Goal: Task Accomplishment & Management: Complete application form

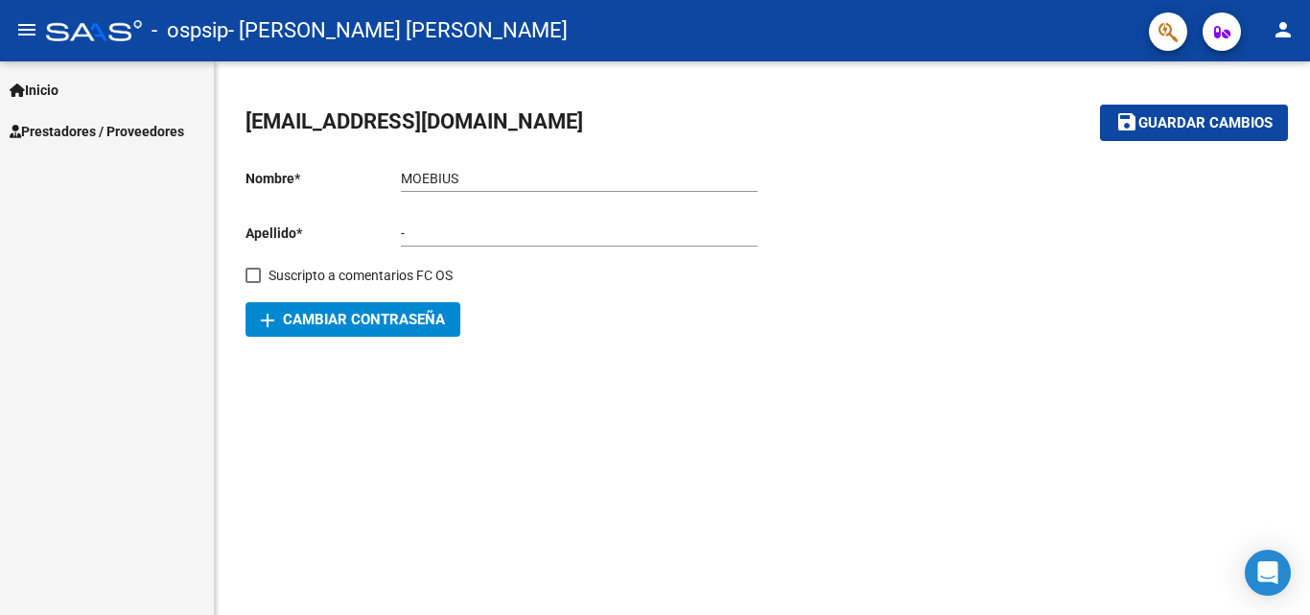
click at [82, 139] on span "Prestadores / Proveedores" at bounding box center [97, 131] width 175 height 21
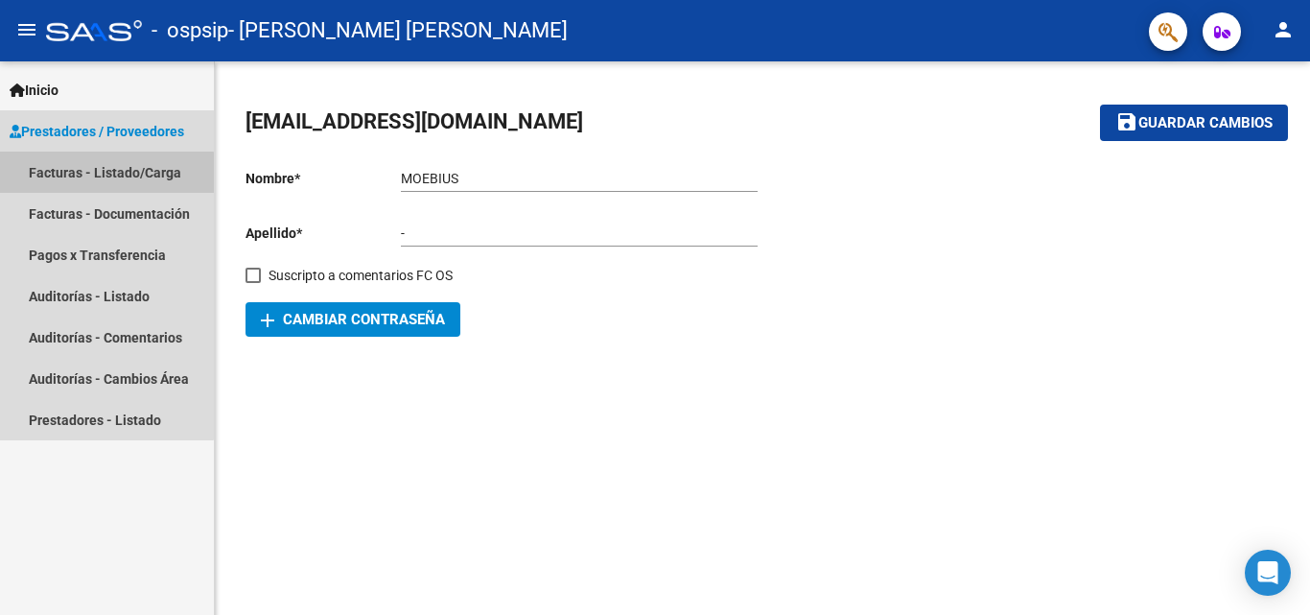
click at [51, 176] on link "Facturas - Listado/Carga" at bounding box center [107, 172] width 214 height 41
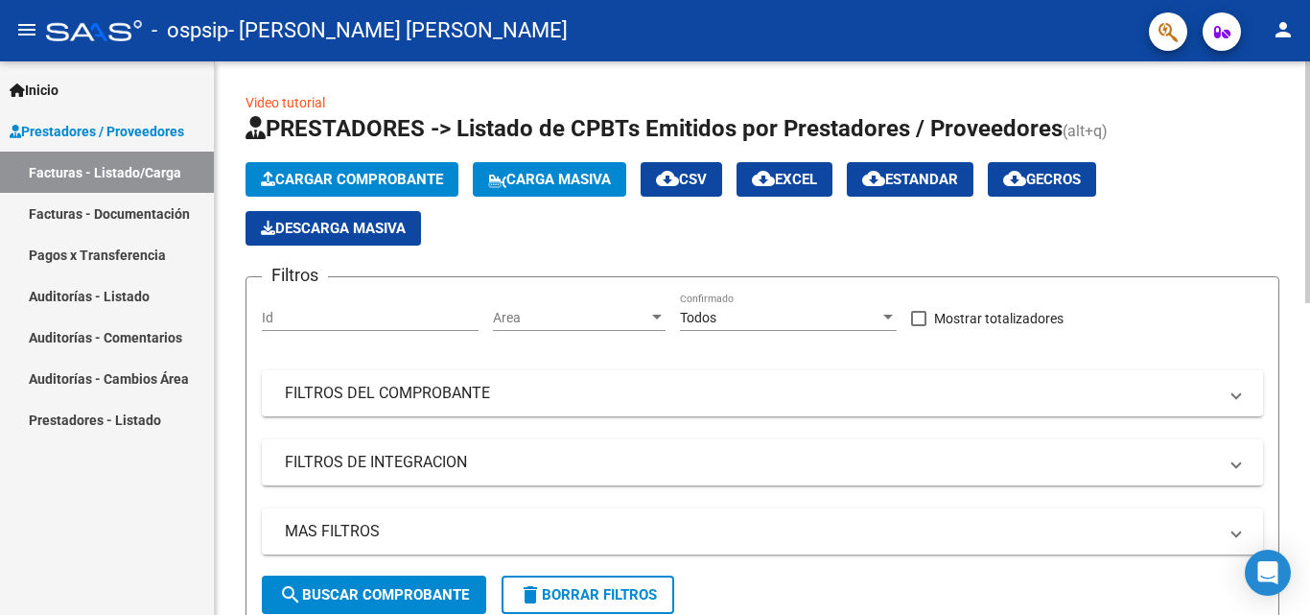
click at [310, 180] on span "Cargar Comprobante" at bounding box center [352, 179] width 182 height 17
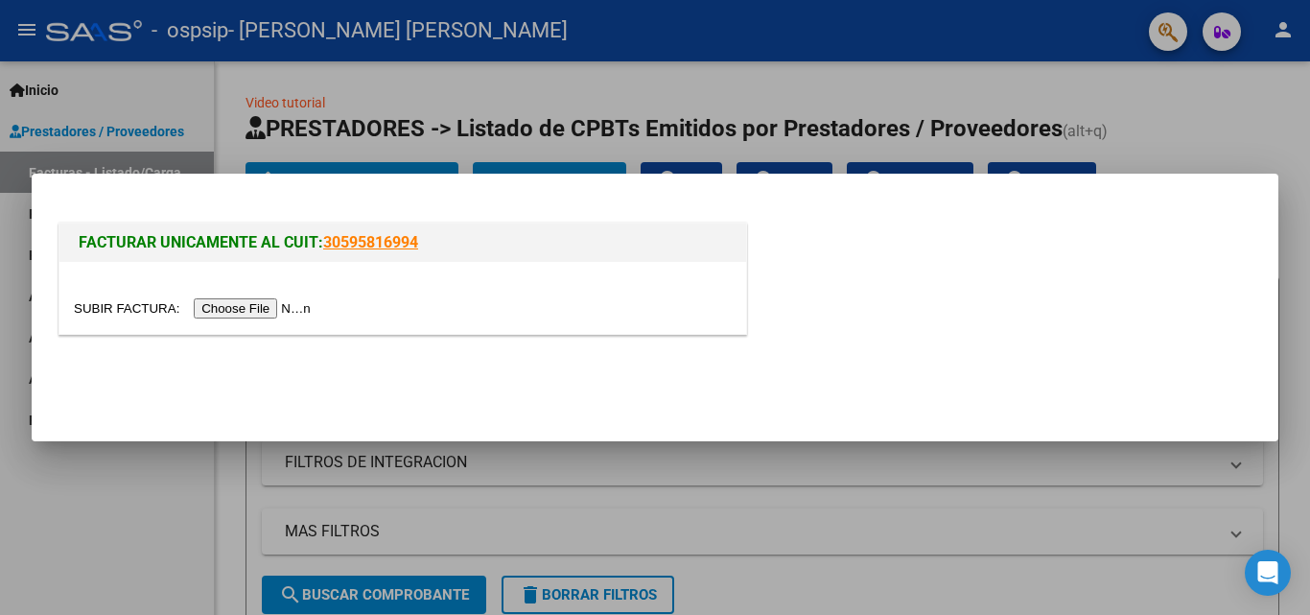
click at [234, 312] on input "file" at bounding box center [195, 308] width 243 height 20
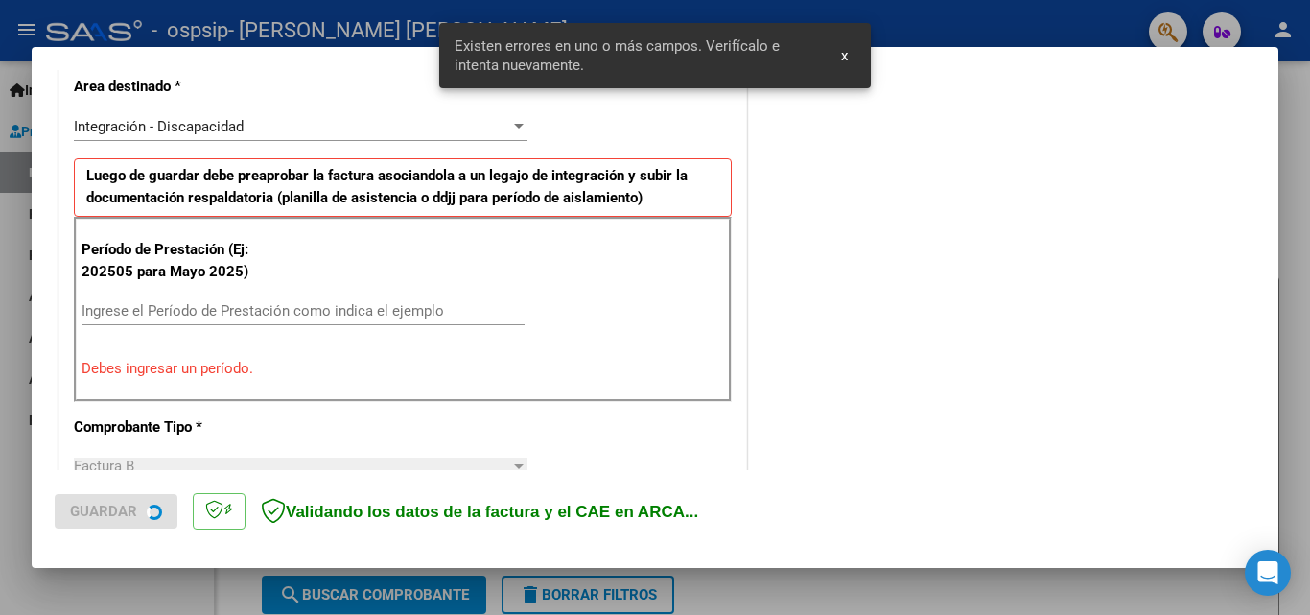
scroll to position [433, 0]
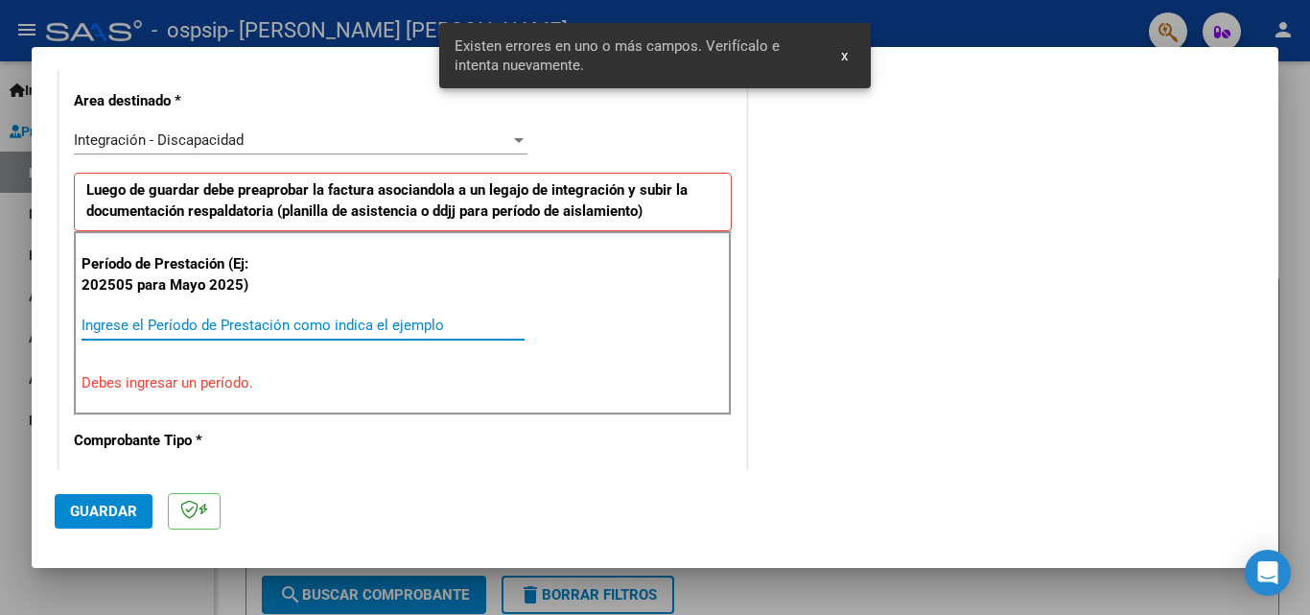
click at [338, 320] on input "Ingrese el Período de Prestación como indica el ejemplo" at bounding box center [303, 324] width 443 height 17
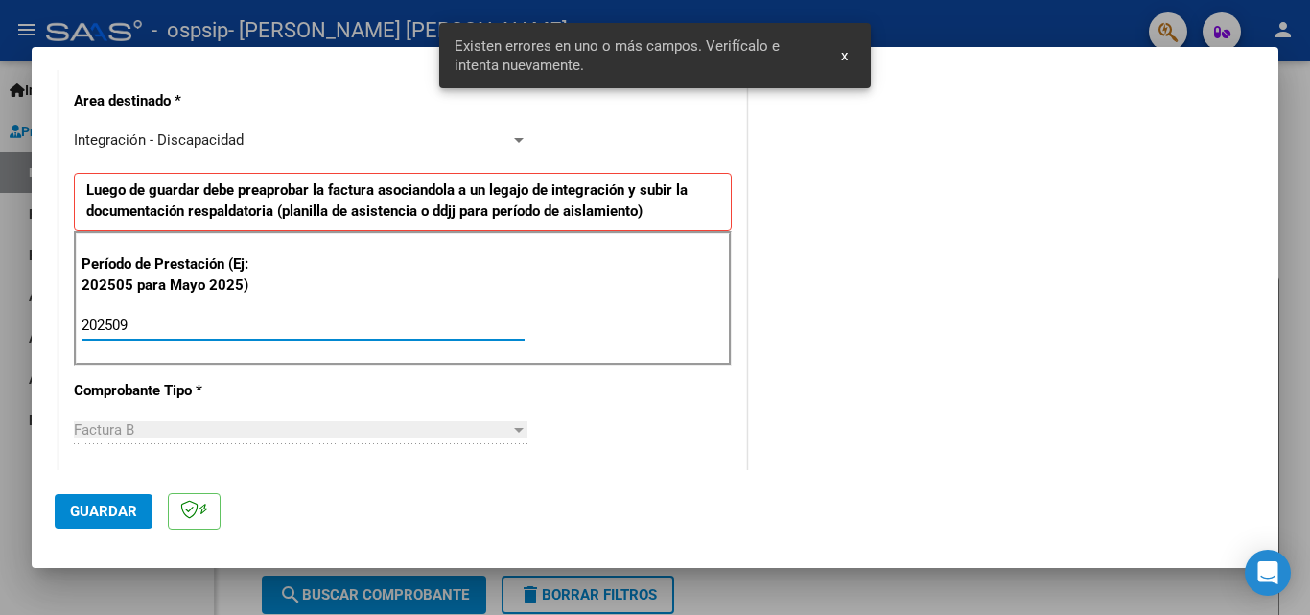
type input "202509"
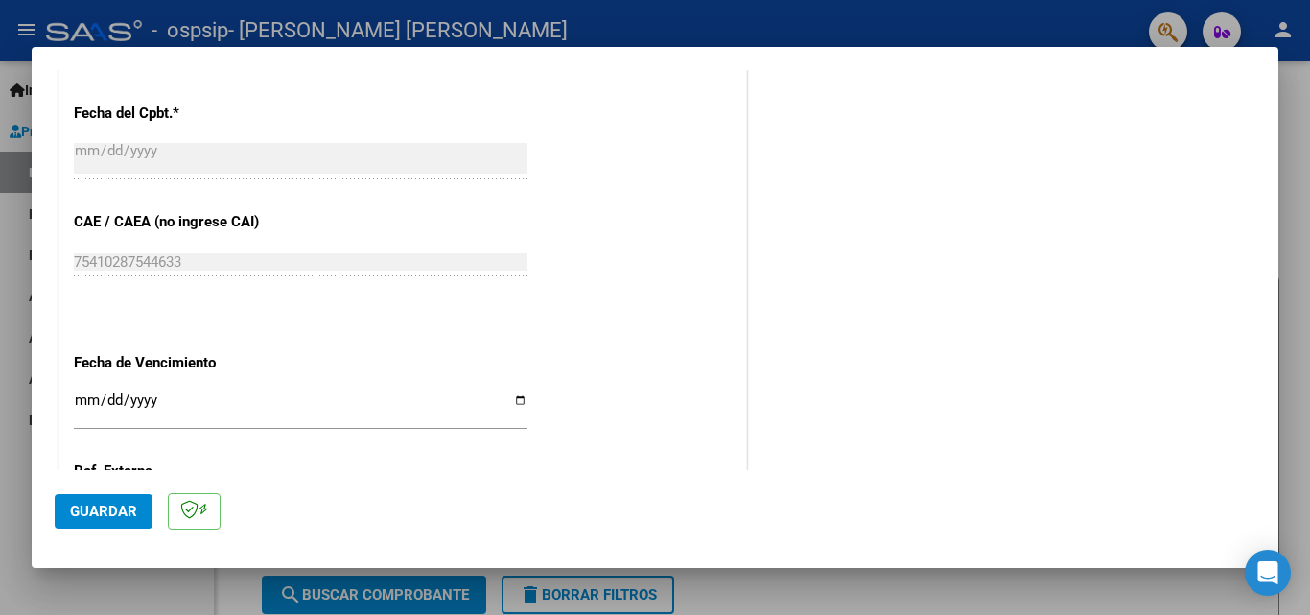
scroll to position [1200, 0]
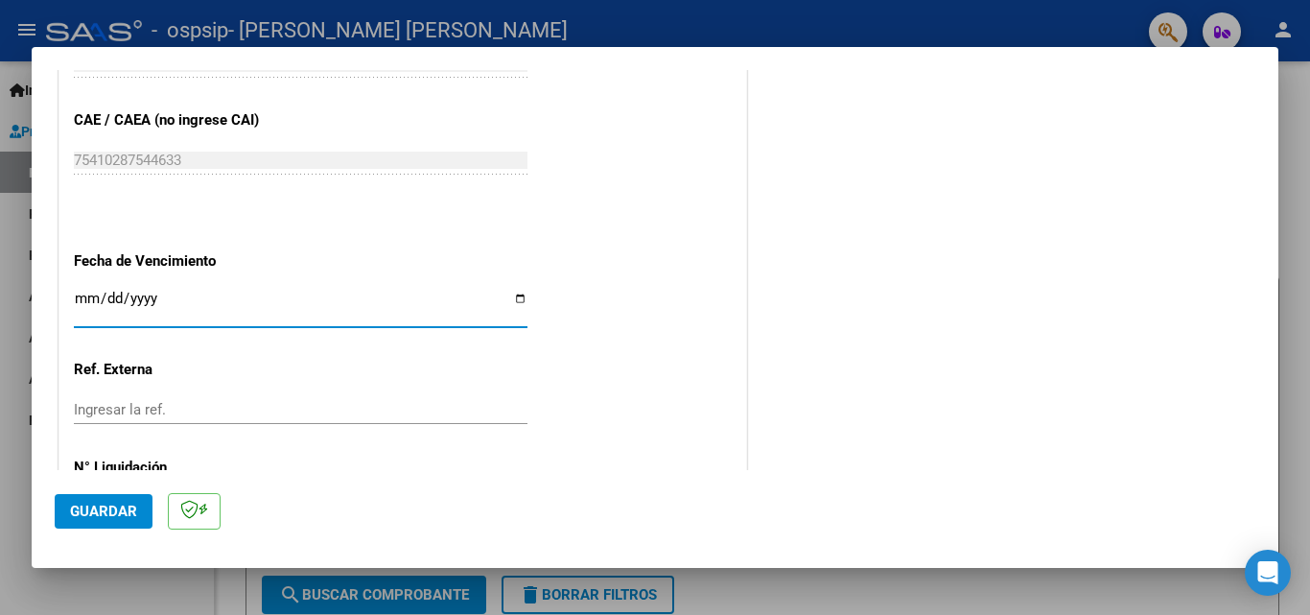
click at [512, 300] on input "Ingresar la fecha" at bounding box center [301, 306] width 454 height 31
type input "[DATE]"
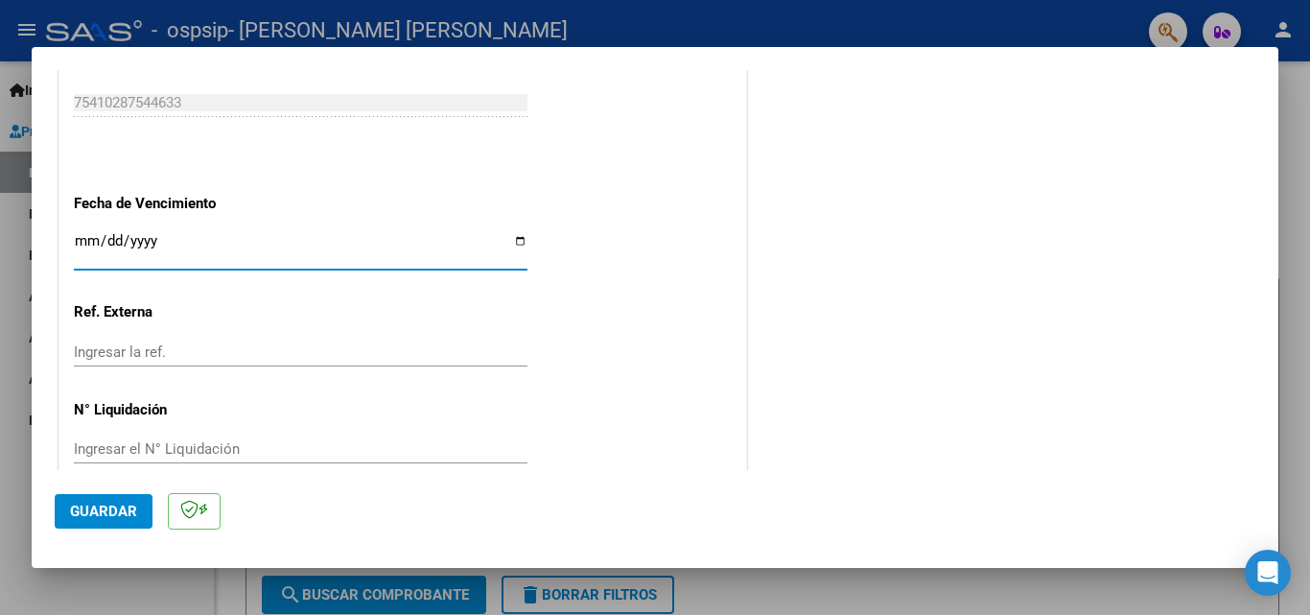
scroll to position [1288, 0]
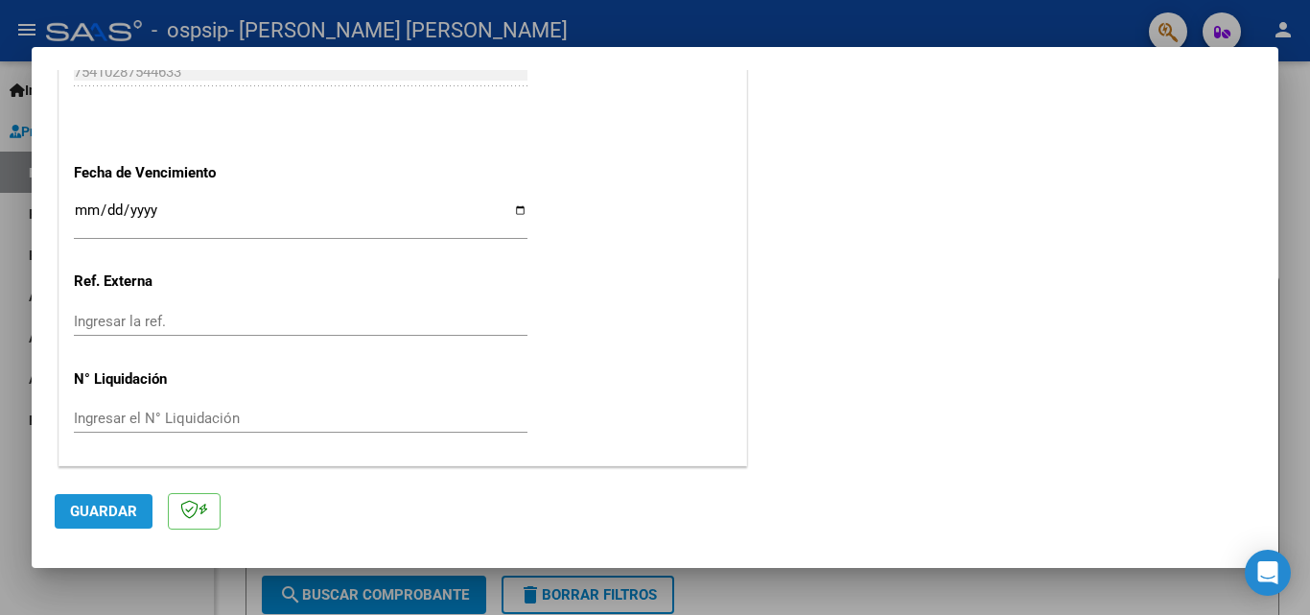
drag, startPoint x: 103, startPoint y: 507, endPoint x: 376, endPoint y: 410, distance: 290.0
click at [103, 508] on span "Guardar" at bounding box center [103, 511] width 67 height 17
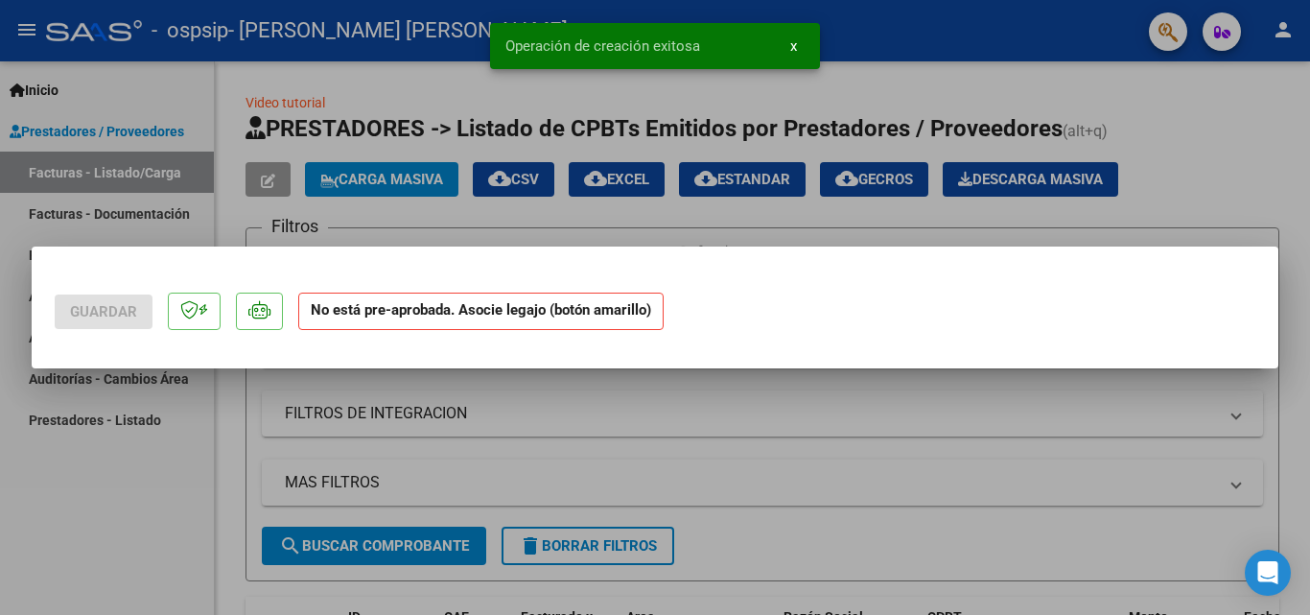
scroll to position [0, 0]
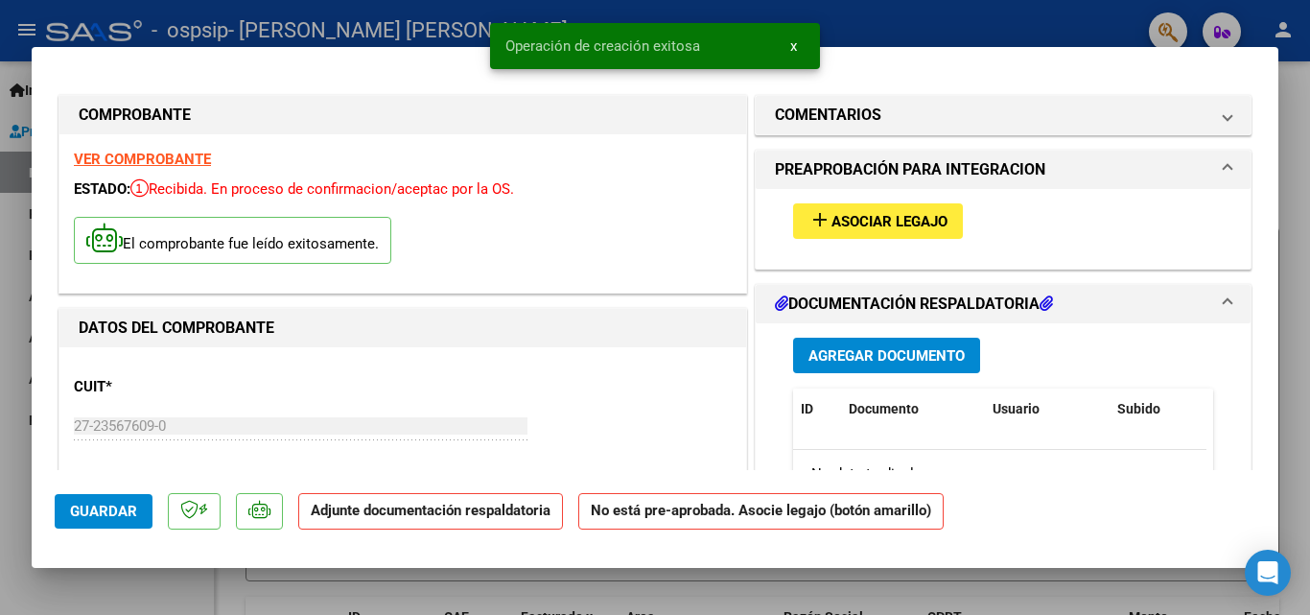
click at [836, 228] on span "Asociar Legajo" at bounding box center [889, 221] width 116 height 17
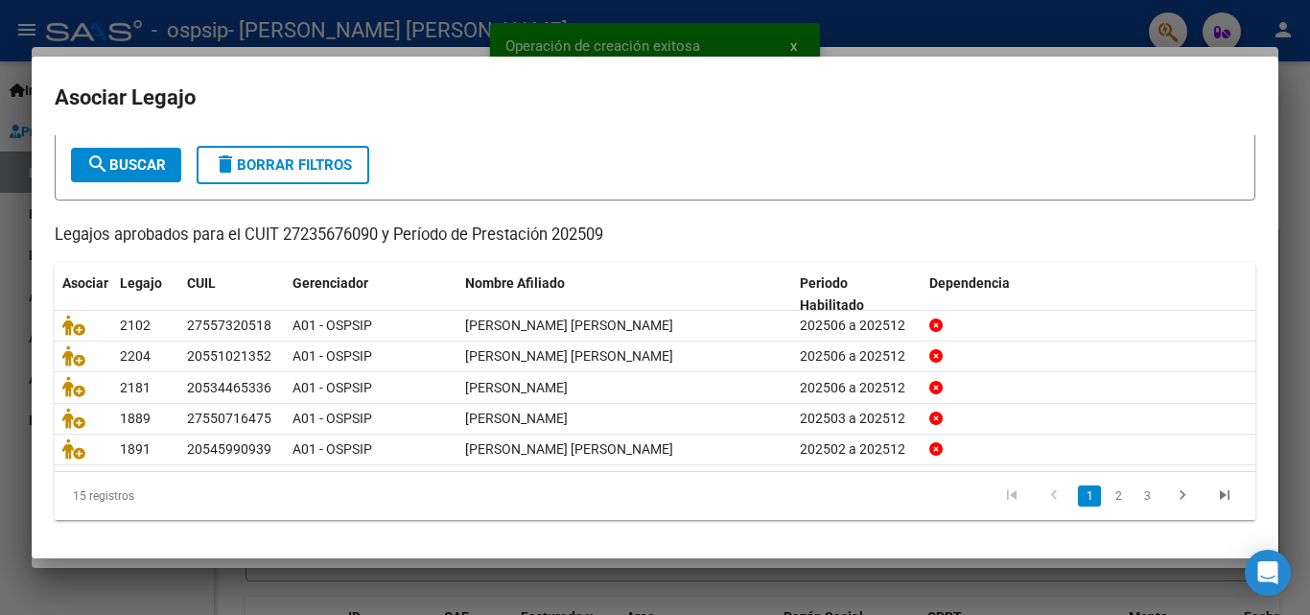
scroll to position [105, 0]
click at [1170, 502] on icon "go to next page" at bounding box center [1182, 497] width 25 height 23
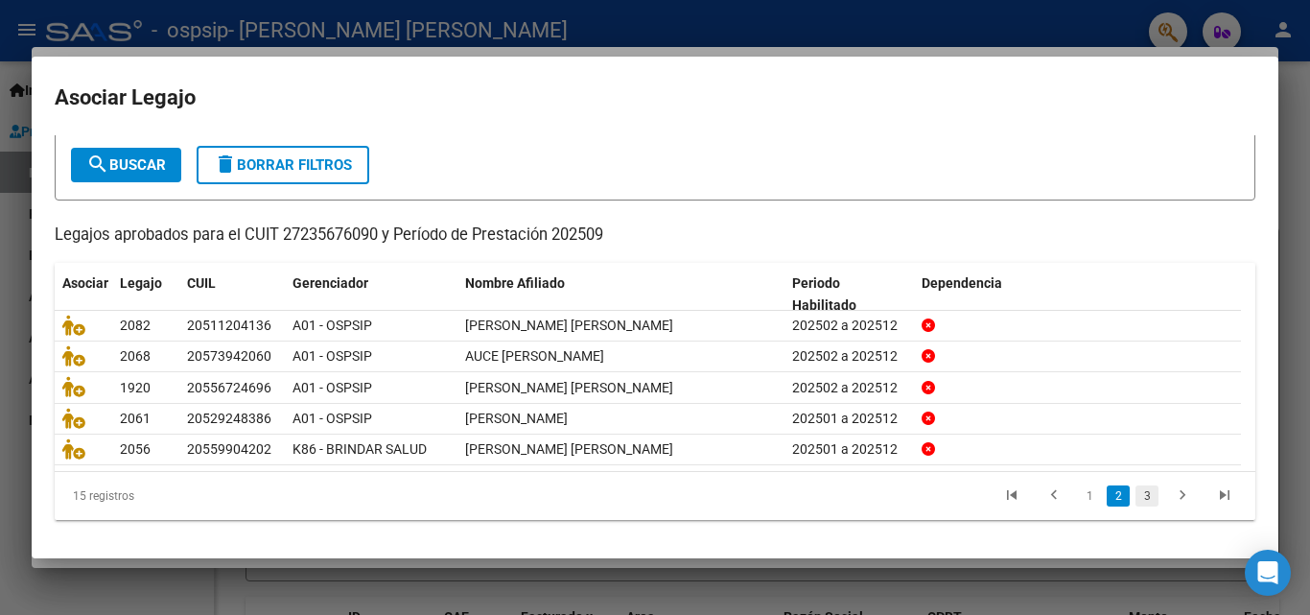
click at [1135, 500] on link "3" at bounding box center [1146, 495] width 23 height 21
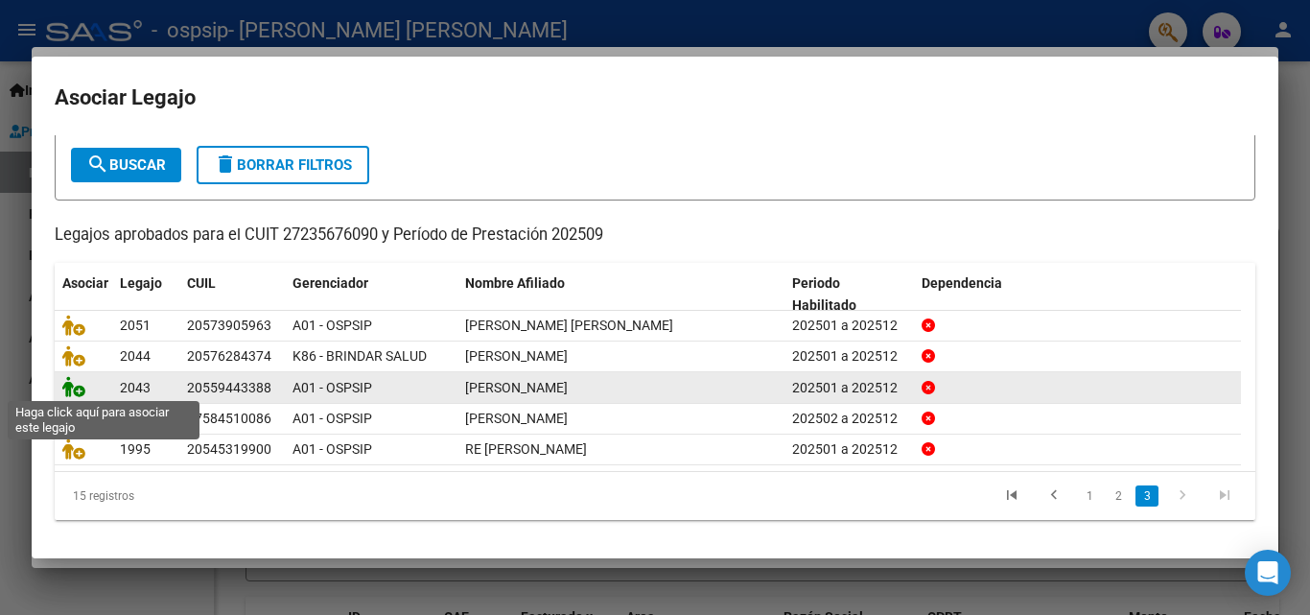
click at [62, 389] on icon at bounding box center [73, 386] width 23 height 21
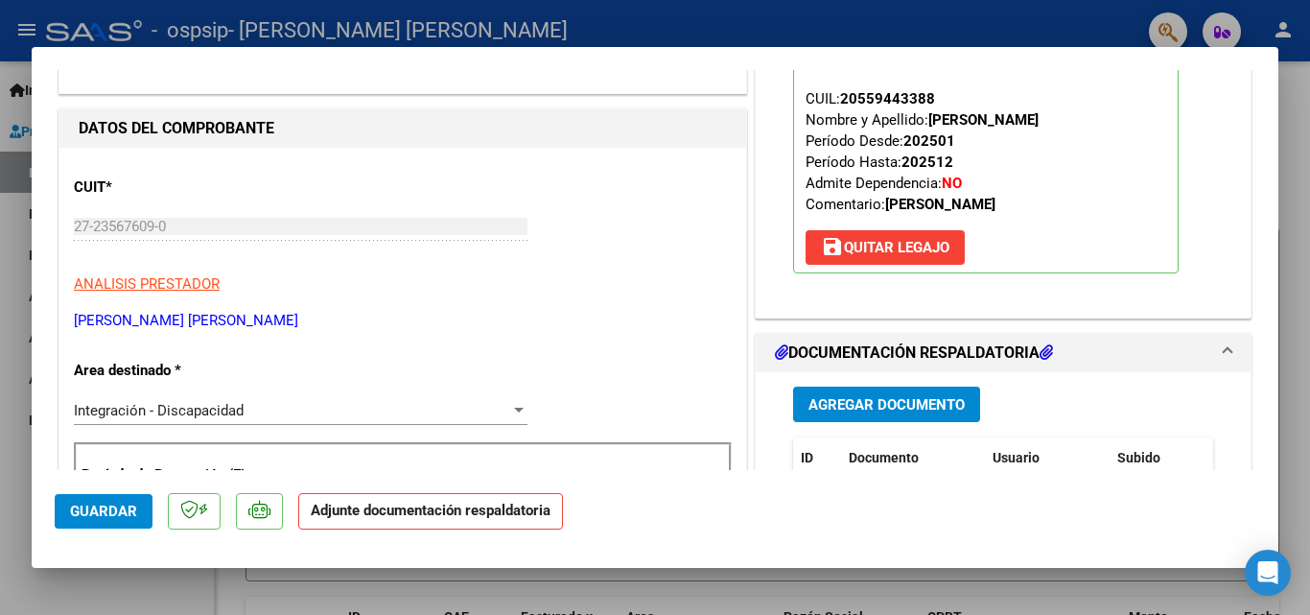
scroll to position [288, 0]
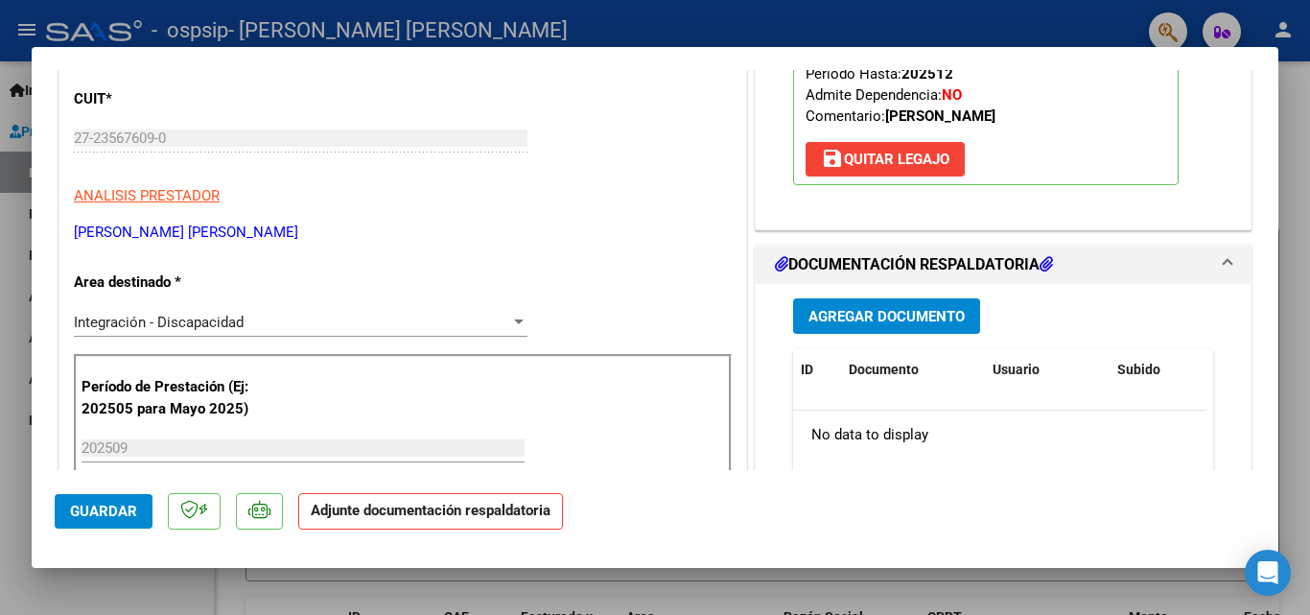
click at [879, 321] on span "Agregar Documento" at bounding box center [886, 316] width 156 height 17
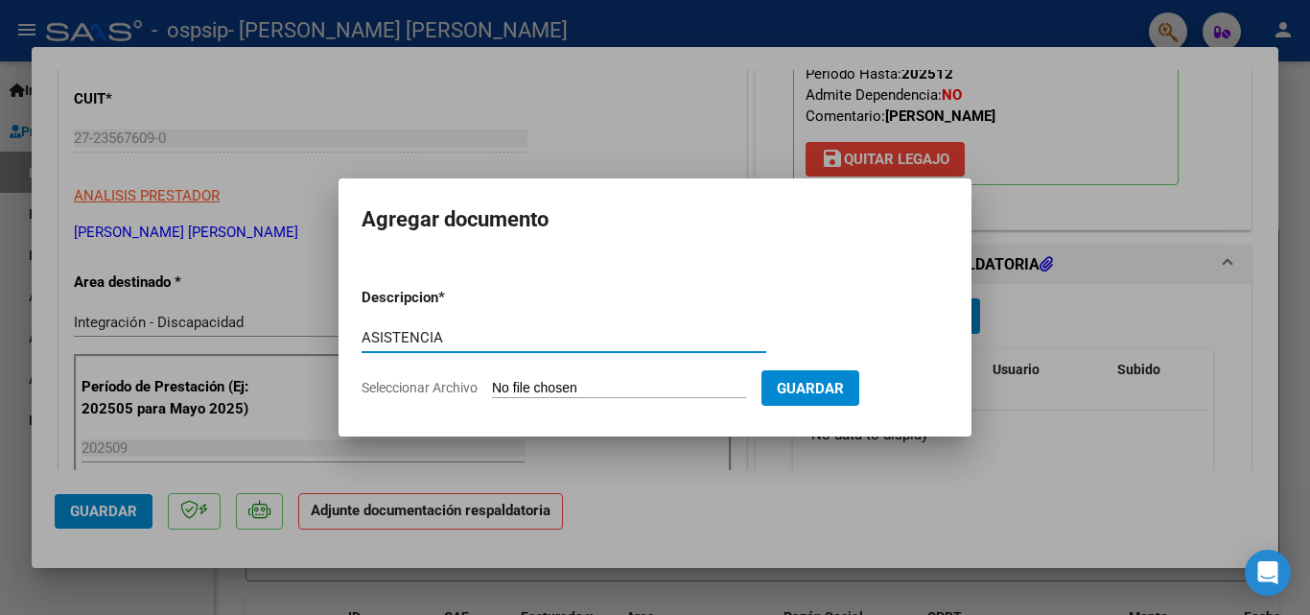
type input "ASISTENCIA"
click at [523, 390] on input "Seleccionar Archivo" at bounding box center [619, 389] width 254 height 18
type input "C:\fakepath\asist saie sep [PERSON_NAME] (1).pdf"
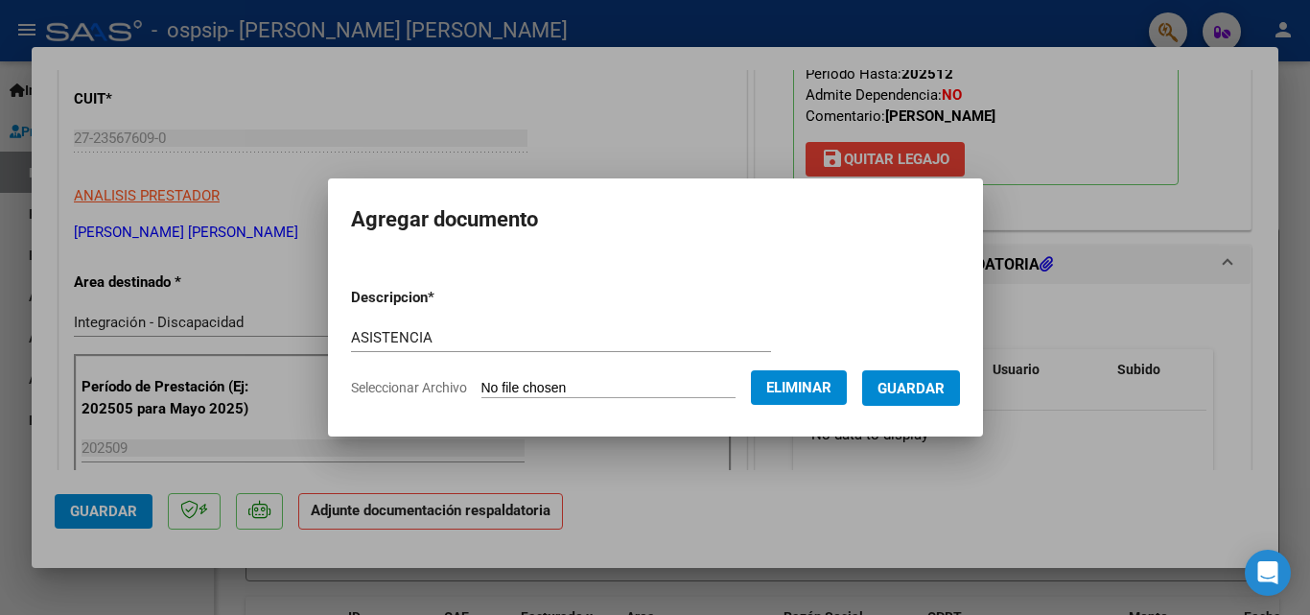
click at [929, 372] on button "Guardar" at bounding box center [911, 387] width 98 height 35
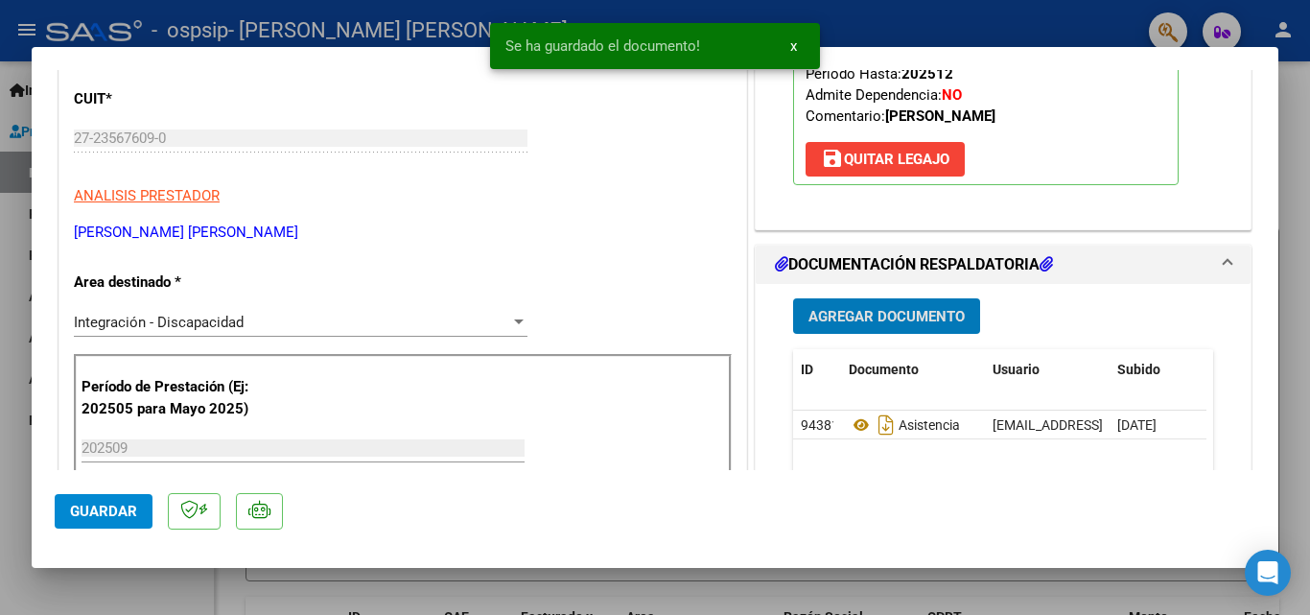
click at [110, 515] on span "Guardar" at bounding box center [103, 511] width 67 height 17
click at [121, 606] on div at bounding box center [655, 307] width 1310 height 615
type input "$ 0,00"
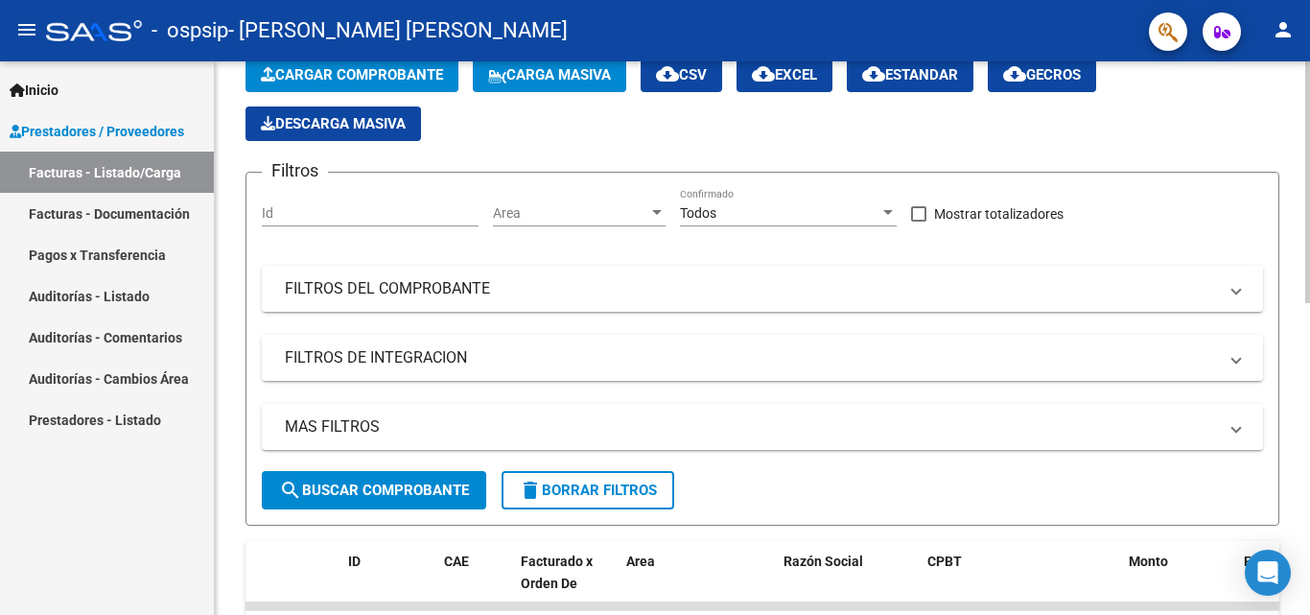
scroll to position [96, 0]
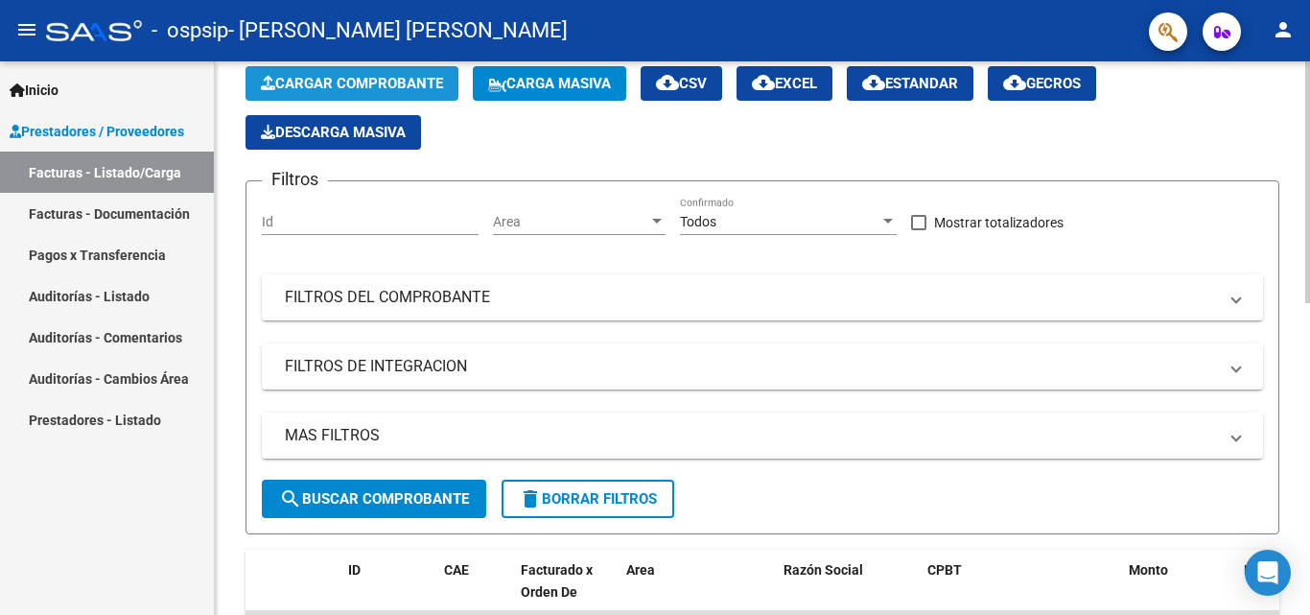
click at [296, 76] on span "Cargar Comprobante" at bounding box center [352, 83] width 182 height 17
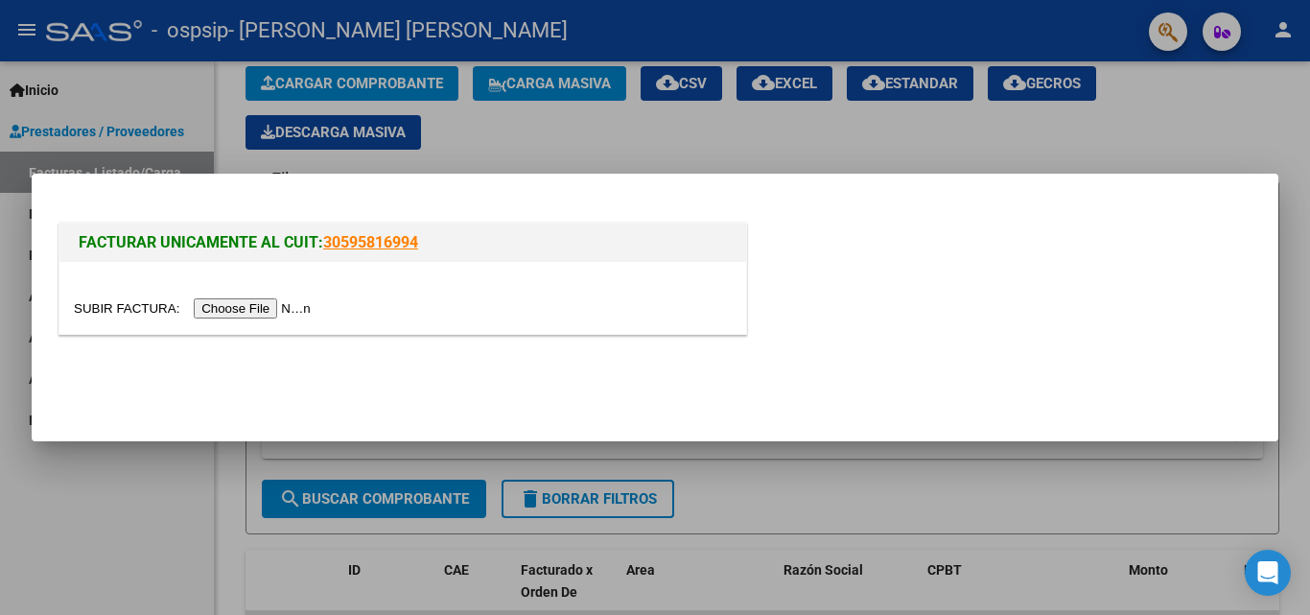
click at [232, 309] on input "file" at bounding box center [195, 308] width 243 height 20
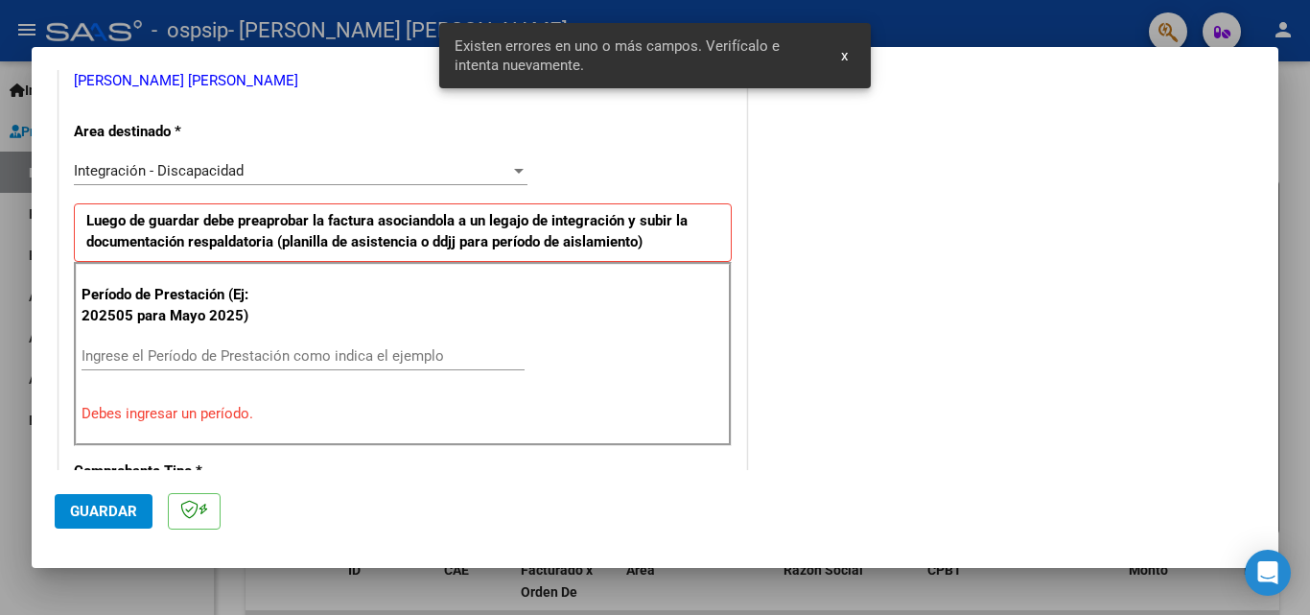
scroll to position [433, 0]
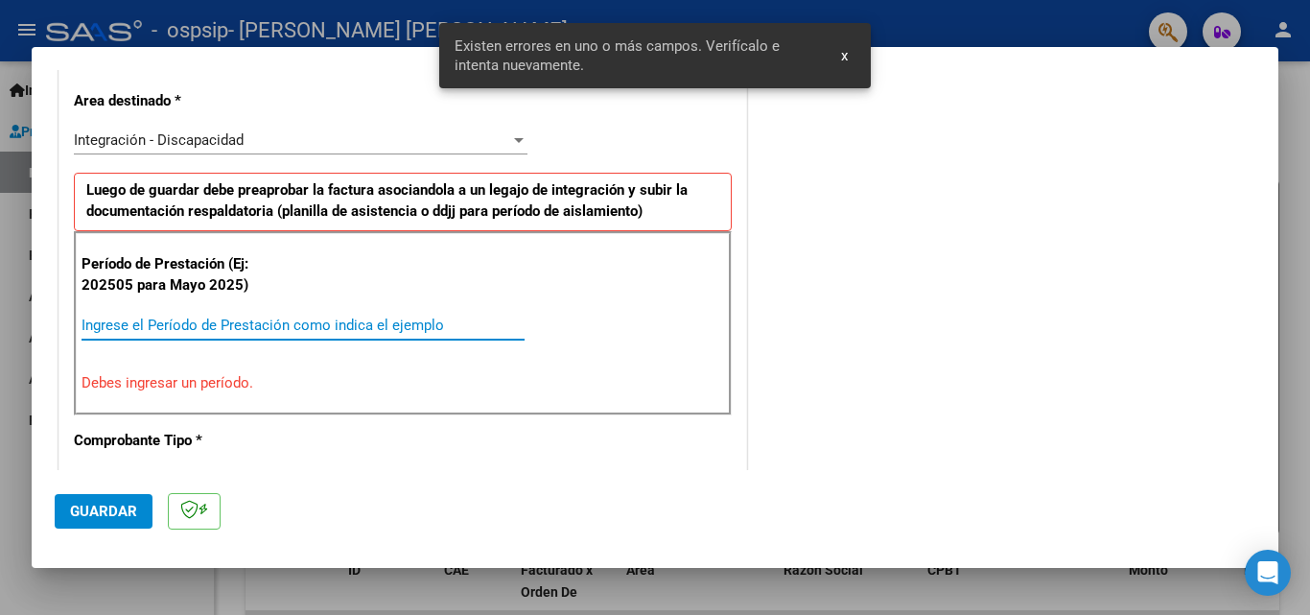
click at [278, 323] on input "Ingrese el Período de Prestación como indica el ejemplo" at bounding box center [303, 324] width 443 height 17
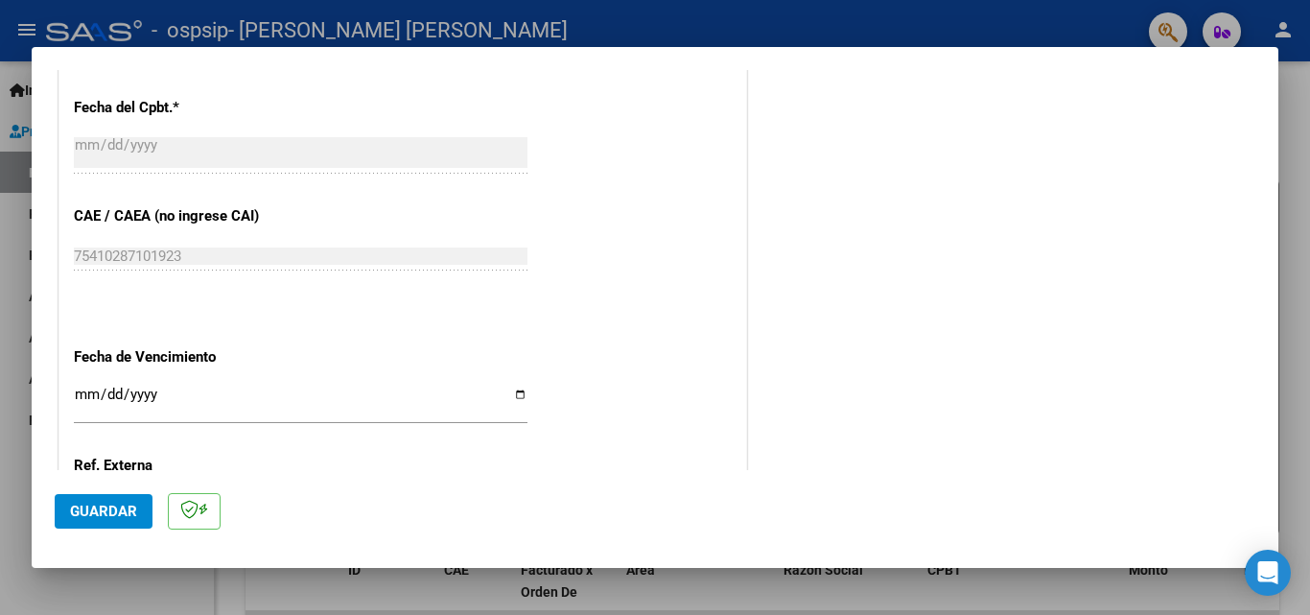
scroll to position [1200, 0]
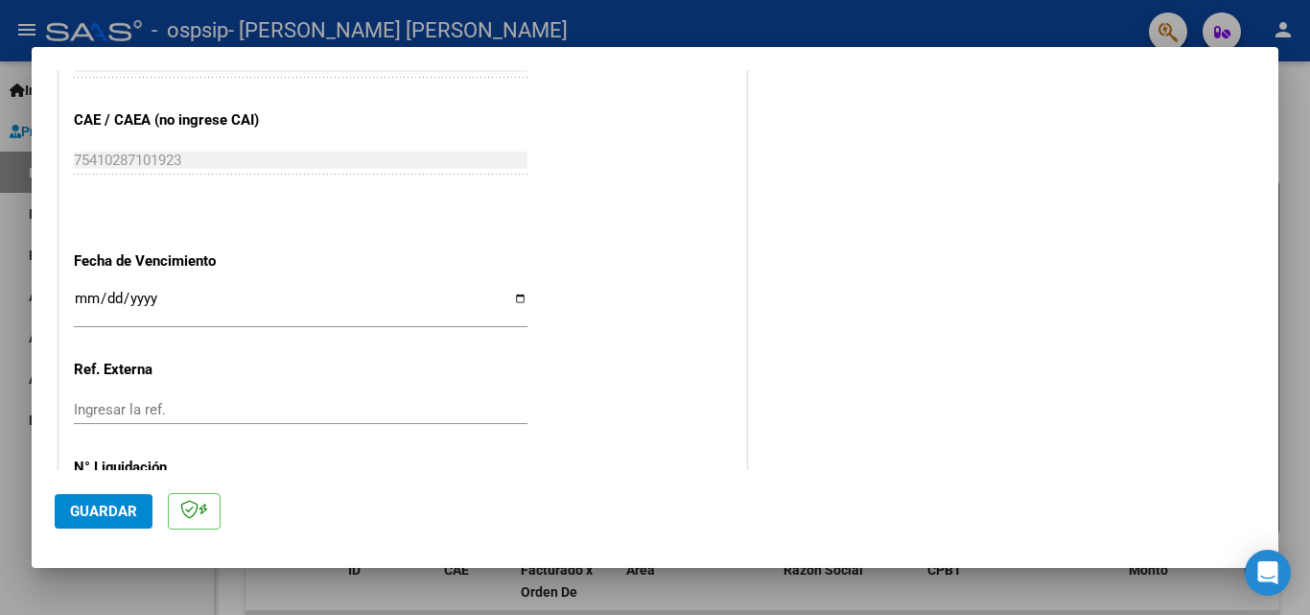
type input "202509"
click at [513, 299] on input "Ingresar la fecha" at bounding box center [301, 306] width 454 height 31
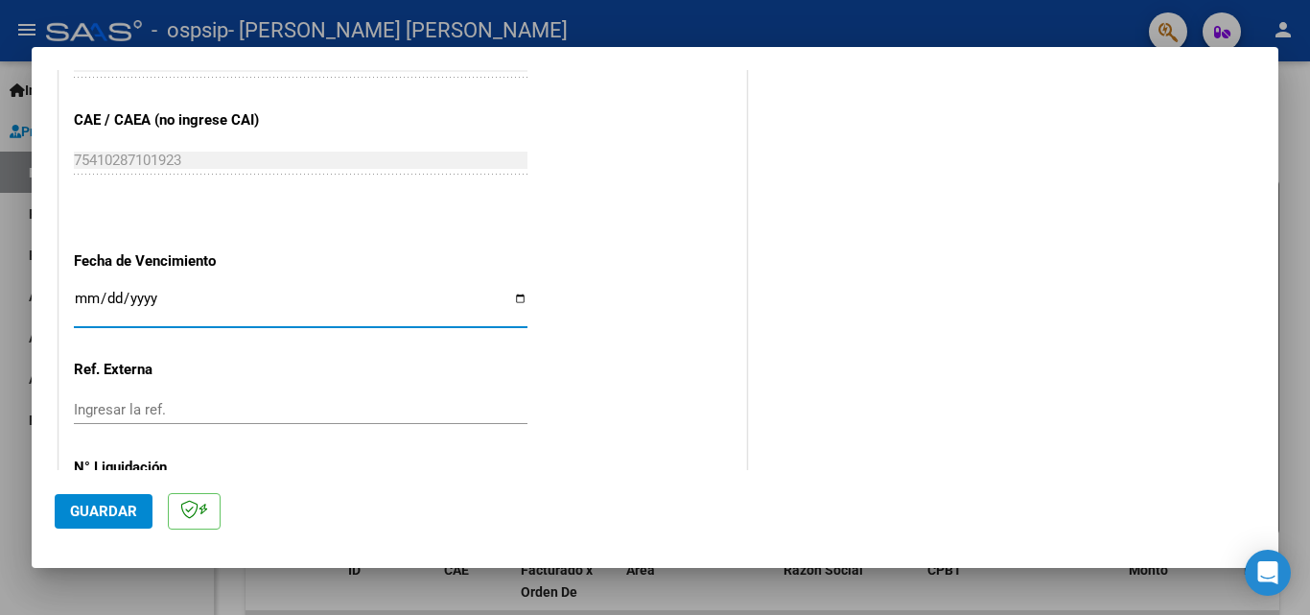
type input "[DATE]"
click at [110, 527] on button "Guardar" at bounding box center [104, 511] width 98 height 35
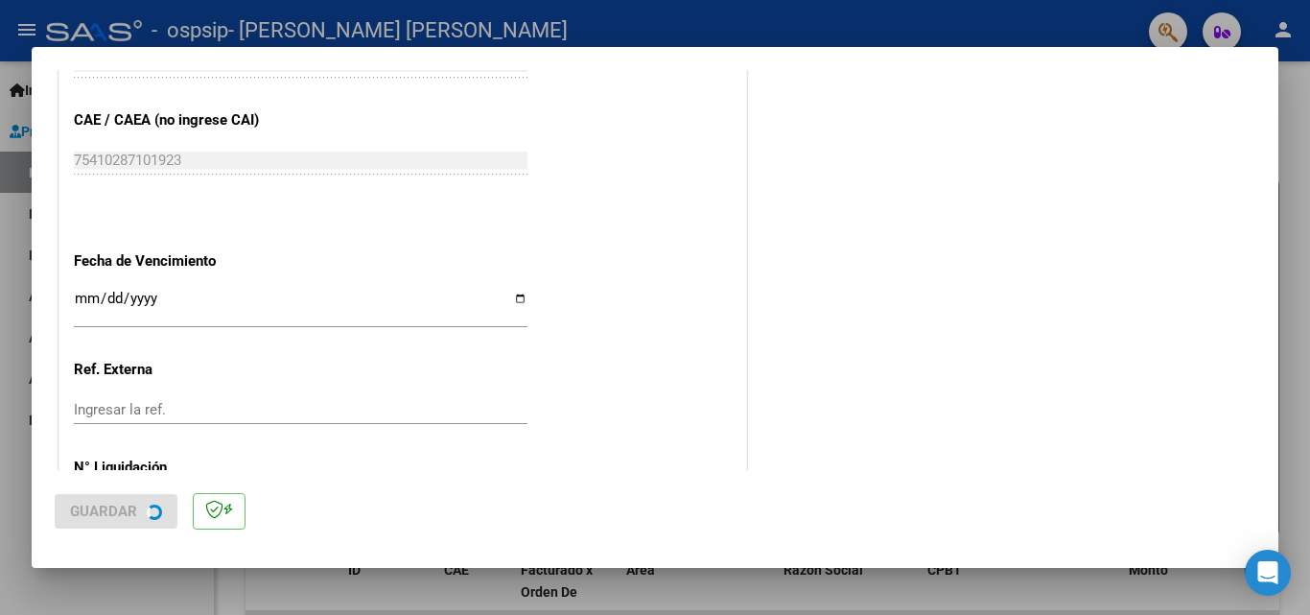
scroll to position [0, 0]
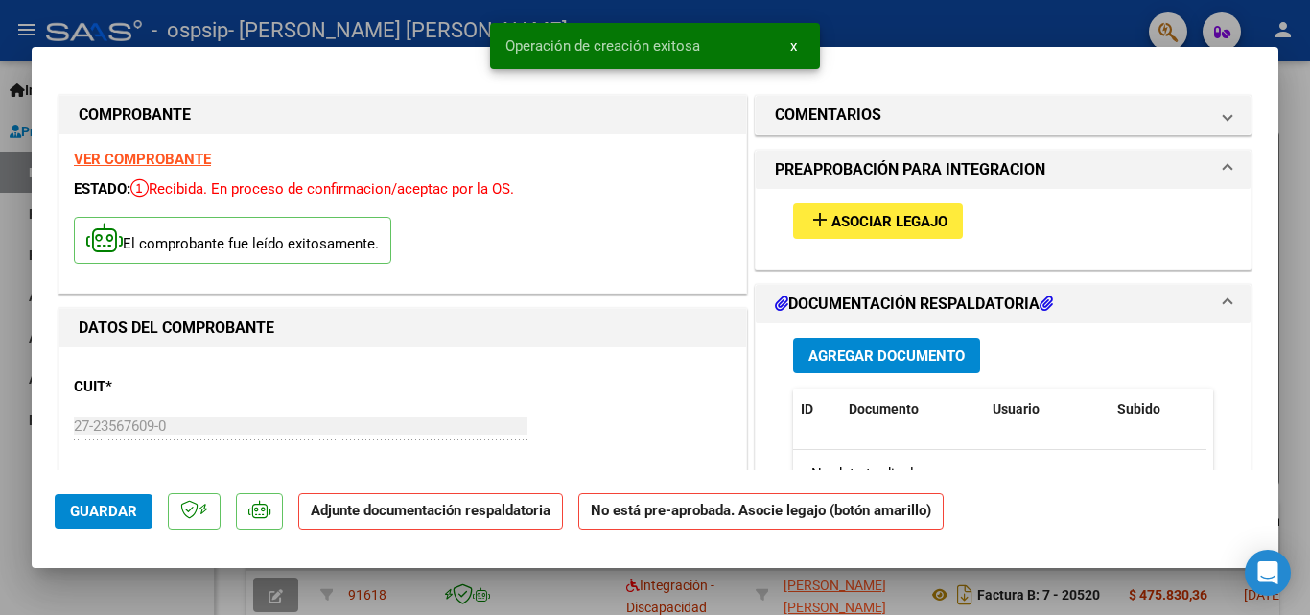
click at [862, 232] on button "add Asociar Legajo" at bounding box center [878, 220] width 170 height 35
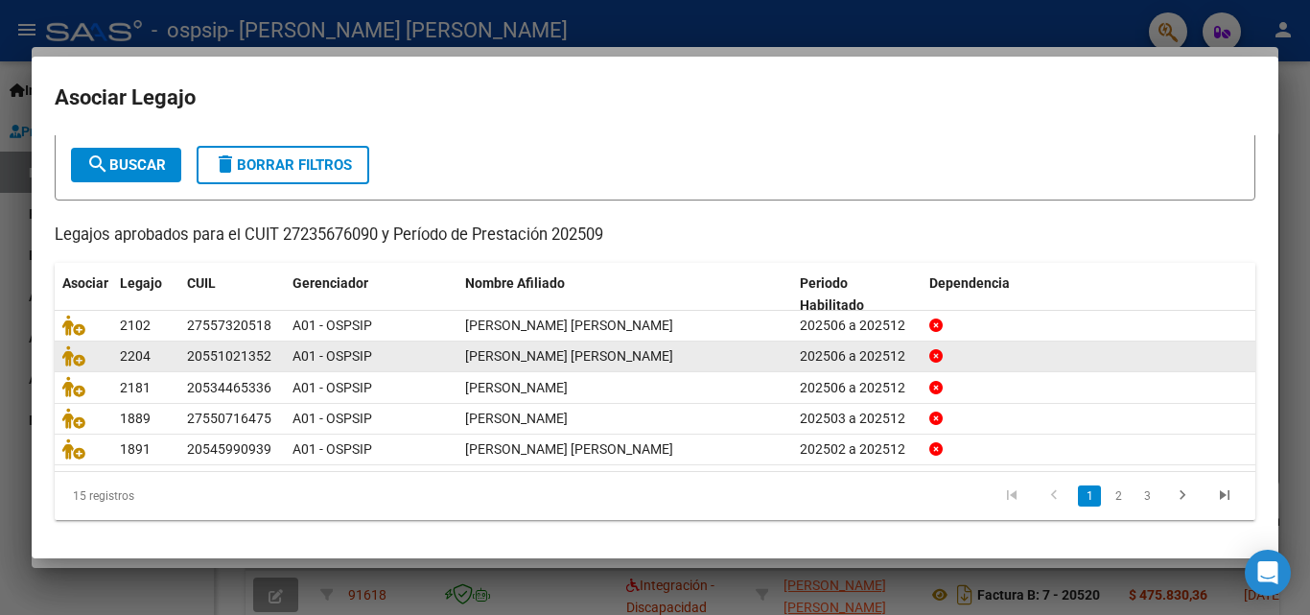
scroll to position [105, 0]
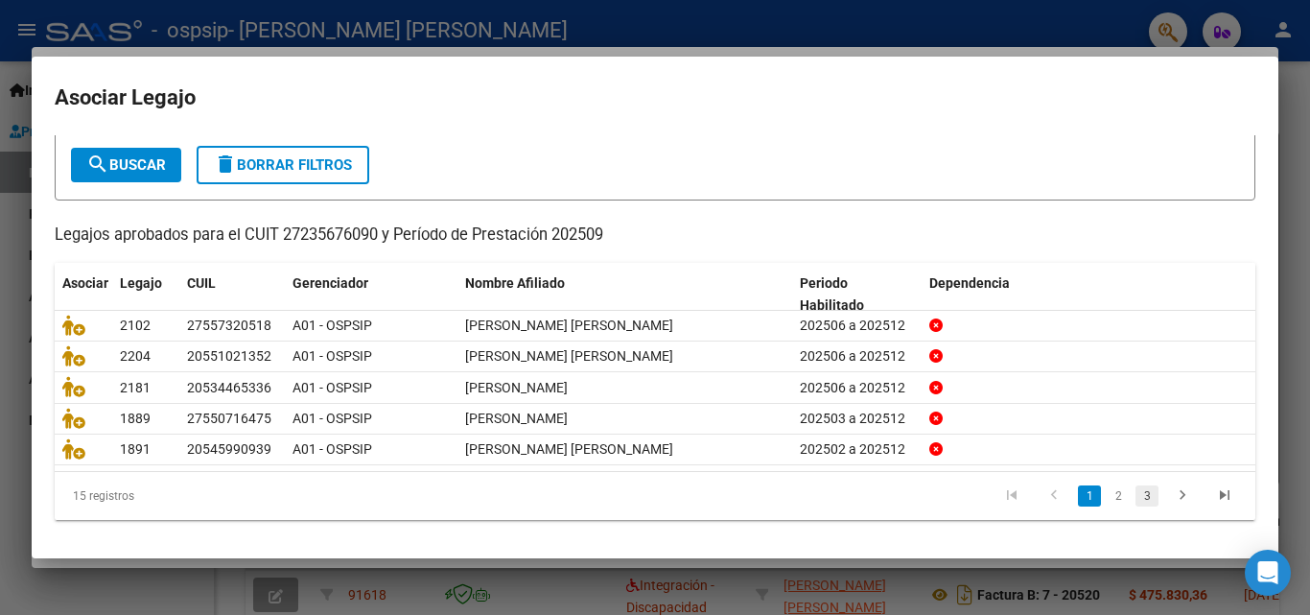
click at [1141, 499] on link "3" at bounding box center [1146, 495] width 23 height 21
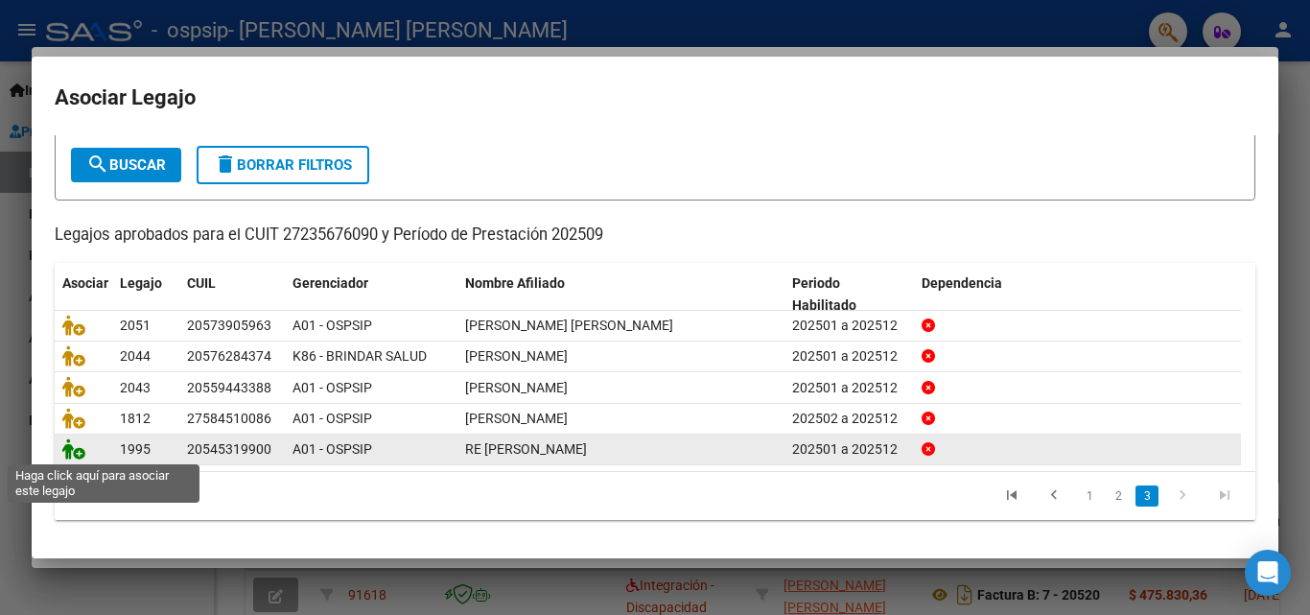
click at [67, 455] on icon at bounding box center [73, 448] width 23 height 21
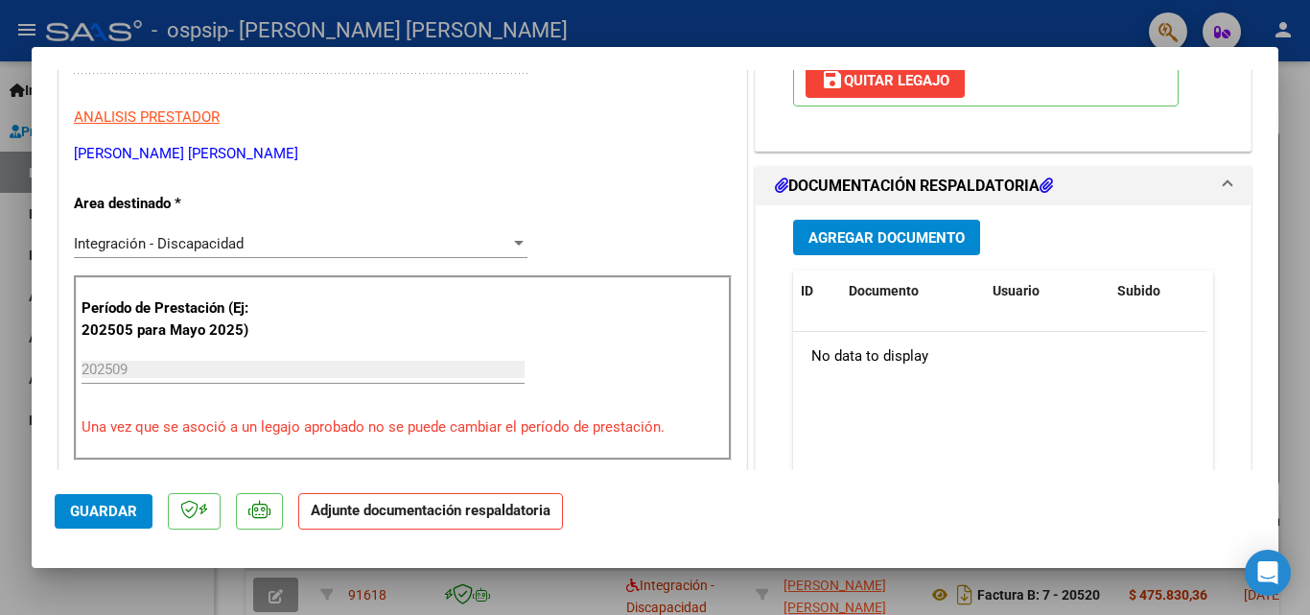
scroll to position [384, 0]
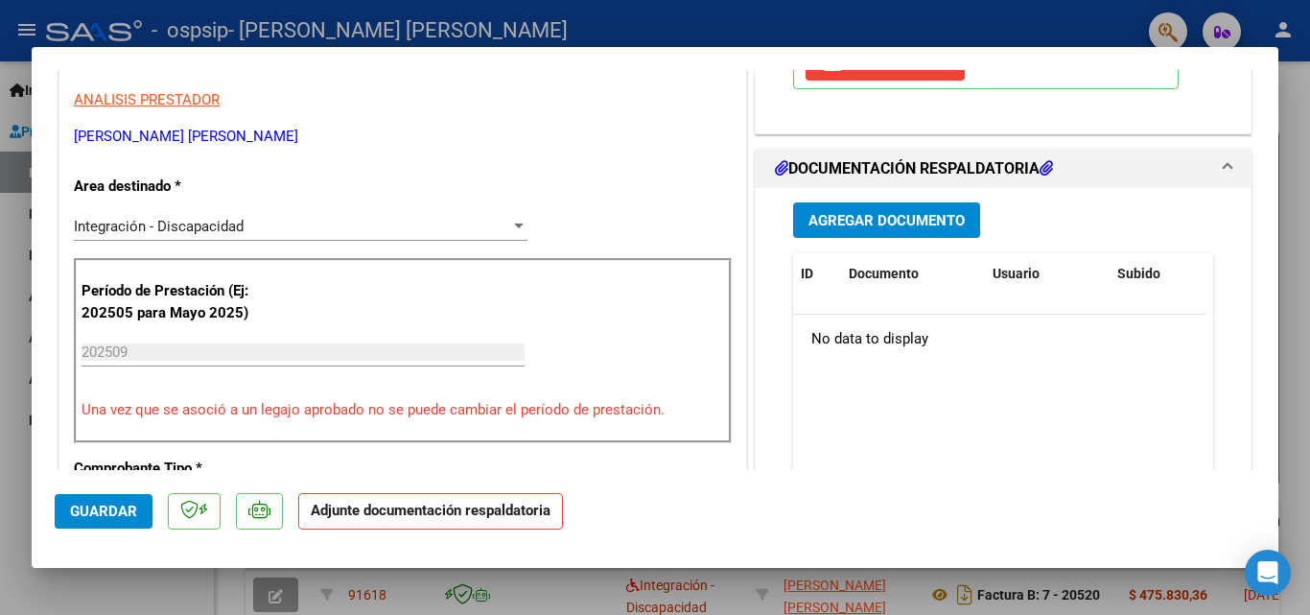
click at [858, 215] on span "Agregar Documento" at bounding box center [886, 220] width 156 height 17
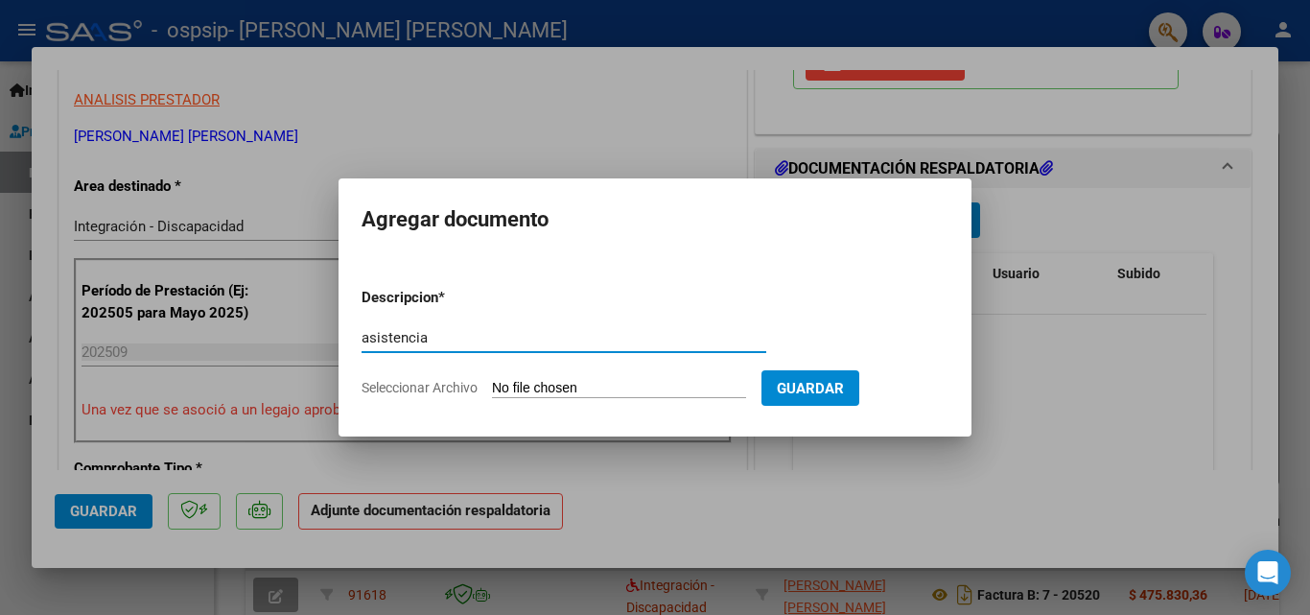
type input "asistencia"
drag, startPoint x: 558, startPoint y: 377, endPoint x: 560, endPoint y: 391, distance: 14.5
click at [558, 378] on form "Descripcion * asistencia Escriba aquí una descripcion Seleccionar Archivo Guard…" at bounding box center [655, 342] width 587 height 140
click at [553, 384] on input "Seleccionar Archivo" at bounding box center [619, 389] width 254 height 18
type input "C:\fakepath\[PERSON_NAME] -ASIST 2025 (FIRMADA).pdf"
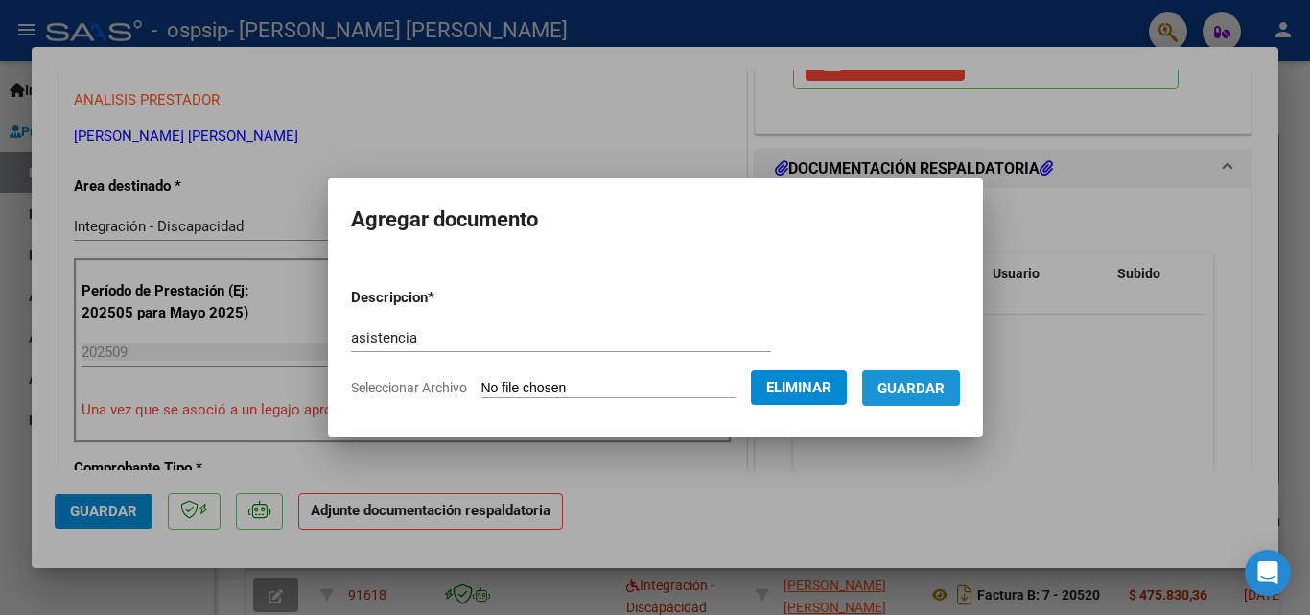
click at [944, 380] on span "Guardar" at bounding box center [911, 388] width 67 height 17
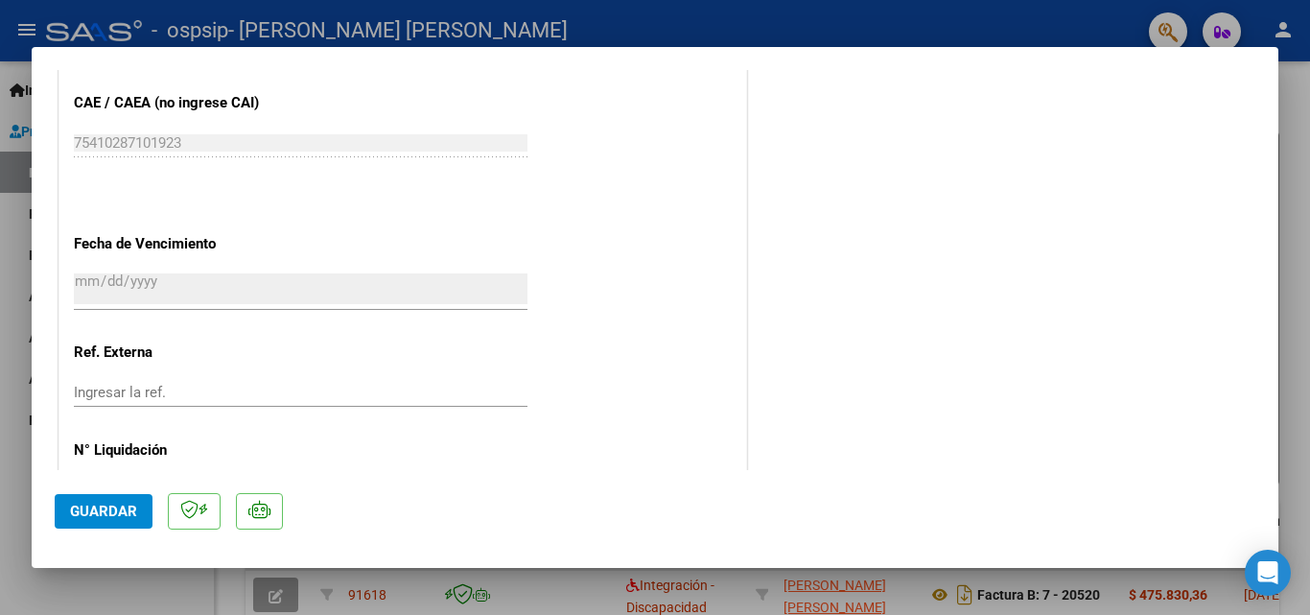
scroll to position [1247, 0]
click at [66, 516] on button "Guardar" at bounding box center [104, 511] width 98 height 35
click at [82, 513] on span "Guardar" at bounding box center [103, 511] width 67 height 17
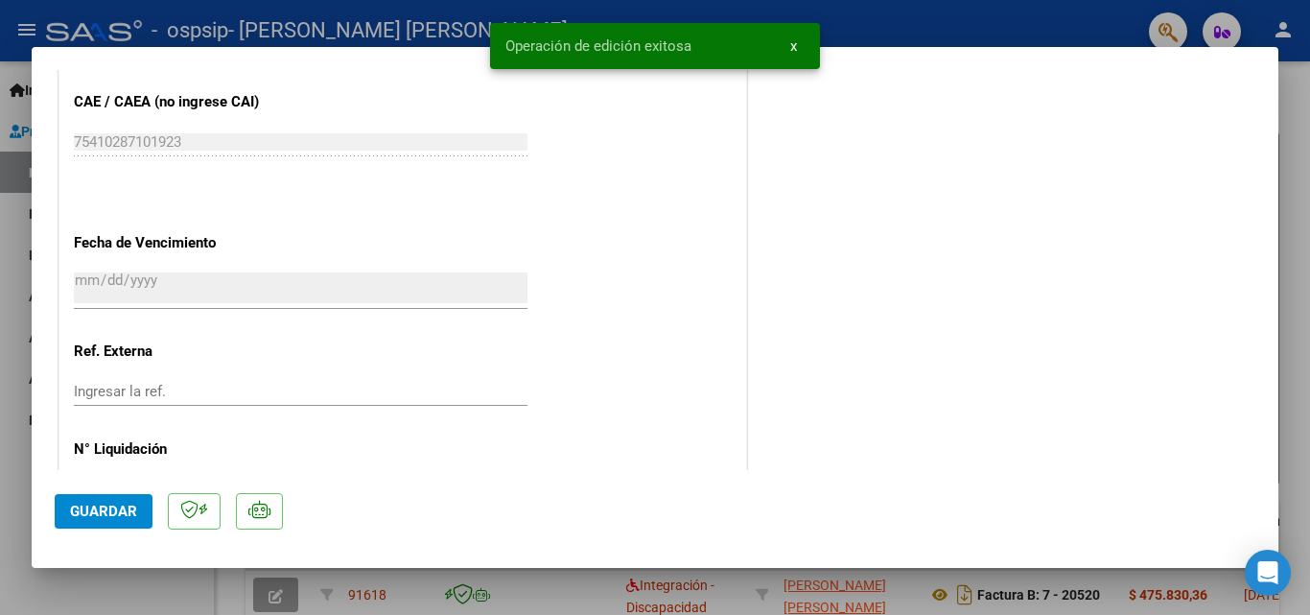
click at [97, 570] on div "COMPROBANTE VER COMPROBANTE ESTADO: Recibida. En proceso de confirmacion/acepta…" at bounding box center [655, 307] width 1310 height 615
click at [196, 592] on div at bounding box center [655, 307] width 1310 height 615
type input "$ 0,00"
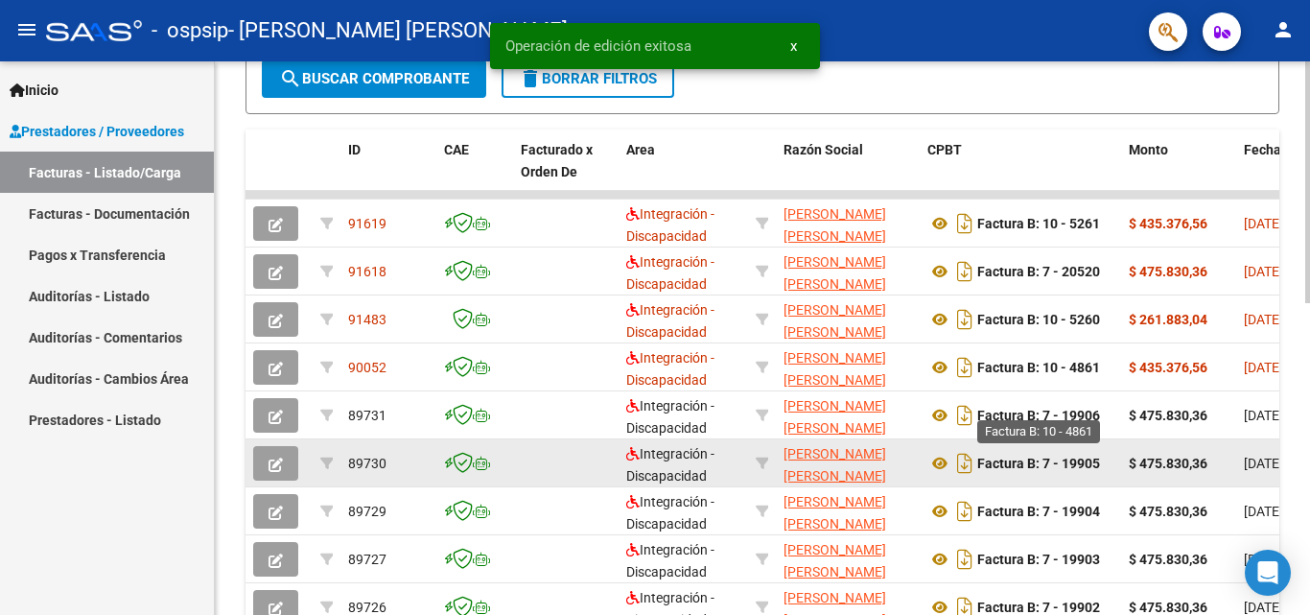
scroll to position [575, 0]
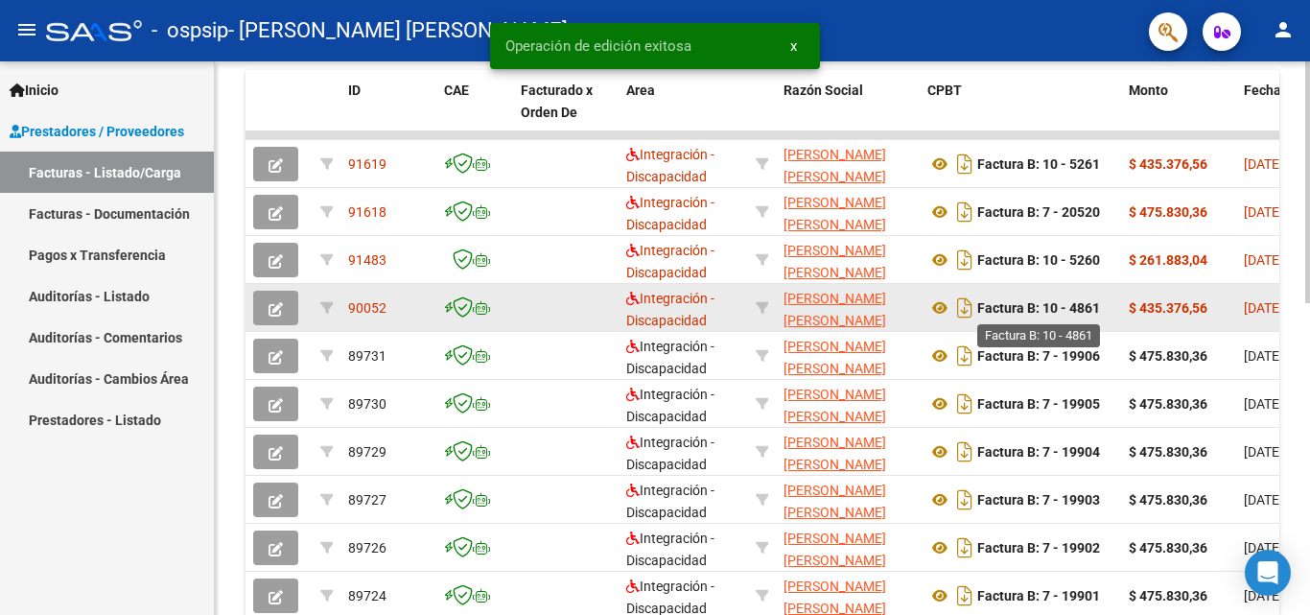
click at [1100, 315] on strong "Factura B: 10 - 4861" at bounding box center [1038, 307] width 123 height 15
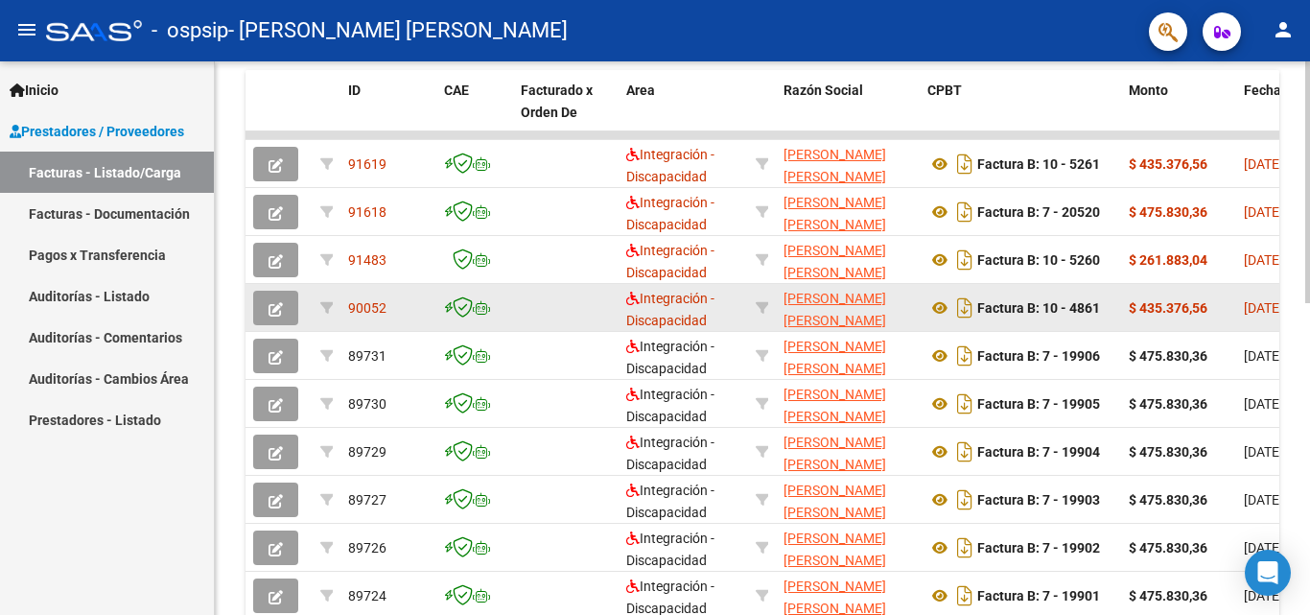
click at [1120, 327] on datatable-body-cell "Factura B: 10 - 4861" at bounding box center [1020, 307] width 201 height 47
click at [1124, 309] on datatable-body-cell "$ 435.376,56" at bounding box center [1178, 307] width 115 height 47
click at [1184, 293] on datatable-body-cell "$ 435.376,56" at bounding box center [1178, 307] width 115 height 47
click at [277, 303] on icon "button" at bounding box center [276, 309] width 14 height 14
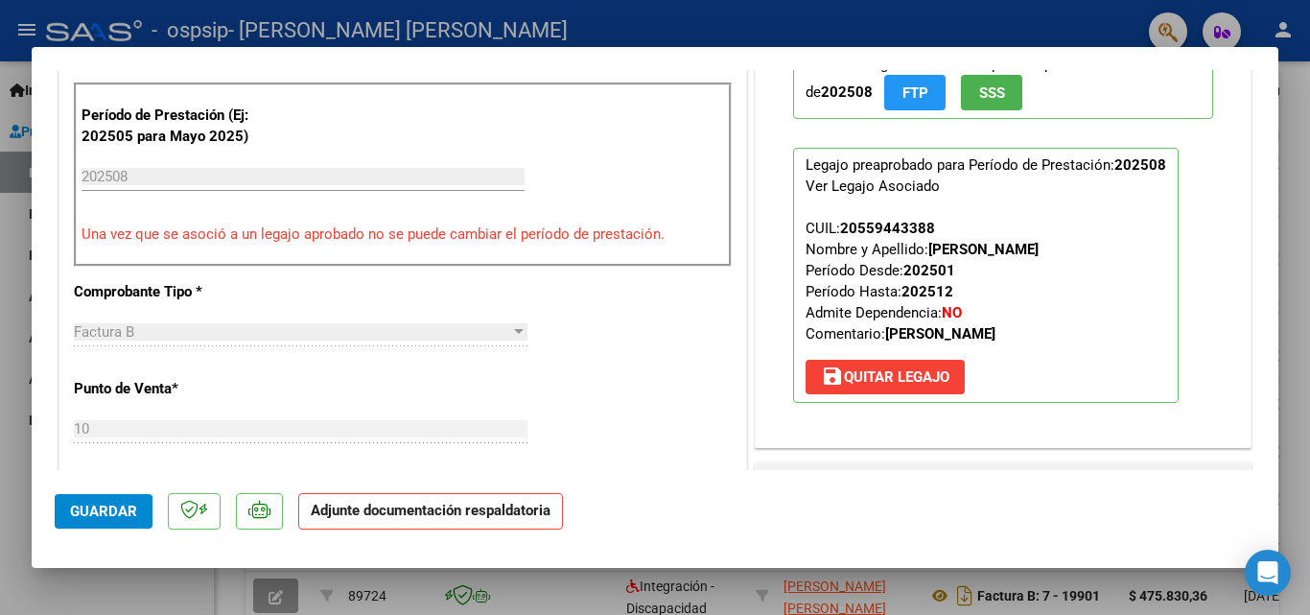
scroll to position [671, 0]
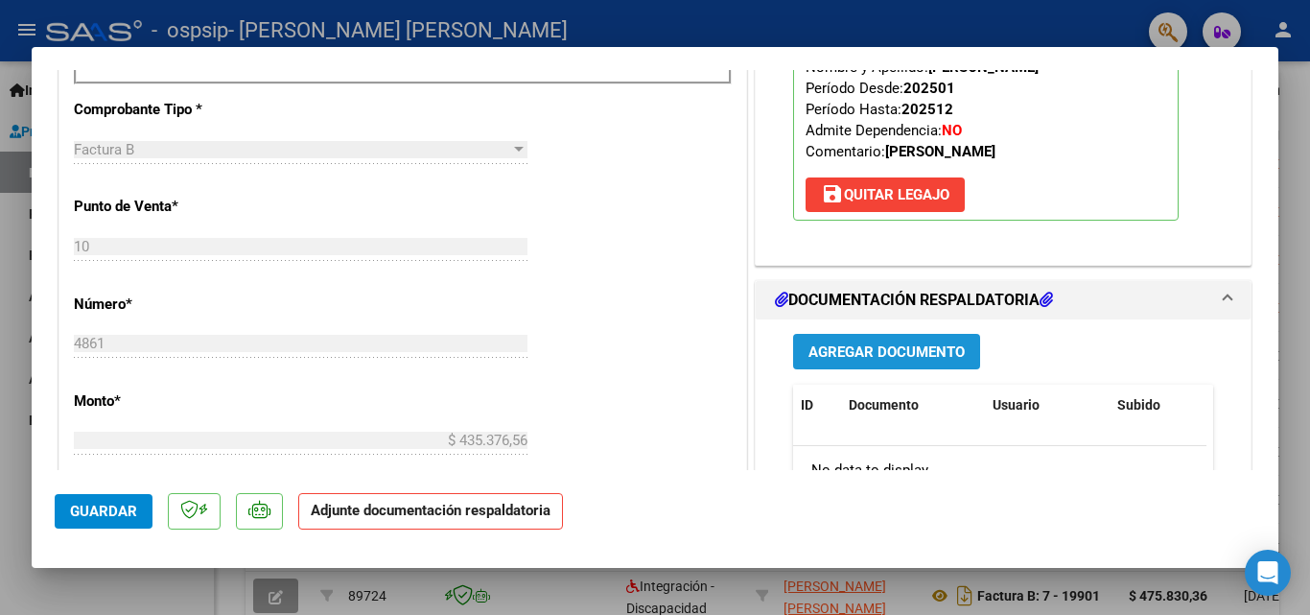
click at [879, 346] on span "Agregar Documento" at bounding box center [886, 350] width 156 height 17
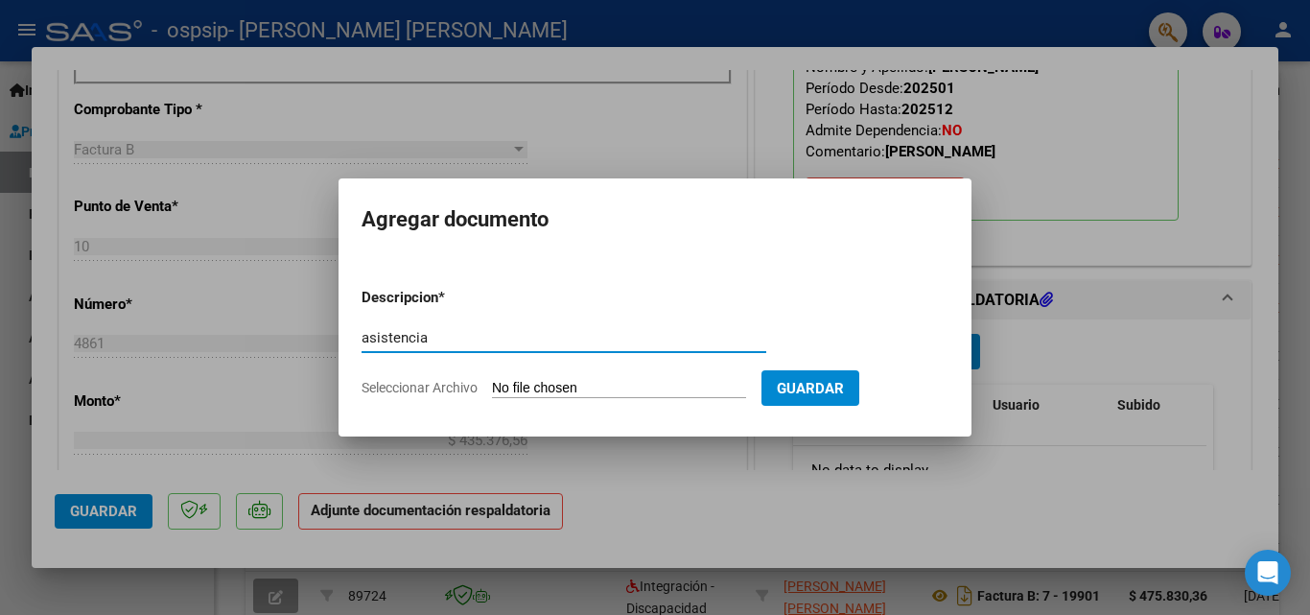
type input "asistencia"
click at [532, 386] on input "Seleccionar Archivo" at bounding box center [619, 389] width 254 height 18
click at [549, 388] on input "Seleccionar Archivo" at bounding box center [619, 389] width 254 height 18
type input "C:\fakepath\251009155323.pdf"
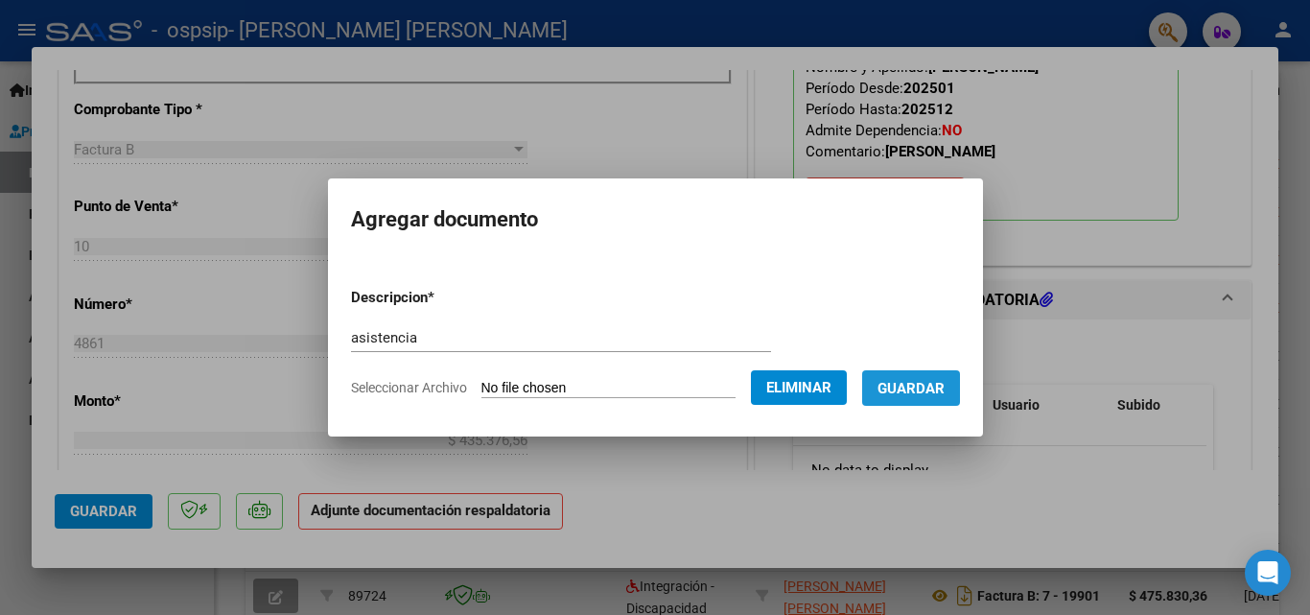
click at [939, 380] on span "Guardar" at bounding box center [911, 388] width 67 height 17
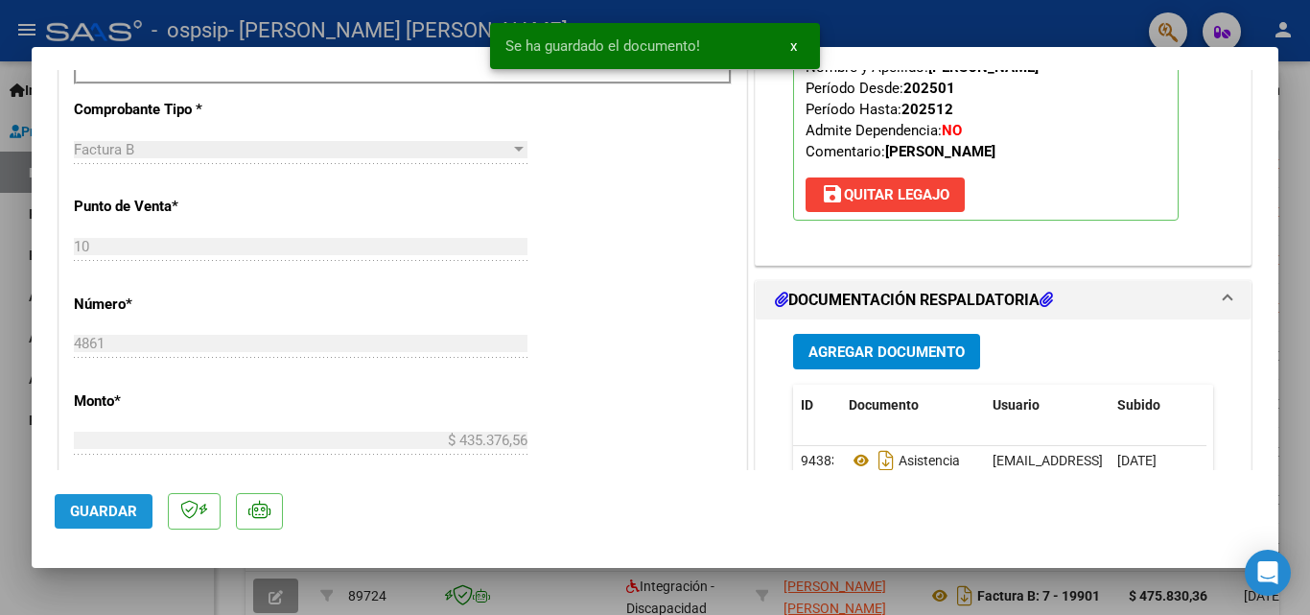
click at [98, 522] on button "Guardar" at bounding box center [104, 511] width 98 height 35
click at [106, 583] on div at bounding box center [655, 307] width 1310 height 615
type input "$ 0,00"
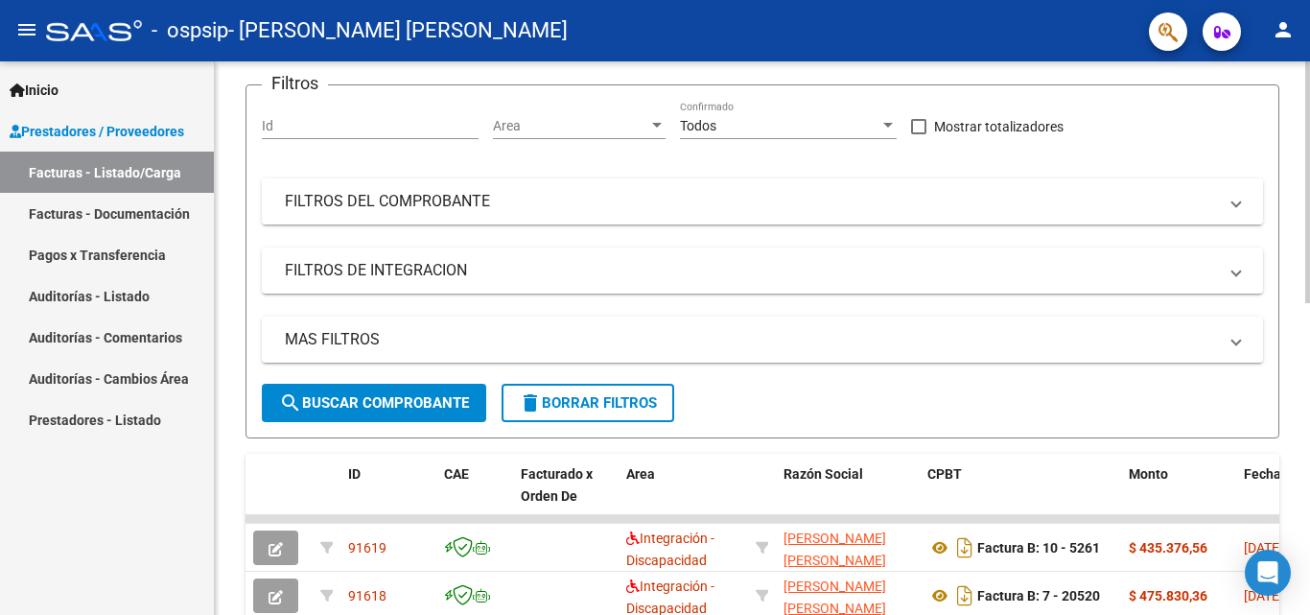
scroll to position [0, 0]
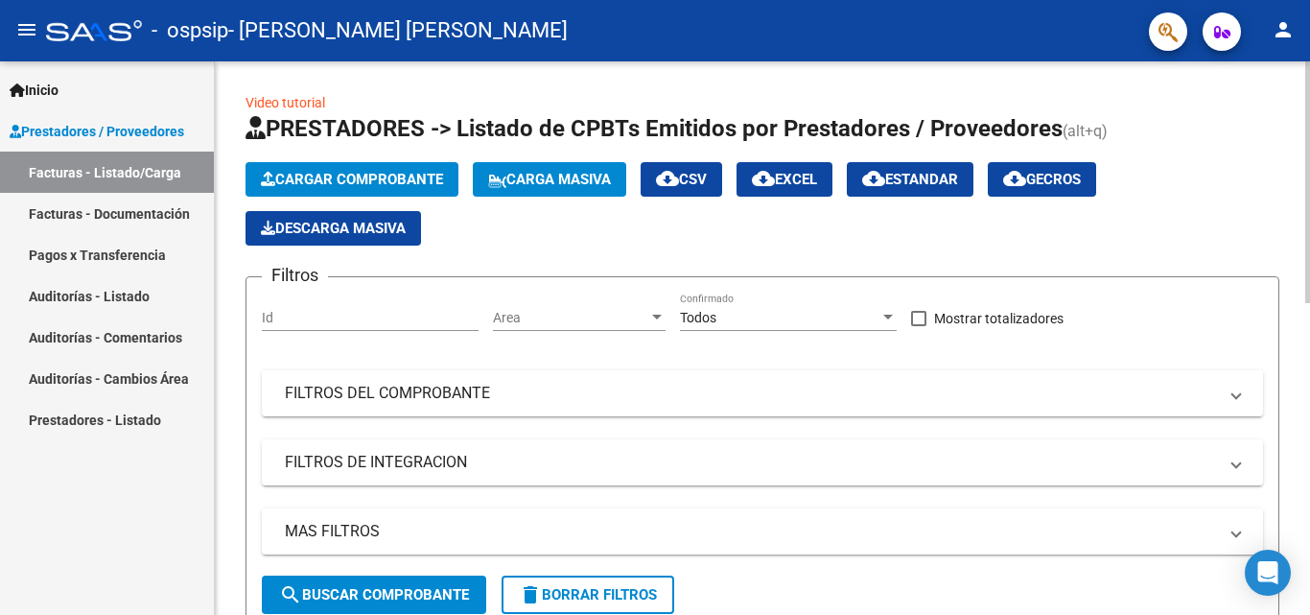
click at [346, 186] on span "Cargar Comprobante" at bounding box center [352, 179] width 182 height 17
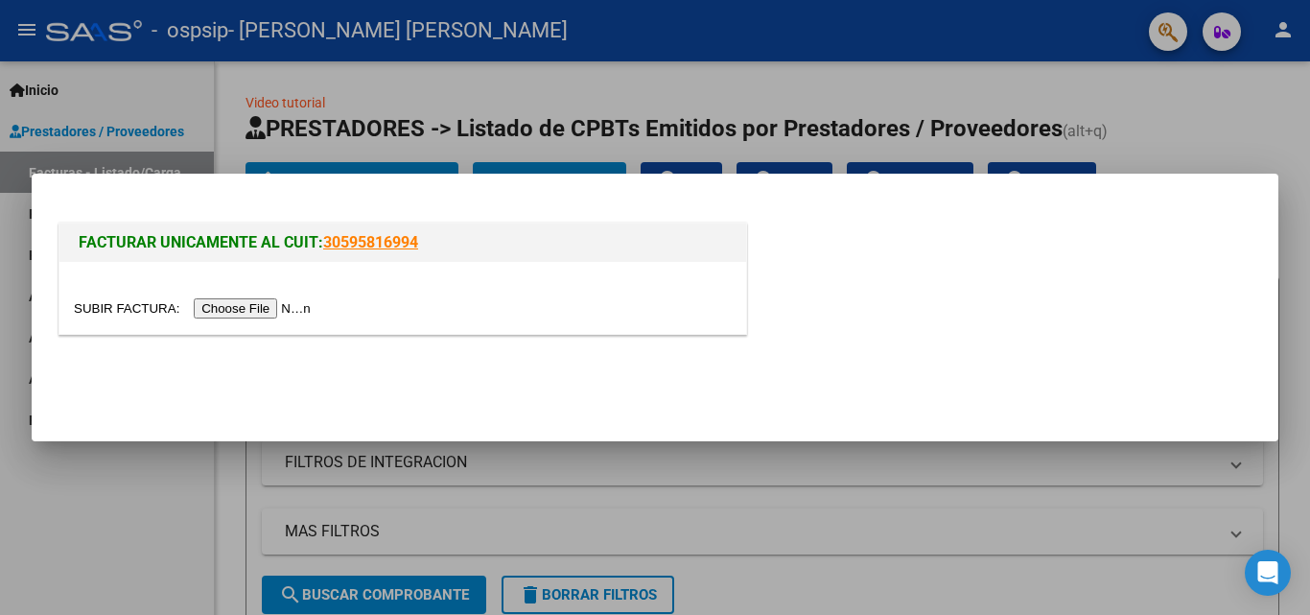
click at [216, 310] on input "file" at bounding box center [195, 308] width 243 height 20
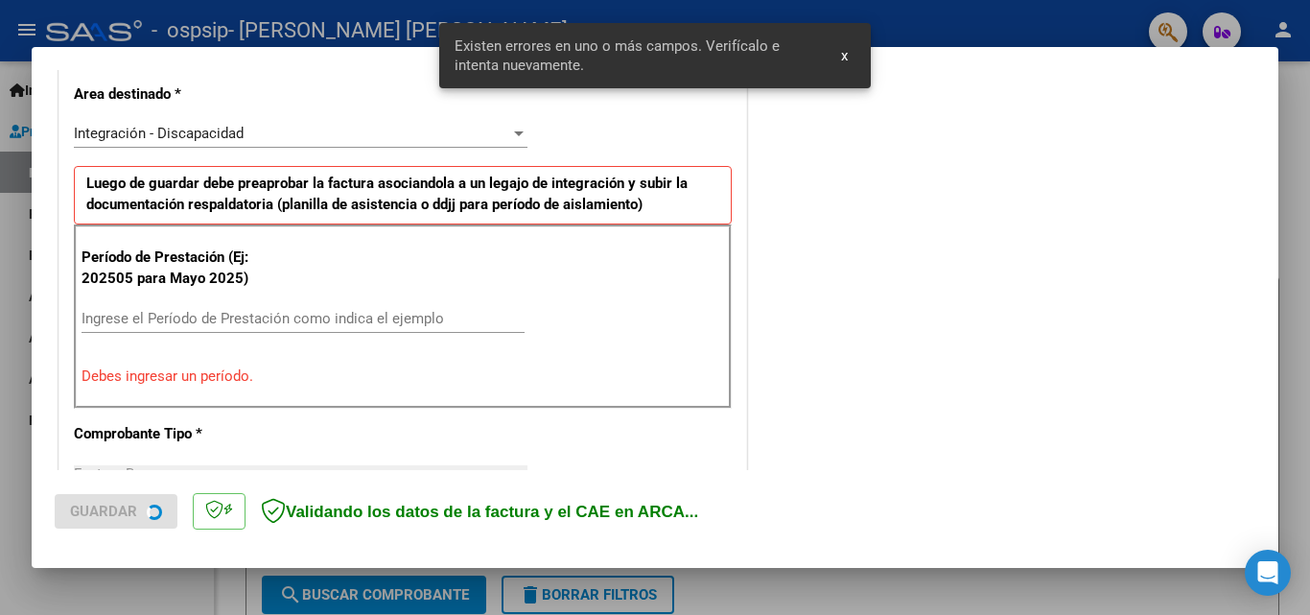
scroll to position [468, 0]
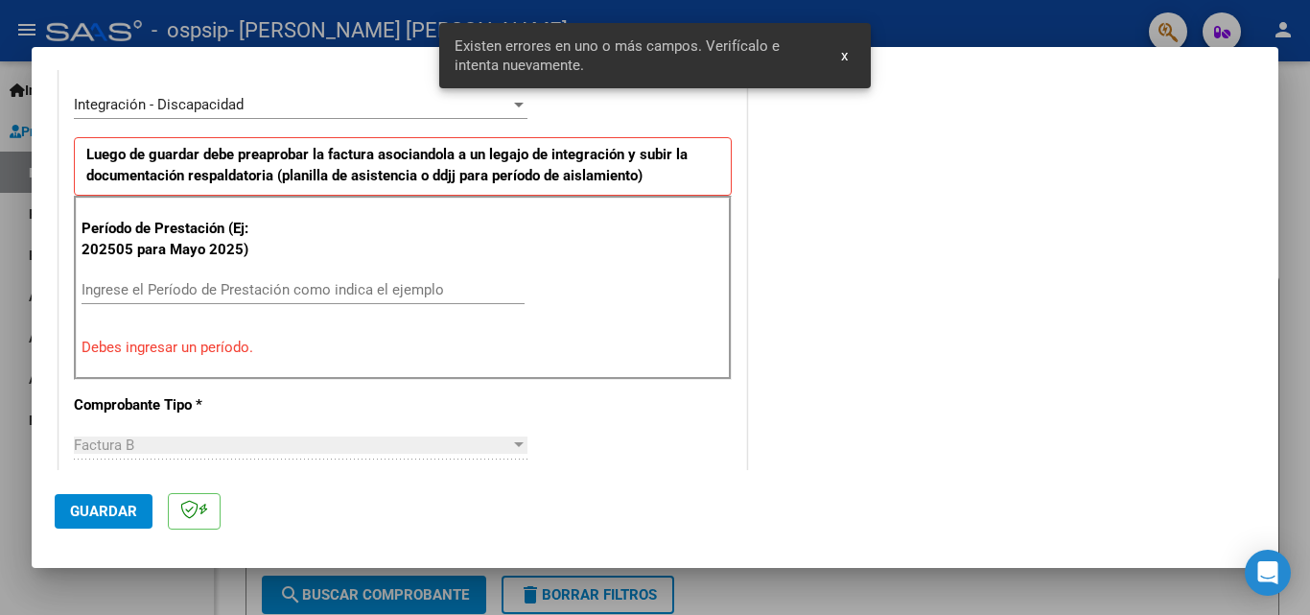
click at [399, 289] on input "Ingrese el Período de Prestación como indica el ejemplo" at bounding box center [303, 289] width 443 height 17
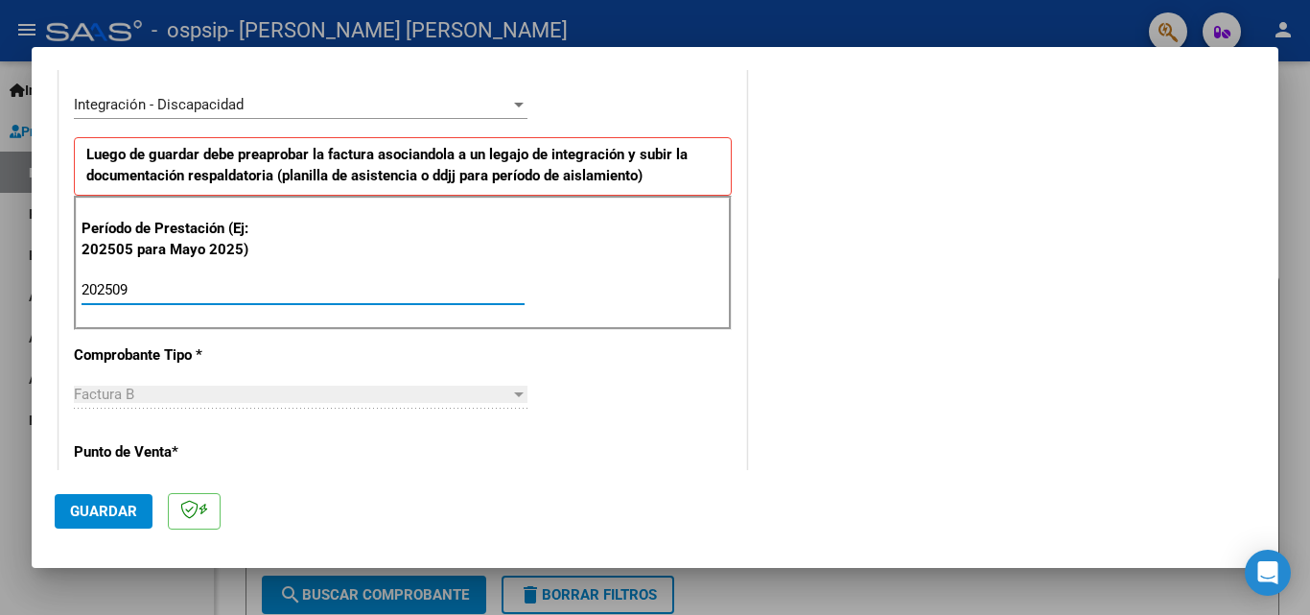
type input "202509"
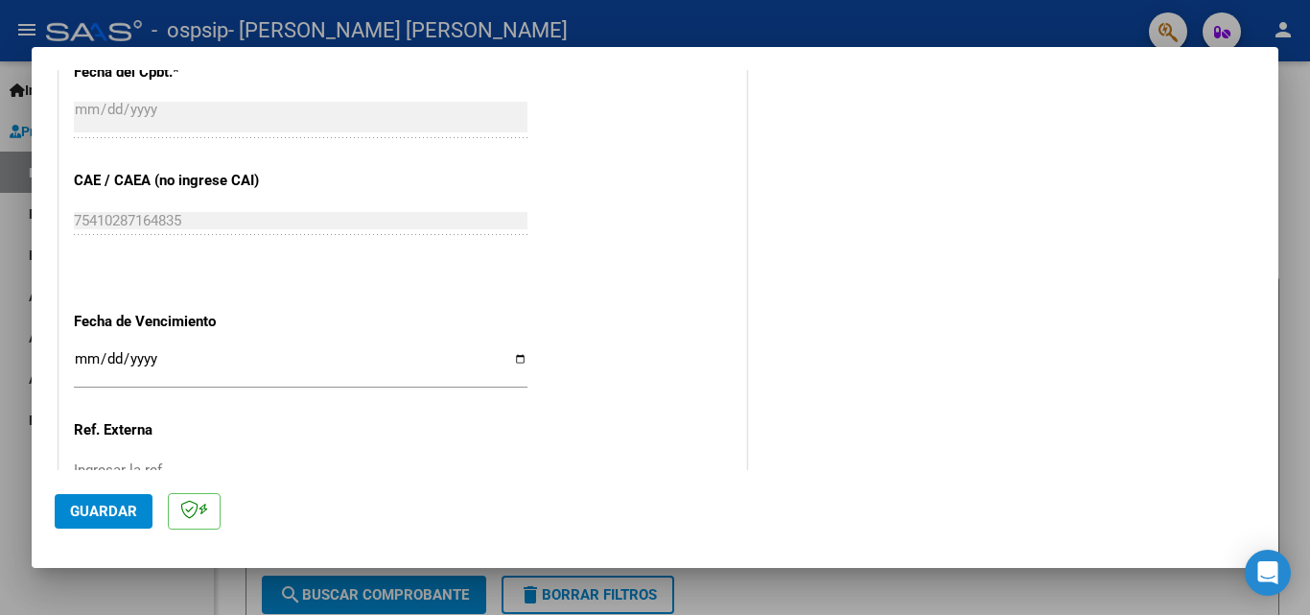
scroll to position [1288, 0]
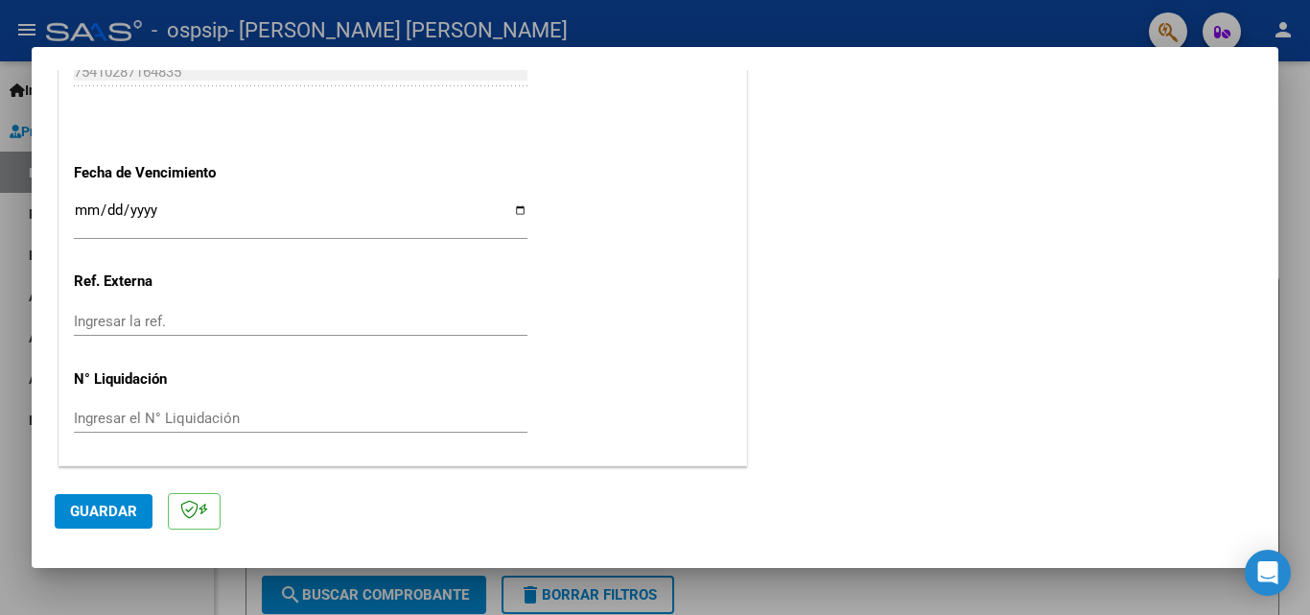
click at [513, 215] on input "Ingresar la fecha" at bounding box center [301, 217] width 454 height 31
type input "[DATE]"
click at [92, 504] on span "Guardar" at bounding box center [103, 511] width 67 height 17
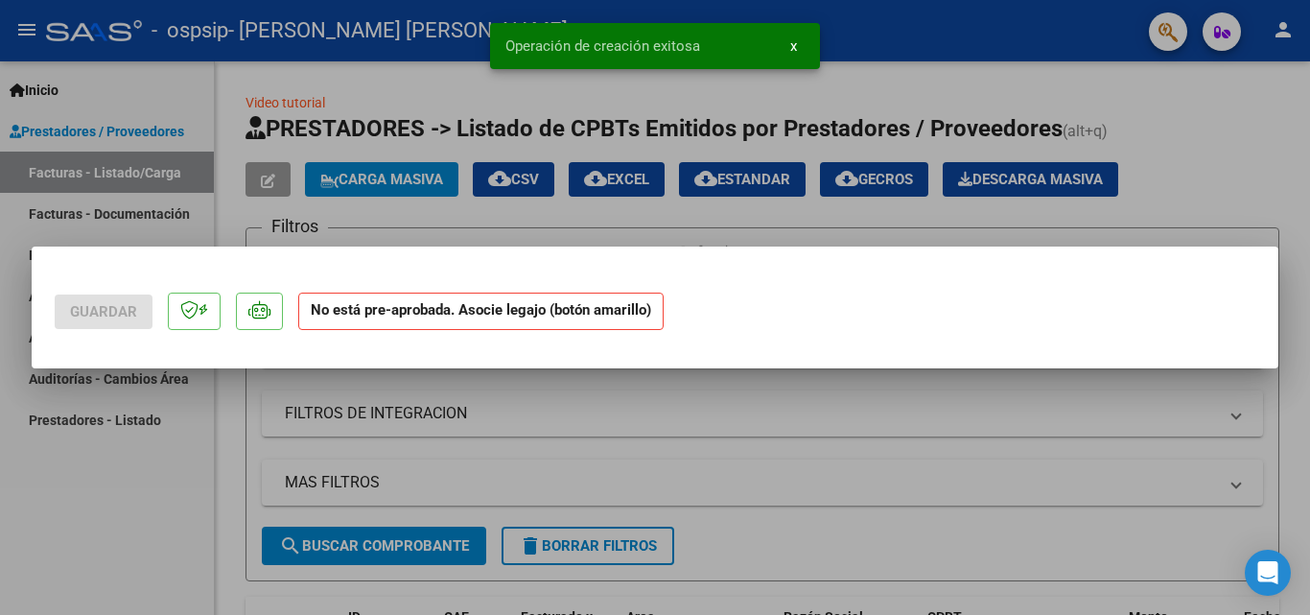
scroll to position [0, 0]
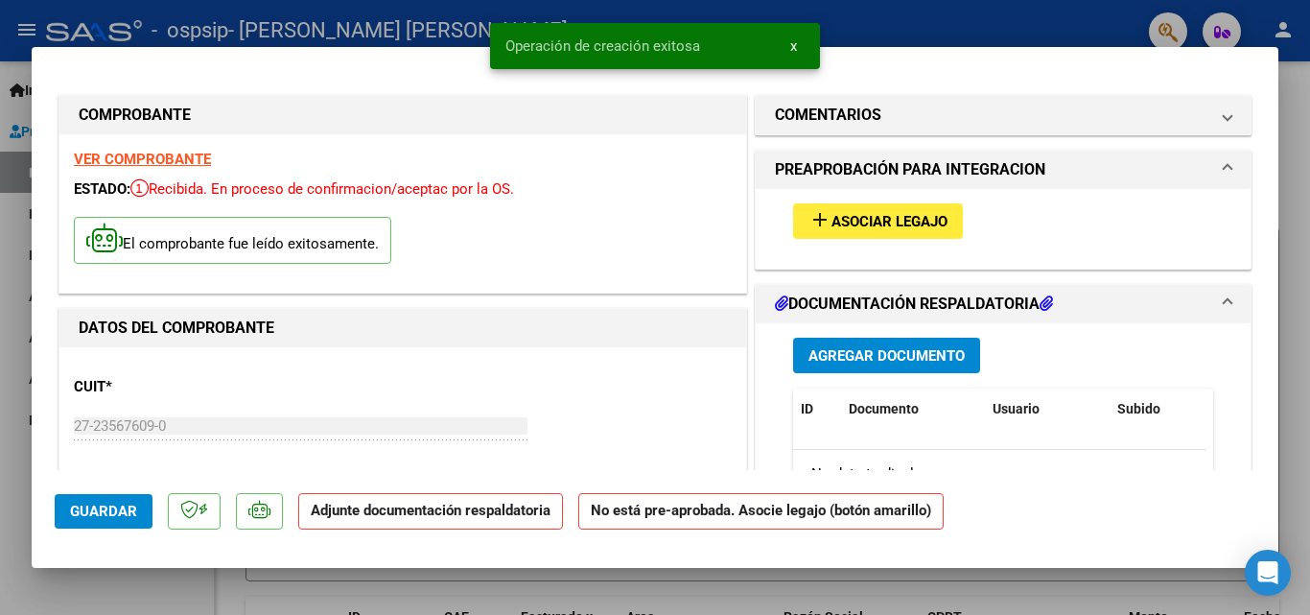
click at [849, 211] on button "add Asociar Legajo" at bounding box center [878, 220] width 170 height 35
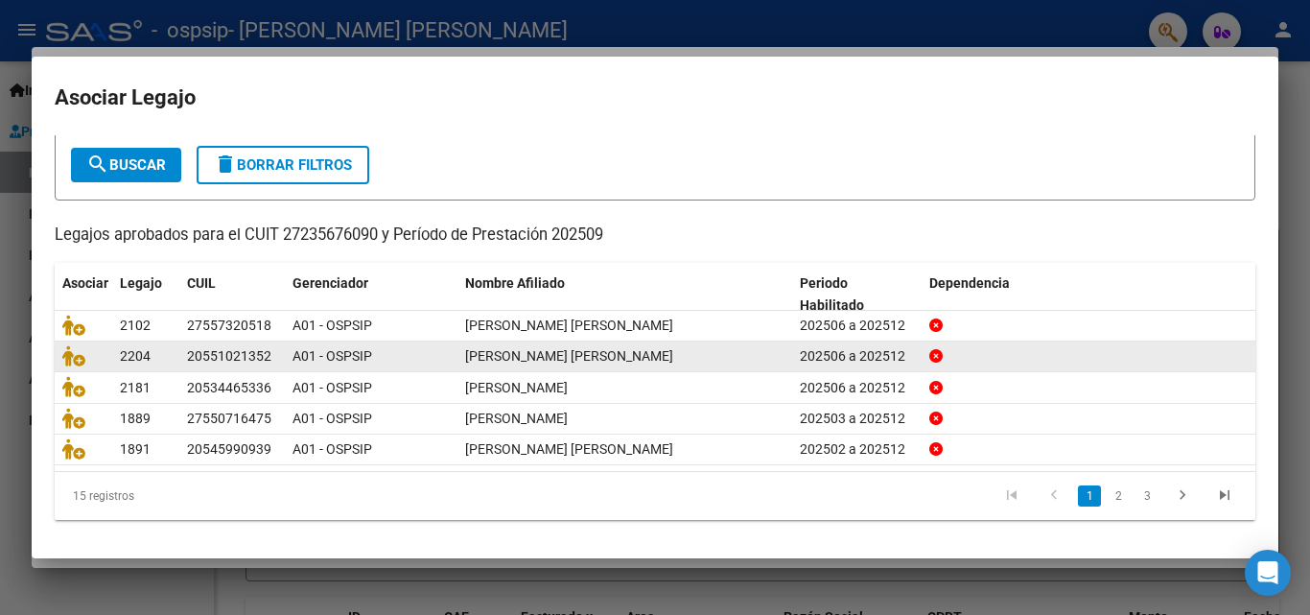
scroll to position [105, 0]
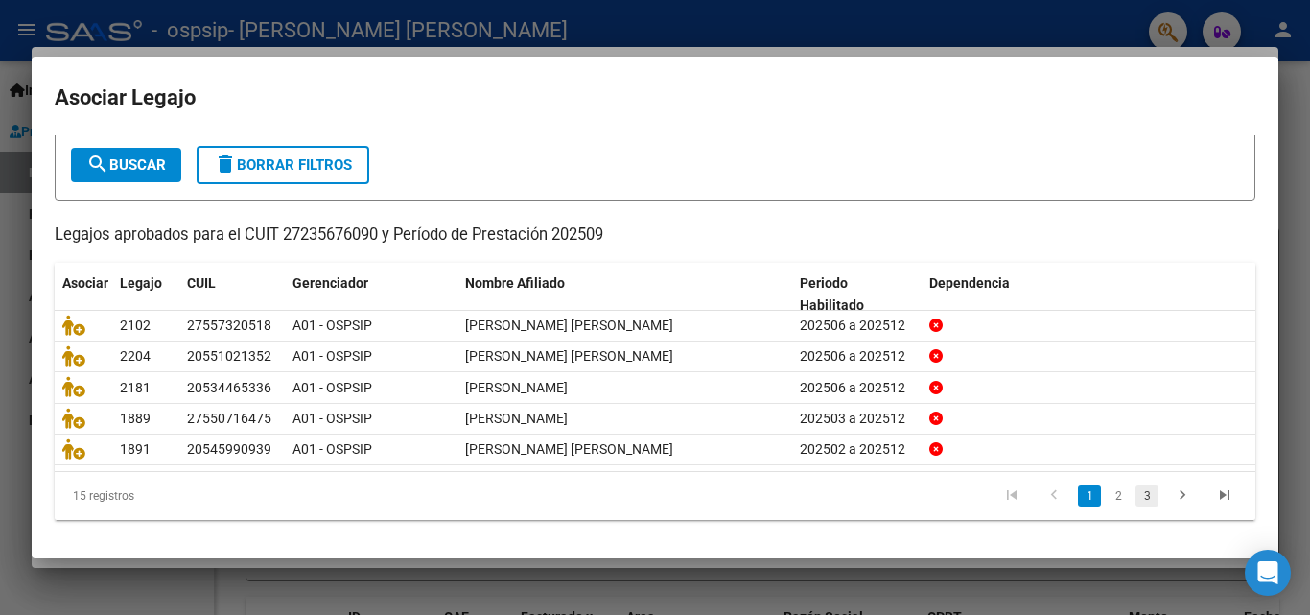
click at [1135, 503] on link "3" at bounding box center [1146, 495] width 23 height 21
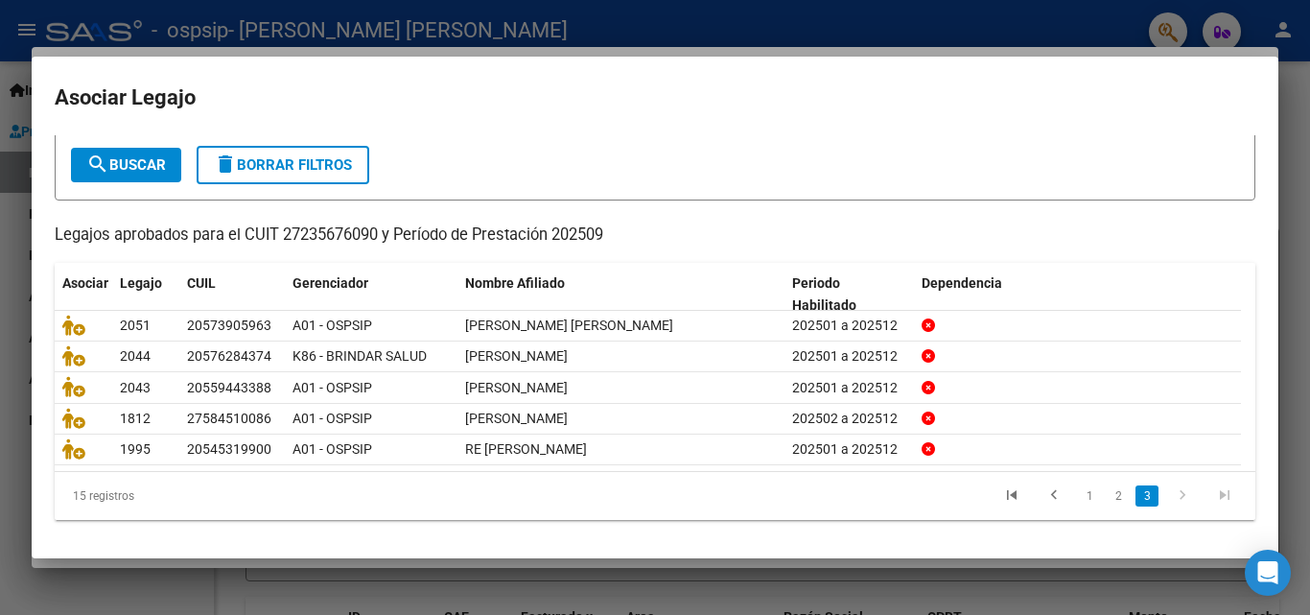
click at [1170, 500] on icon "go to next page" at bounding box center [1182, 497] width 25 height 23
click at [1107, 494] on link "2" at bounding box center [1118, 495] width 23 height 21
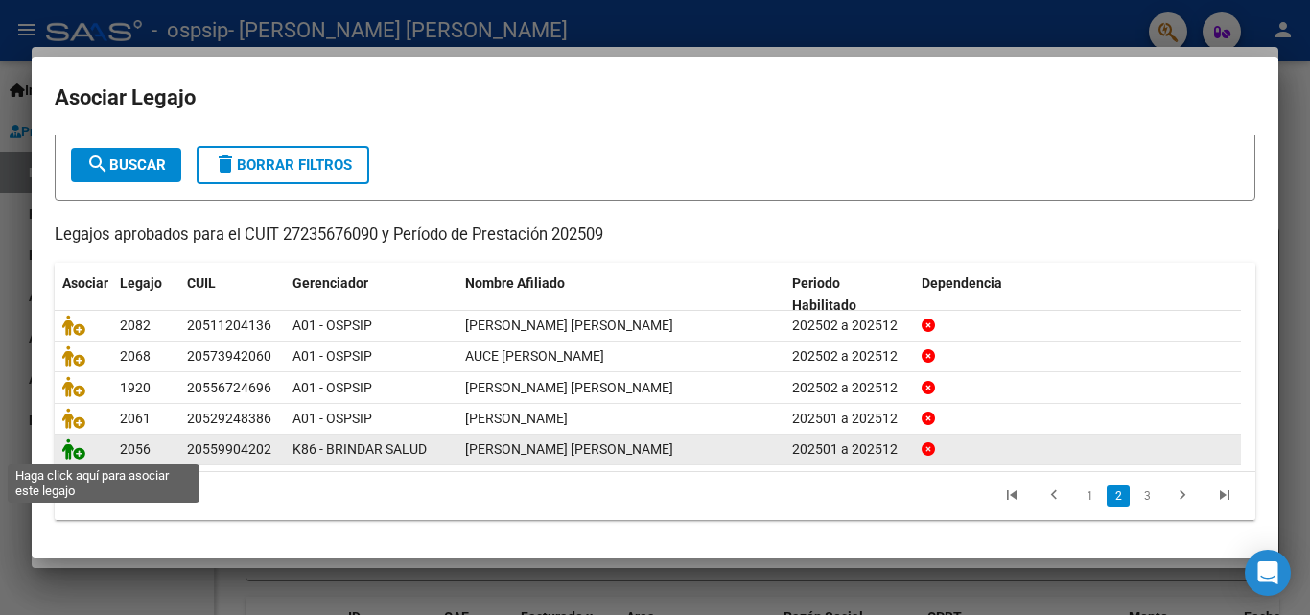
click at [77, 448] on icon at bounding box center [73, 448] width 23 height 21
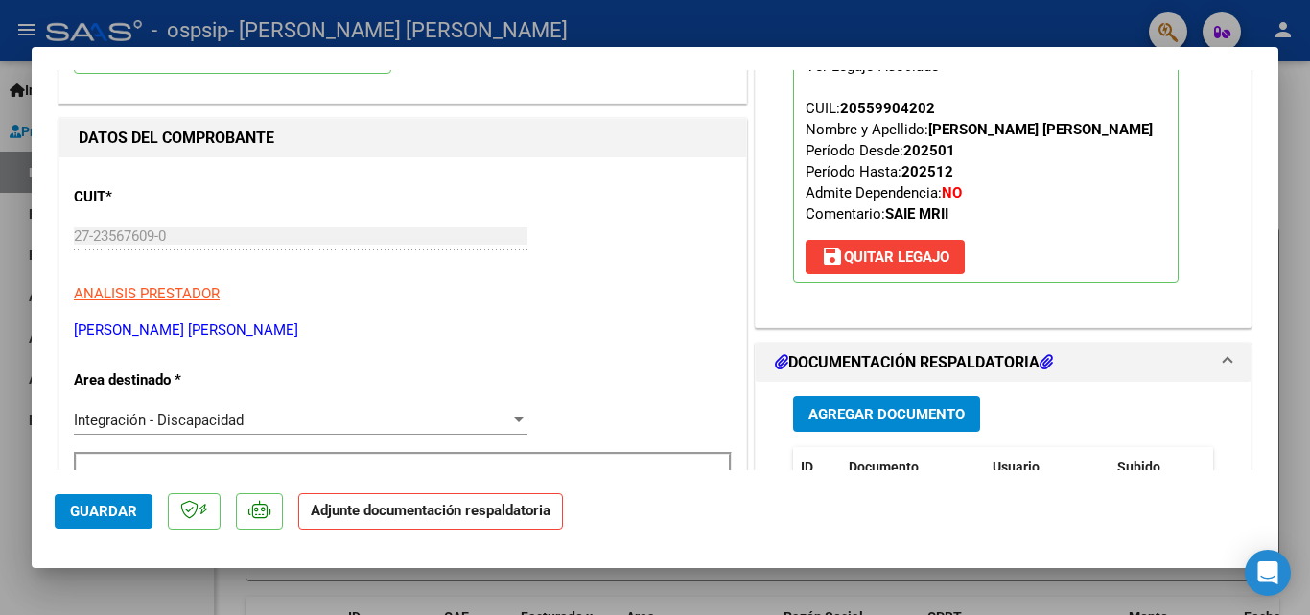
scroll to position [192, 0]
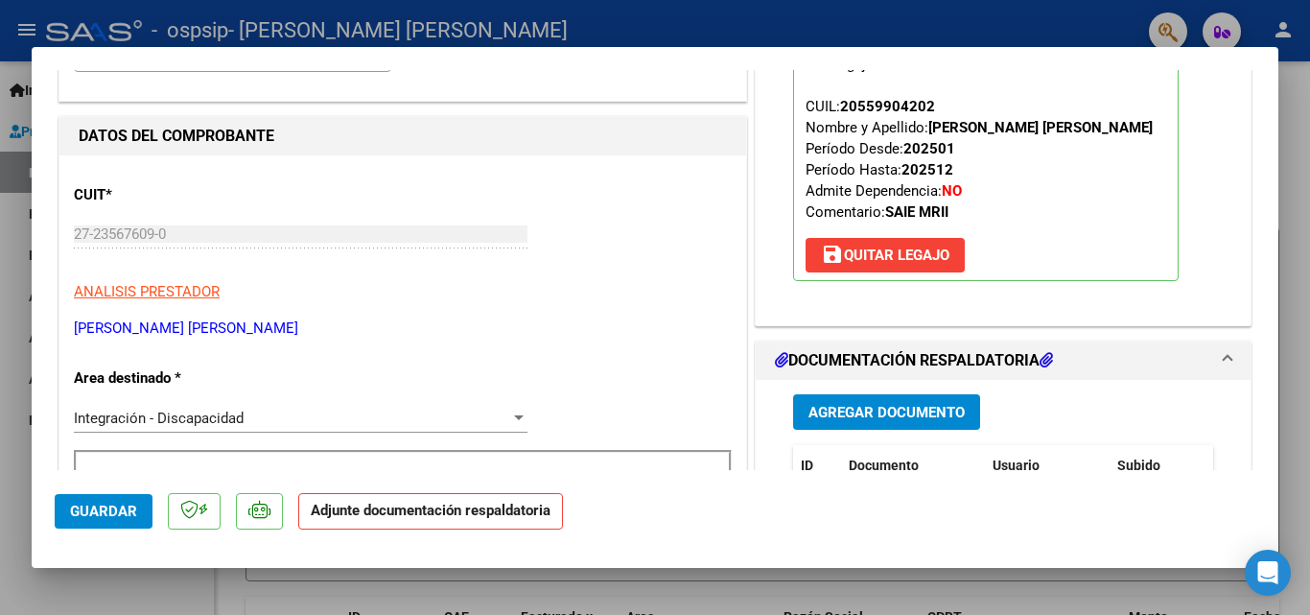
click at [880, 411] on span "Agregar Documento" at bounding box center [886, 412] width 156 height 17
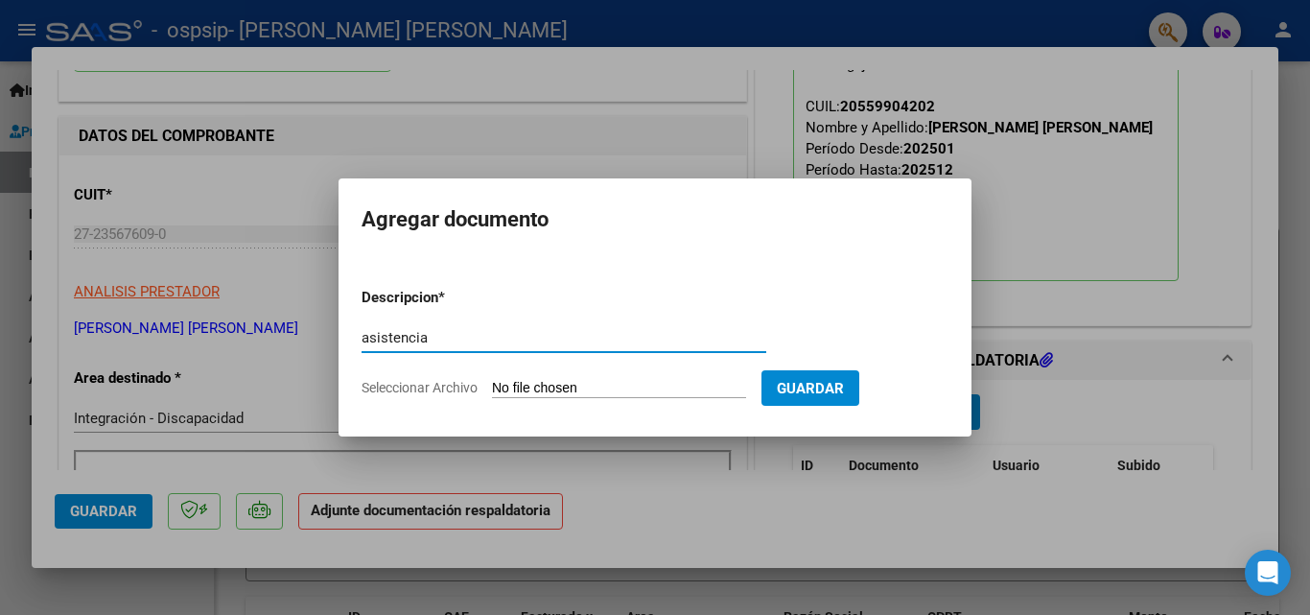
type input "asistencia"
click at [613, 386] on input "Seleccionar Archivo" at bounding box center [619, 389] width 254 height 18
click at [571, 382] on input "Seleccionar Archivo" at bounding box center [619, 389] width 254 height 18
type input "C:\fakepath\Asist. [PERSON_NAME] [PERSON_NAME] sept.pdf"
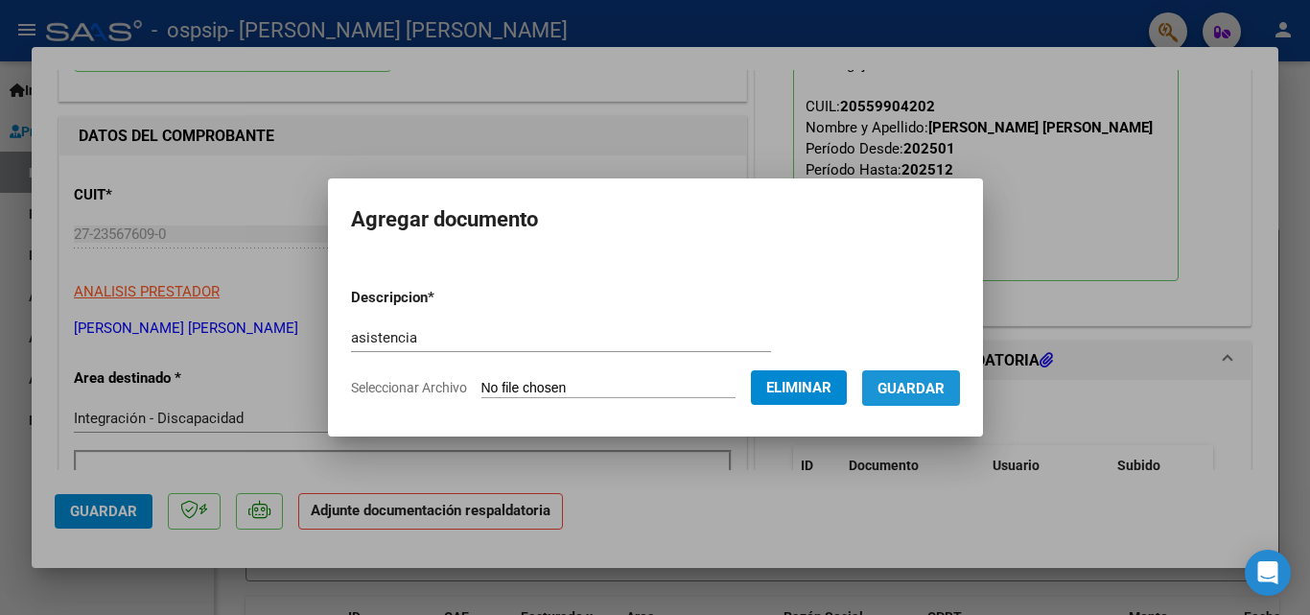
click at [945, 380] on span "Guardar" at bounding box center [911, 388] width 67 height 17
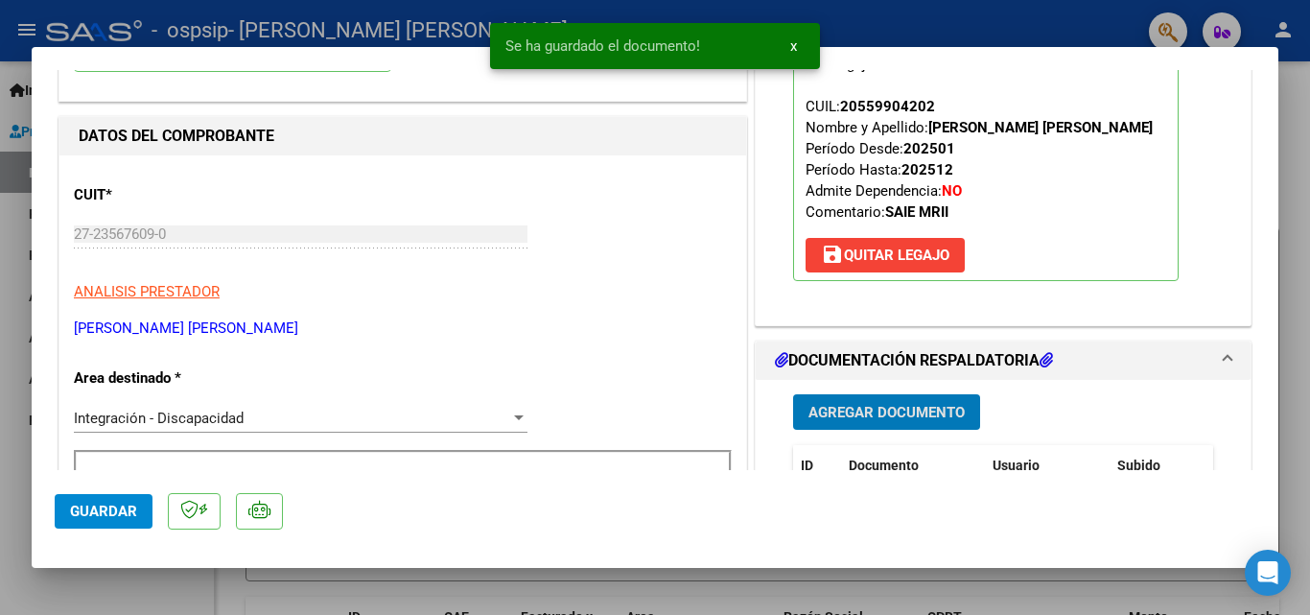
click at [82, 514] on span "Guardar" at bounding box center [103, 511] width 67 height 17
drag, startPoint x: 107, startPoint y: 588, endPoint x: 140, endPoint y: 577, distance: 34.3
click at [108, 588] on div at bounding box center [655, 307] width 1310 height 615
type input "$ 0,00"
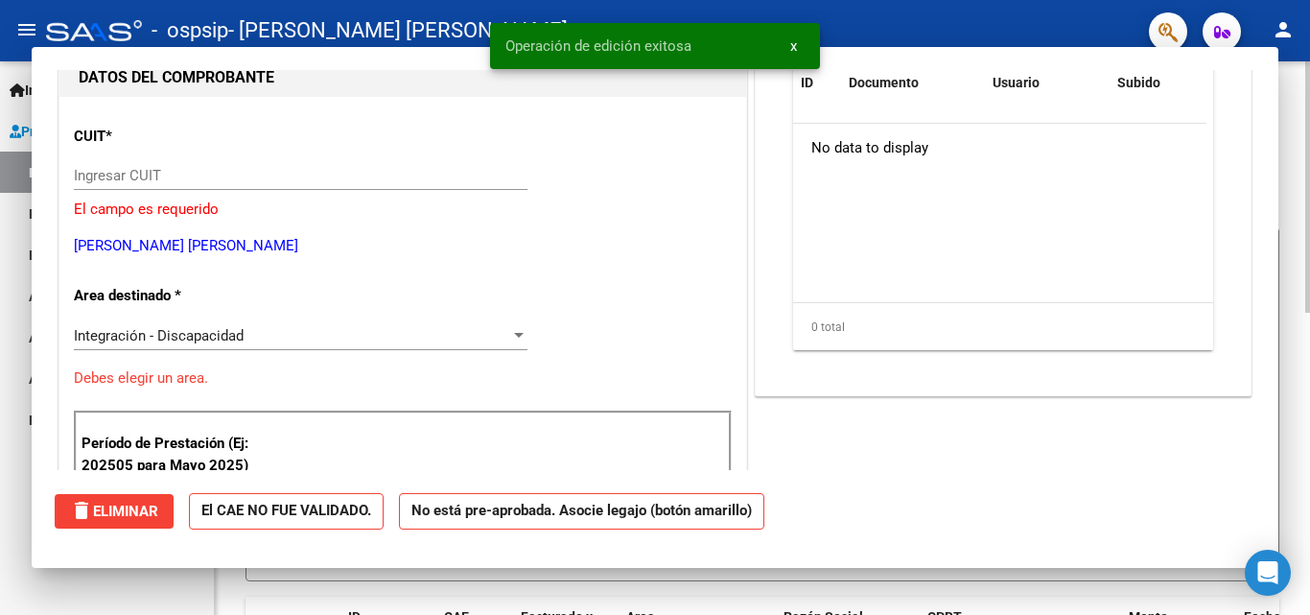
scroll to position [0, 0]
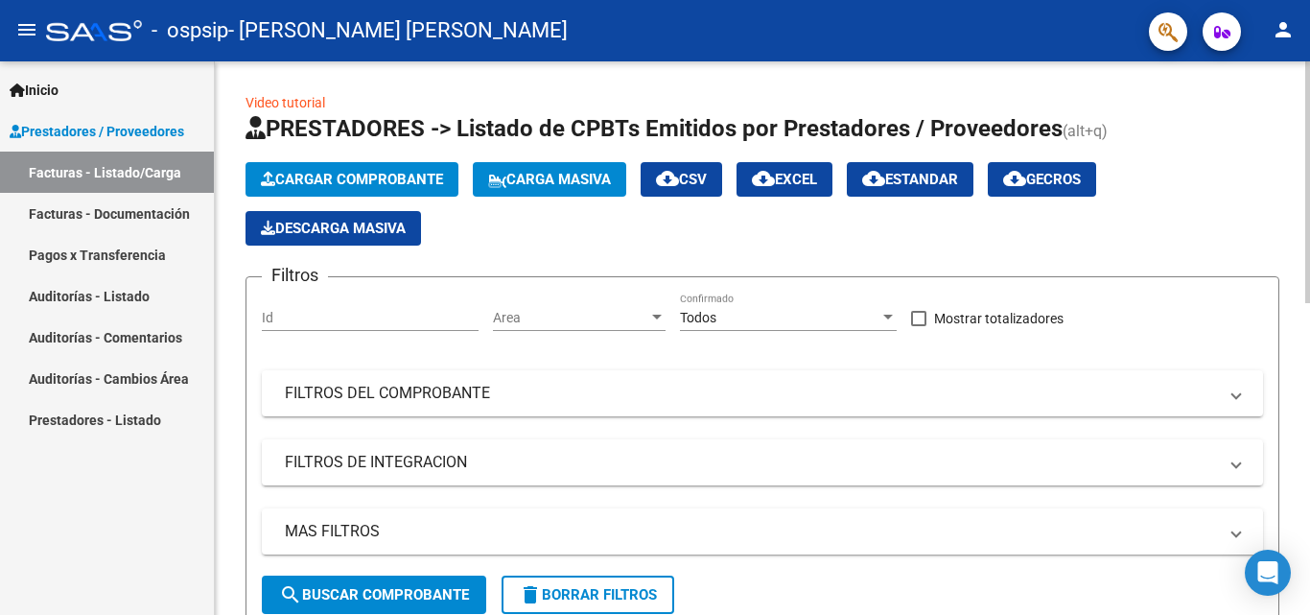
click at [309, 188] on button "Cargar Comprobante" at bounding box center [352, 179] width 213 height 35
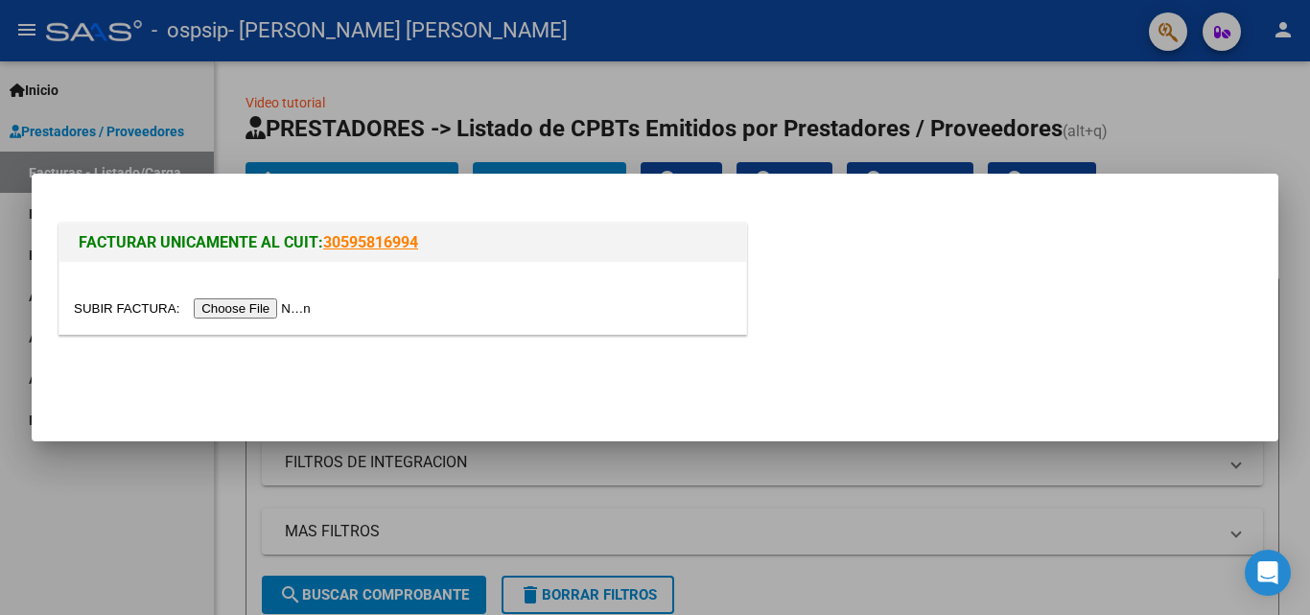
click at [240, 307] on input "file" at bounding box center [195, 308] width 243 height 20
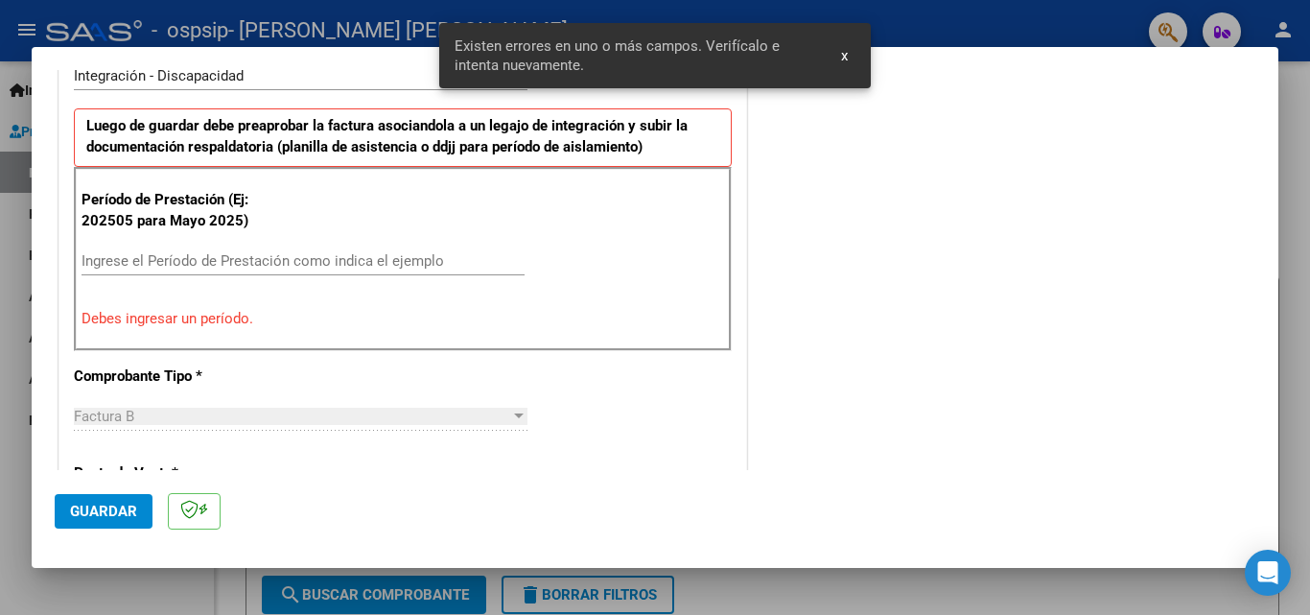
scroll to position [480, 0]
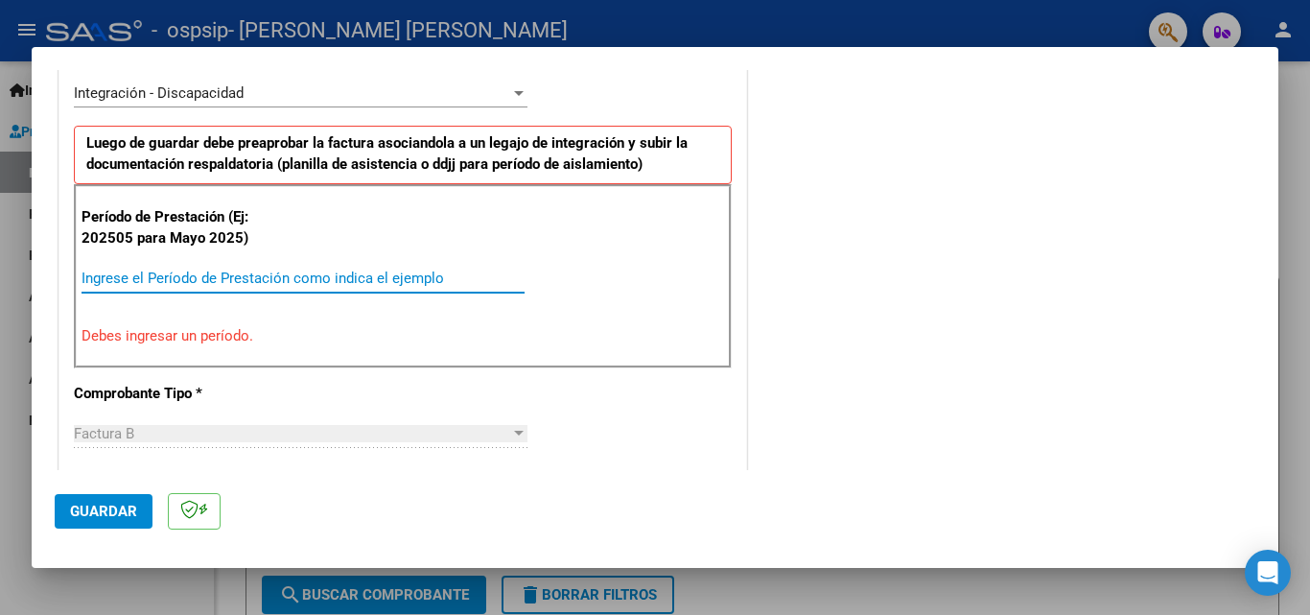
click at [194, 285] on input "Ingrese el Período de Prestación como indica el ejemplo" at bounding box center [303, 277] width 443 height 17
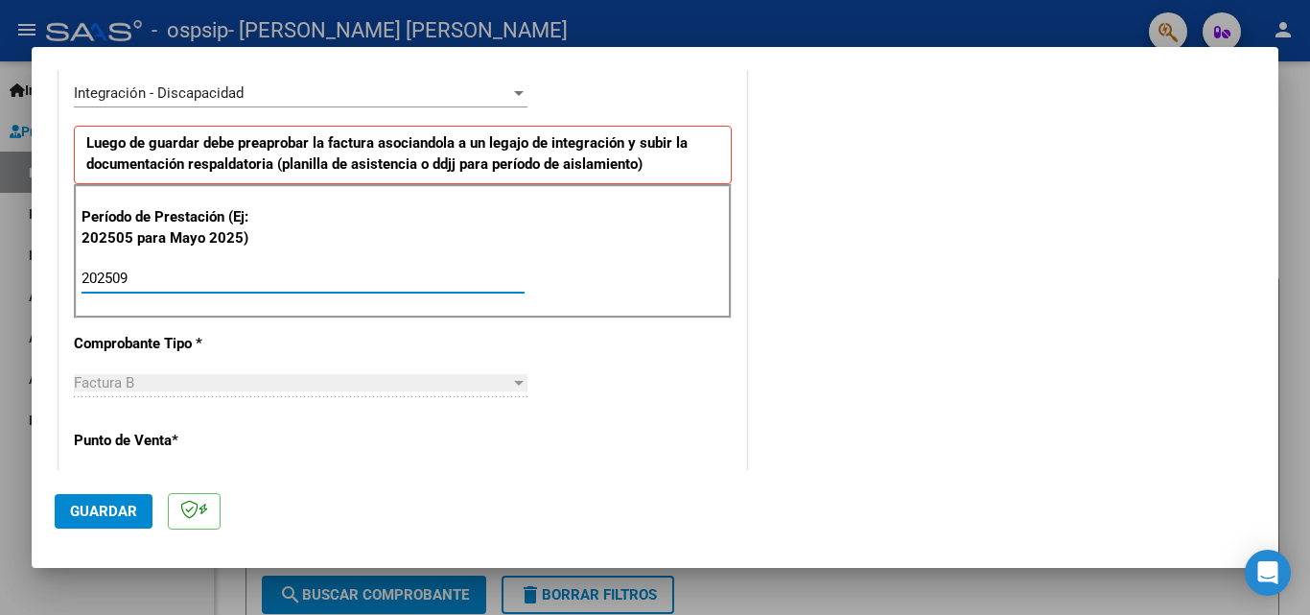
type input "202509"
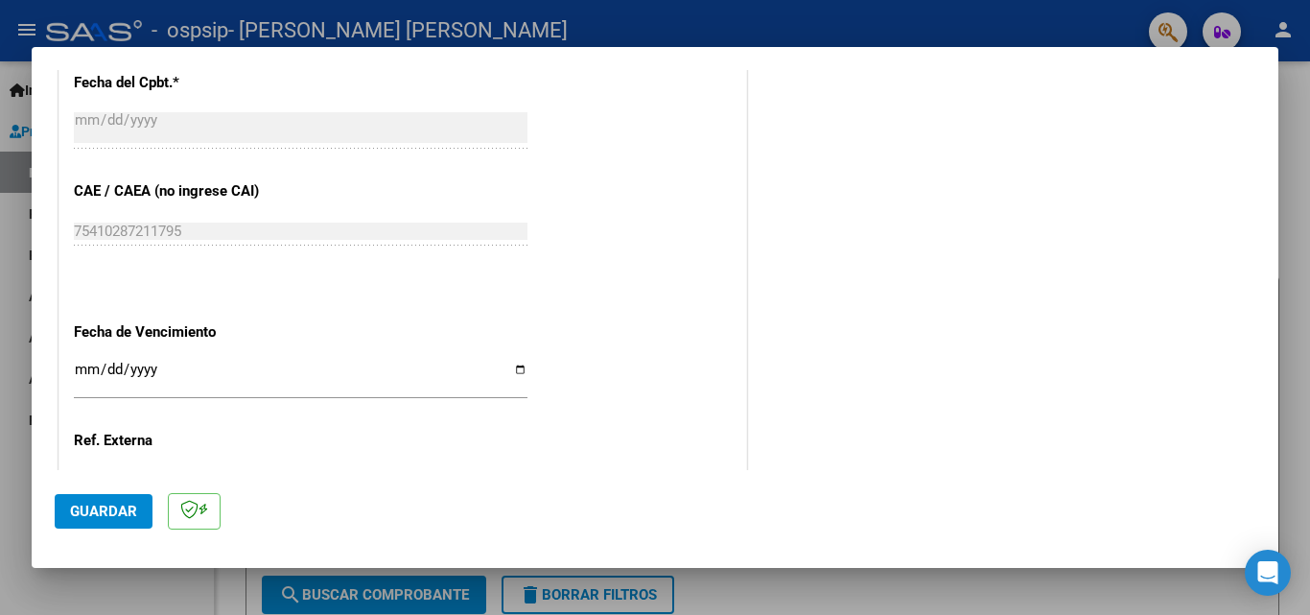
scroll to position [1151, 0]
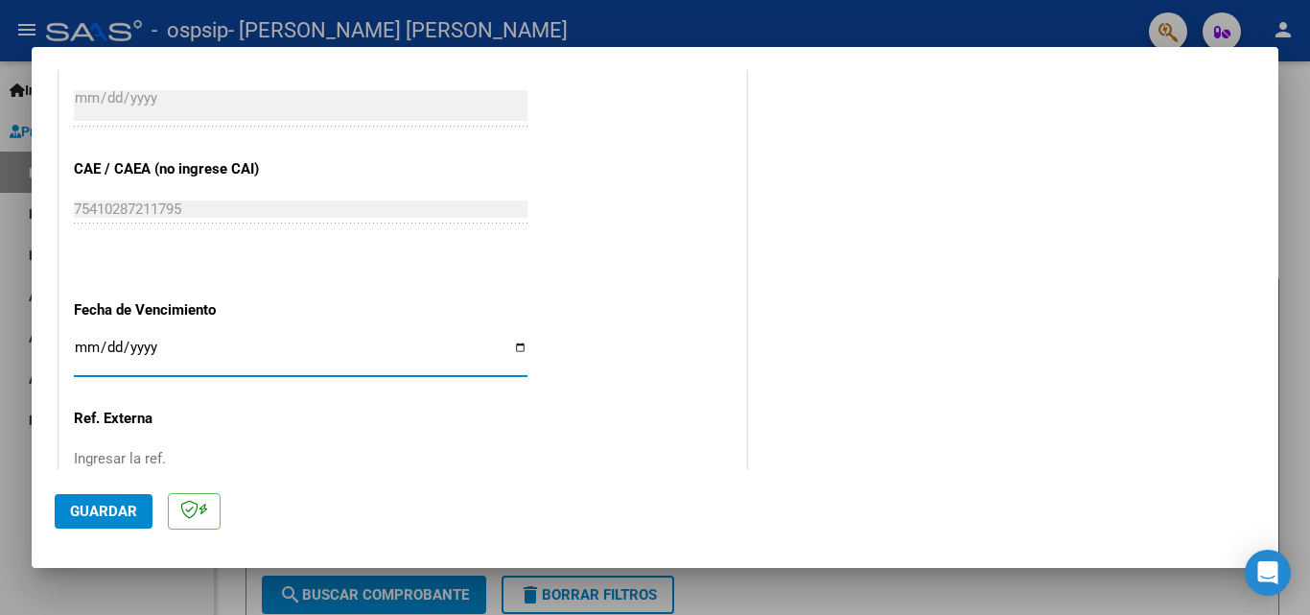
click at [515, 346] on input "Ingresar la fecha" at bounding box center [301, 354] width 454 height 31
type input "[DATE]"
drag, startPoint x: 104, startPoint y: 503, endPoint x: 127, endPoint y: 500, distance: 23.3
click at [105, 503] on span "Guardar" at bounding box center [103, 511] width 67 height 17
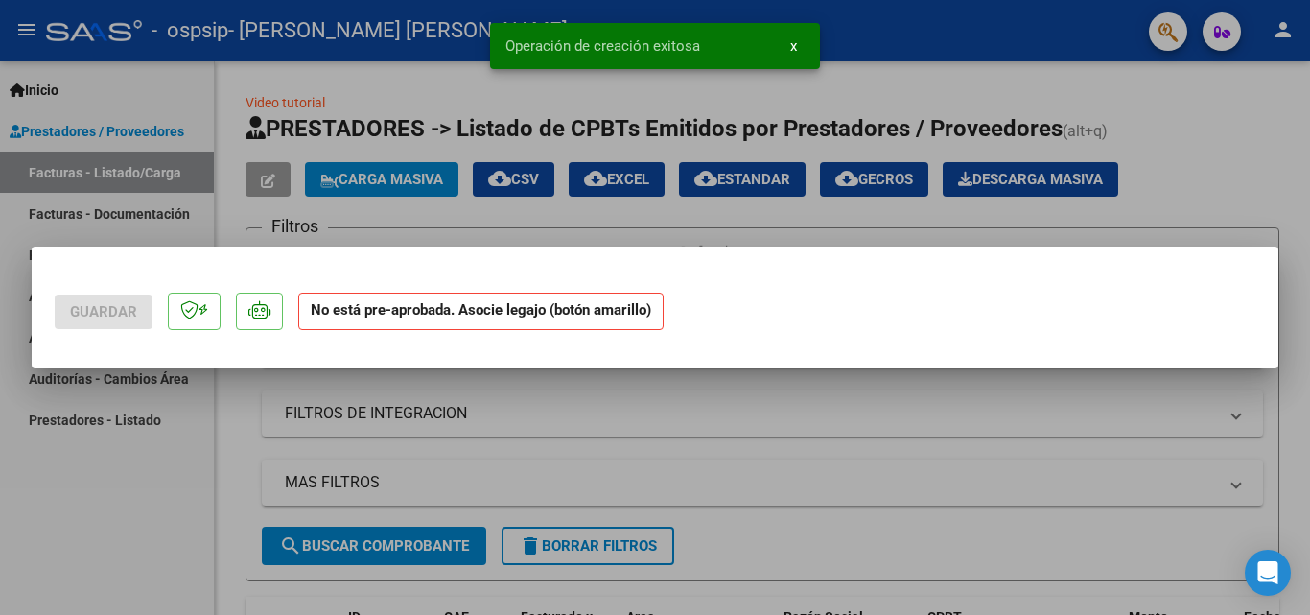
scroll to position [0, 0]
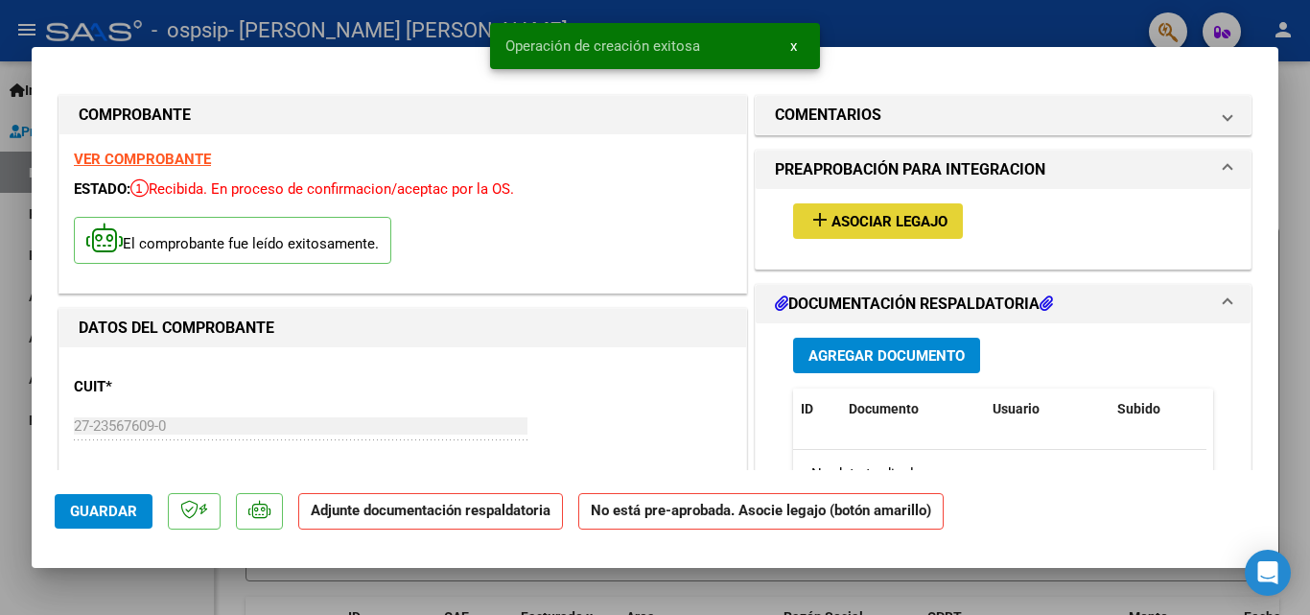
click at [899, 212] on button "add Asociar Legajo" at bounding box center [878, 220] width 170 height 35
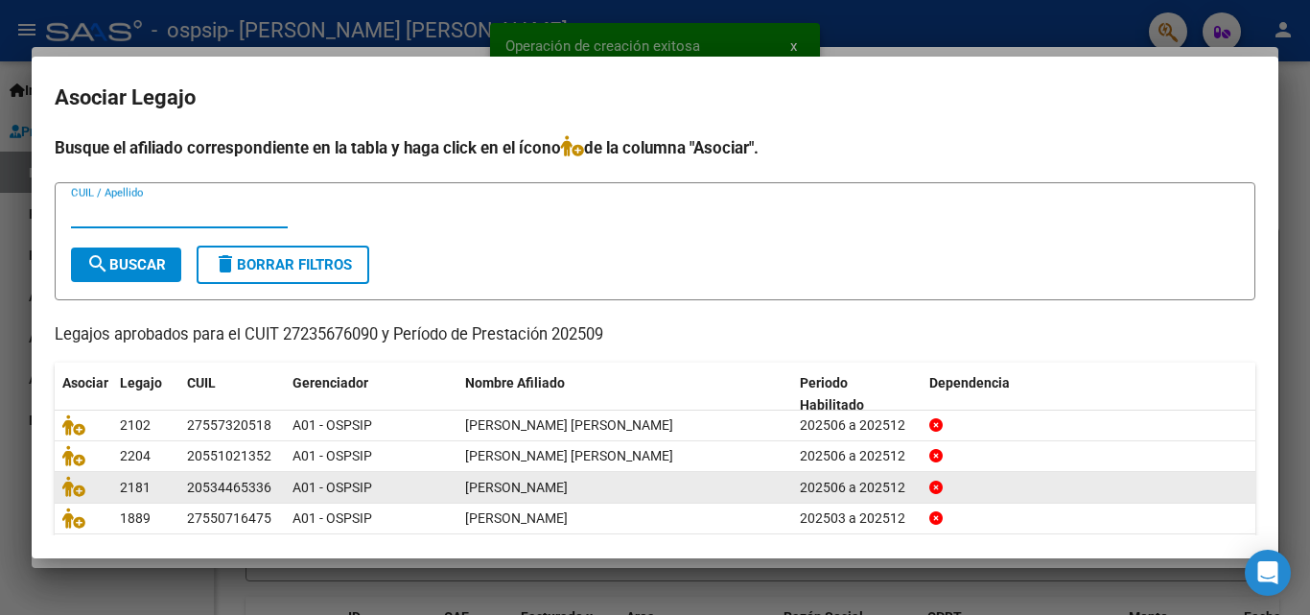
scroll to position [105, 0]
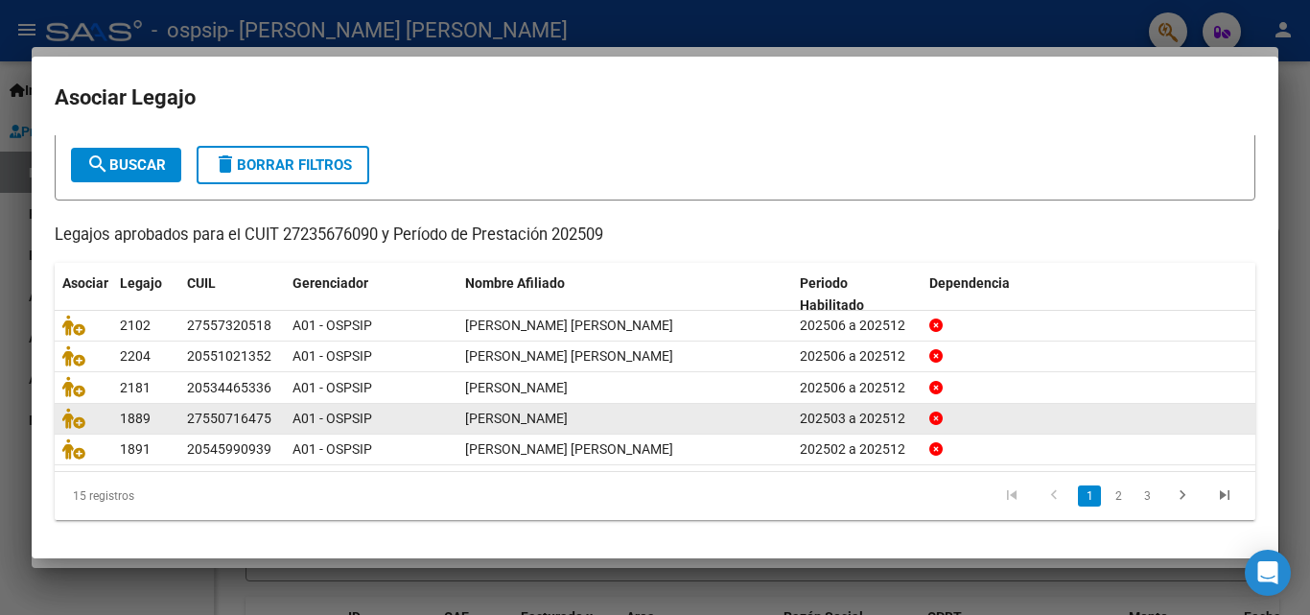
click at [1112, 496] on link "2" at bounding box center [1118, 495] width 23 height 21
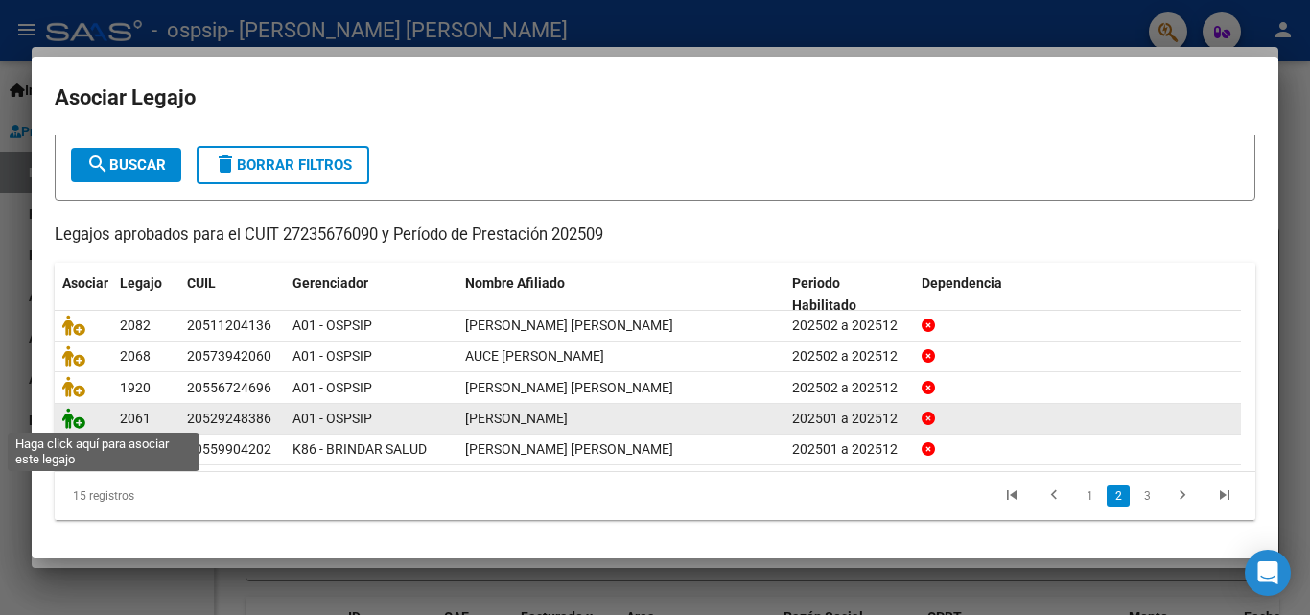
click at [67, 415] on icon at bounding box center [73, 418] width 23 height 21
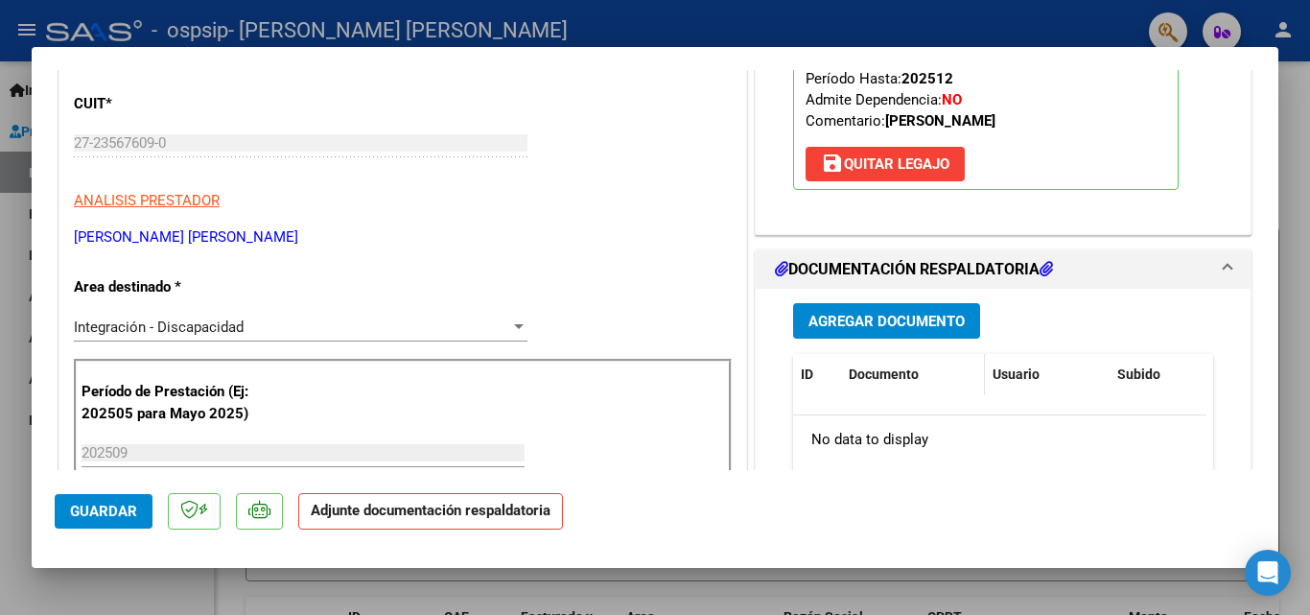
scroll to position [288, 0]
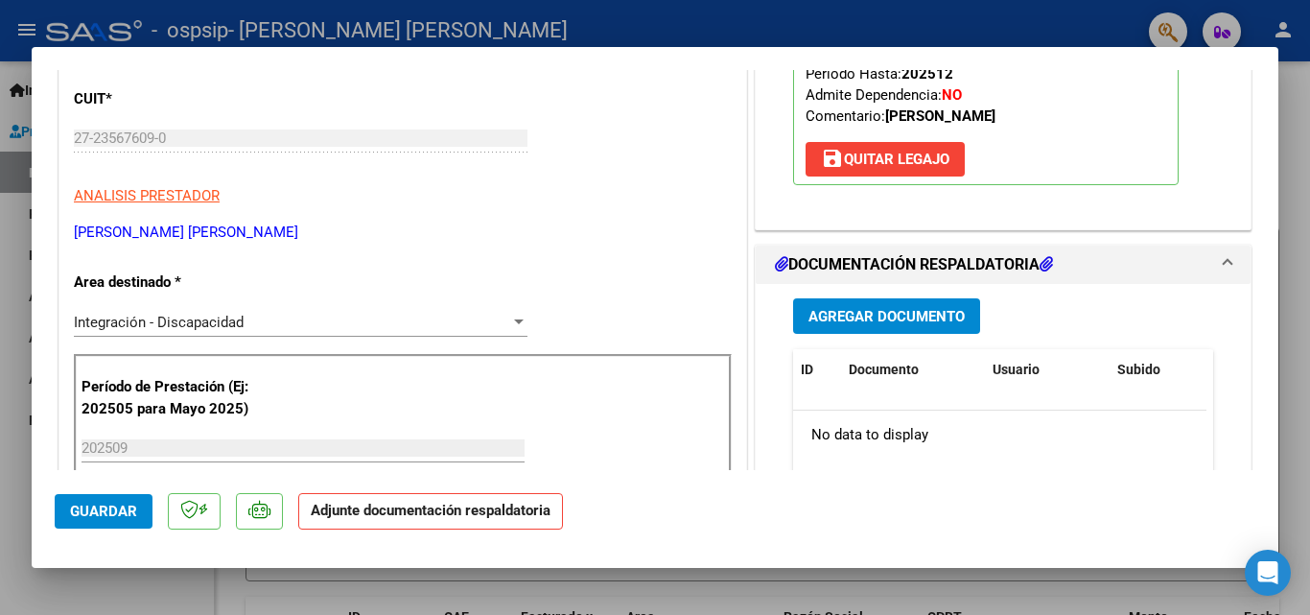
click at [931, 322] on span "Agregar Documento" at bounding box center [886, 316] width 156 height 17
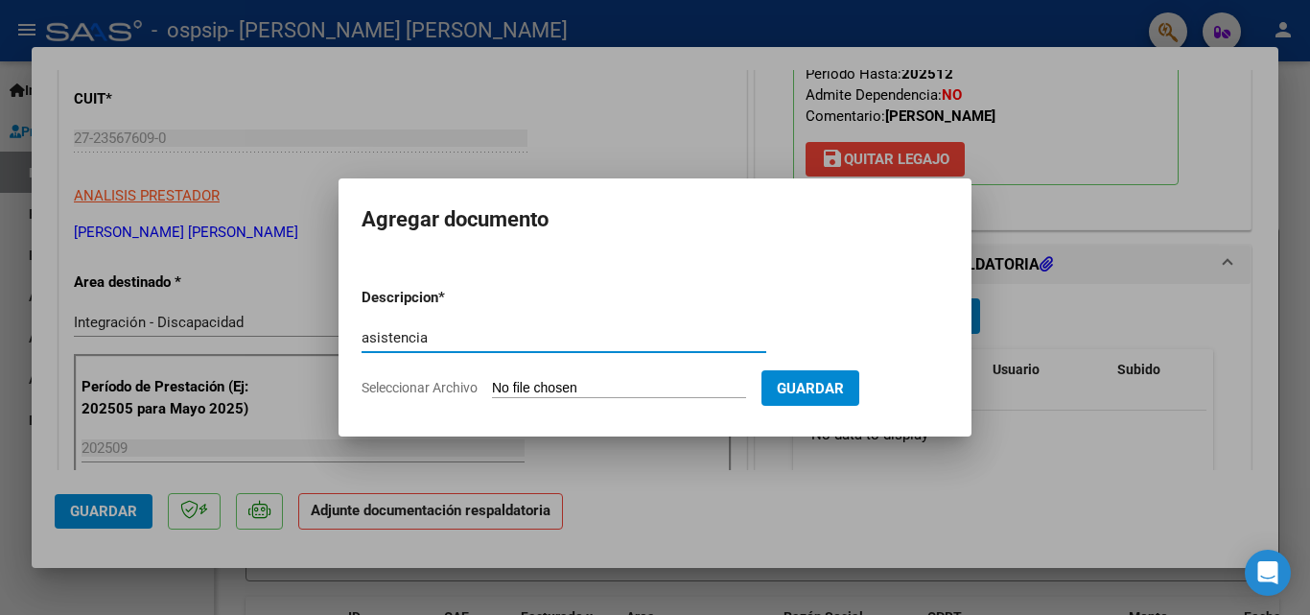
type input "asistencia"
click at [529, 385] on input "Seleccionar Archivo" at bounding box center [619, 389] width 254 height 18
type input "C:\fakepath\SEPTIEMBRE - [PERSON_NAME].pdf"
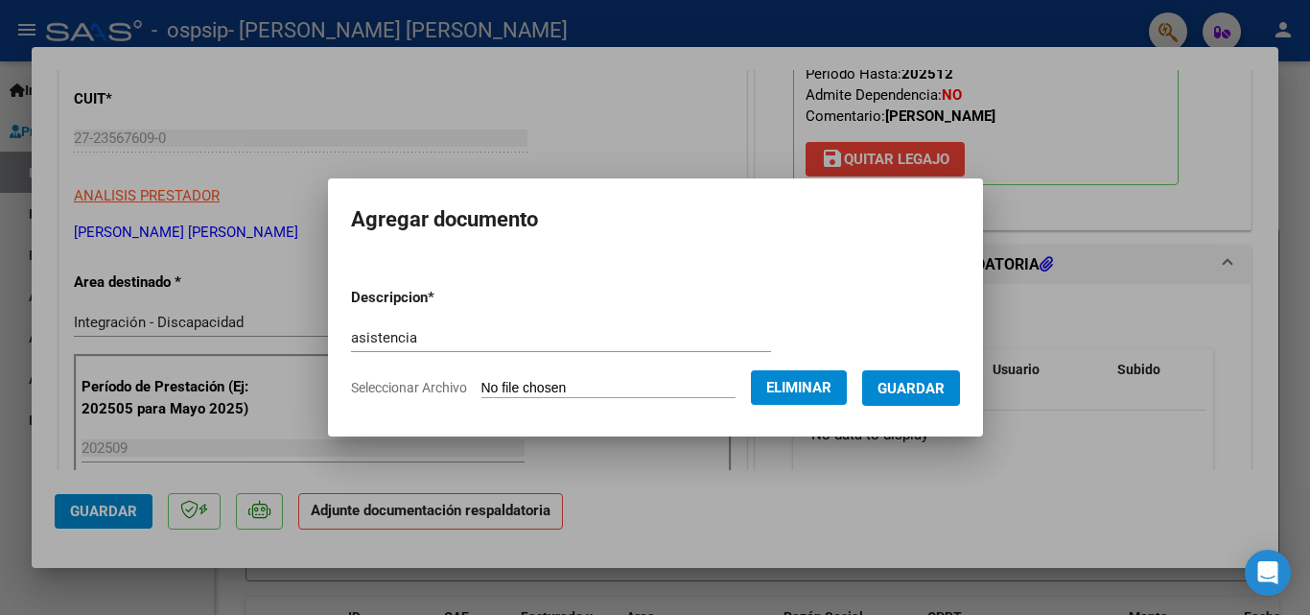
click at [945, 385] on span "Guardar" at bounding box center [911, 388] width 67 height 17
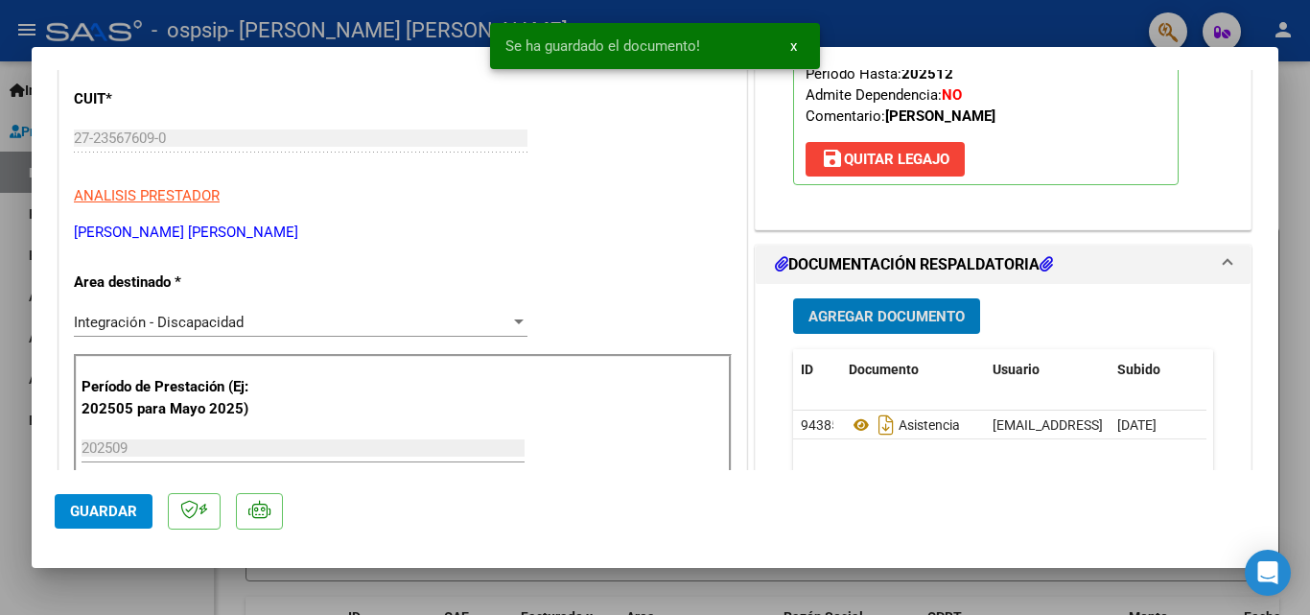
click at [75, 511] on span "Guardar" at bounding box center [103, 511] width 67 height 17
click at [88, 603] on div at bounding box center [655, 307] width 1310 height 615
type input "$ 0,00"
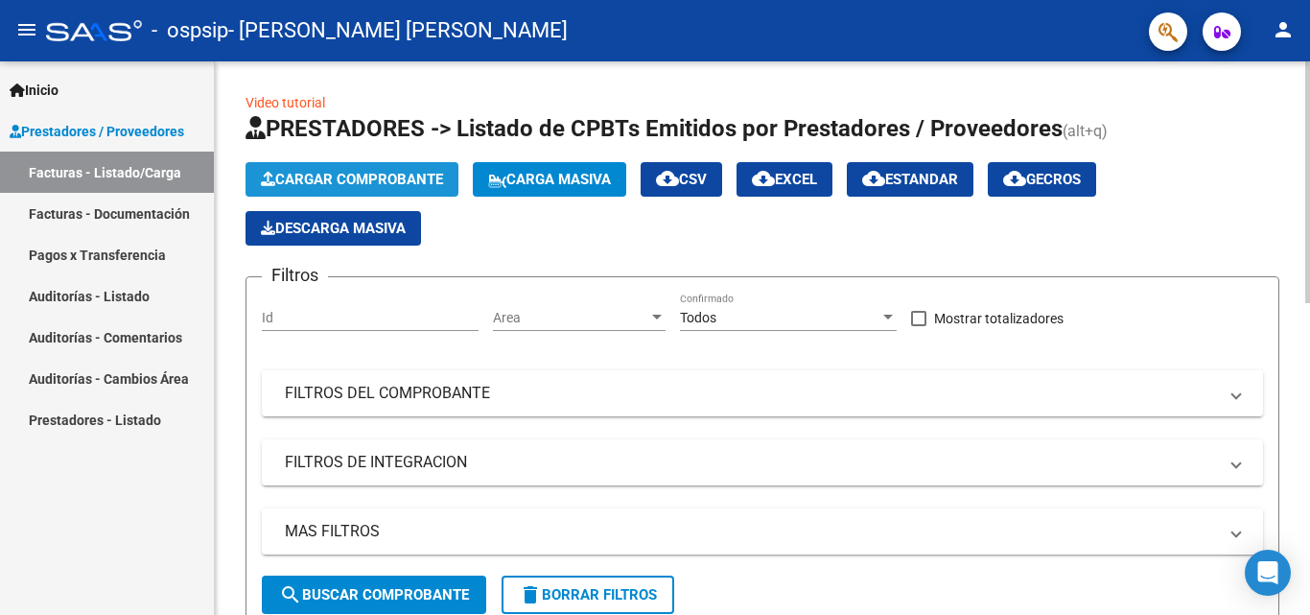
click at [293, 180] on span "Cargar Comprobante" at bounding box center [352, 179] width 182 height 17
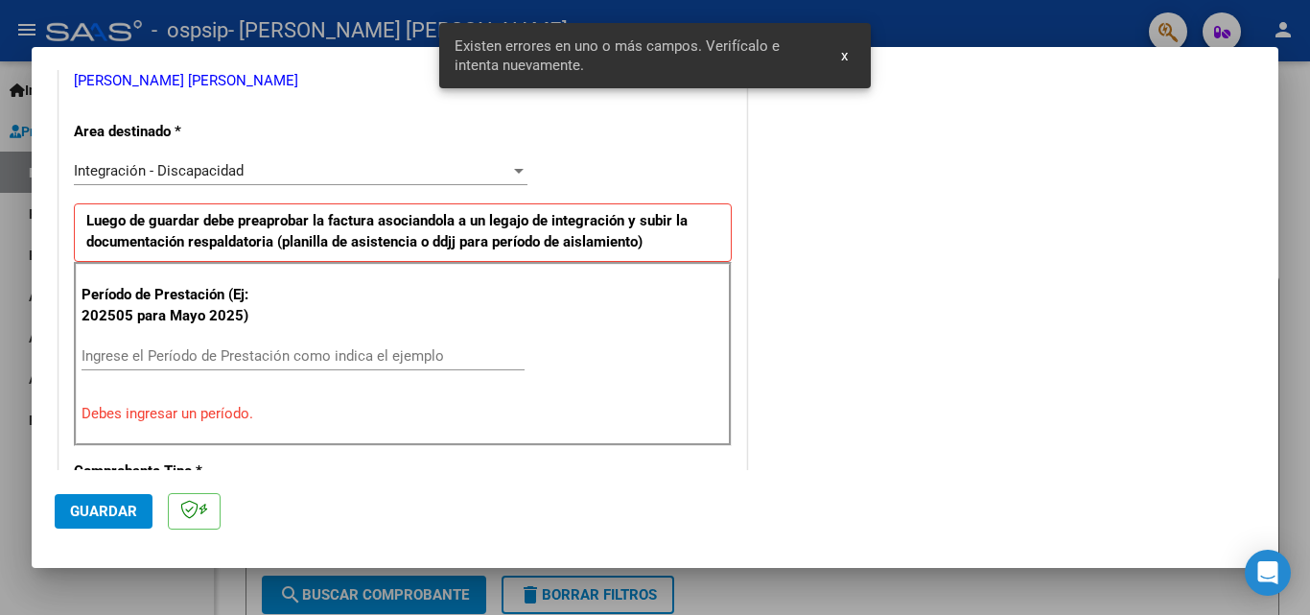
scroll to position [433, 0]
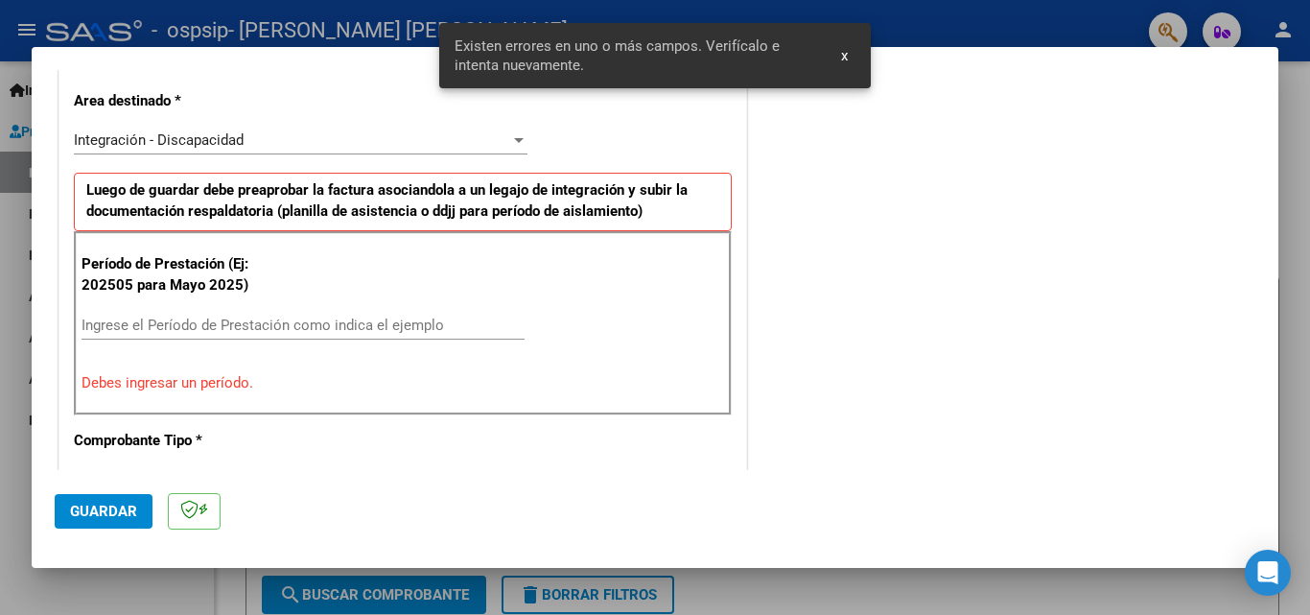
click at [228, 336] on div "Ingrese el Período de Prestación como indica el ejemplo" at bounding box center [303, 325] width 443 height 29
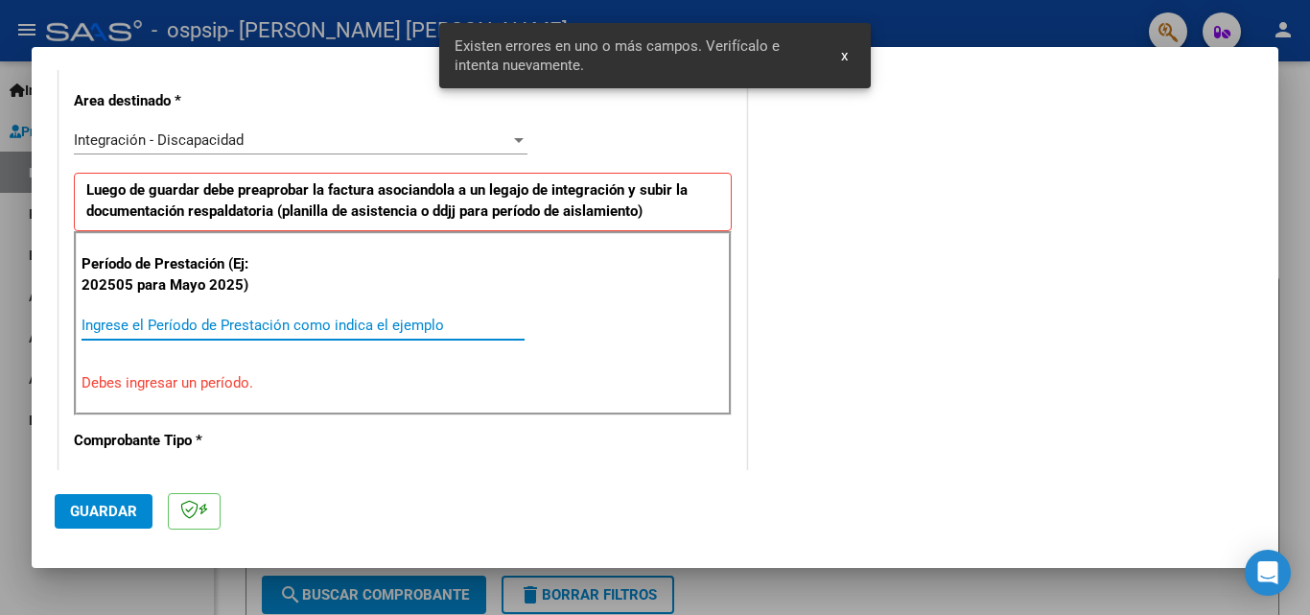
click at [227, 329] on input "Ingrese el Período de Prestación como indica el ejemplo" at bounding box center [303, 324] width 443 height 17
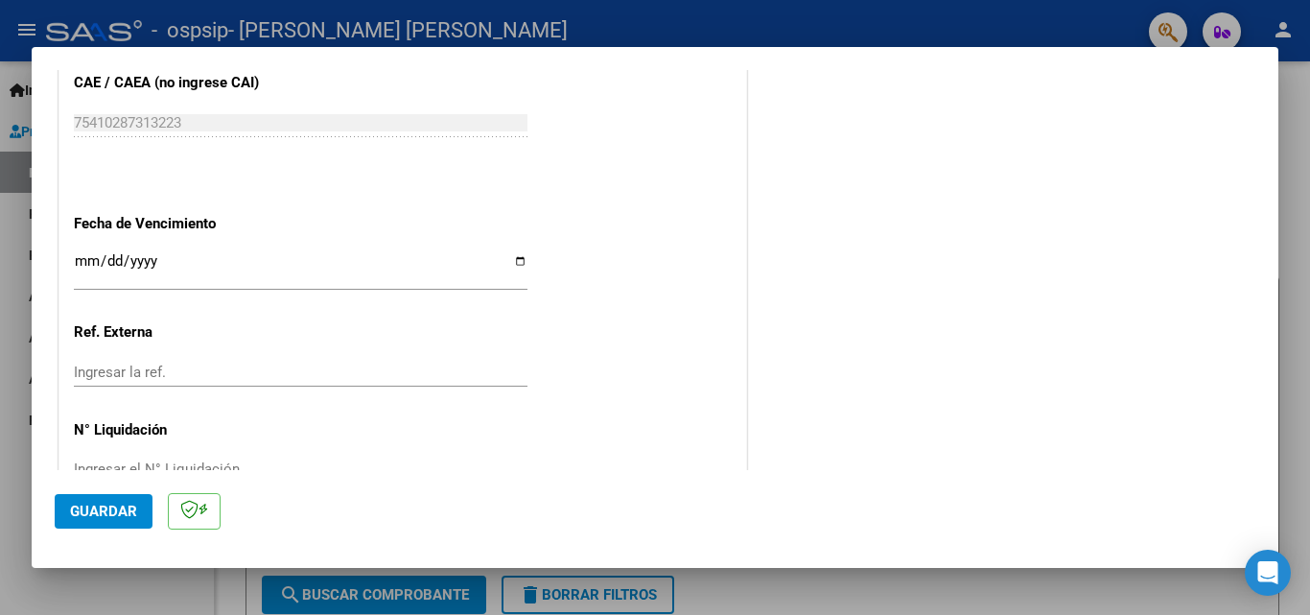
scroll to position [1288, 0]
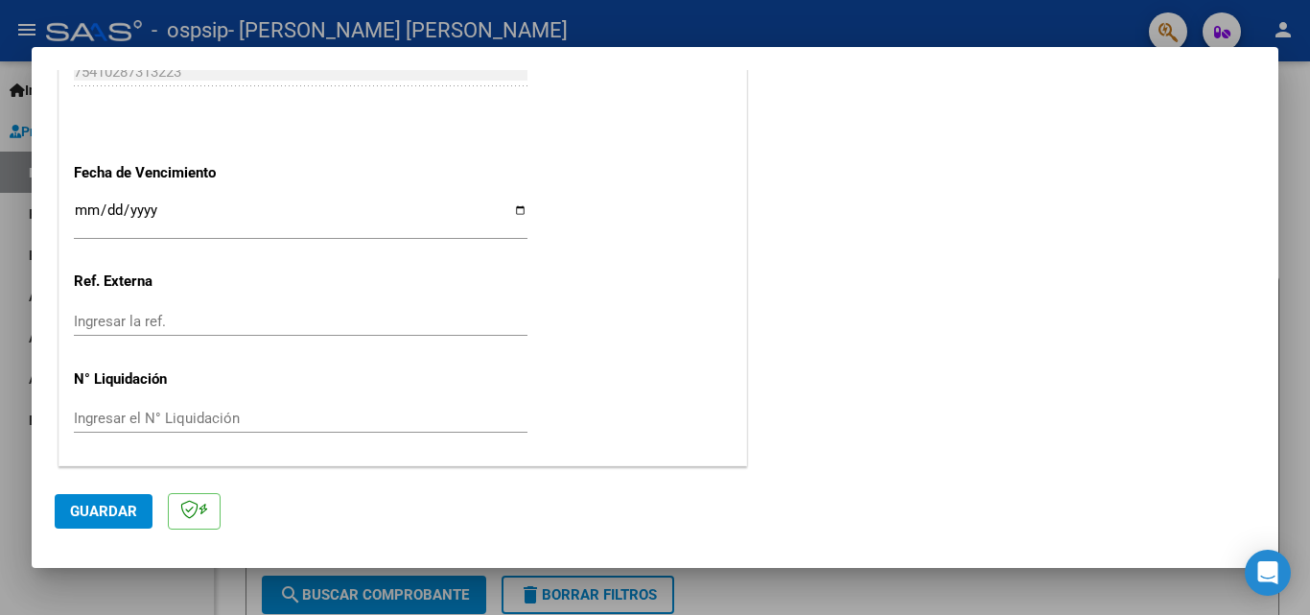
type input "202509"
click at [516, 210] on input "Ingresar la fecha" at bounding box center [301, 217] width 454 height 31
type input "[DATE]"
click at [91, 515] on span "Guardar" at bounding box center [103, 511] width 67 height 17
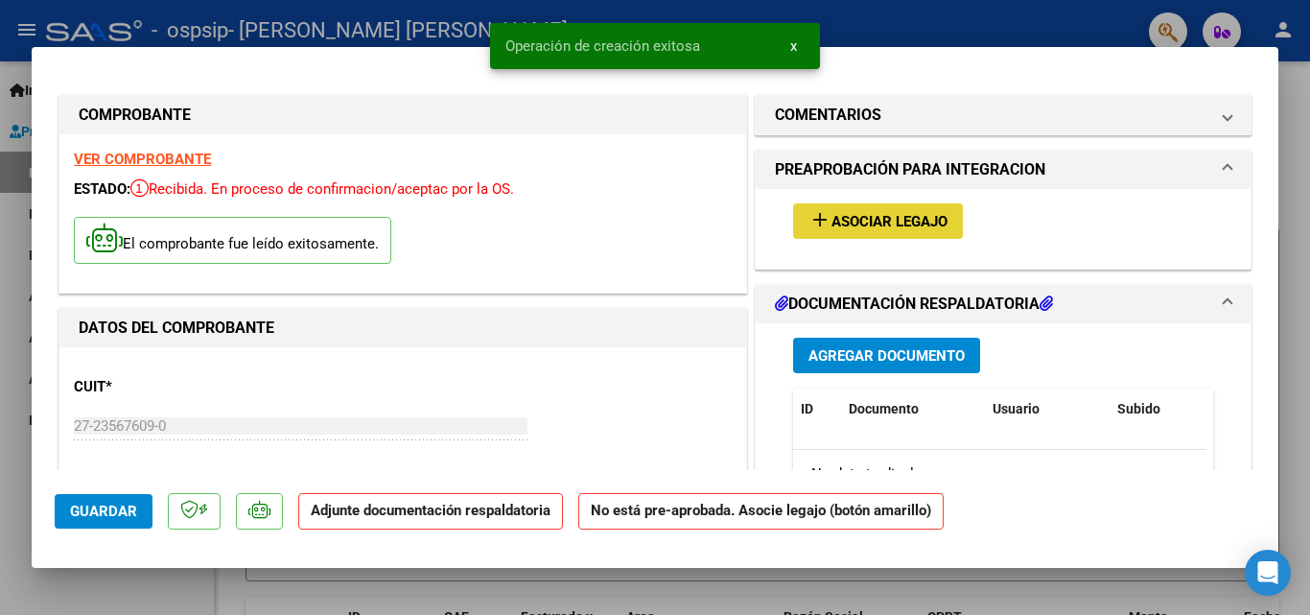
click at [859, 221] on span "Asociar Legajo" at bounding box center [889, 221] width 116 height 17
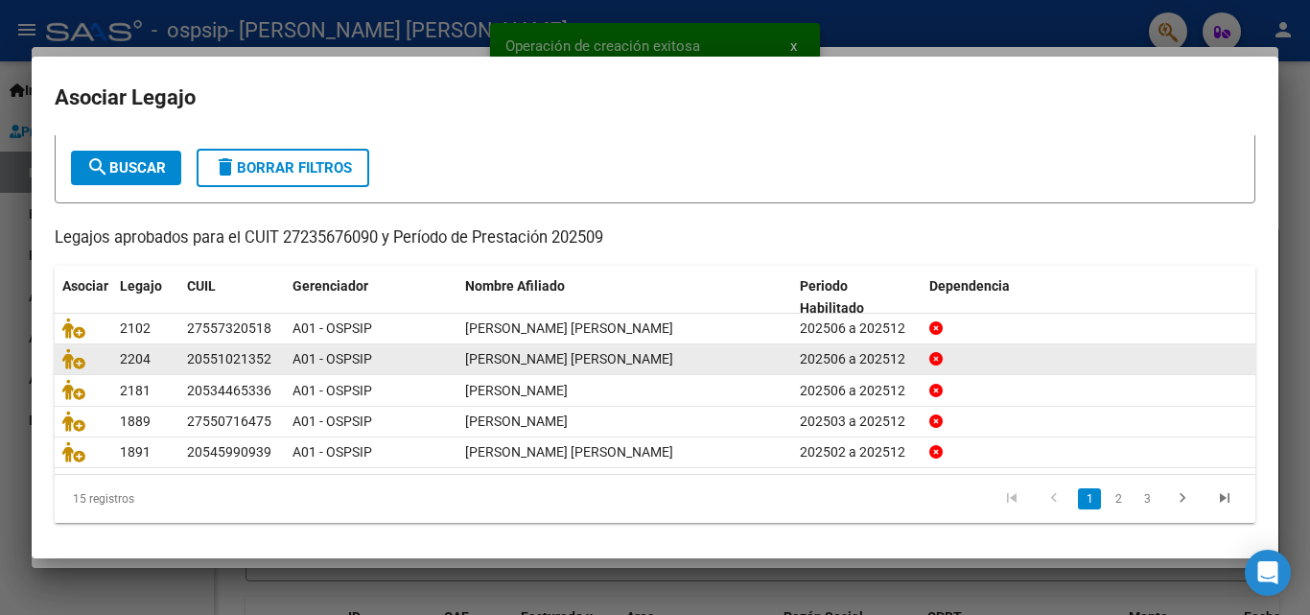
scroll to position [105, 0]
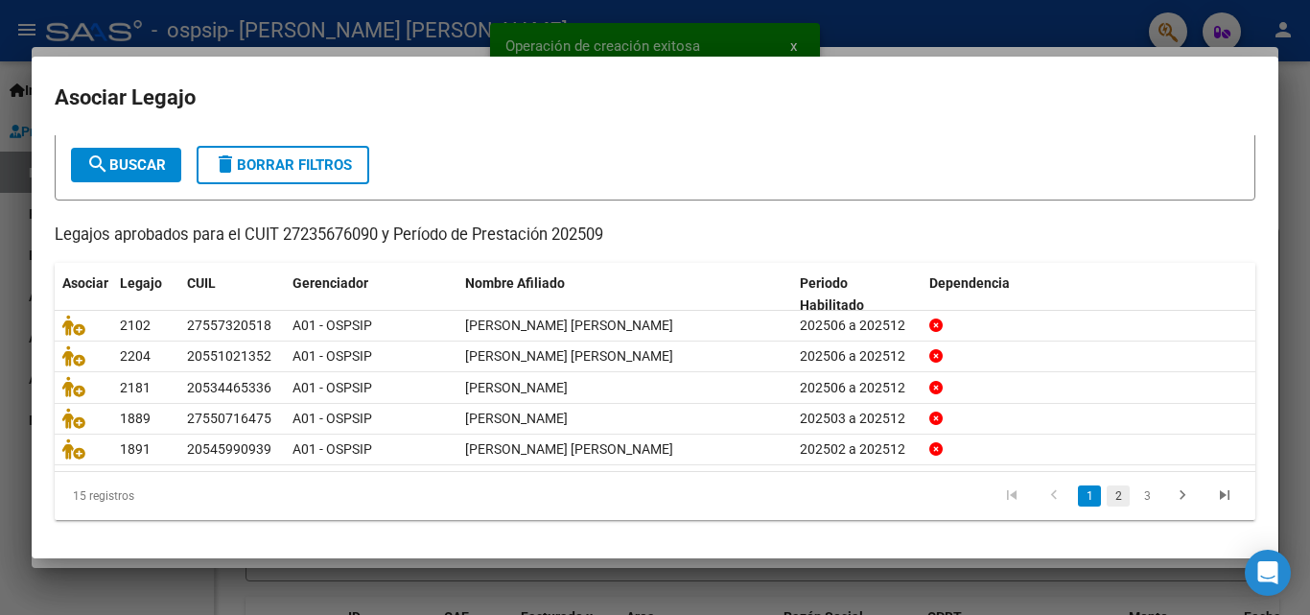
click at [1107, 497] on link "2" at bounding box center [1118, 495] width 23 height 21
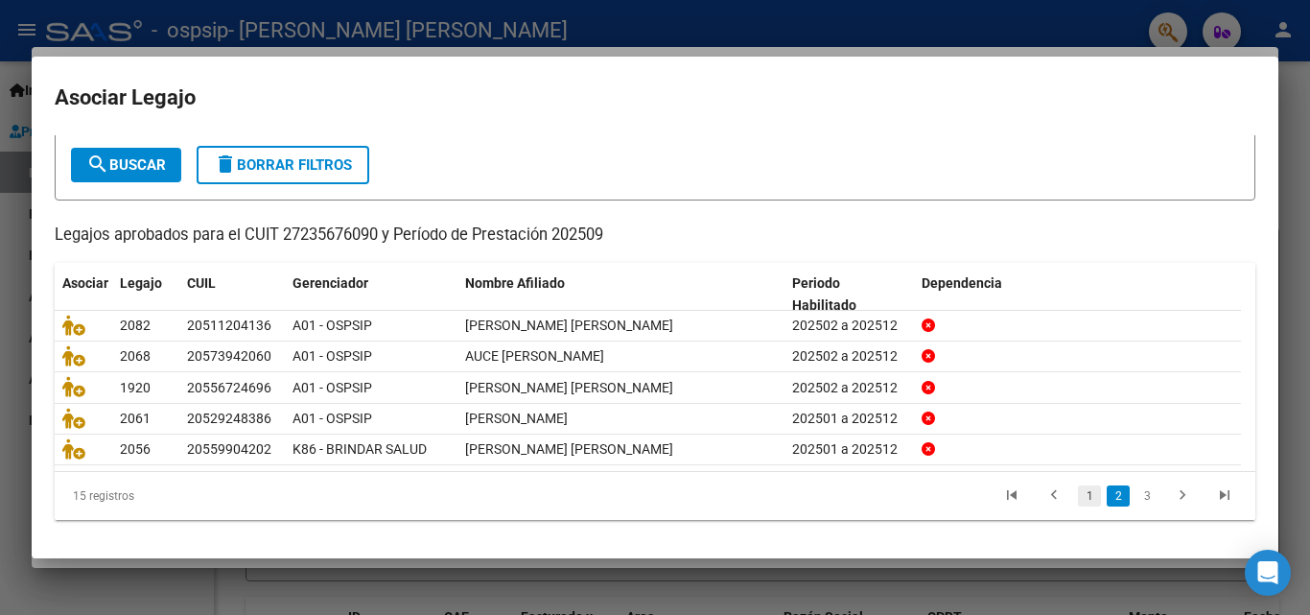
click at [1078, 494] on link "1" at bounding box center [1089, 495] width 23 height 21
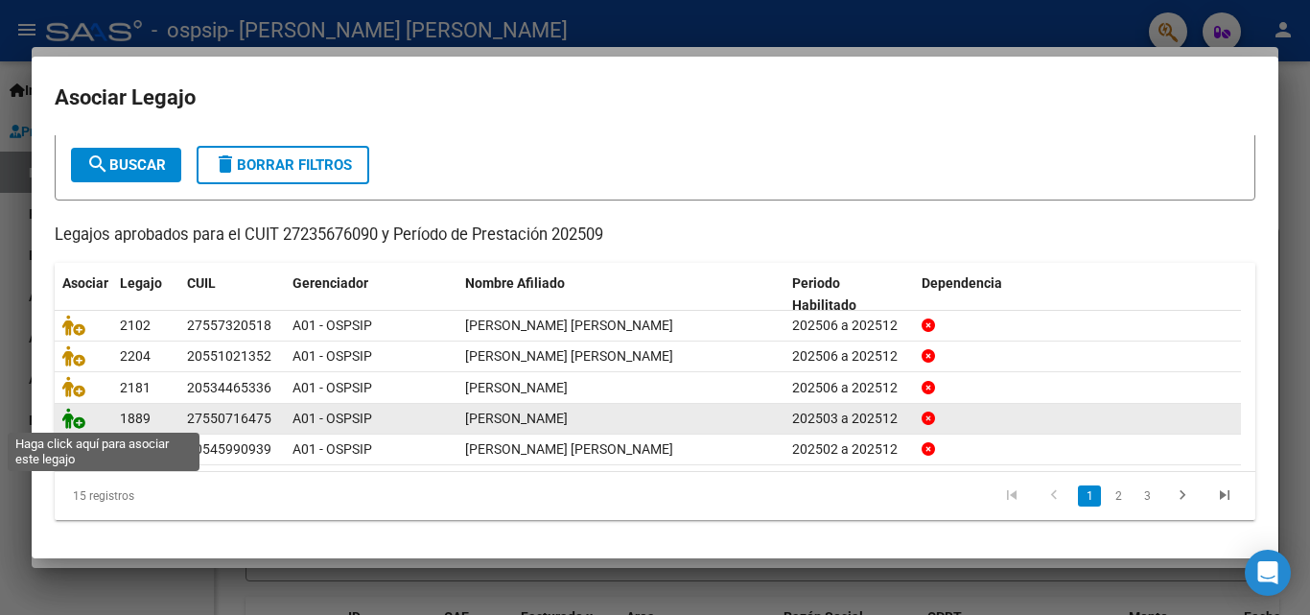
click at [75, 414] on icon at bounding box center [73, 418] width 23 height 21
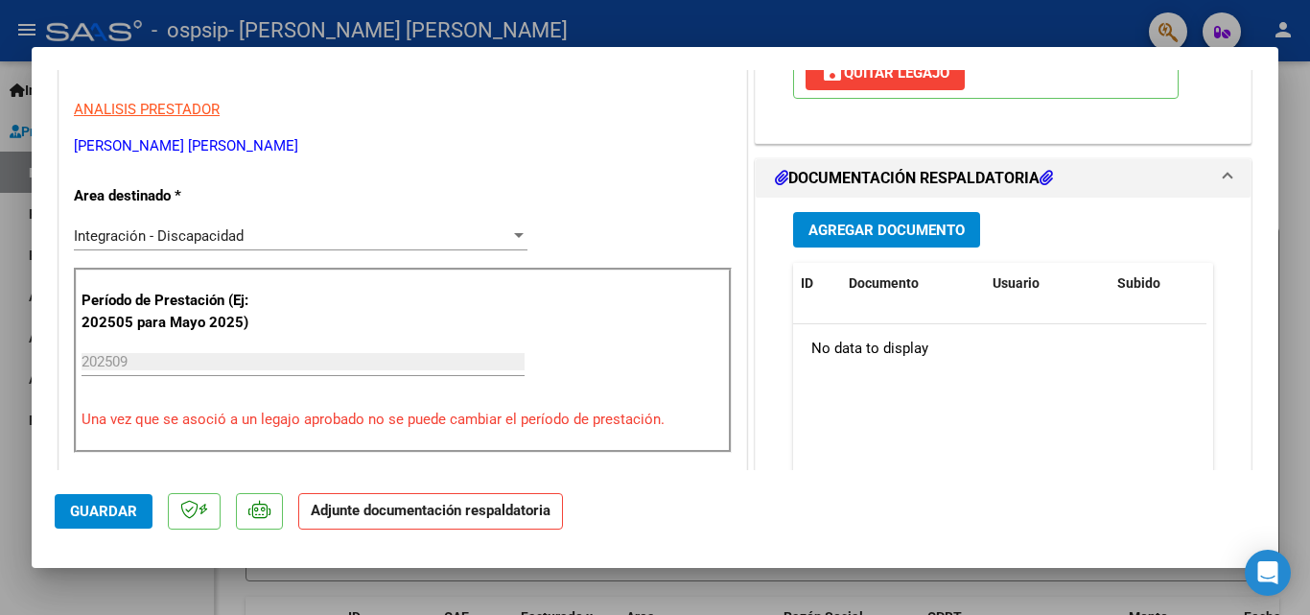
scroll to position [384, 0]
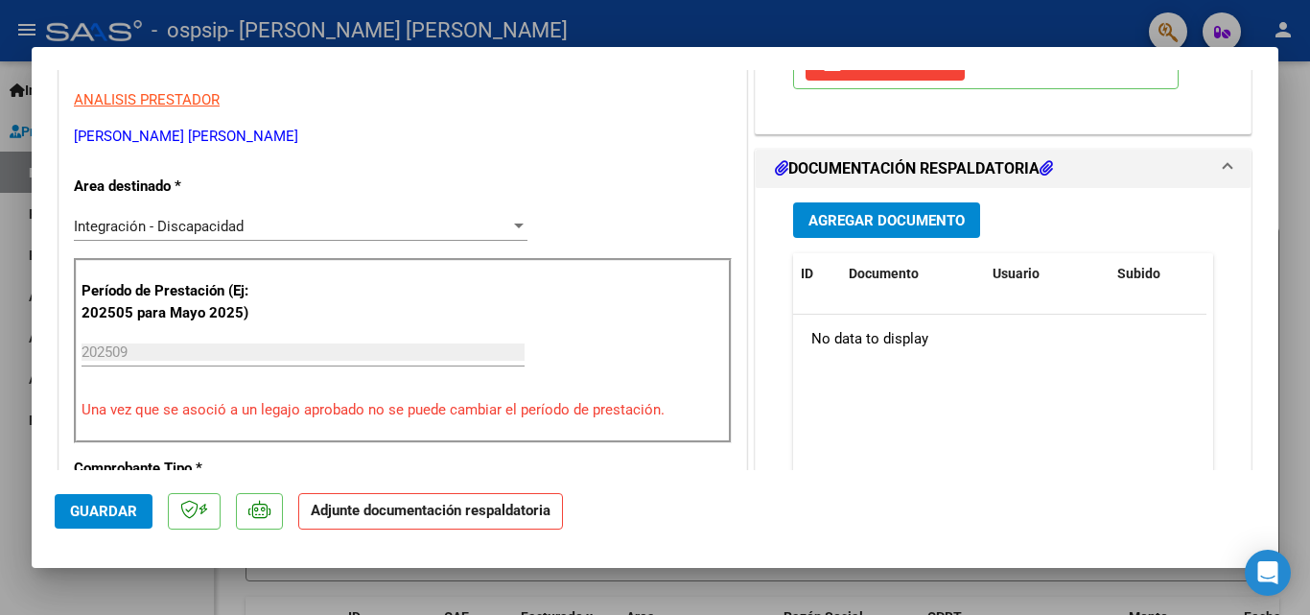
click at [848, 223] on span "Agregar Documento" at bounding box center [886, 220] width 156 height 17
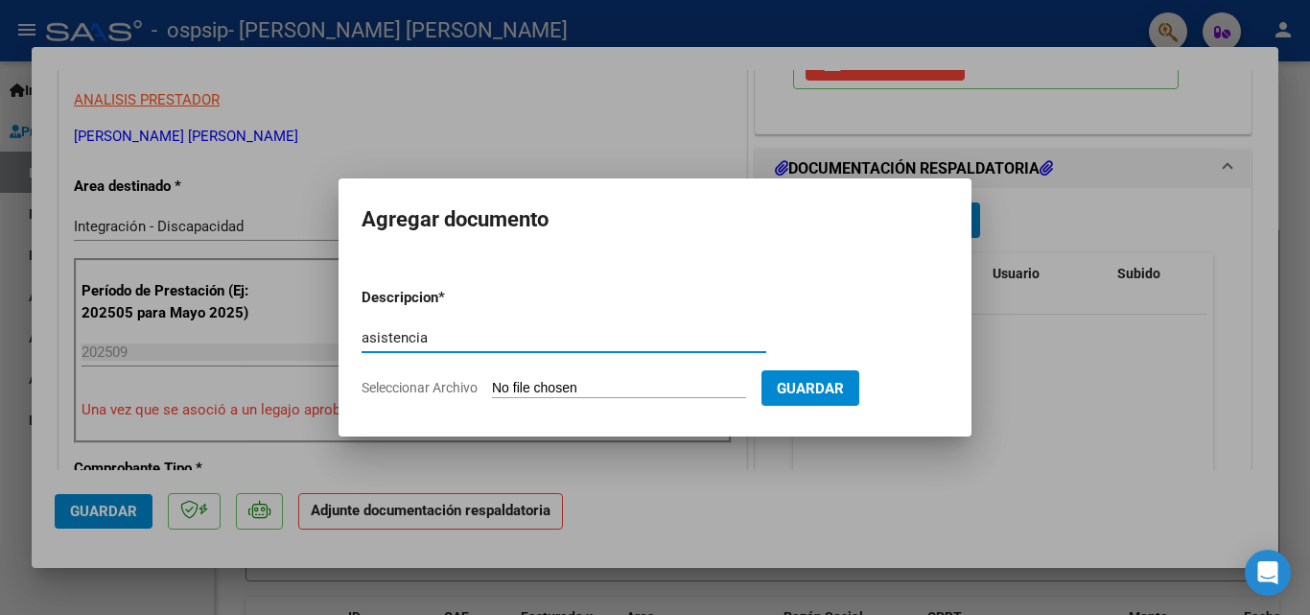
type input "asistencia"
click at [599, 384] on input "Seleccionar Archivo" at bounding box center [619, 389] width 254 height 18
type input "C:\fakepath\ASIST REHA SEP [PERSON_NAME].pdf"
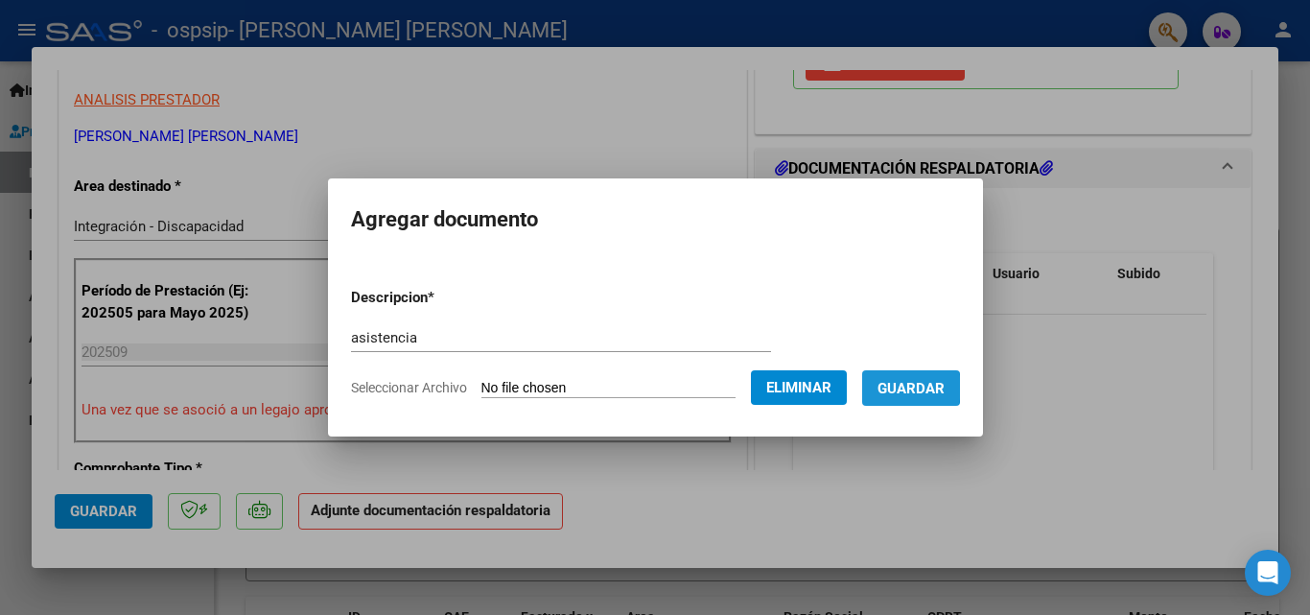
click at [921, 387] on span "Guardar" at bounding box center [911, 388] width 67 height 17
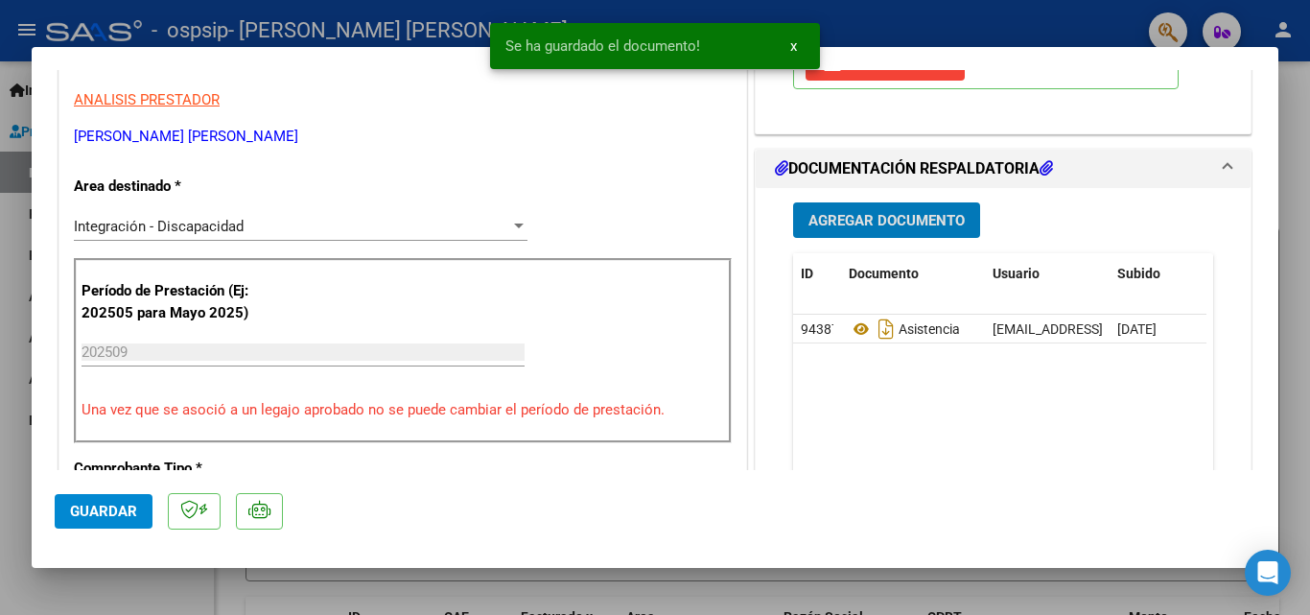
click at [96, 531] on mat-dialog-actions "Guardar" at bounding box center [655, 508] width 1201 height 76
click at [103, 516] on span "Guardar" at bounding box center [103, 511] width 67 height 17
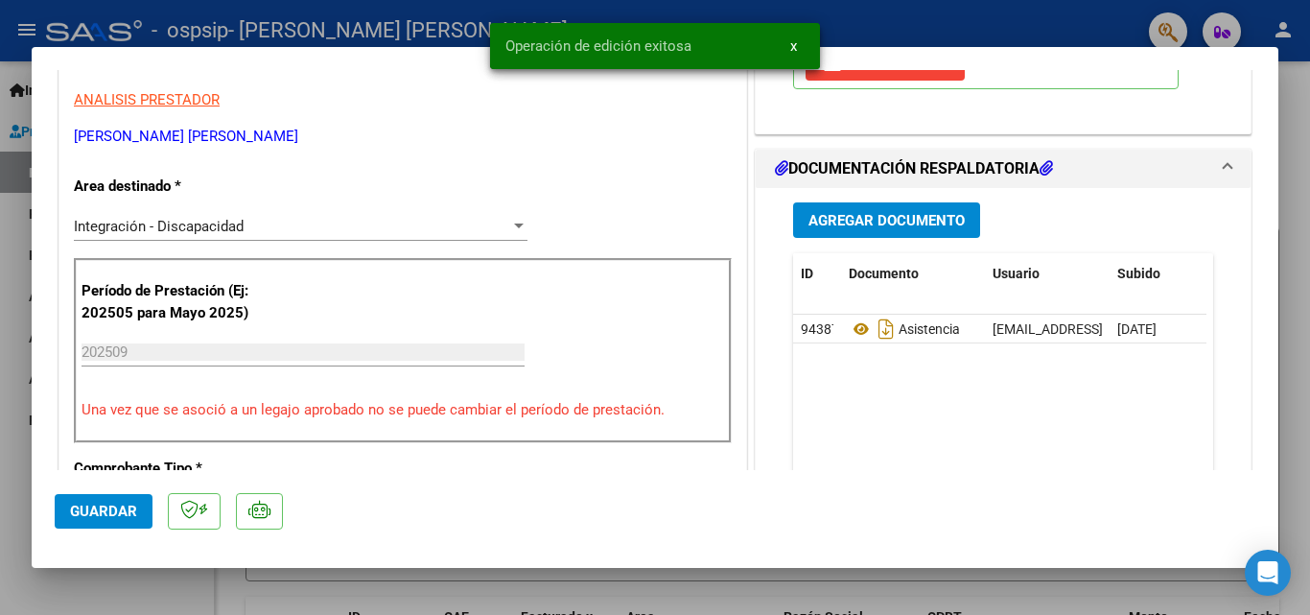
click at [128, 585] on div at bounding box center [655, 307] width 1310 height 615
type input "$ 0,00"
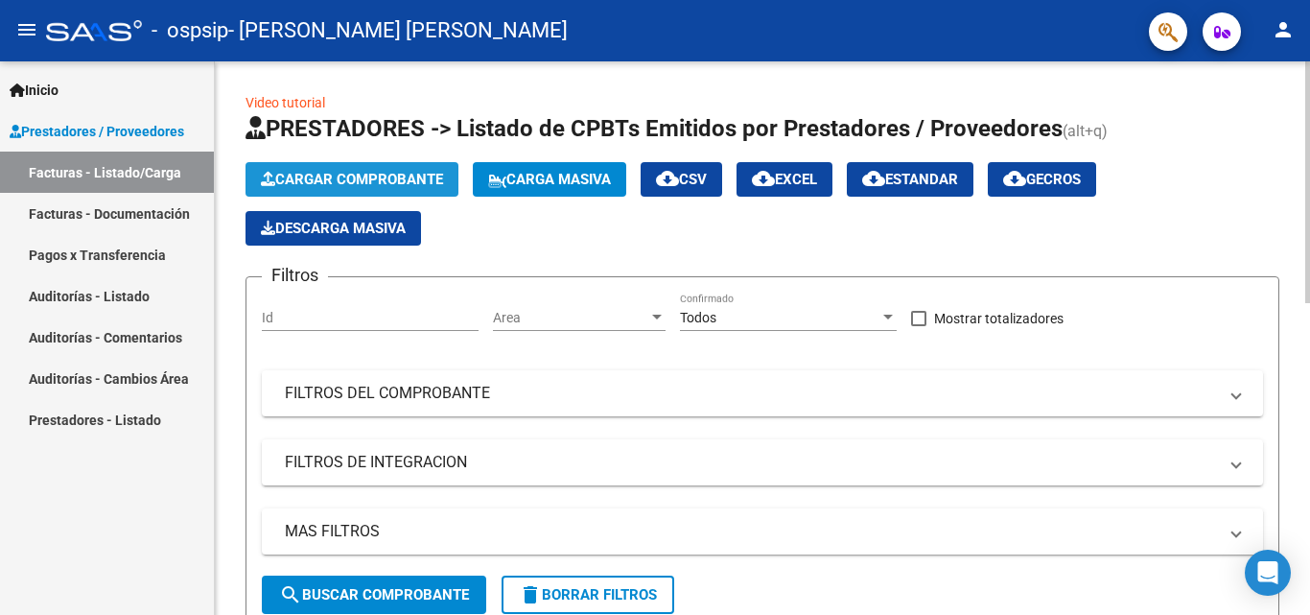
click at [343, 181] on span "Cargar Comprobante" at bounding box center [352, 179] width 182 height 17
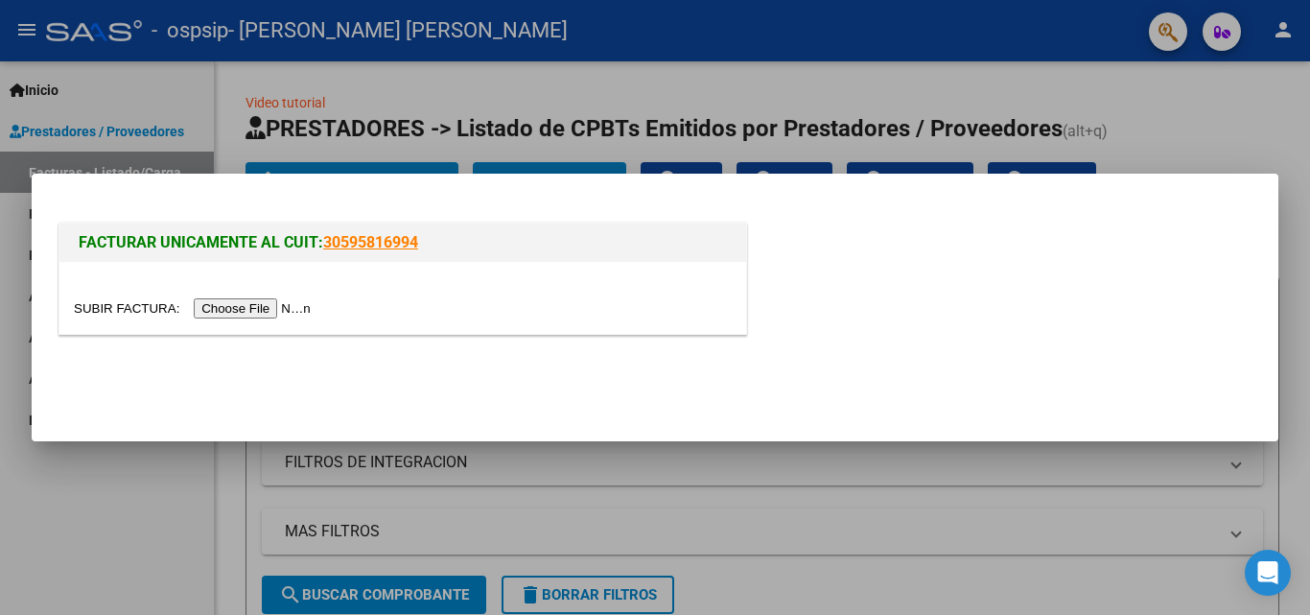
click at [214, 314] on input "file" at bounding box center [195, 308] width 243 height 20
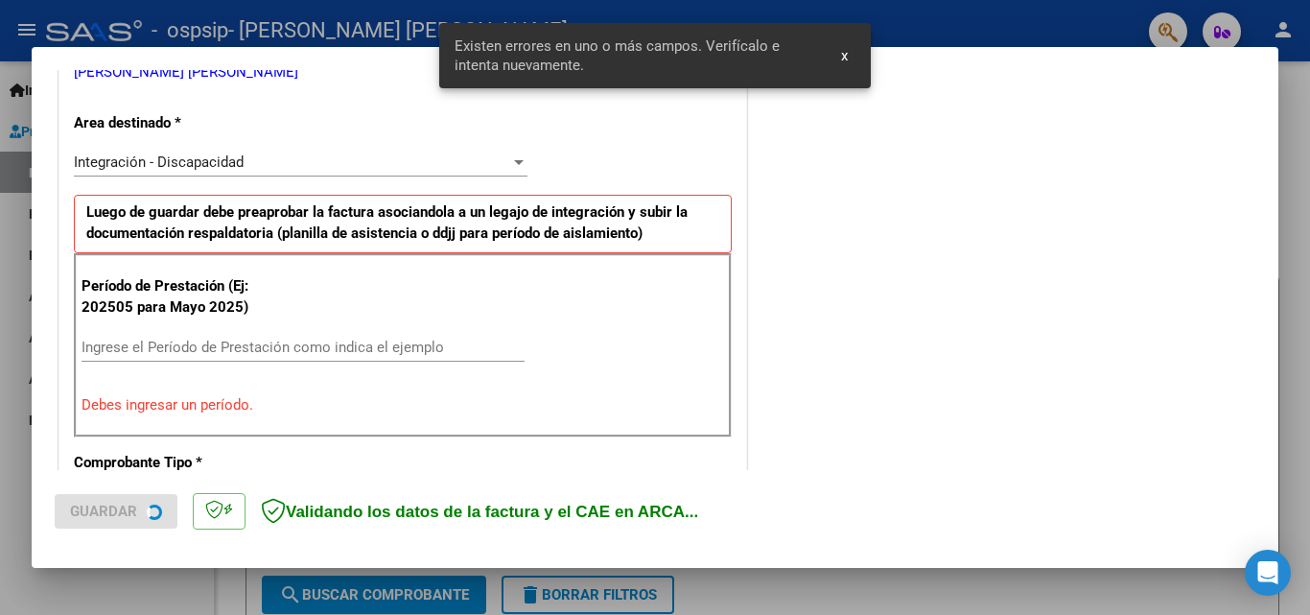
scroll to position [433, 0]
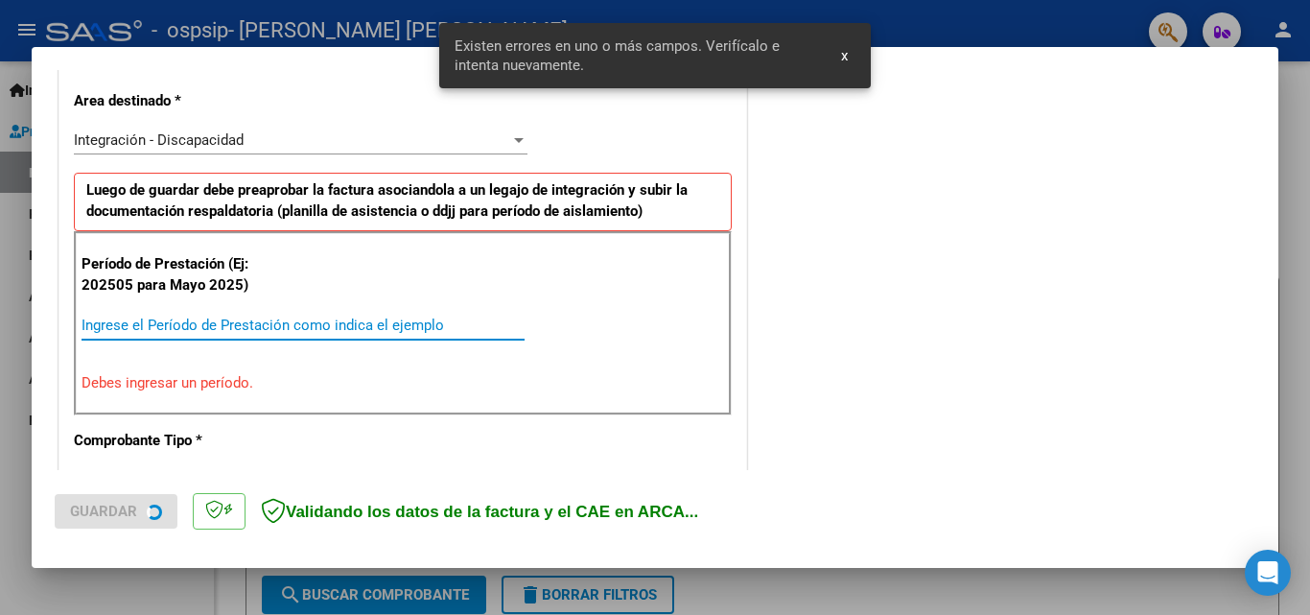
click at [310, 326] on input "Ingrese el Período de Prestación como indica el ejemplo" at bounding box center [303, 324] width 443 height 17
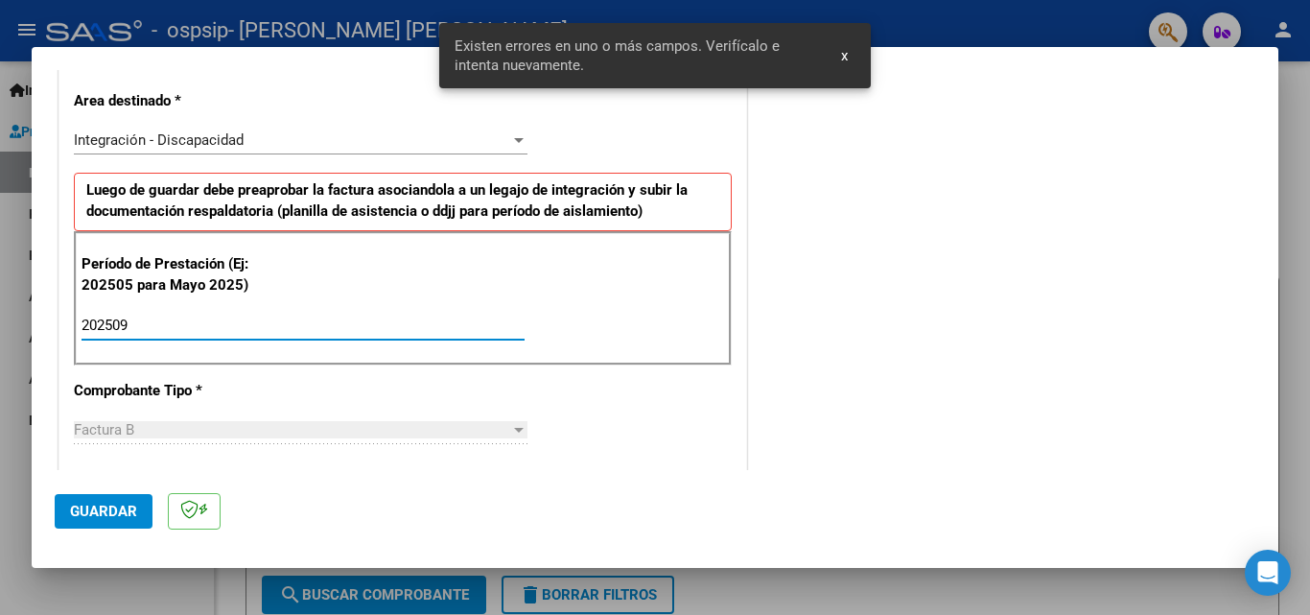
type input "202509"
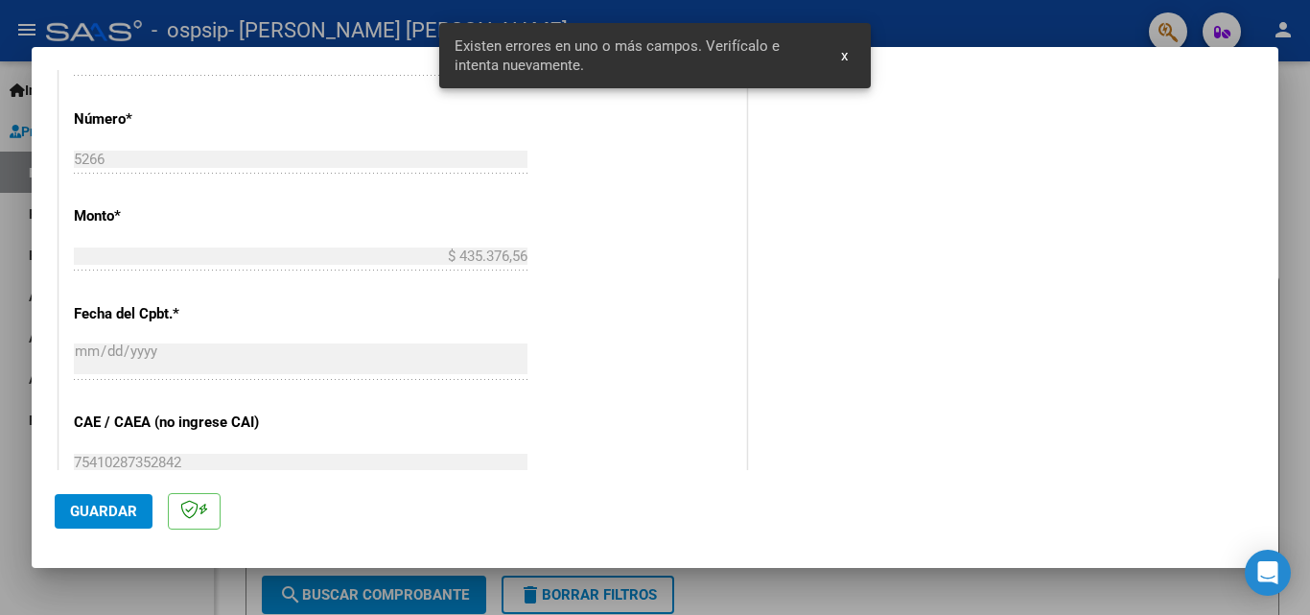
scroll to position [1200, 0]
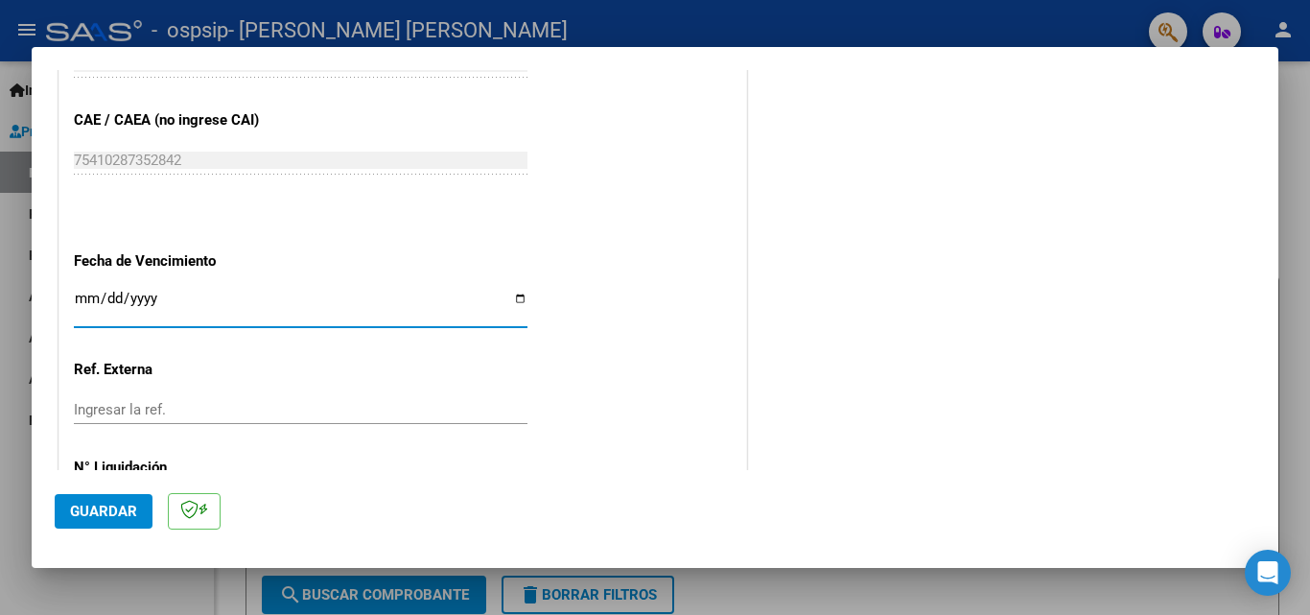
click at [522, 292] on input "Ingresar la fecha" at bounding box center [301, 306] width 454 height 31
type input "[DATE]"
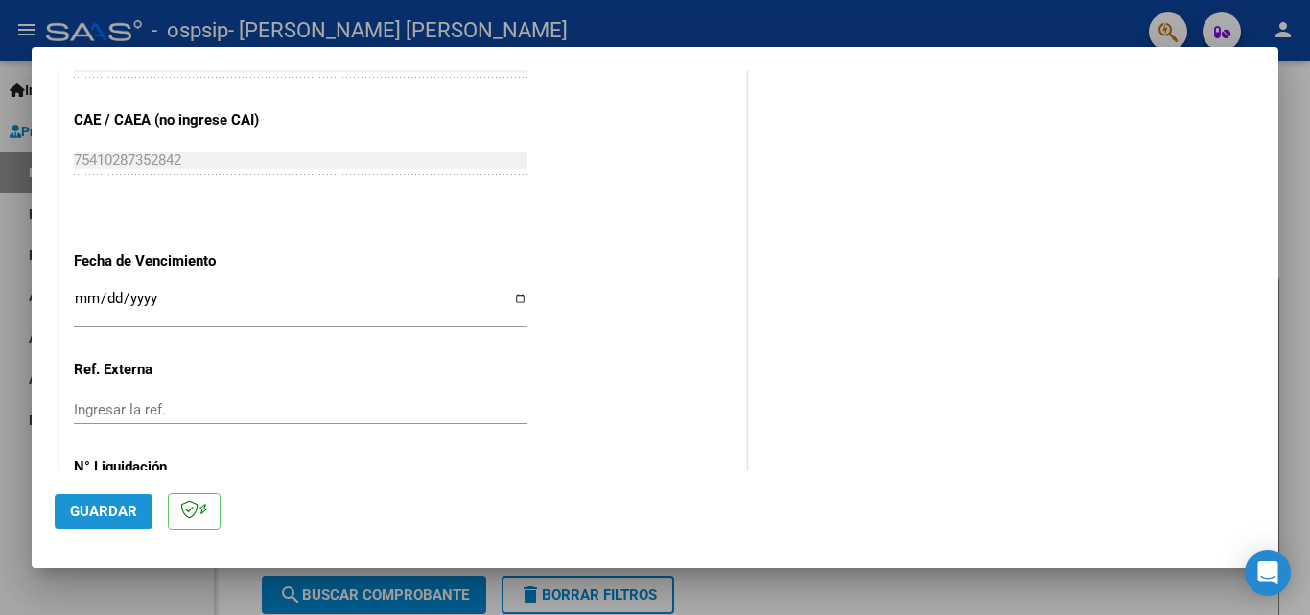
click at [112, 507] on span "Guardar" at bounding box center [103, 511] width 67 height 17
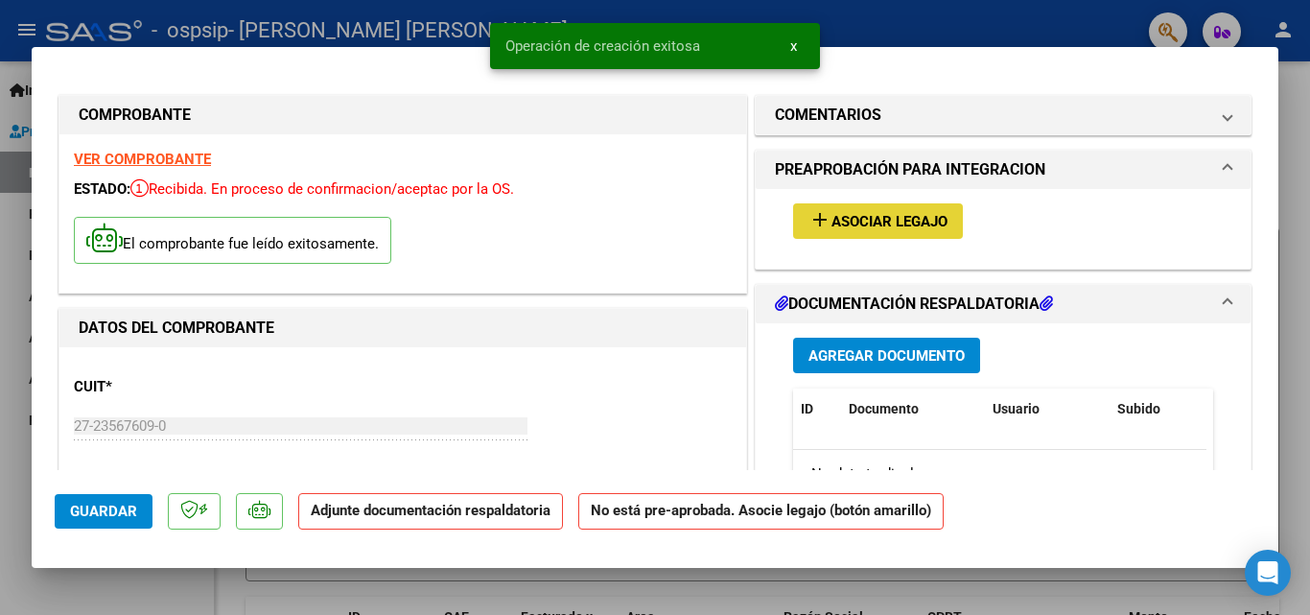
click at [921, 233] on button "add Asociar Legajo" at bounding box center [878, 220] width 170 height 35
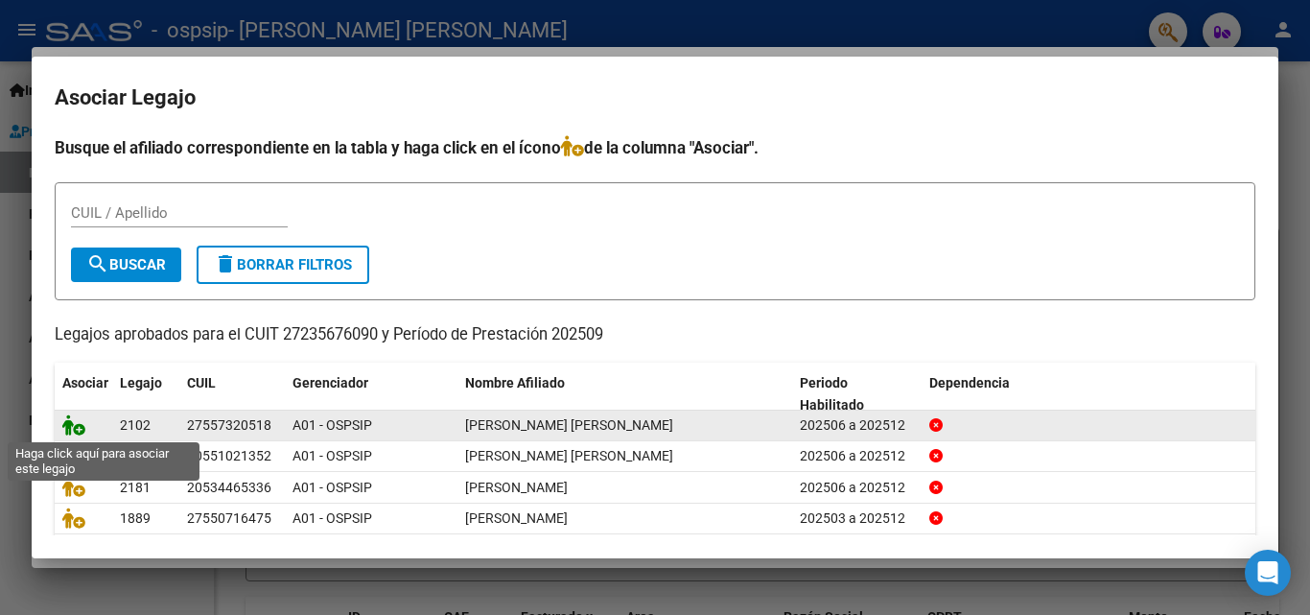
click at [67, 427] on icon at bounding box center [73, 424] width 23 height 21
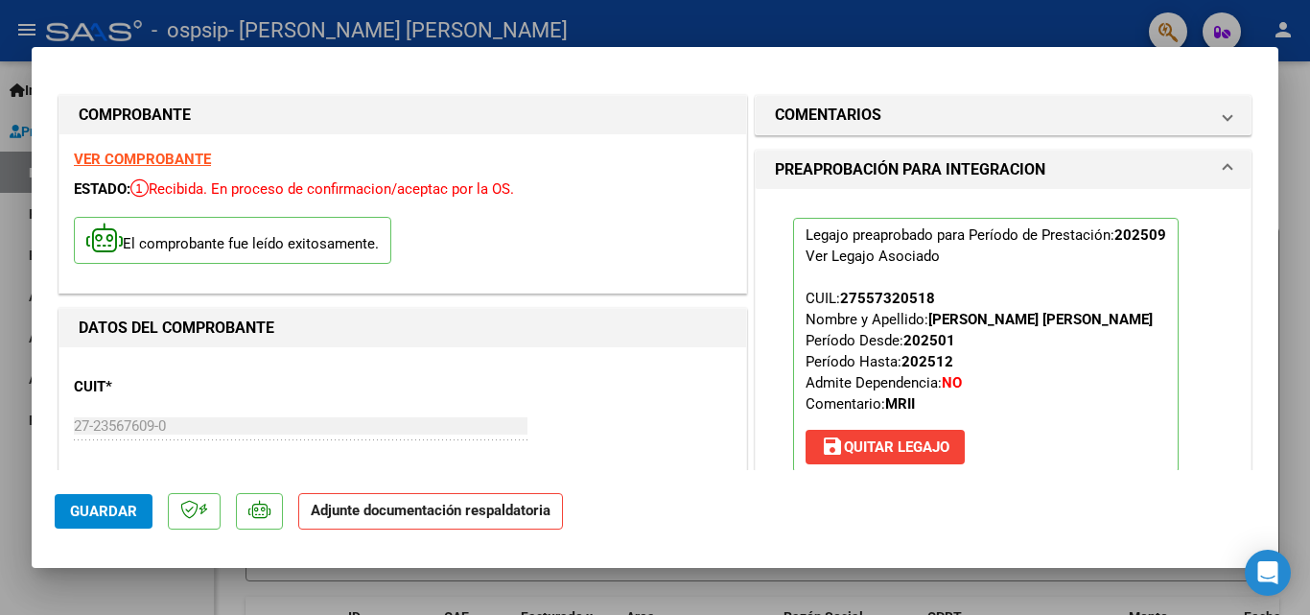
scroll to position [288, 0]
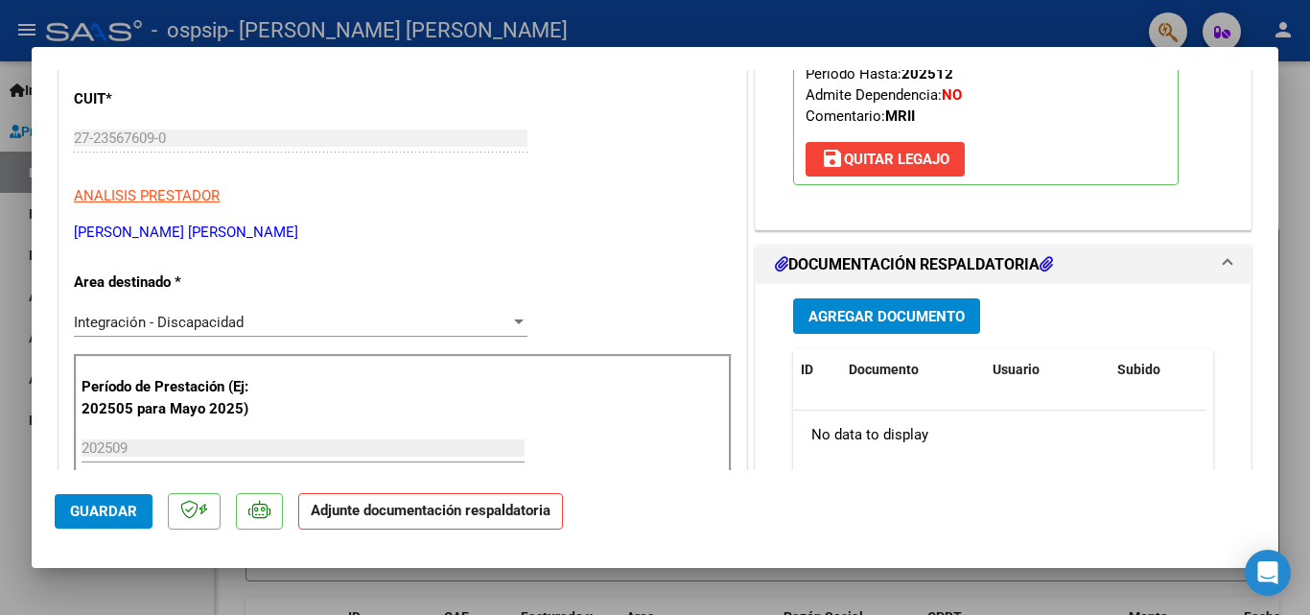
click at [853, 323] on span "Agregar Documento" at bounding box center [886, 316] width 156 height 17
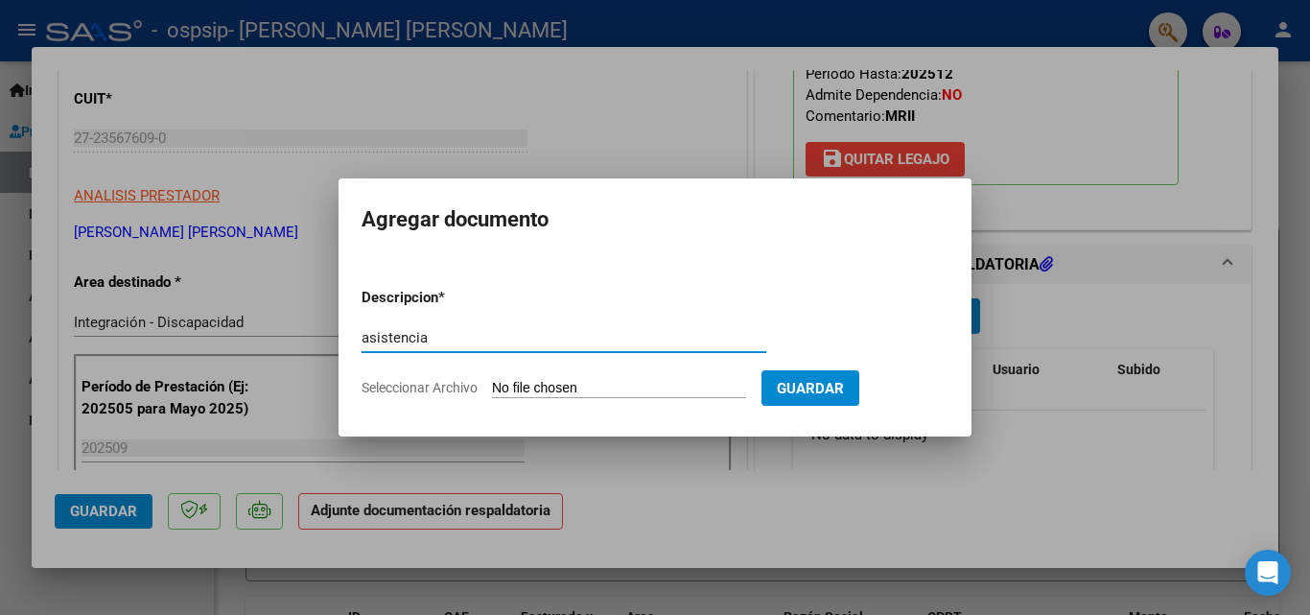
type input "asistencia"
click at [573, 384] on input "Seleccionar Archivo" at bounding box center [619, 389] width 254 height 18
type input "C:\fakepath\[PERSON_NAME] ALEGRE [DATE].pdf"
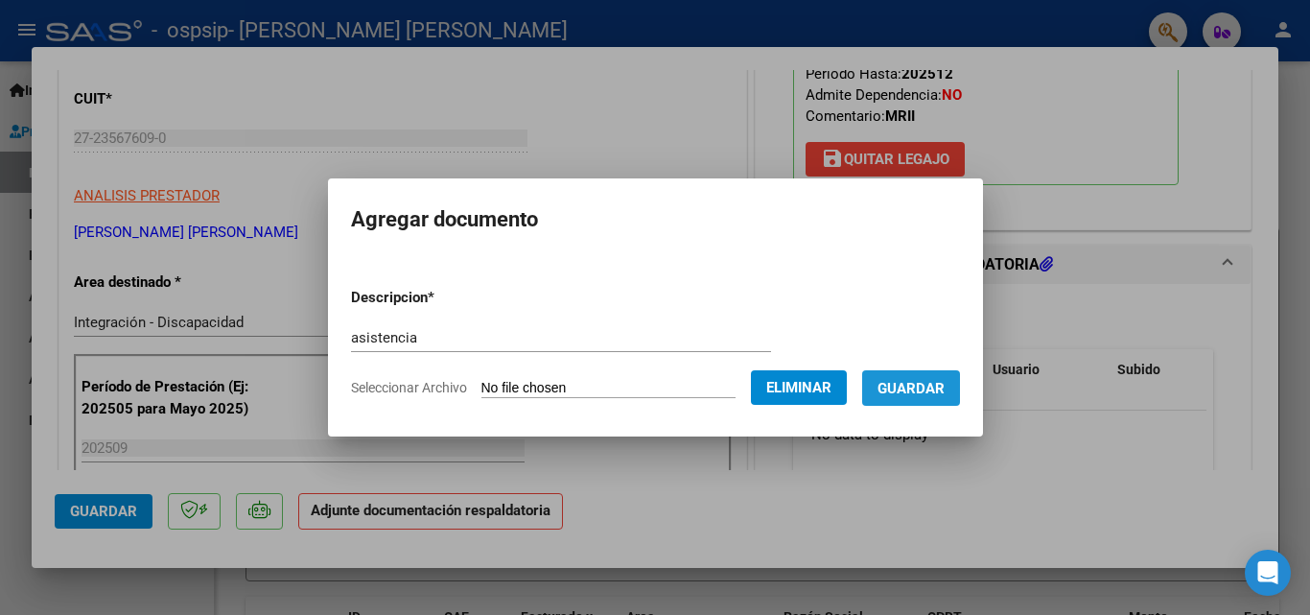
click at [940, 392] on span "Guardar" at bounding box center [911, 388] width 67 height 17
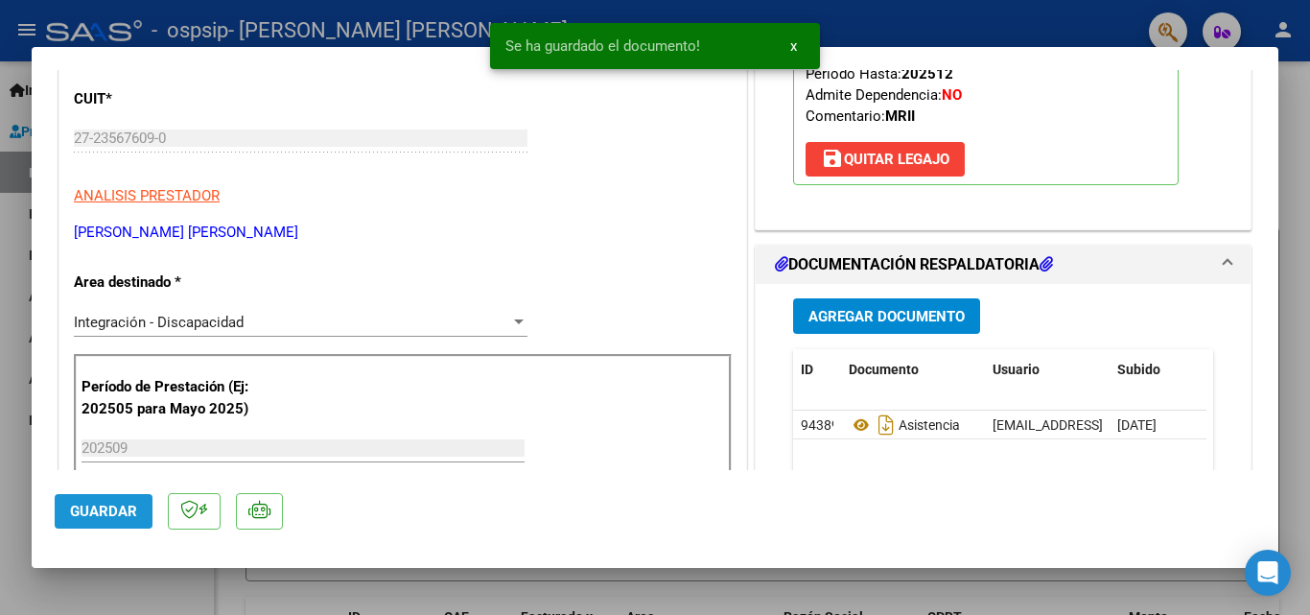
click at [113, 520] on button "Guardar" at bounding box center [104, 511] width 98 height 35
drag, startPoint x: 138, startPoint y: 584, endPoint x: 277, endPoint y: 528, distance: 149.8
click at [138, 585] on div at bounding box center [655, 307] width 1310 height 615
type input "$ 0,00"
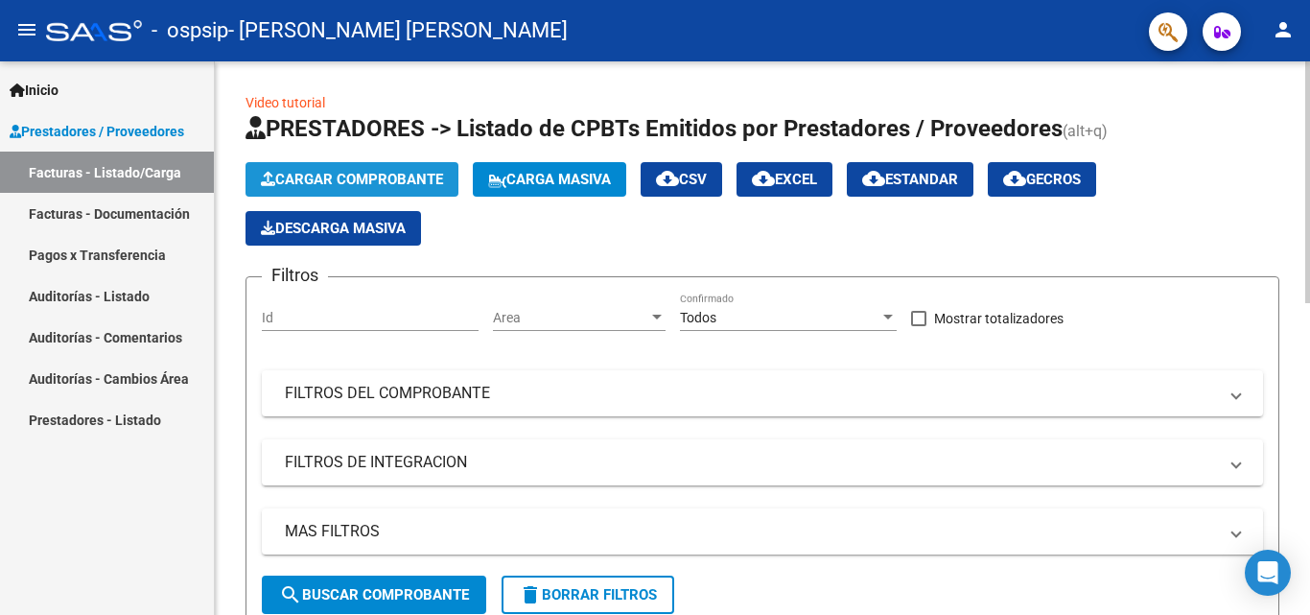
click at [378, 180] on span "Cargar Comprobante" at bounding box center [352, 179] width 182 height 17
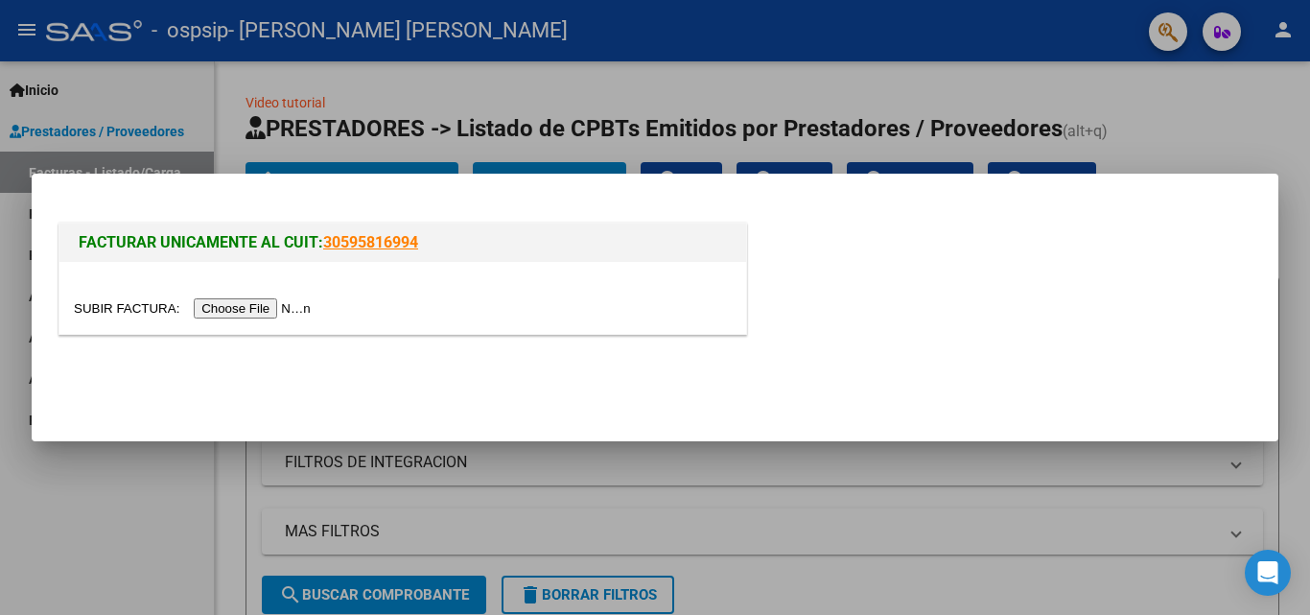
click at [796, 124] on div at bounding box center [655, 307] width 1310 height 615
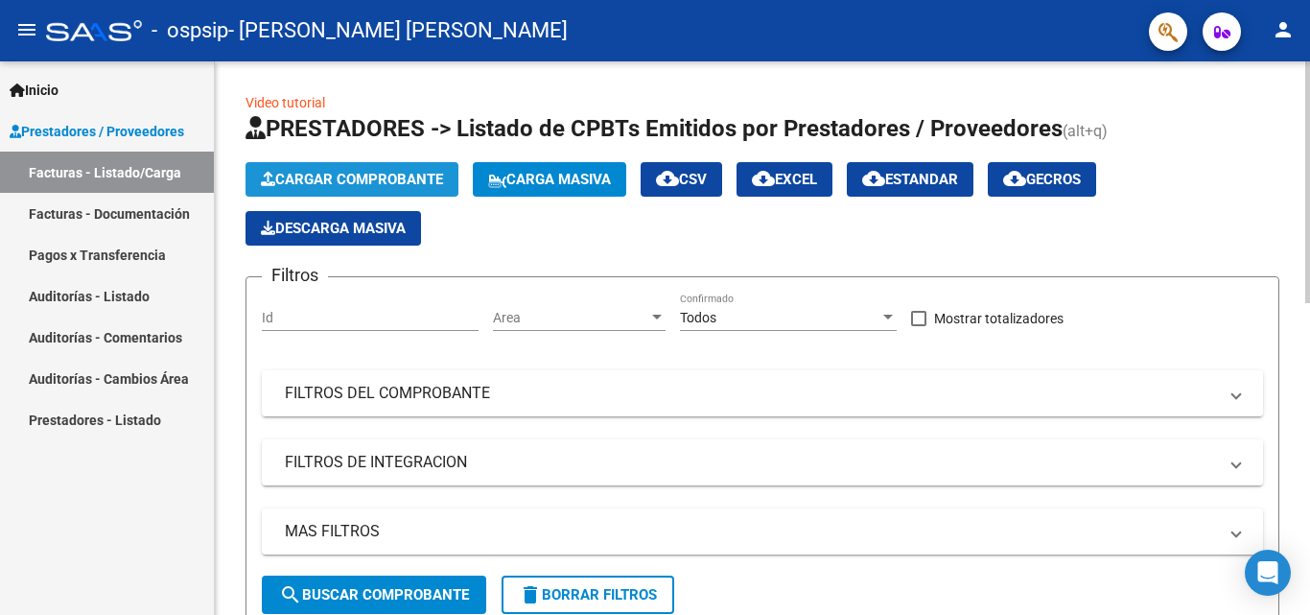
click at [339, 182] on span "Cargar Comprobante" at bounding box center [352, 179] width 182 height 17
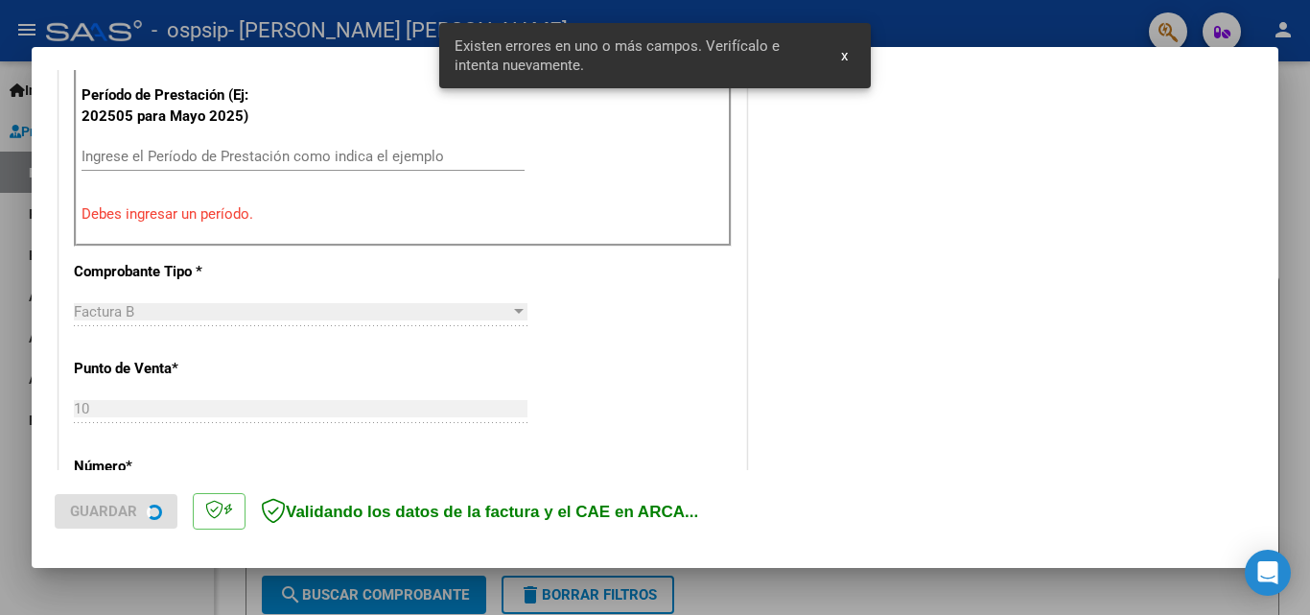
scroll to position [603, 0]
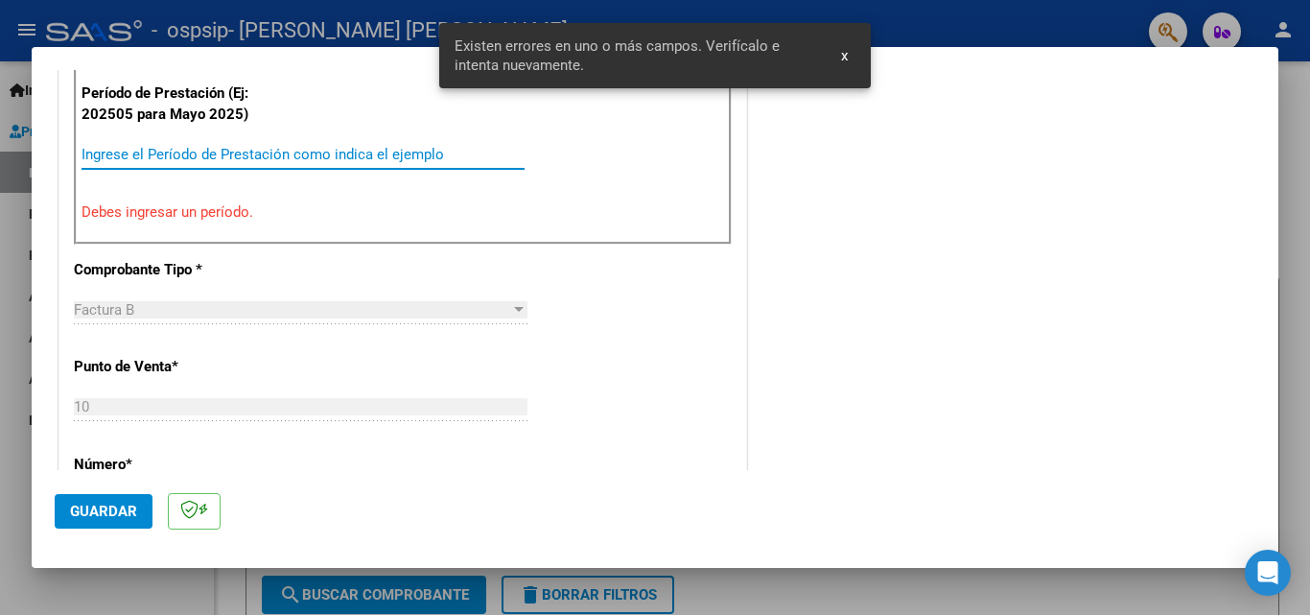
drag, startPoint x: 306, startPoint y: 154, endPoint x: 326, endPoint y: 138, distance: 25.9
click at [326, 138] on div "Período de Prestación (Ej: 202505 para Mayo 2025) Ingrese el Período de Prestac…" at bounding box center [403, 152] width 658 height 184
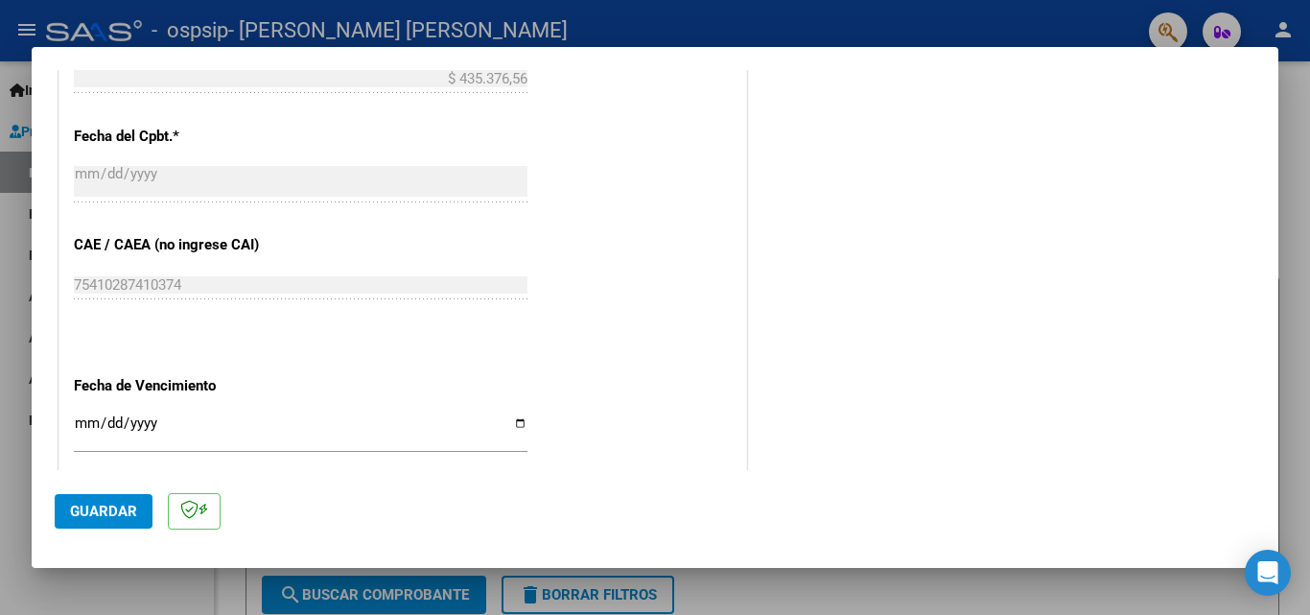
scroll to position [1083, 0]
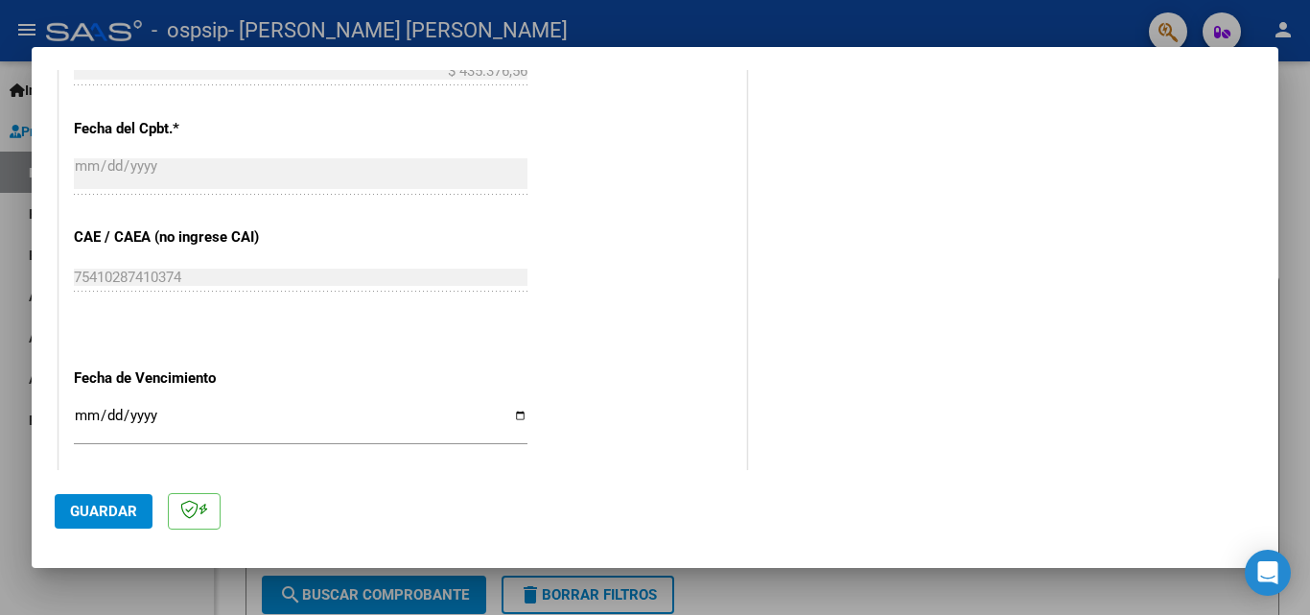
type input "202509"
click at [513, 422] on input "Ingresar la fecha" at bounding box center [301, 423] width 454 height 31
type input "[DATE]"
drag, startPoint x: 128, startPoint y: 512, endPoint x: 269, endPoint y: 459, distance: 151.4
click at [128, 513] on span "Guardar" at bounding box center [103, 511] width 67 height 17
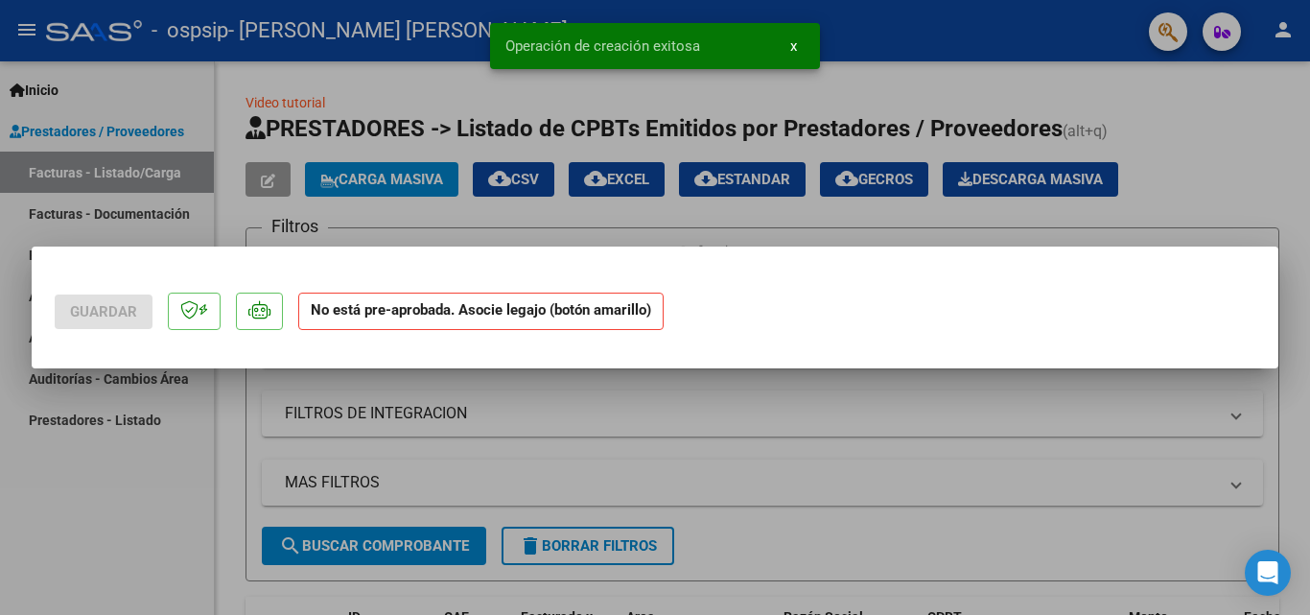
scroll to position [0, 0]
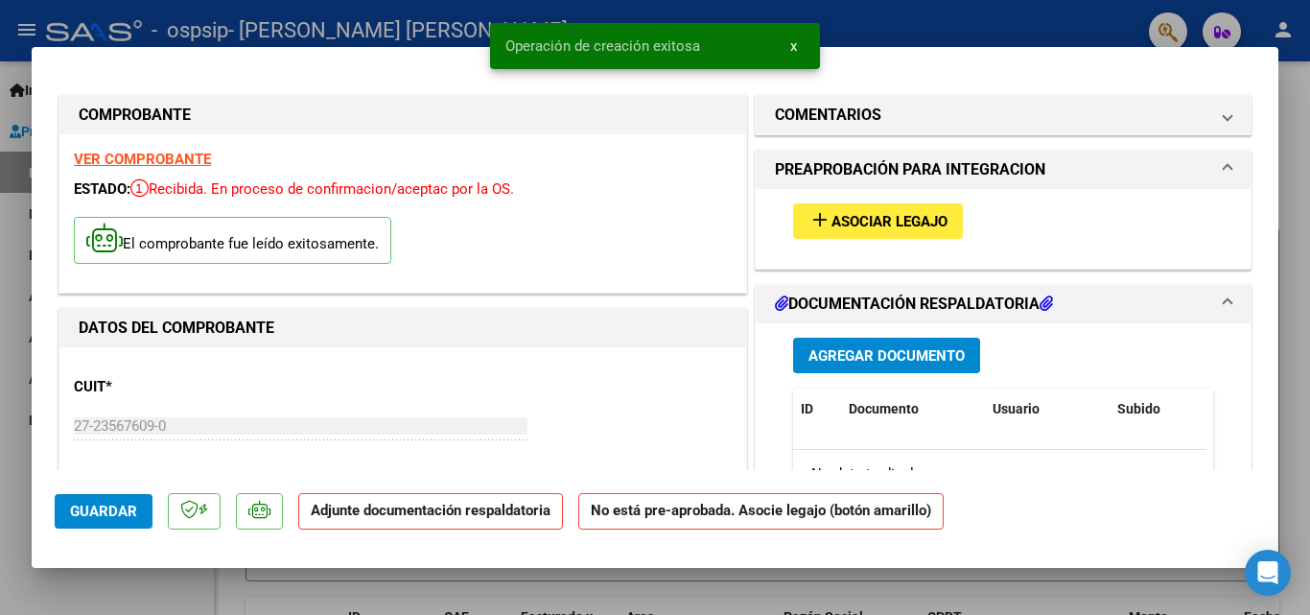
click at [831, 224] on span "Asociar Legajo" at bounding box center [889, 221] width 116 height 17
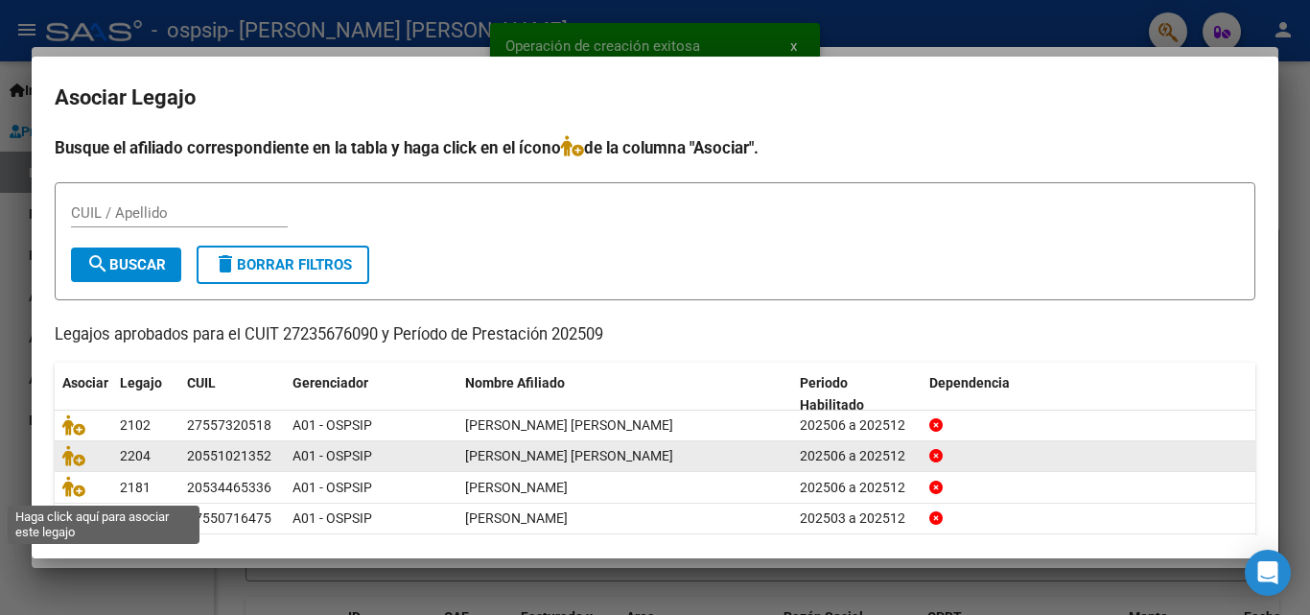
drag, startPoint x: 74, startPoint y: 488, endPoint x: 196, endPoint y: 472, distance: 122.9
click at [74, 490] on icon at bounding box center [73, 486] width 23 height 21
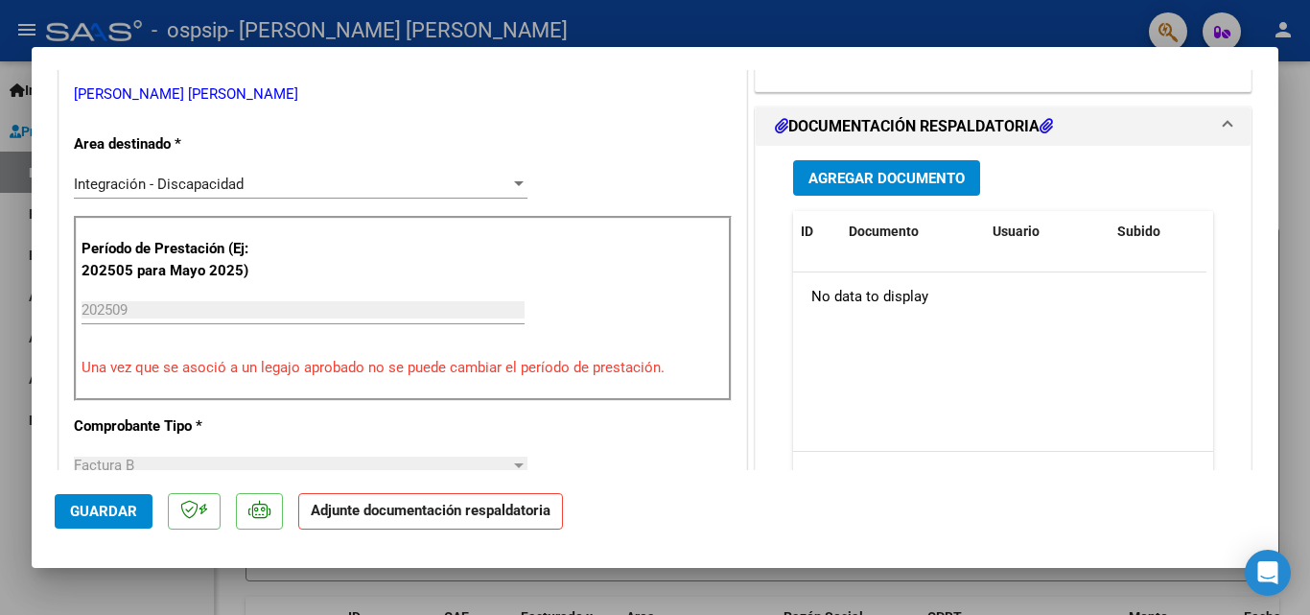
scroll to position [480, 0]
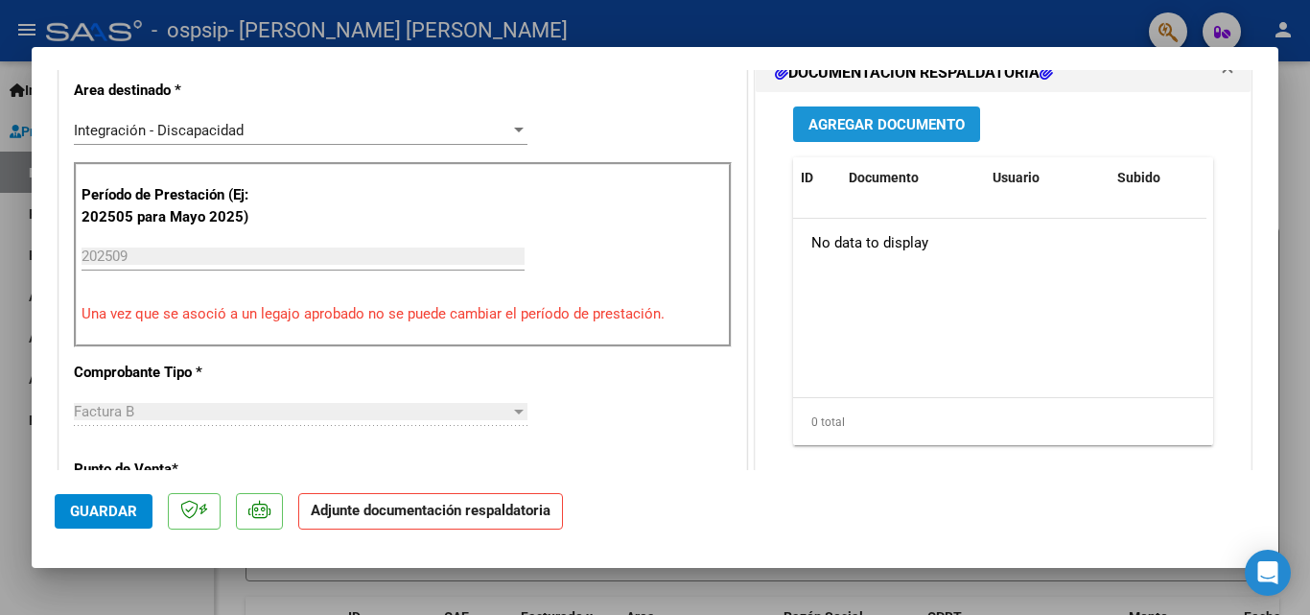
click at [892, 119] on span "Agregar Documento" at bounding box center [886, 124] width 156 height 17
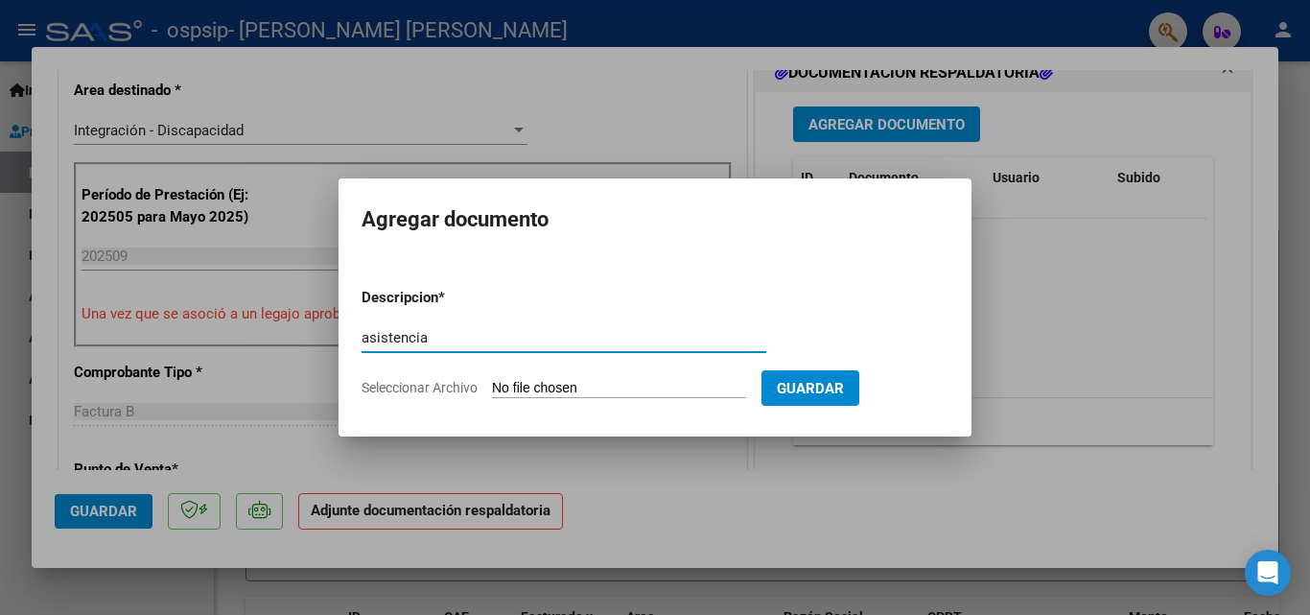
type input "asistencia"
click at [568, 394] on input "Seleccionar Archivo" at bounding box center [619, 389] width 254 height 18
type input "C:\fakepath\[PERSON_NAME] ASIST REHA [DATE].pdf"
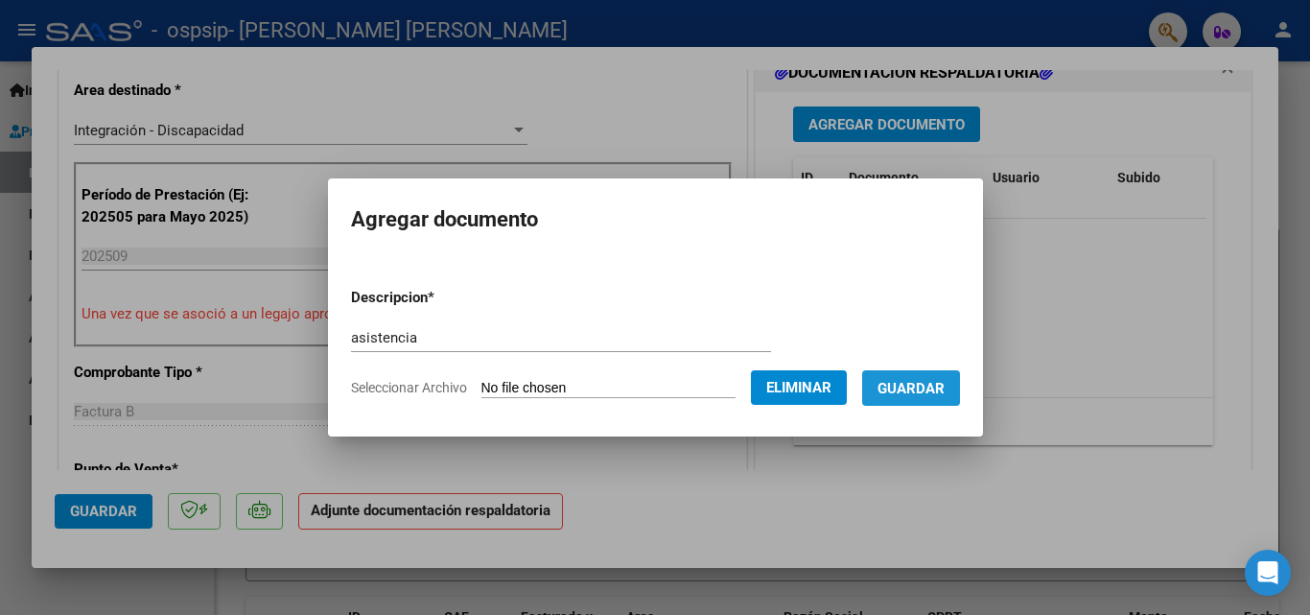
click at [937, 386] on span "Guardar" at bounding box center [911, 388] width 67 height 17
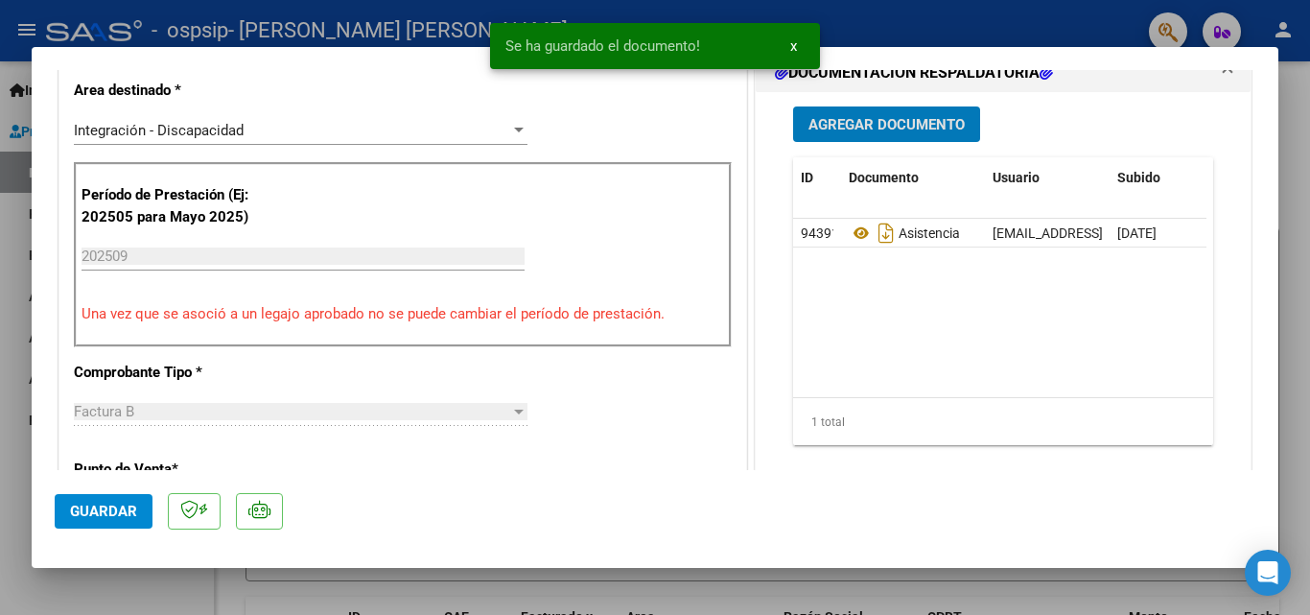
click at [113, 524] on button "Guardar" at bounding box center [104, 511] width 98 height 35
click at [135, 582] on div at bounding box center [655, 307] width 1310 height 615
type input "$ 0,00"
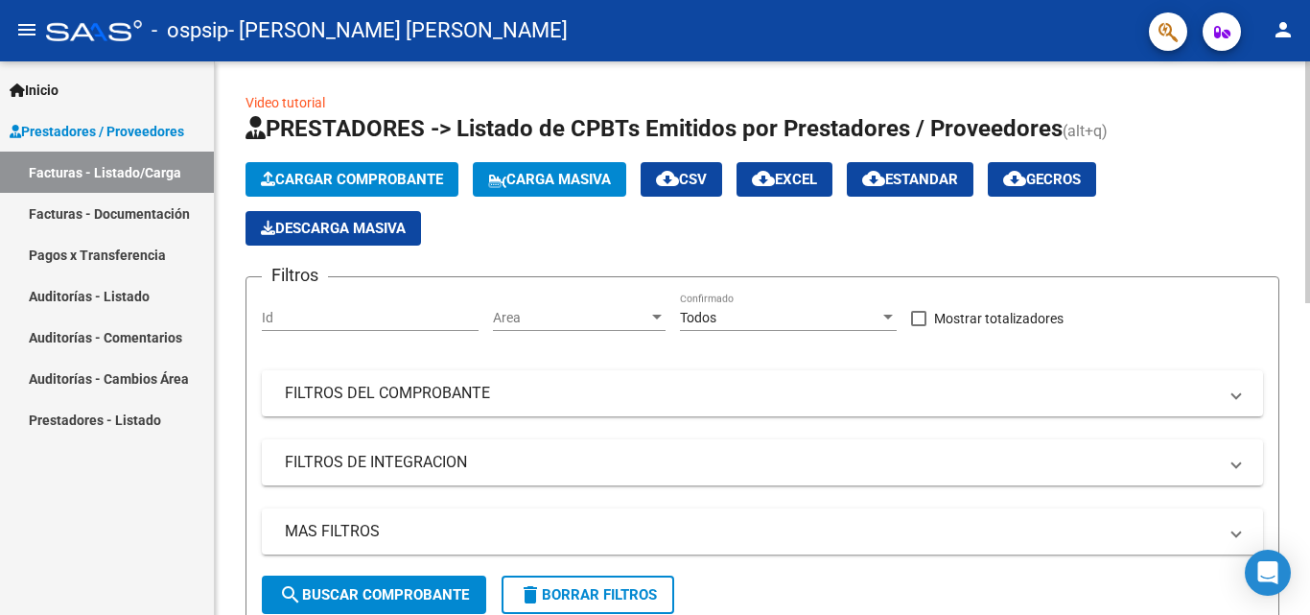
click at [352, 173] on span "Cargar Comprobante" at bounding box center [352, 179] width 182 height 17
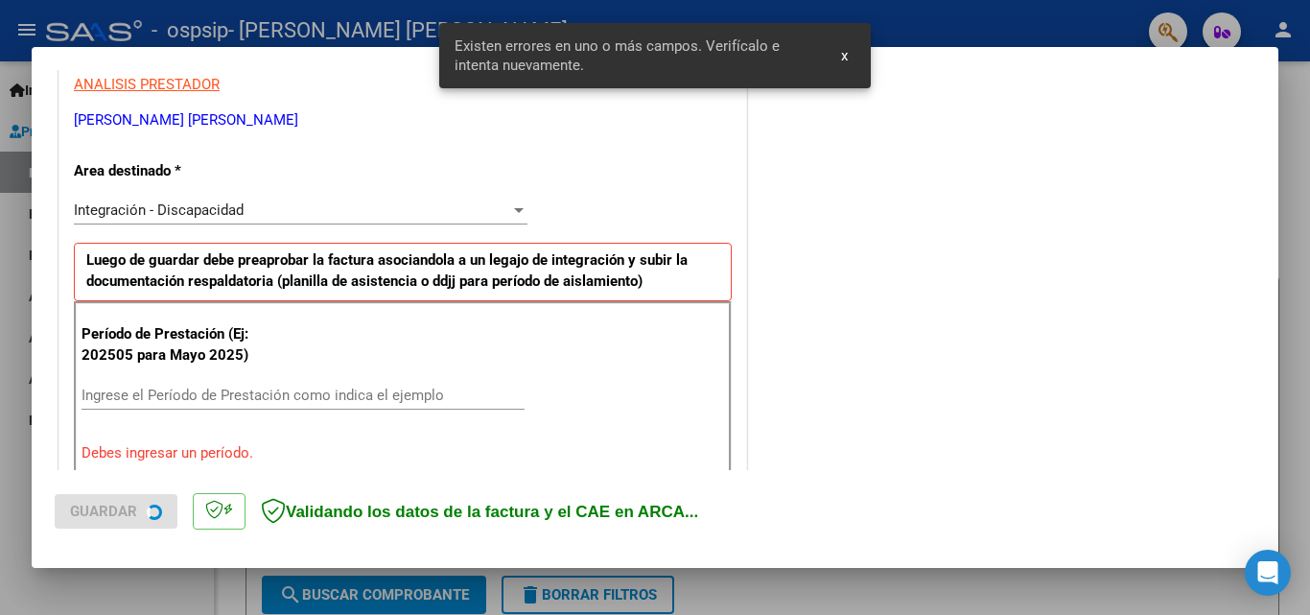
scroll to position [433, 0]
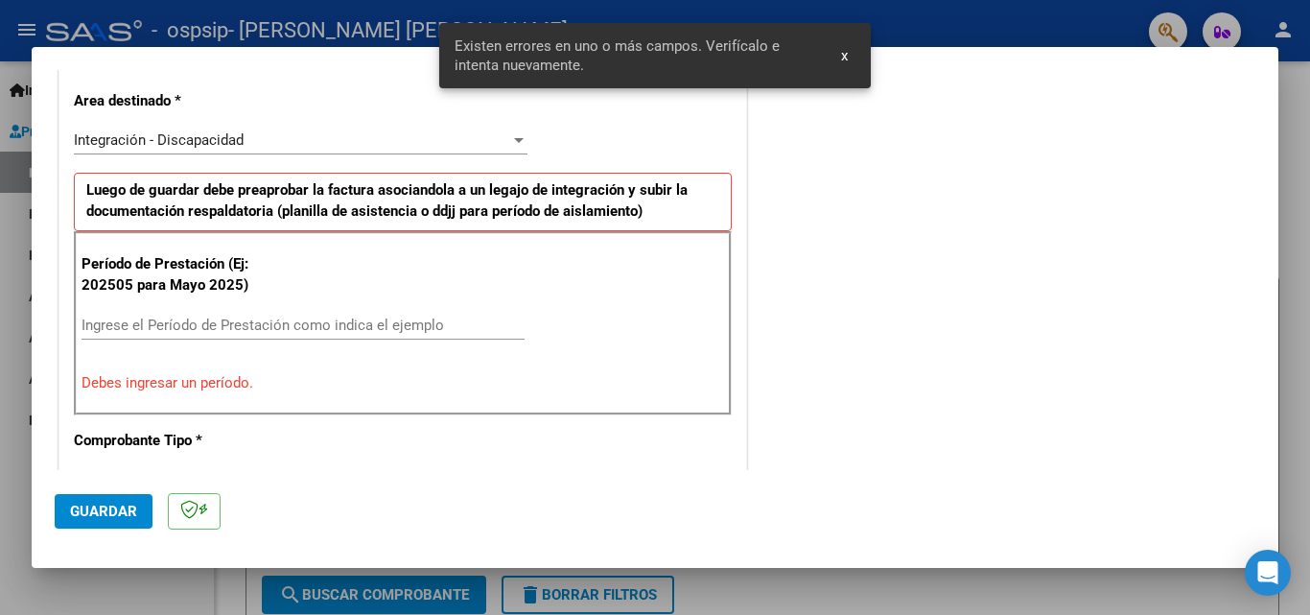
click at [260, 334] on div "Ingrese el Período de Prestación como indica el ejemplo" at bounding box center [303, 325] width 443 height 29
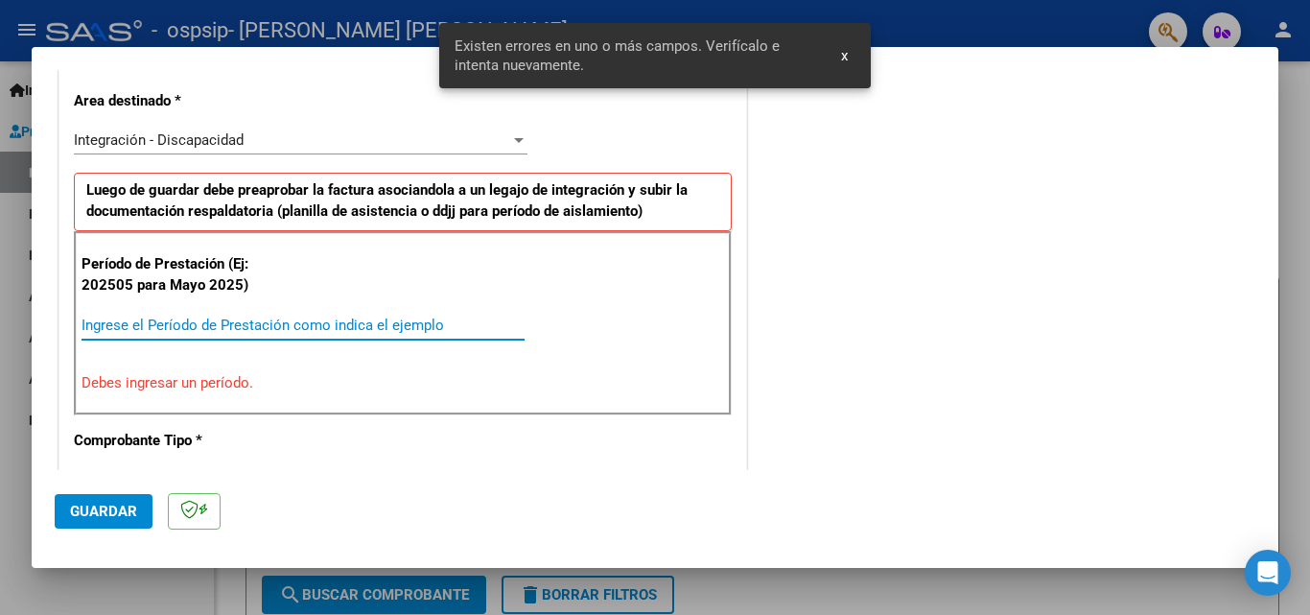
click at [260, 328] on input "Ingrese el Período de Prestación como indica el ejemplo" at bounding box center [303, 324] width 443 height 17
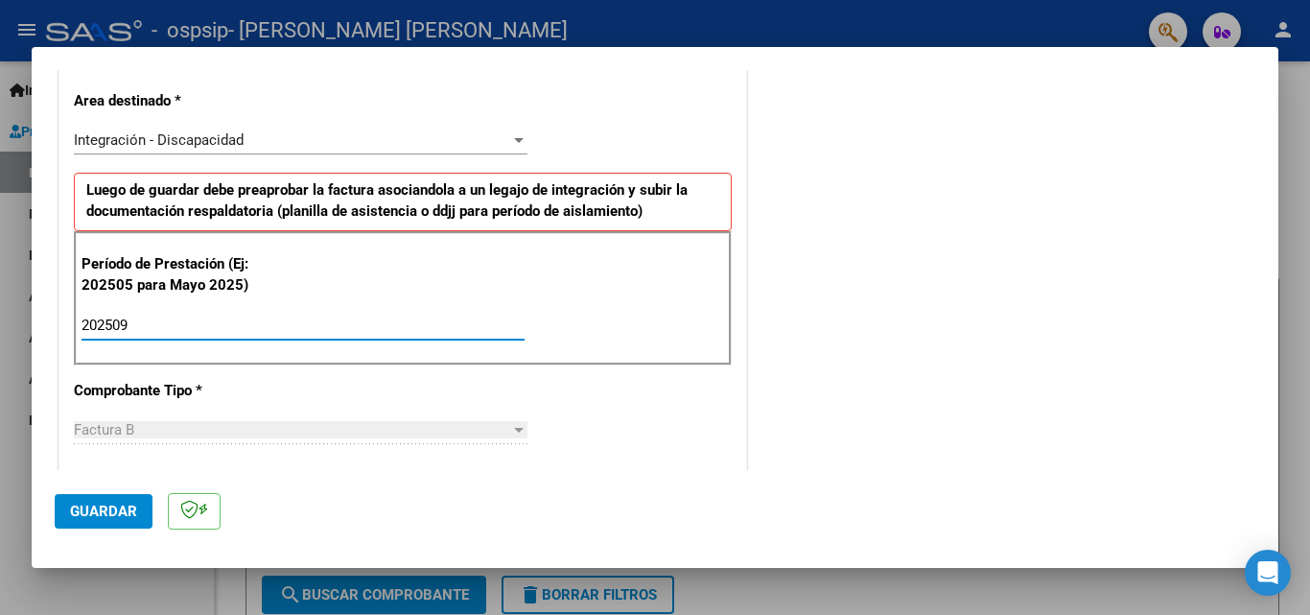
type input "202509"
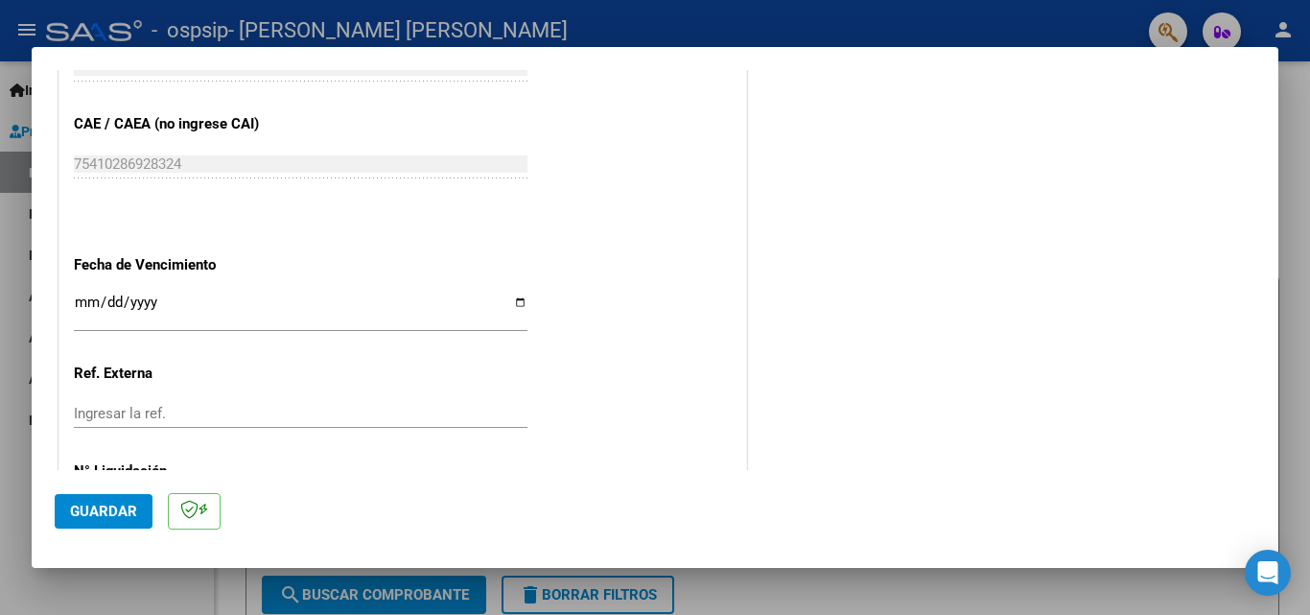
scroll to position [1200, 0]
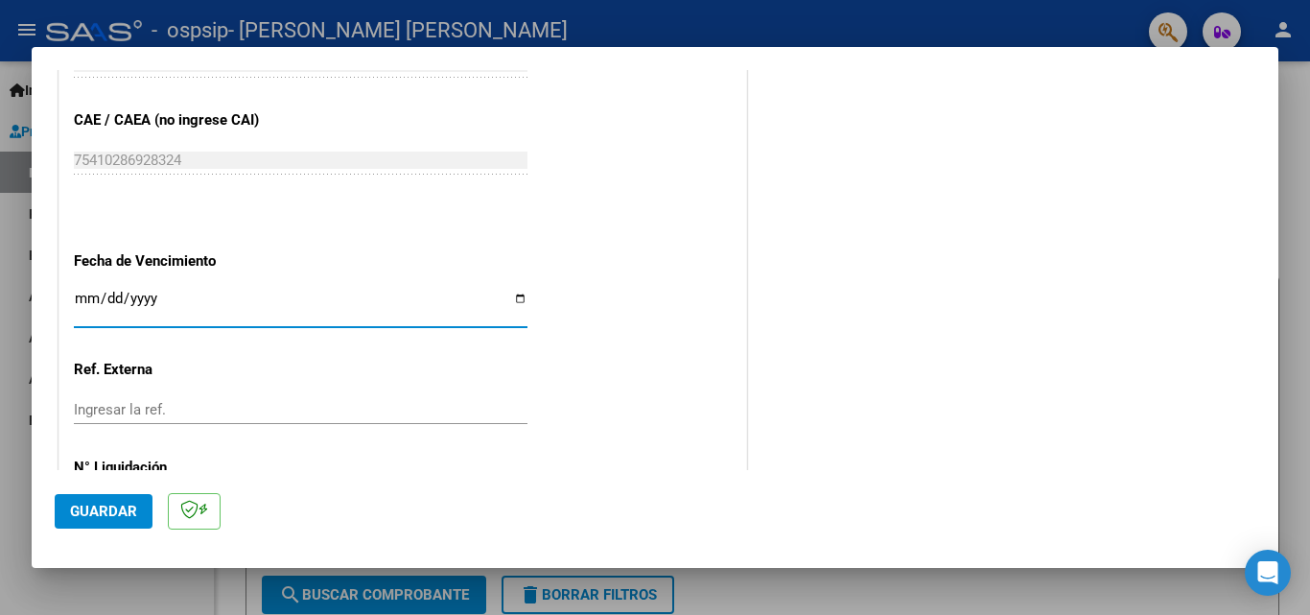
click at [515, 300] on input "Ingresar la fecha" at bounding box center [301, 306] width 454 height 31
type input "[DATE]"
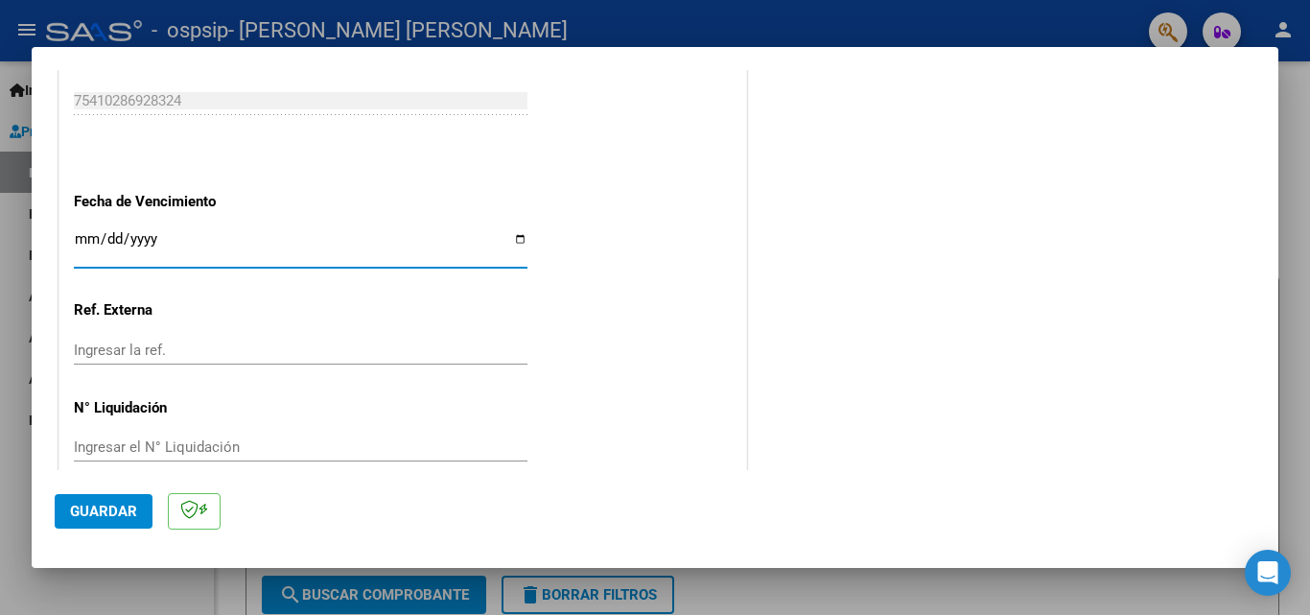
scroll to position [1288, 0]
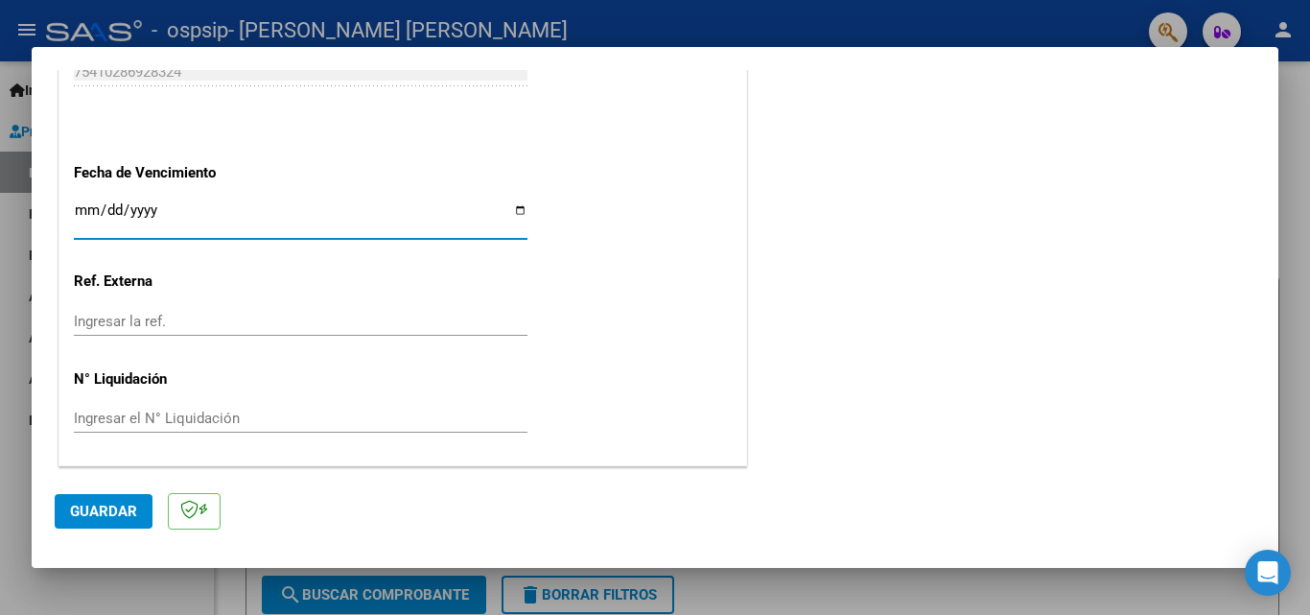
drag, startPoint x: 107, startPoint y: 508, endPoint x: 133, endPoint y: 501, distance: 27.0
click at [111, 509] on span "Guardar" at bounding box center [103, 511] width 67 height 17
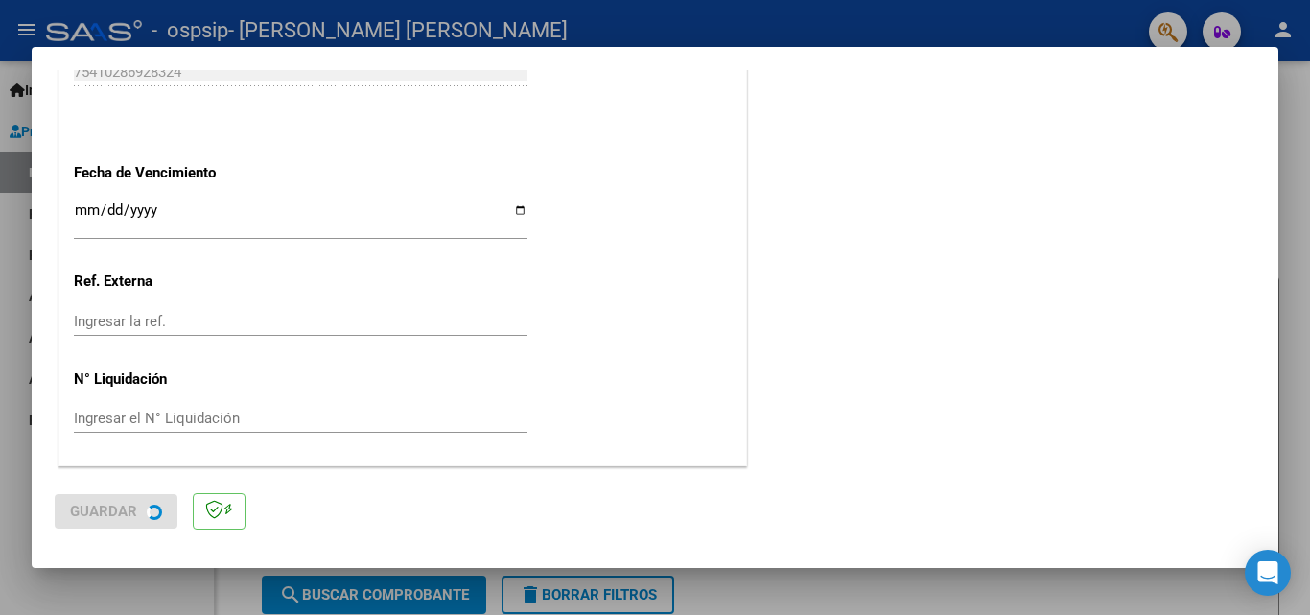
scroll to position [0, 0]
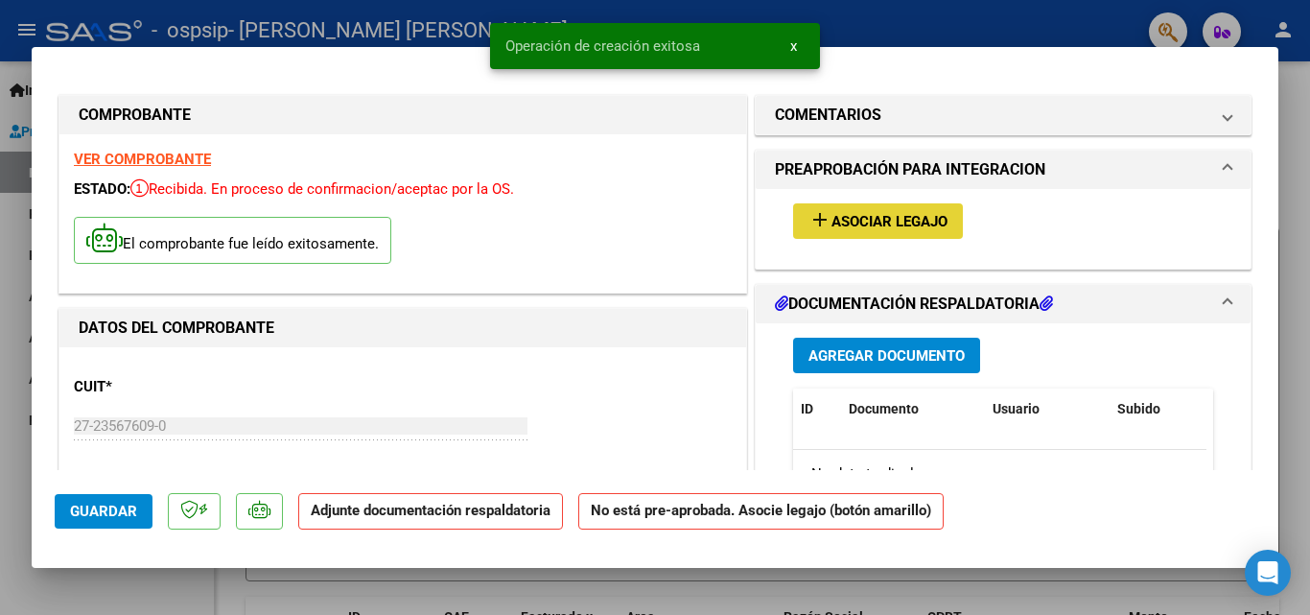
click at [843, 211] on button "add Asociar Legajo" at bounding box center [878, 220] width 170 height 35
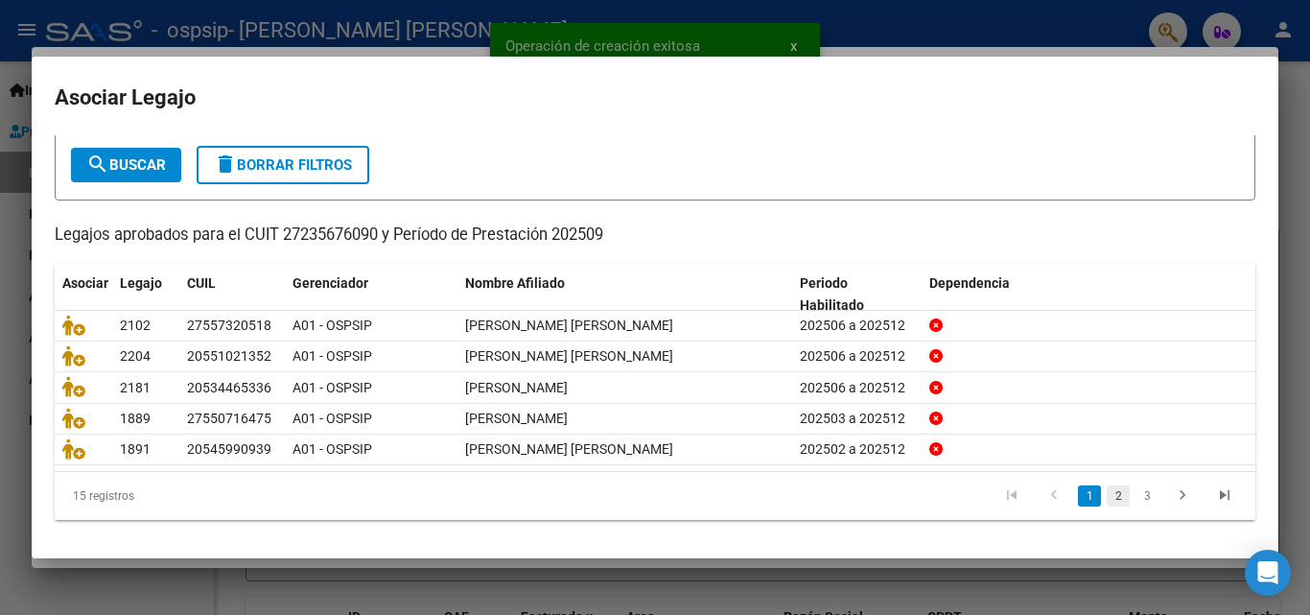
scroll to position [105, 0]
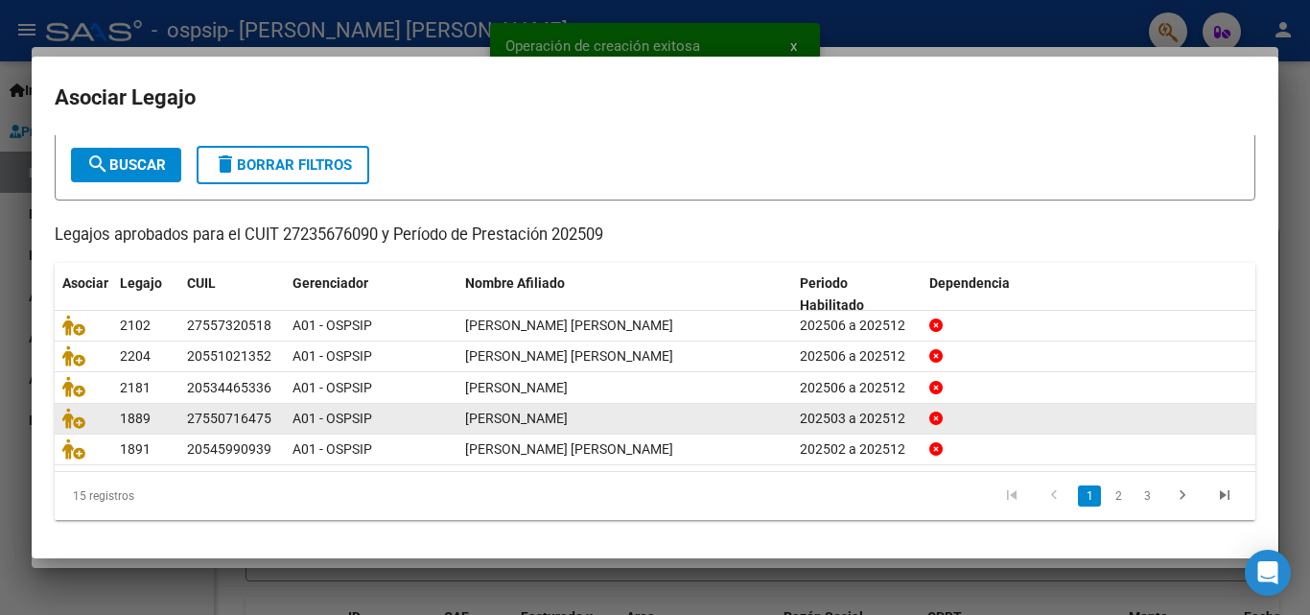
click at [1138, 492] on link "3" at bounding box center [1146, 495] width 23 height 21
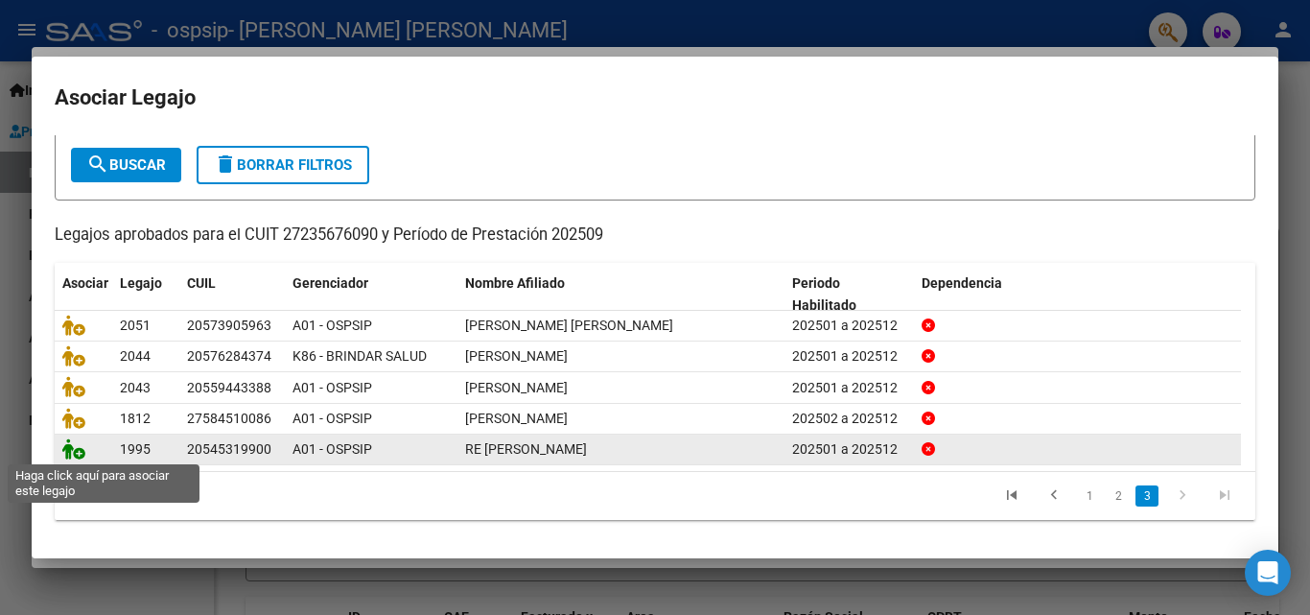
click at [74, 451] on icon at bounding box center [73, 448] width 23 height 21
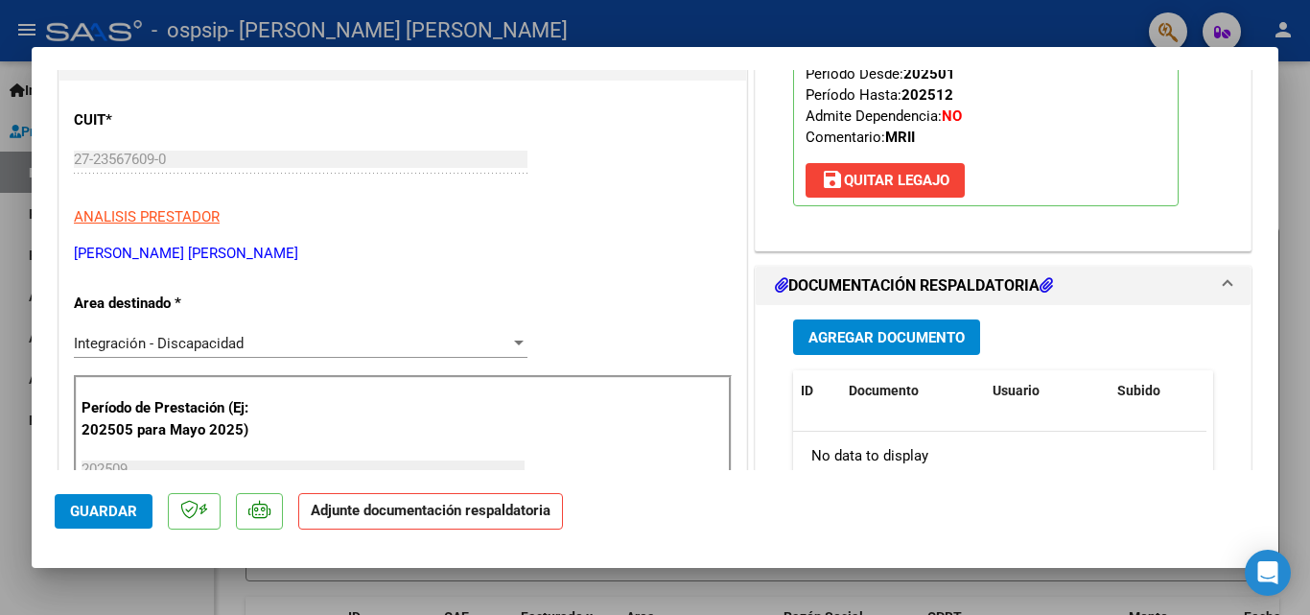
scroll to position [288, 0]
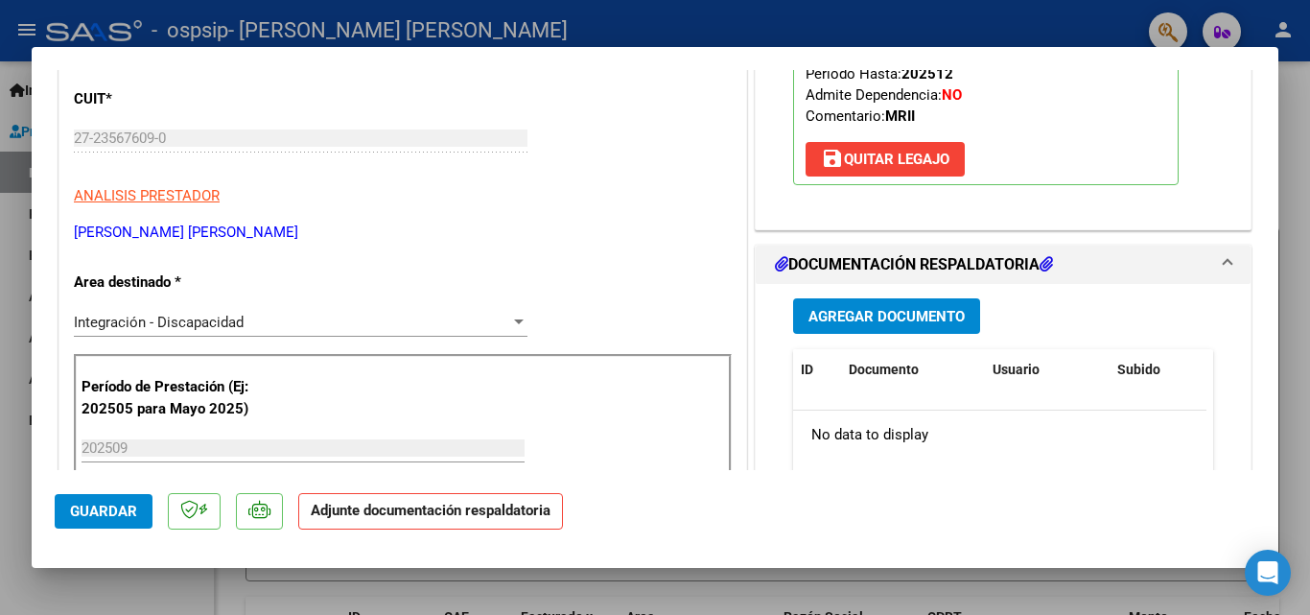
click at [857, 310] on span "Agregar Documento" at bounding box center [886, 316] width 156 height 17
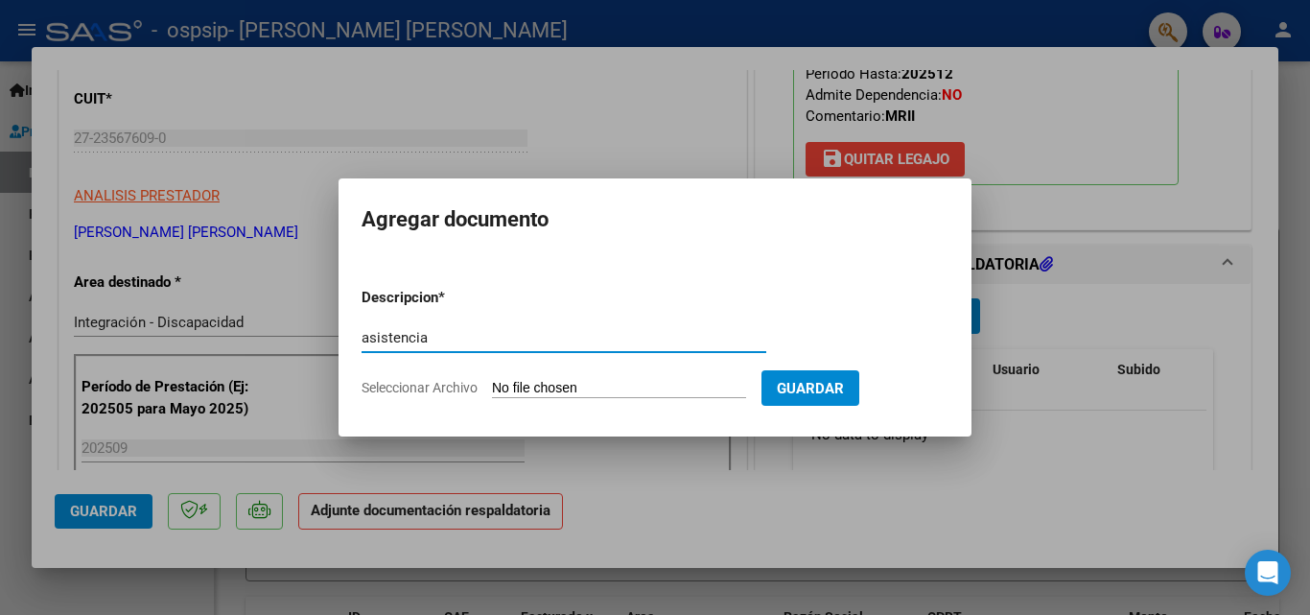
type input "asistencia"
click at [626, 394] on input "Seleccionar Archivo" at bounding box center [619, 389] width 254 height 18
type input "C:\fakepath\Asist REHA Re [PERSON_NAME] 092025.pdf"
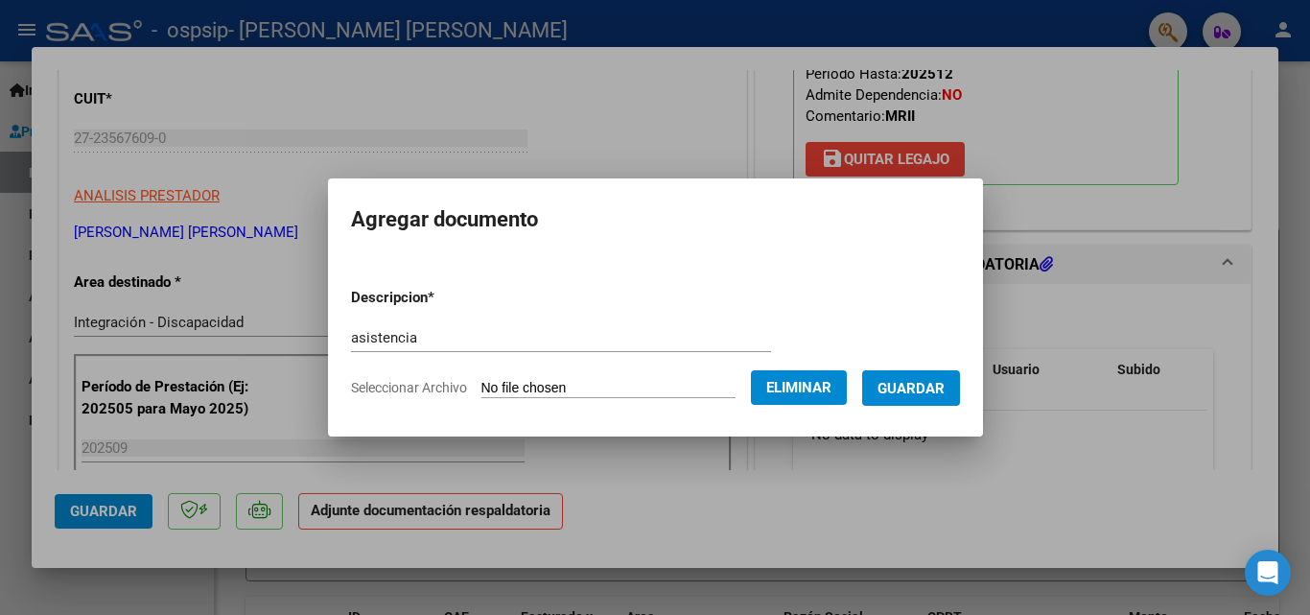
click at [945, 382] on span "Guardar" at bounding box center [911, 388] width 67 height 17
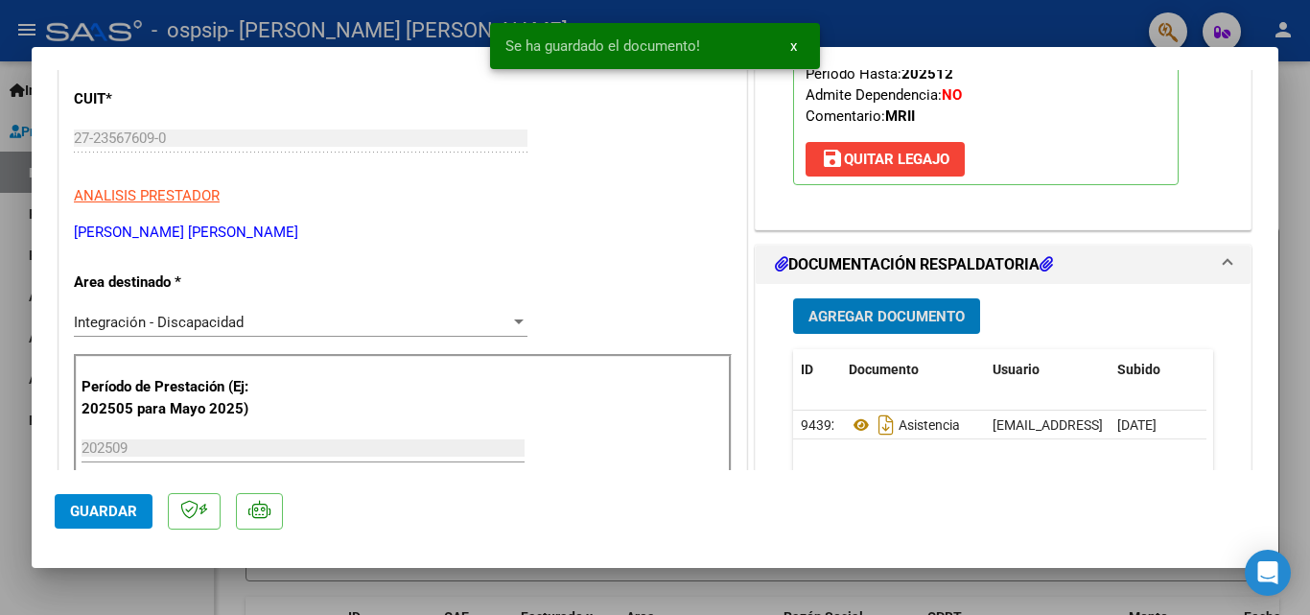
click at [96, 527] on button "Guardar" at bounding box center [104, 511] width 98 height 35
click at [82, 574] on div at bounding box center [655, 307] width 1310 height 615
type input "$ 0,00"
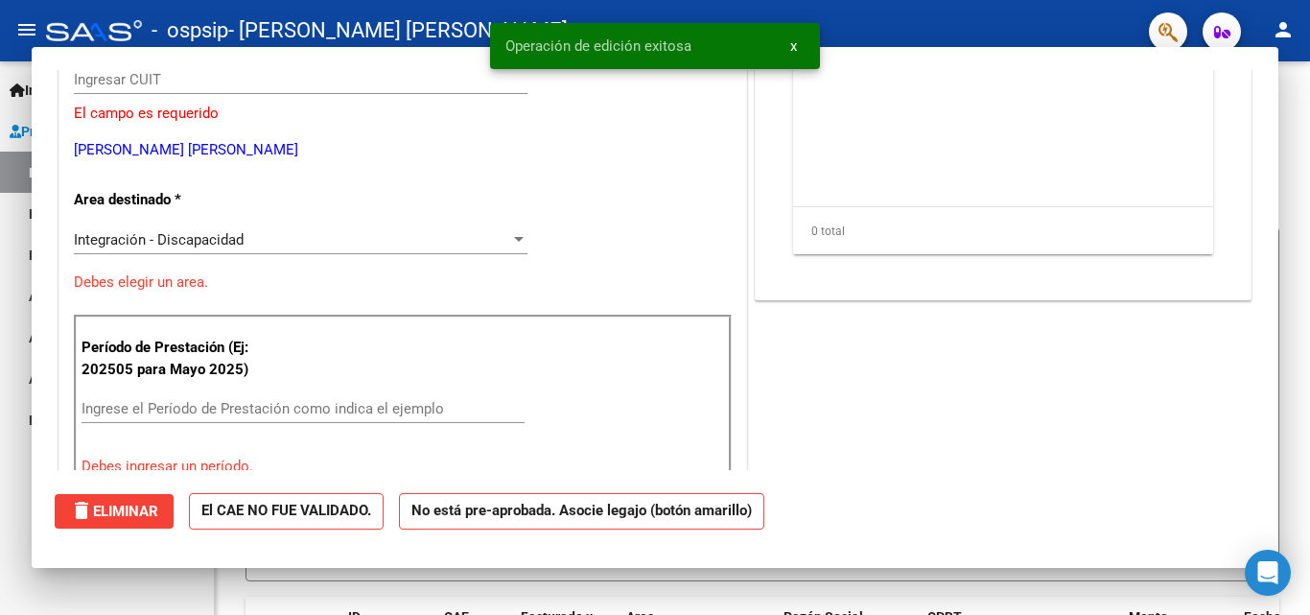
scroll to position [0, 0]
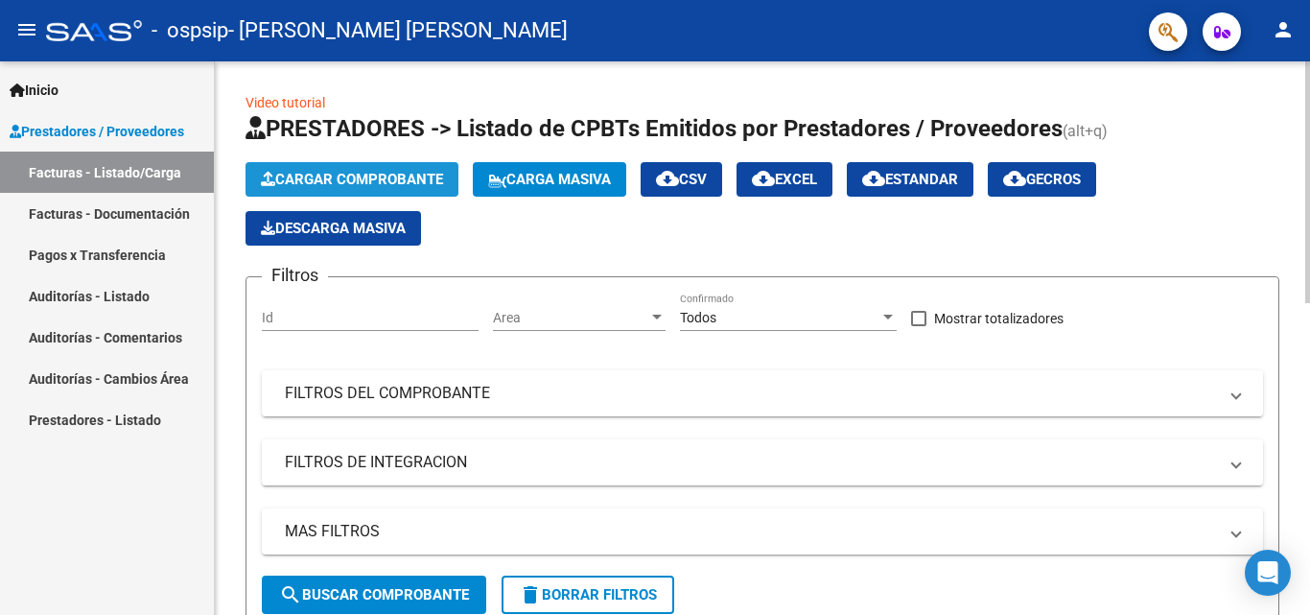
click at [354, 185] on span "Cargar Comprobante" at bounding box center [352, 179] width 182 height 17
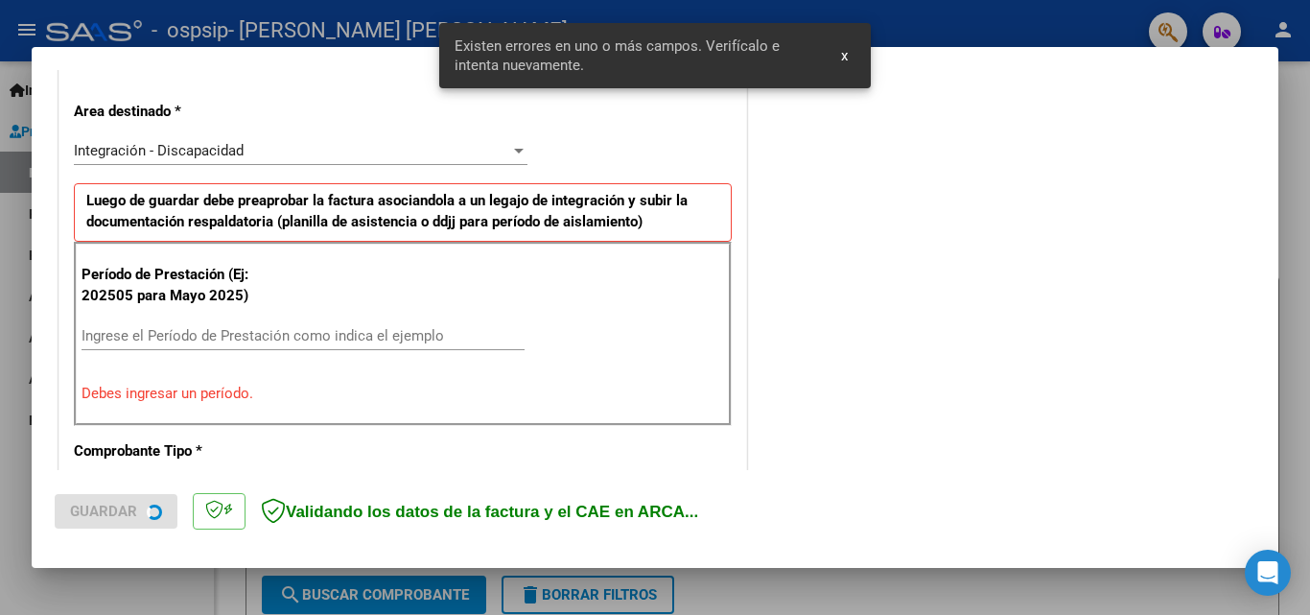
scroll to position [433, 0]
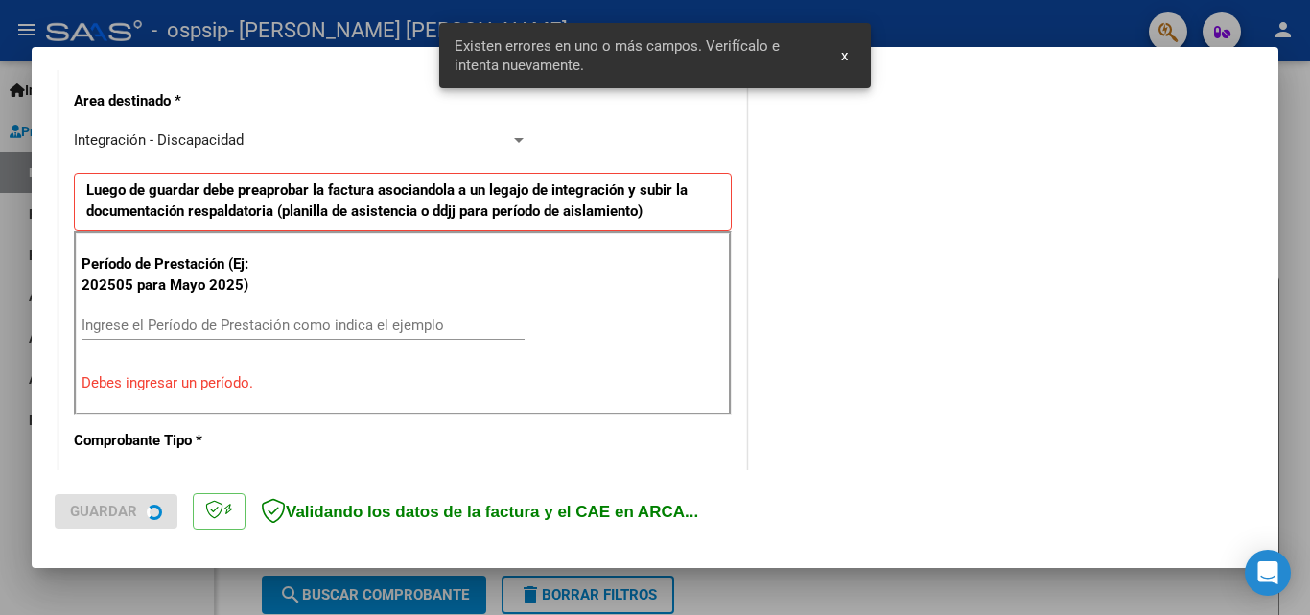
drag, startPoint x: 278, startPoint y: 325, endPoint x: 294, endPoint y: 320, distance: 17.0
click at [294, 320] on input "Ingrese el Período de Prestación como indica el ejemplo" at bounding box center [303, 324] width 443 height 17
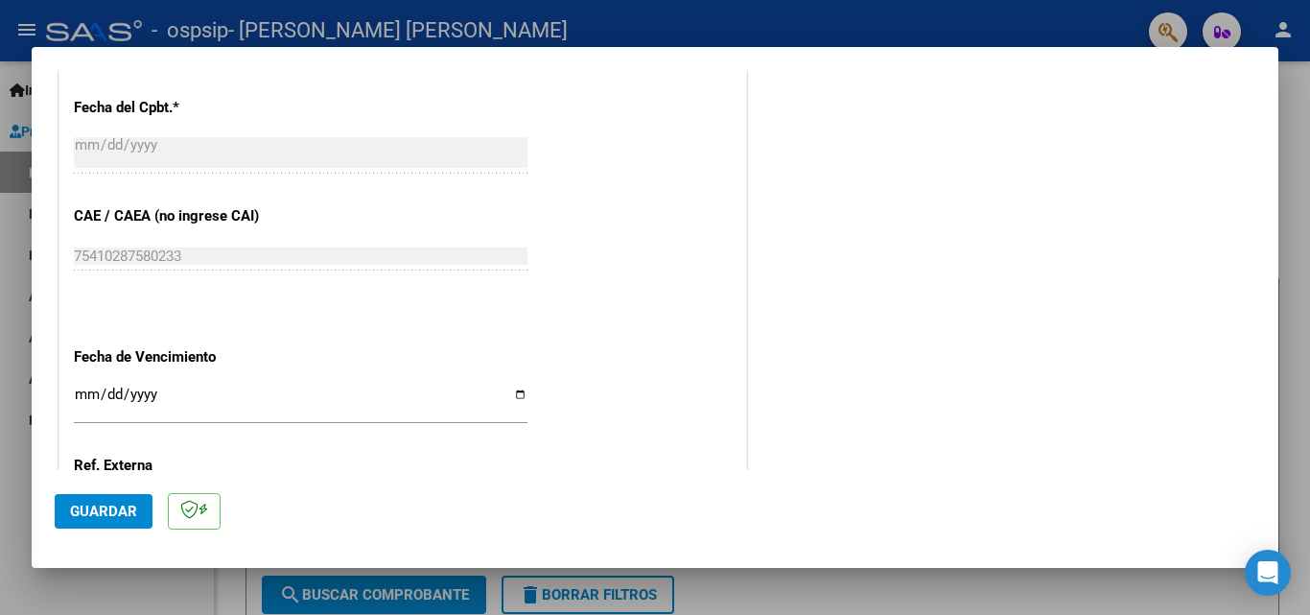
scroll to position [1200, 0]
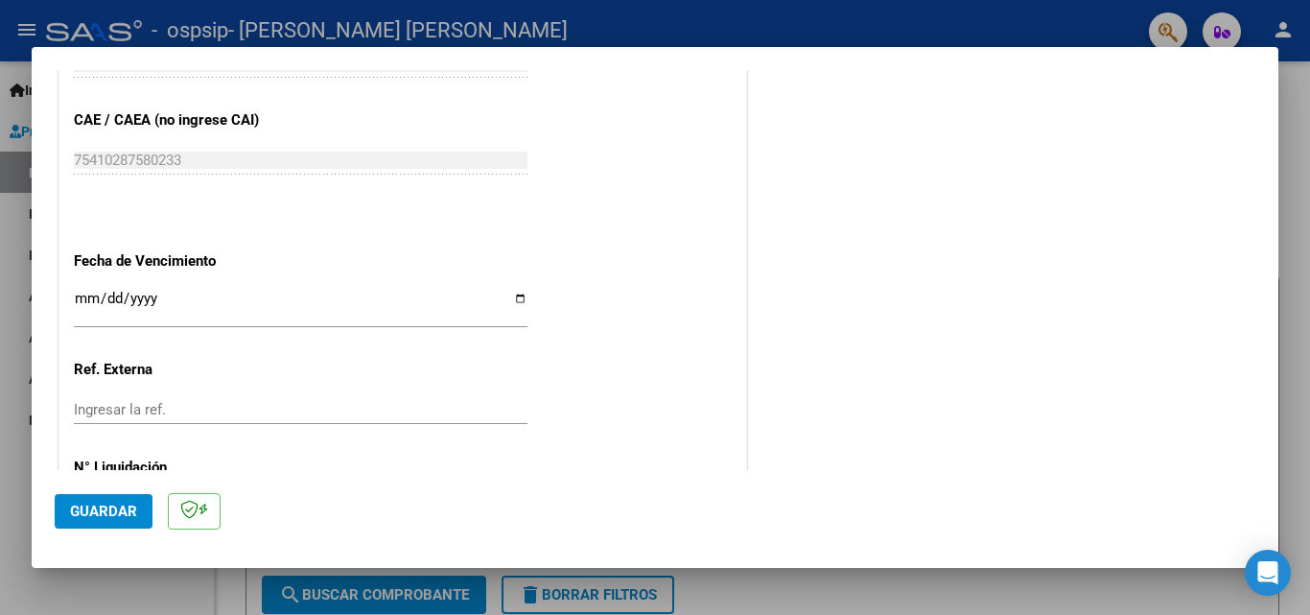
type input "202509"
click at [513, 293] on input "Ingresar la fecha" at bounding box center [301, 306] width 454 height 31
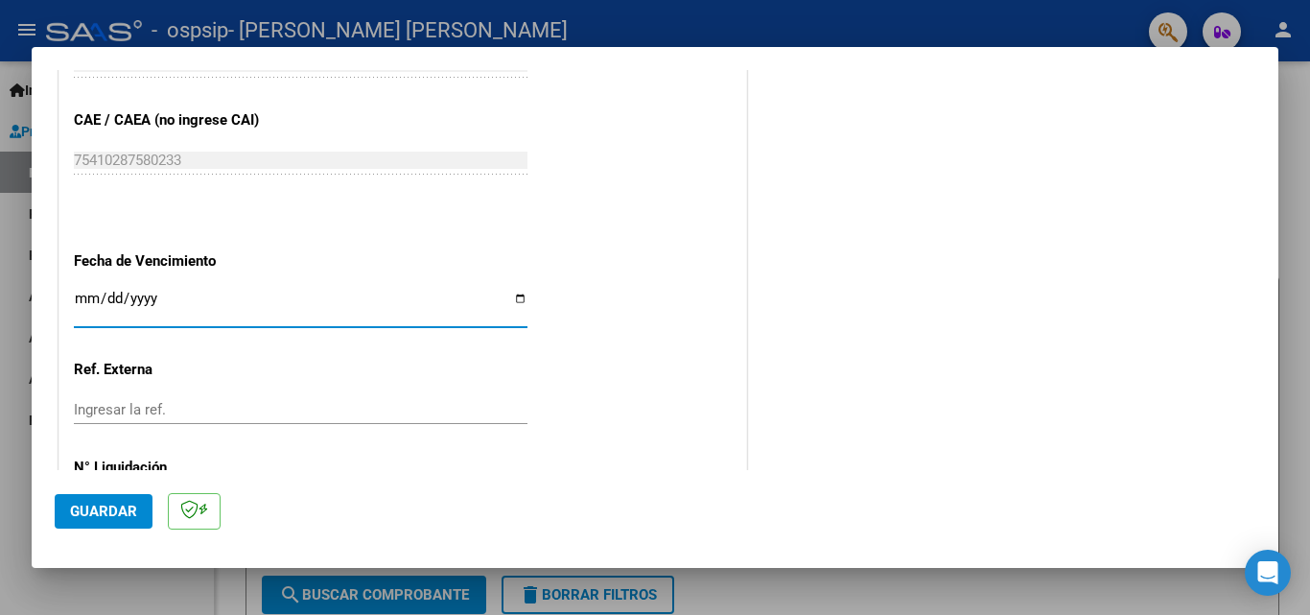
type input "[DATE]"
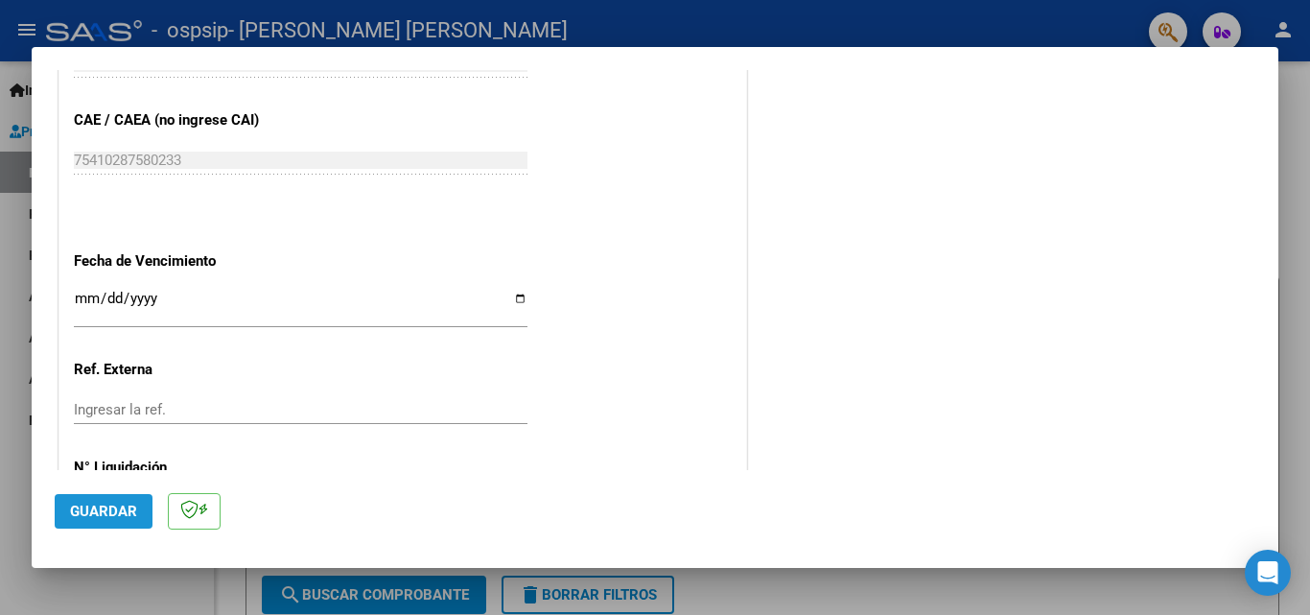
click at [95, 520] on button "Guardar" at bounding box center [104, 511] width 98 height 35
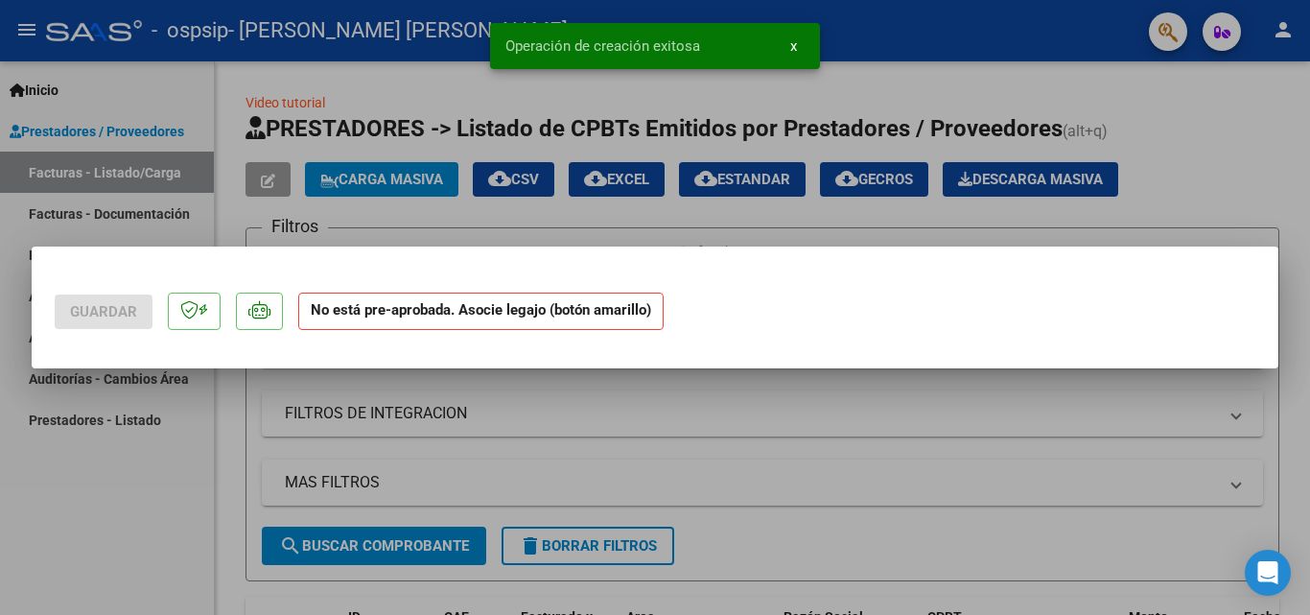
scroll to position [0, 0]
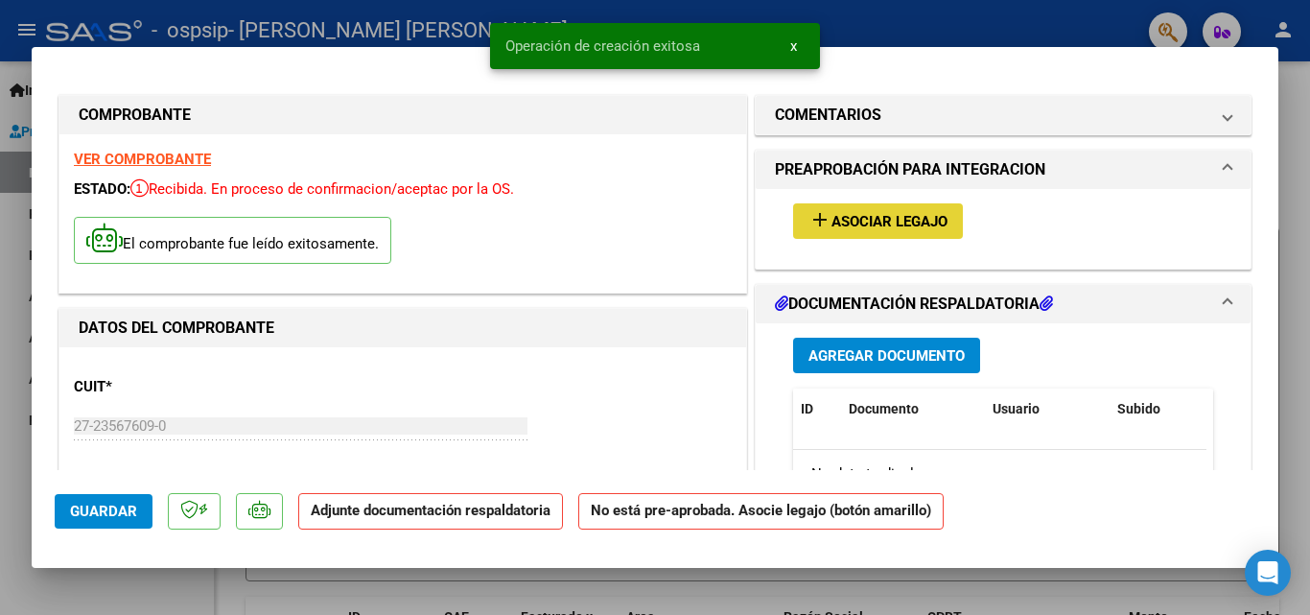
click at [881, 229] on span "Asociar Legajo" at bounding box center [889, 221] width 116 height 17
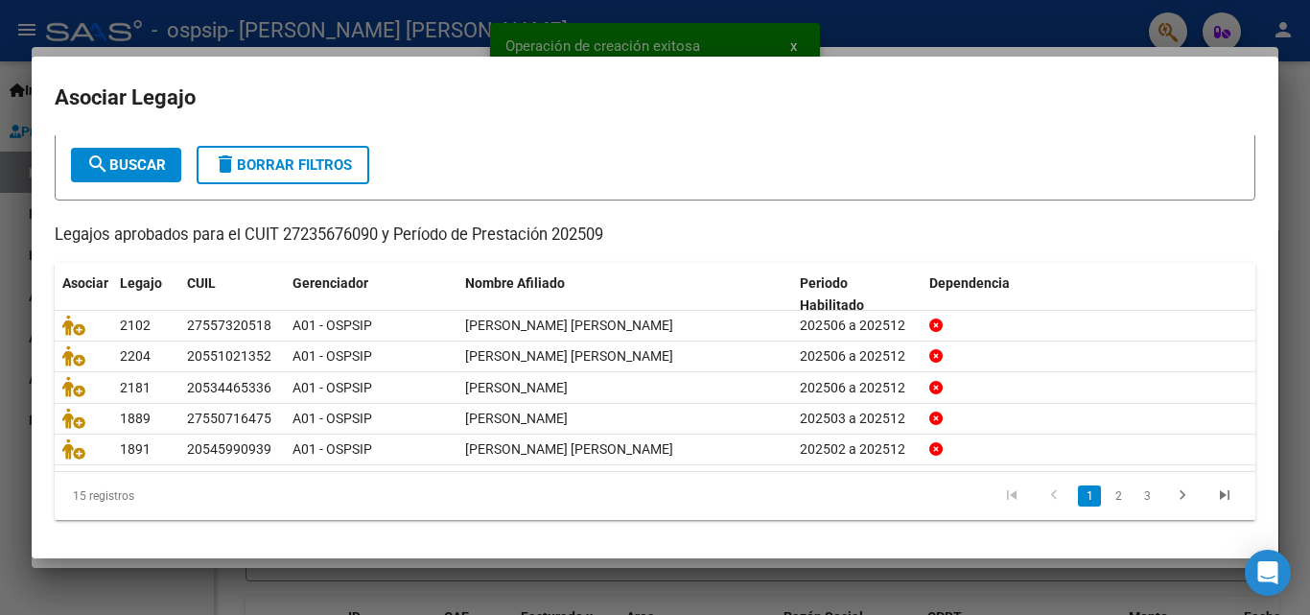
scroll to position [105, 0]
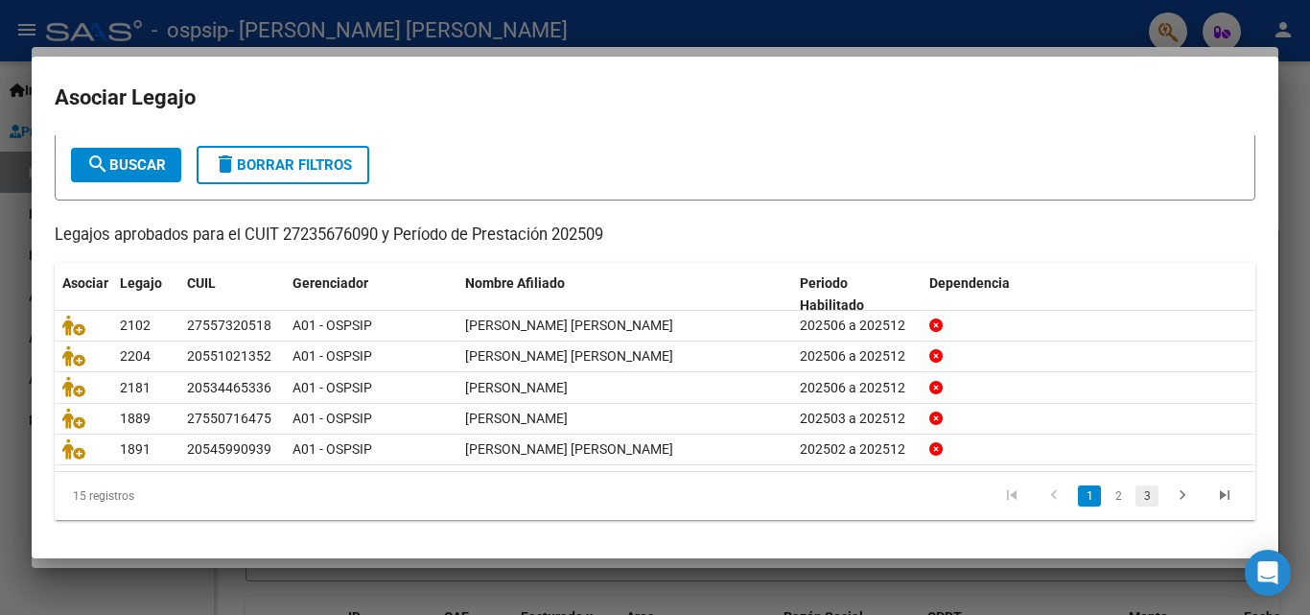
click at [1135, 499] on link "3" at bounding box center [1146, 495] width 23 height 21
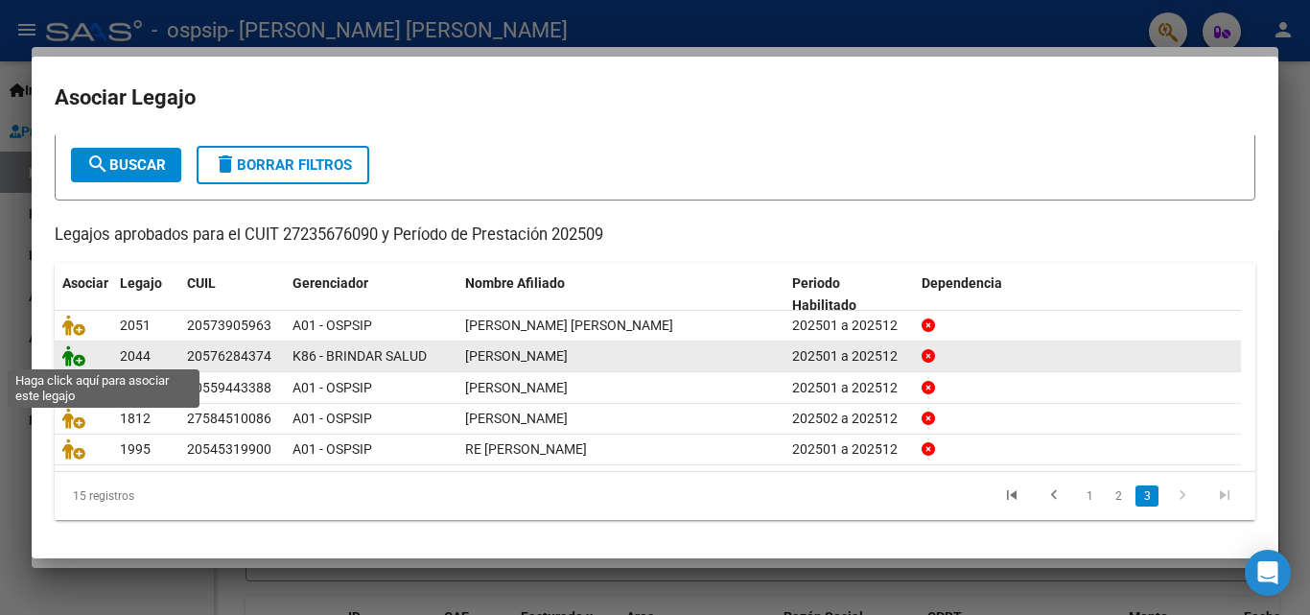
click at [73, 352] on icon at bounding box center [73, 355] width 23 height 21
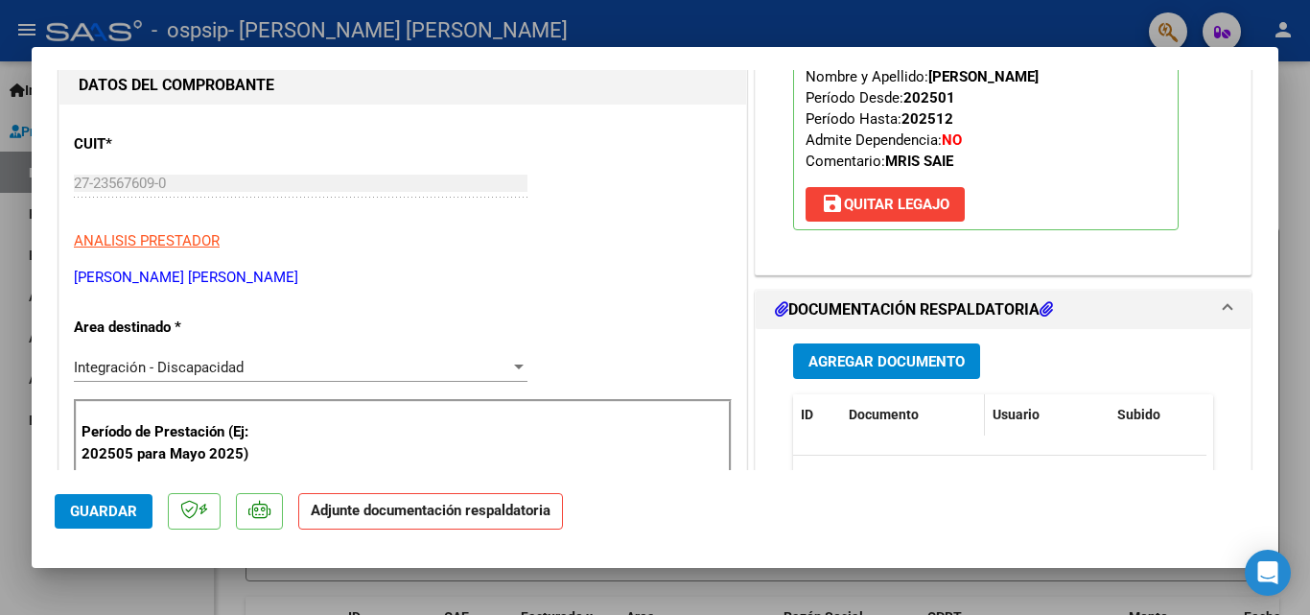
scroll to position [288, 0]
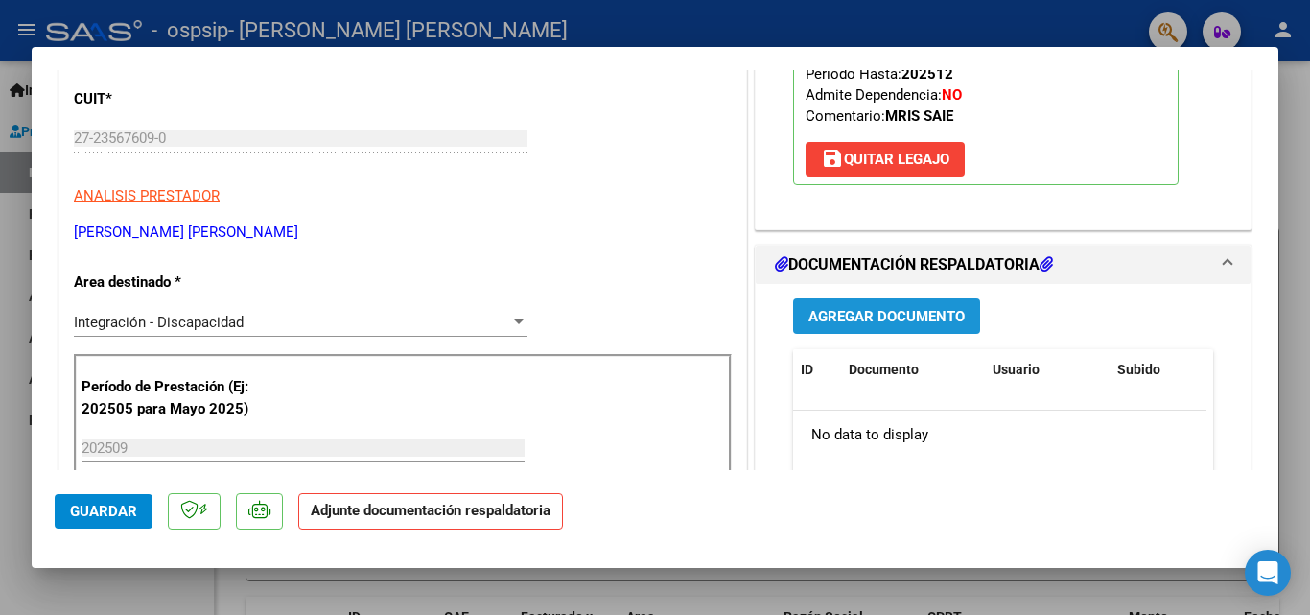
click at [897, 334] on button "Agregar Documento" at bounding box center [886, 315] width 187 height 35
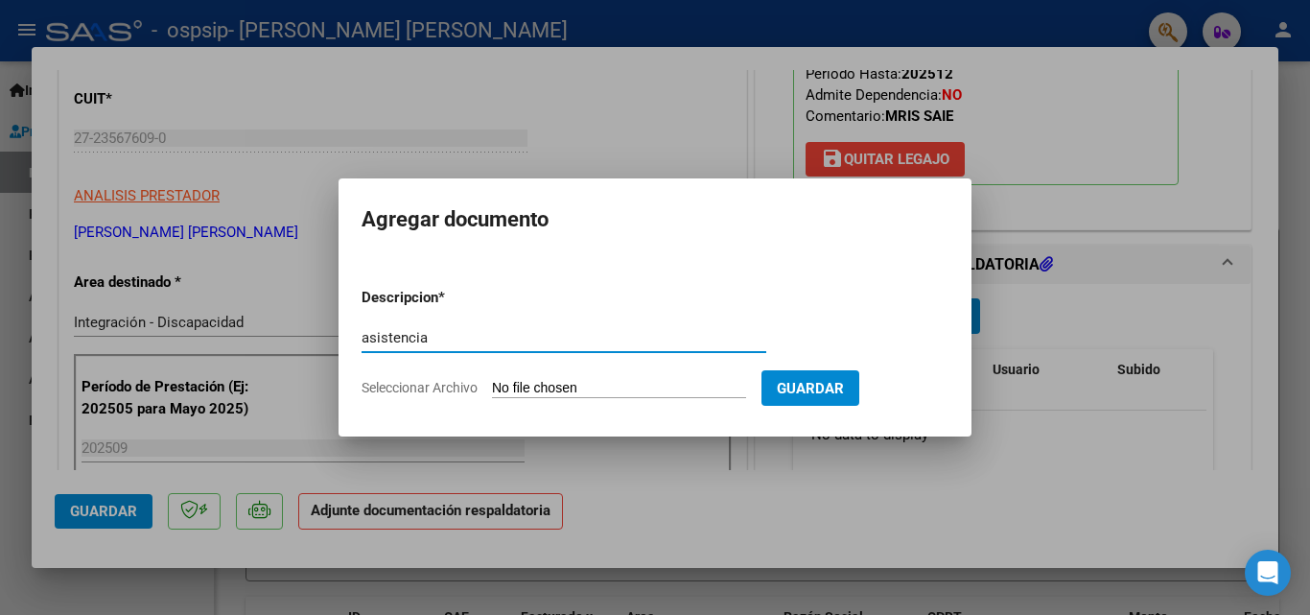
type input "asistencia"
click at [555, 382] on input "Seleccionar Archivo" at bounding box center [619, 389] width 254 height 18
type input "C:\fakepath\ASIST SAIE [PERSON_NAME].pdf"
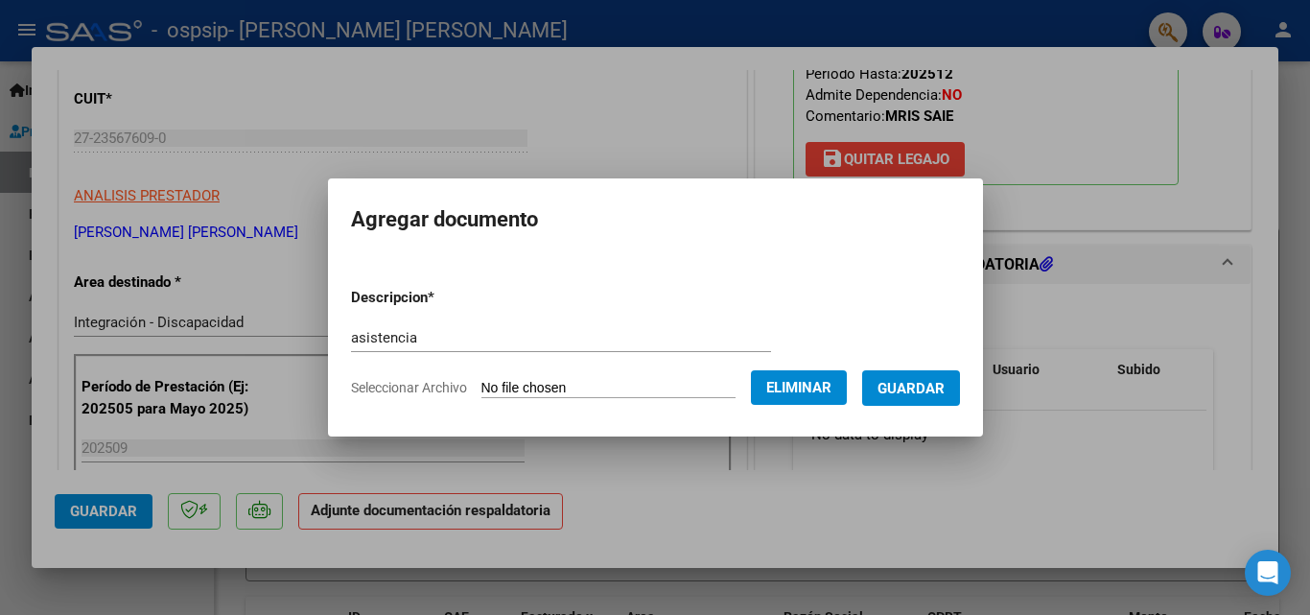
click at [499, 318] on form "Descripcion * asistencia Escriba aquí una descripcion Seleccionar Archivo Elimi…" at bounding box center [655, 342] width 609 height 140
click at [925, 387] on span "Guardar" at bounding box center [911, 388] width 67 height 17
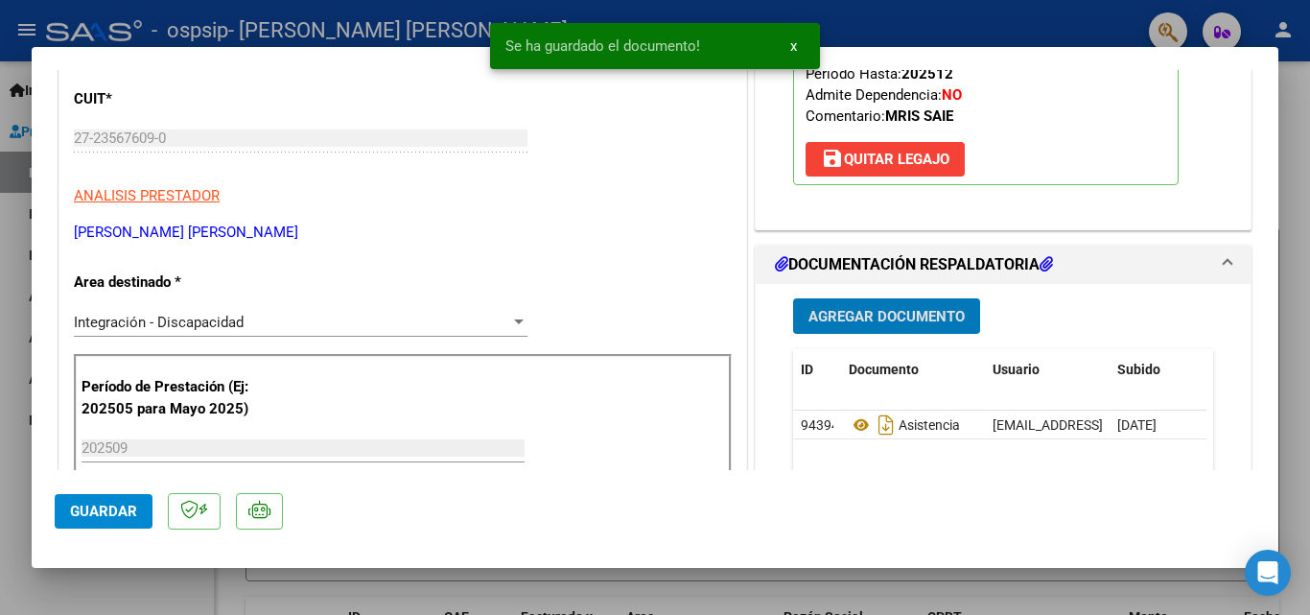
click at [85, 510] on span "Guardar" at bounding box center [103, 511] width 67 height 17
drag, startPoint x: 114, startPoint y: 580, endPoint x: 138, endPoint y: 565, distance: 28.5
click at [114, 581] on div at bounding box center [655, 307] width 1310 height 615
type input "$ 0,00"
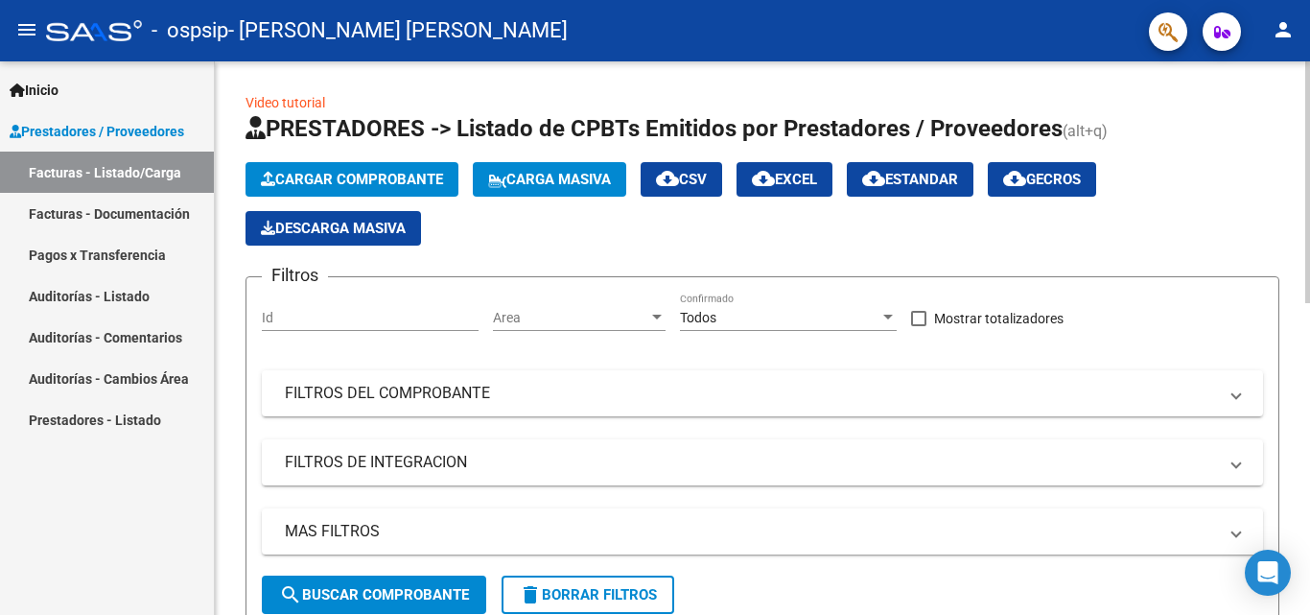
click at [333, 181] on span "Cargar Comprobante" at bounding box center [352, 179] width 182 height 17
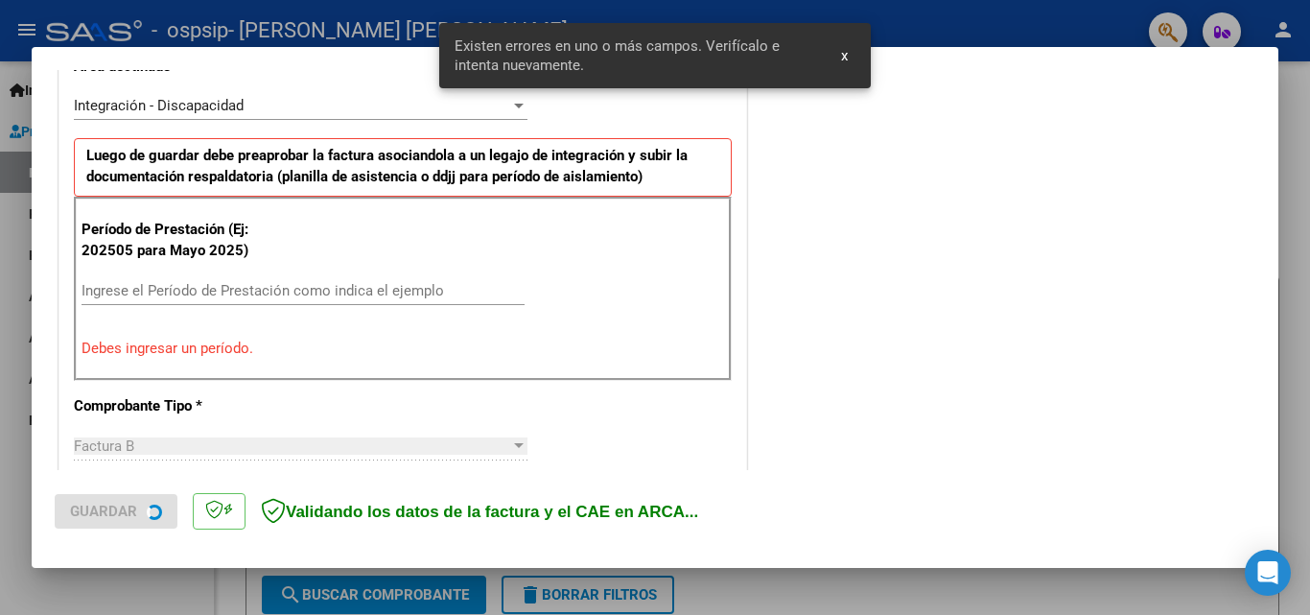
scroll to position [468, 0]
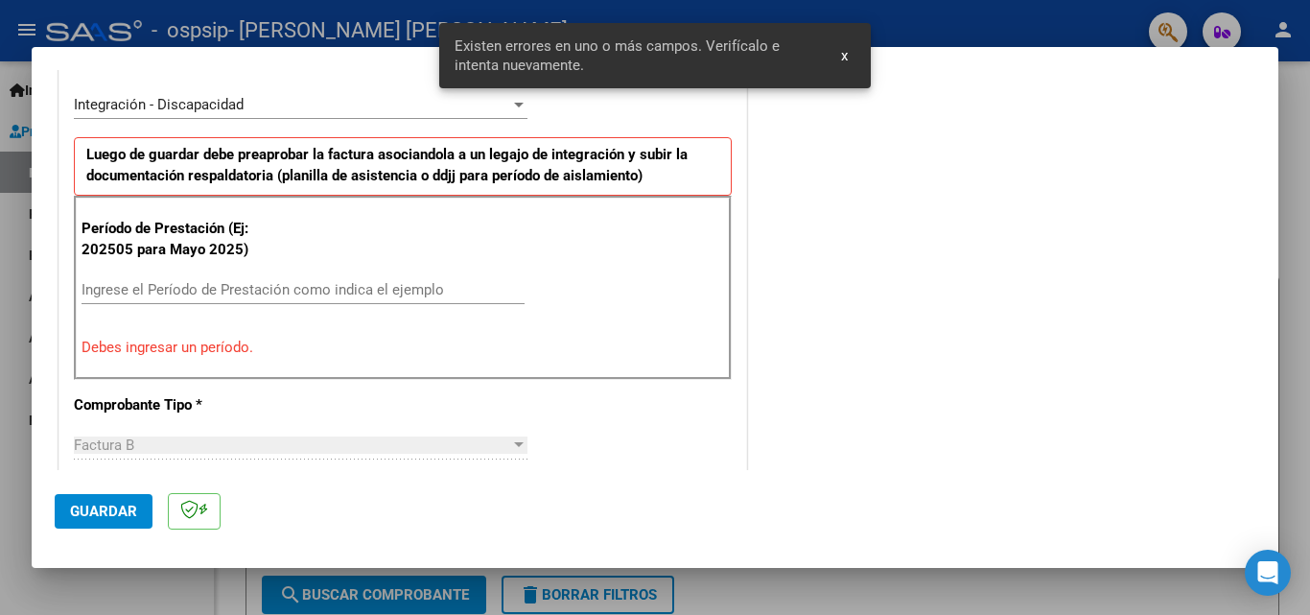
click at [226, 298] on div "Ingrese el Período de Prestación como indica el ejemplo" at bounding box center [303, 289] width 443 height 29
click at [224, 290] on input "Ingrese el Período de Prestación como indica el ejemplo" at bounding box center [303, 289] width 443 height 17
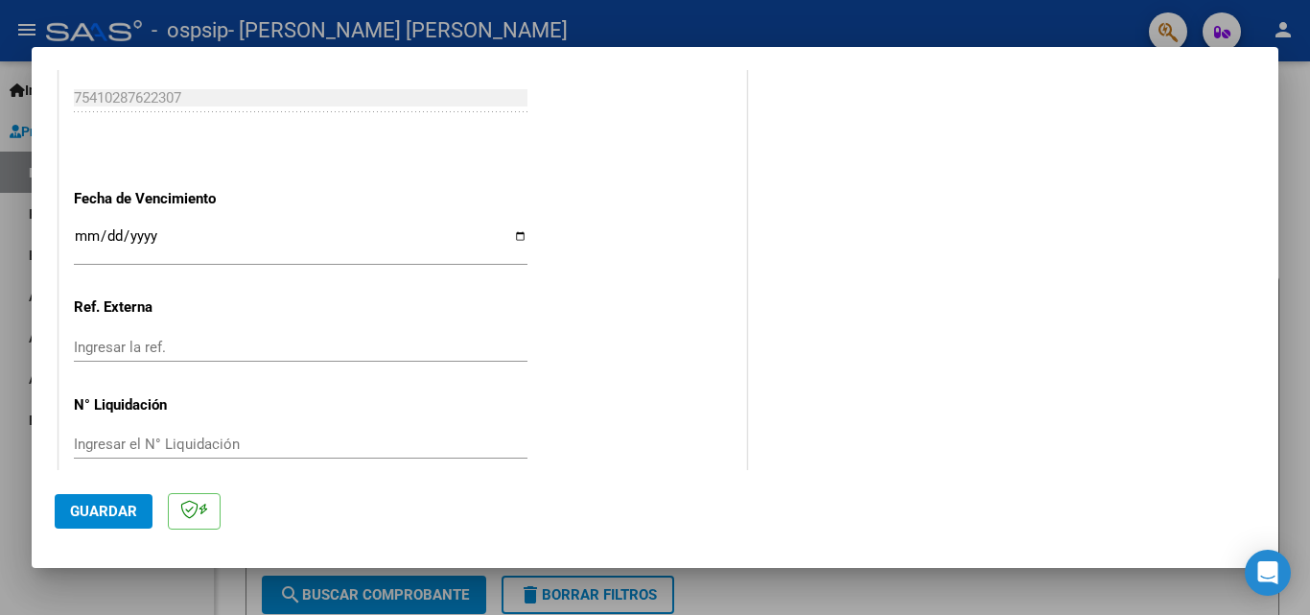
scroll to position [1288, 0]
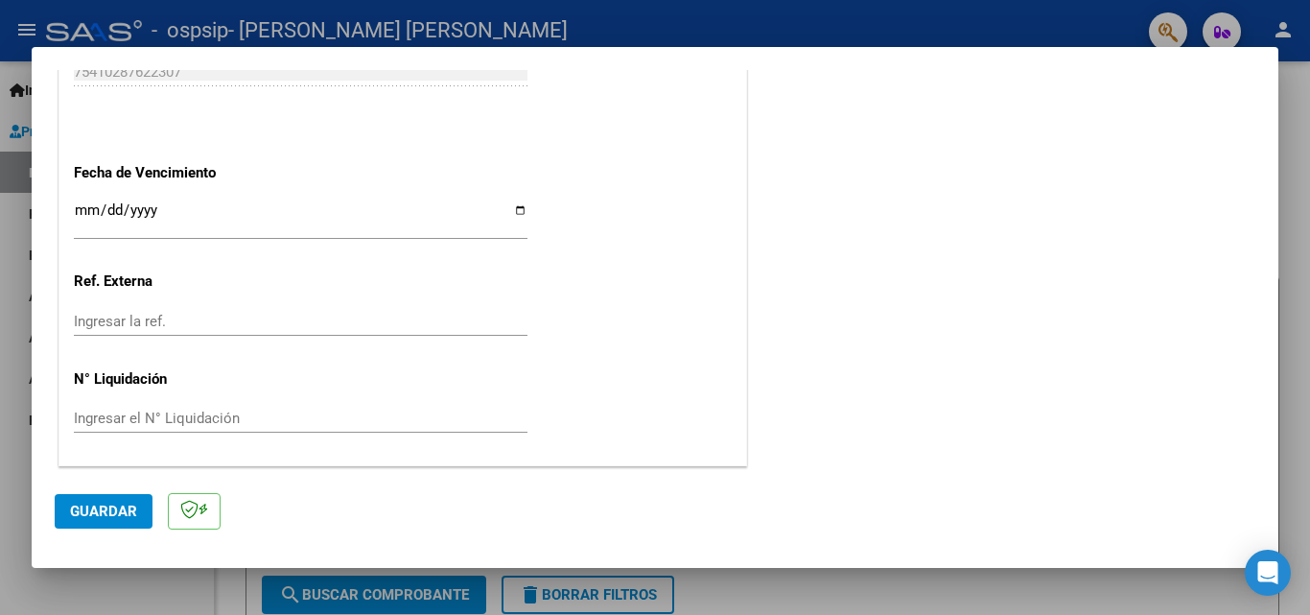
type input "202509"
click at [512, 204] on input "Ingresar la fecha" at bounding box center [301, 217] width 454 height 31
type input "[DATE]"
click at [100, 509] on span "Guardar" at bounding box center [103, 511] width 67 height 17
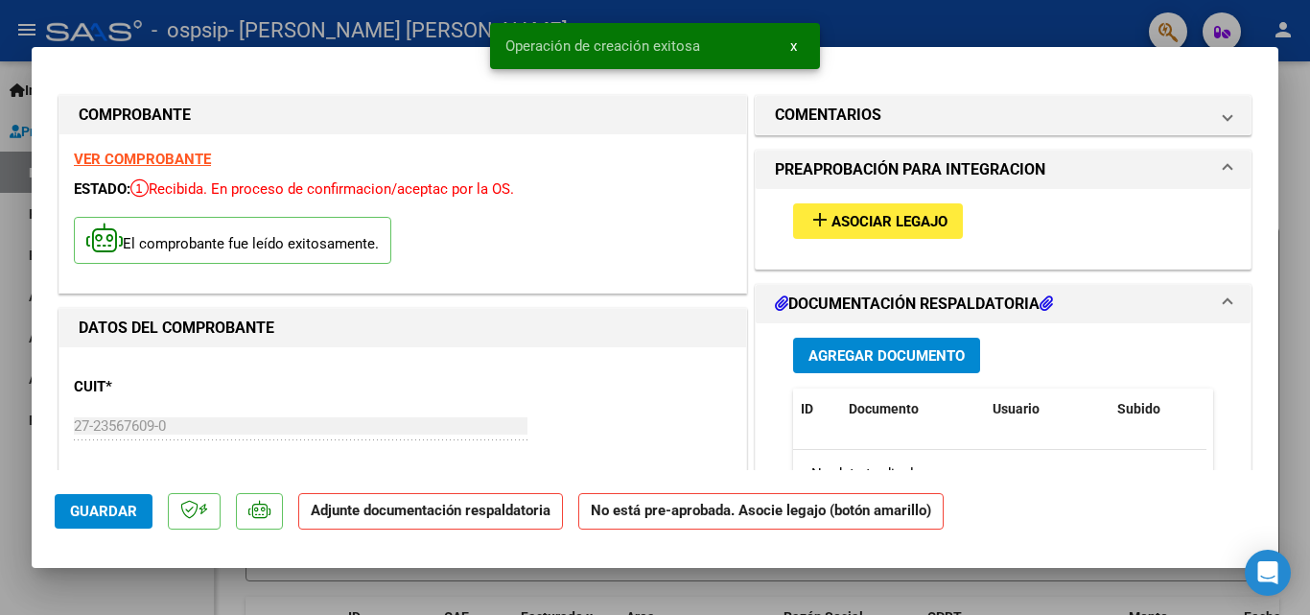
click at [875, 232] on button "add Asociar Legajo" at bounding box center [878, 220] width 170 height 35
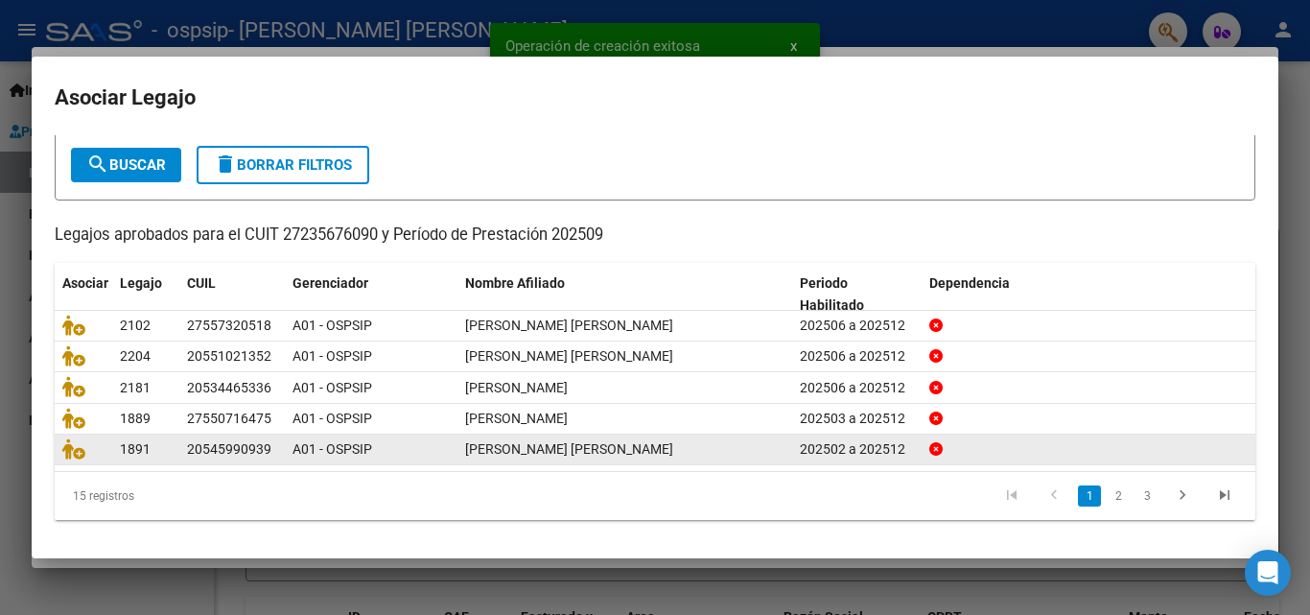
scroll to position [105, 0]
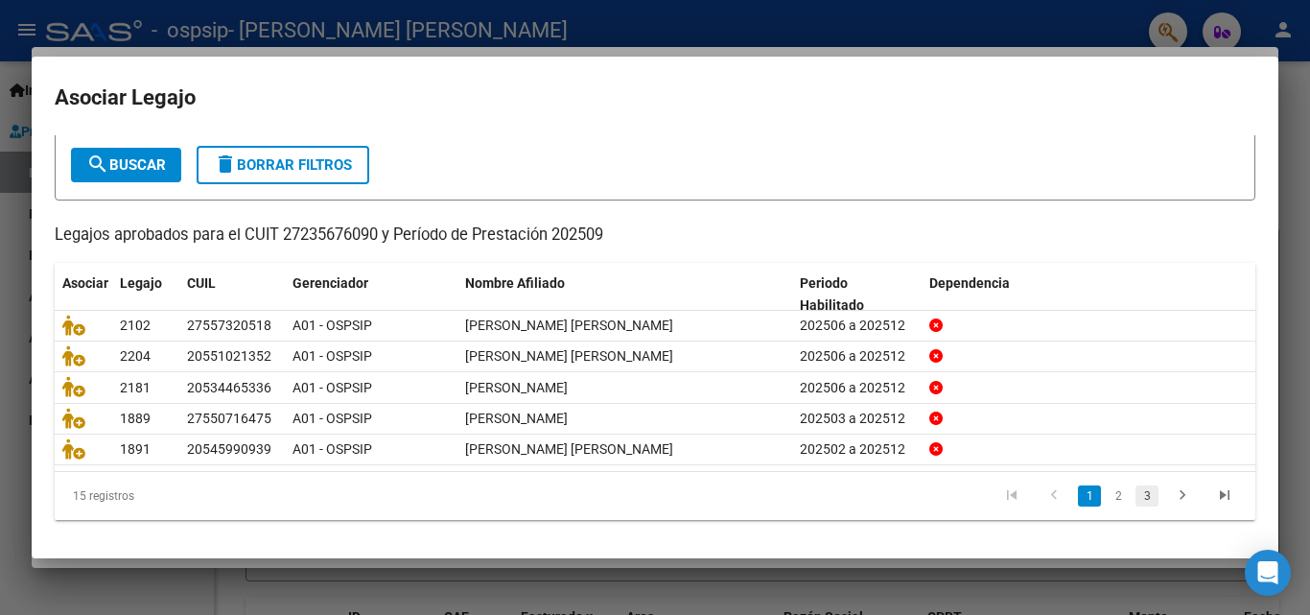
click at [1138, 487] on link "3" at bounding box center [1146, 495] width 23 height 21
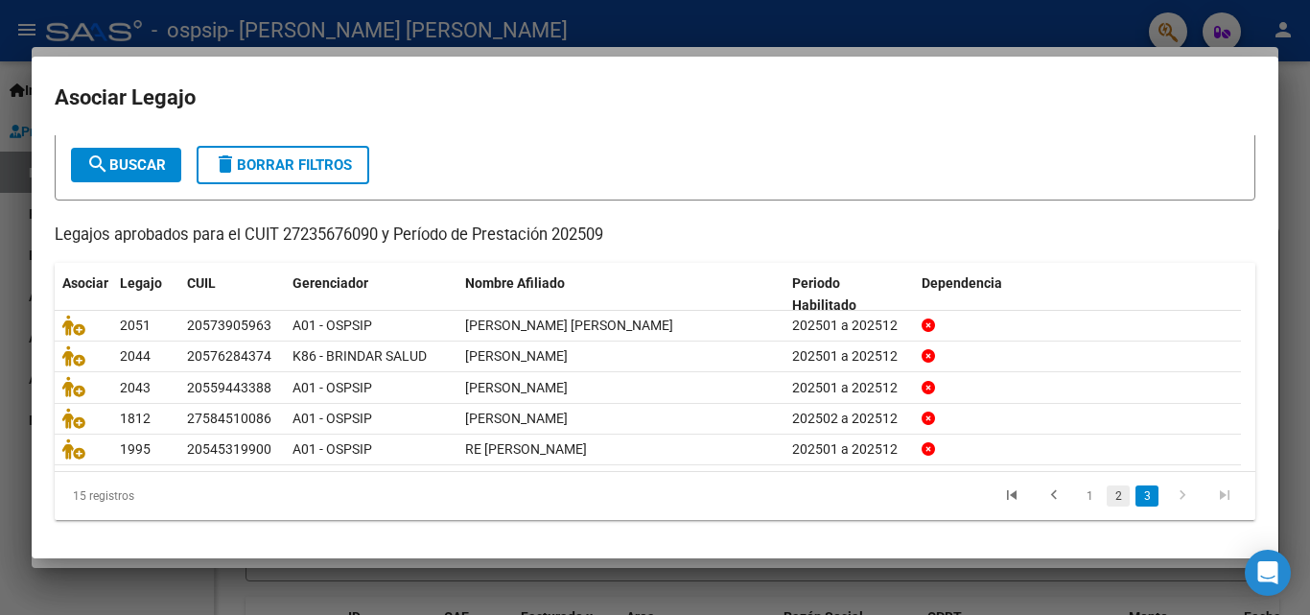
click at [1108, 498] on link "2" at bounding box center [1118, 495] width 23 height 21
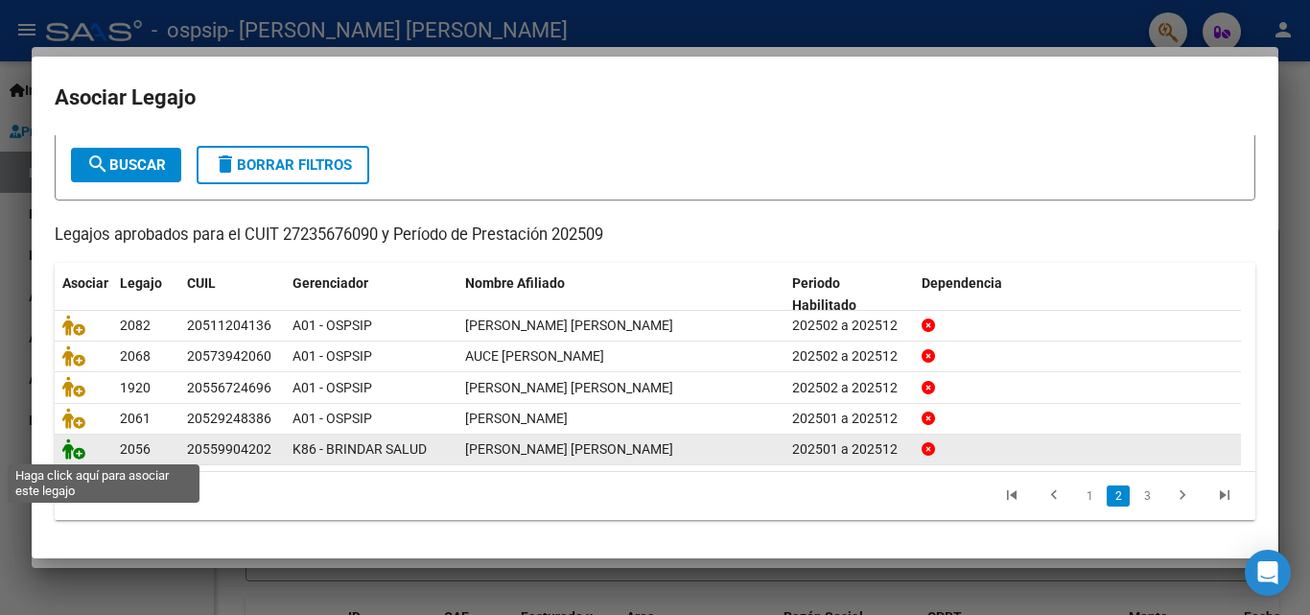
click at [67, 456] on icon at bounding box center [73, 448] width 23 height 21
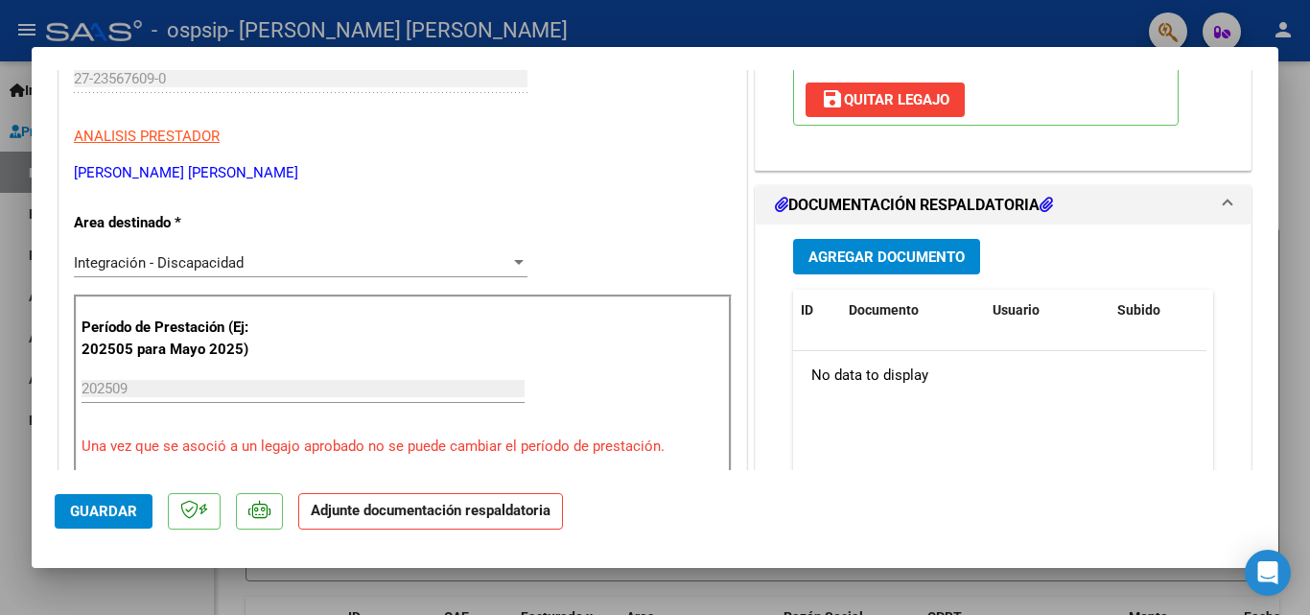
scroll to position [384, 0]
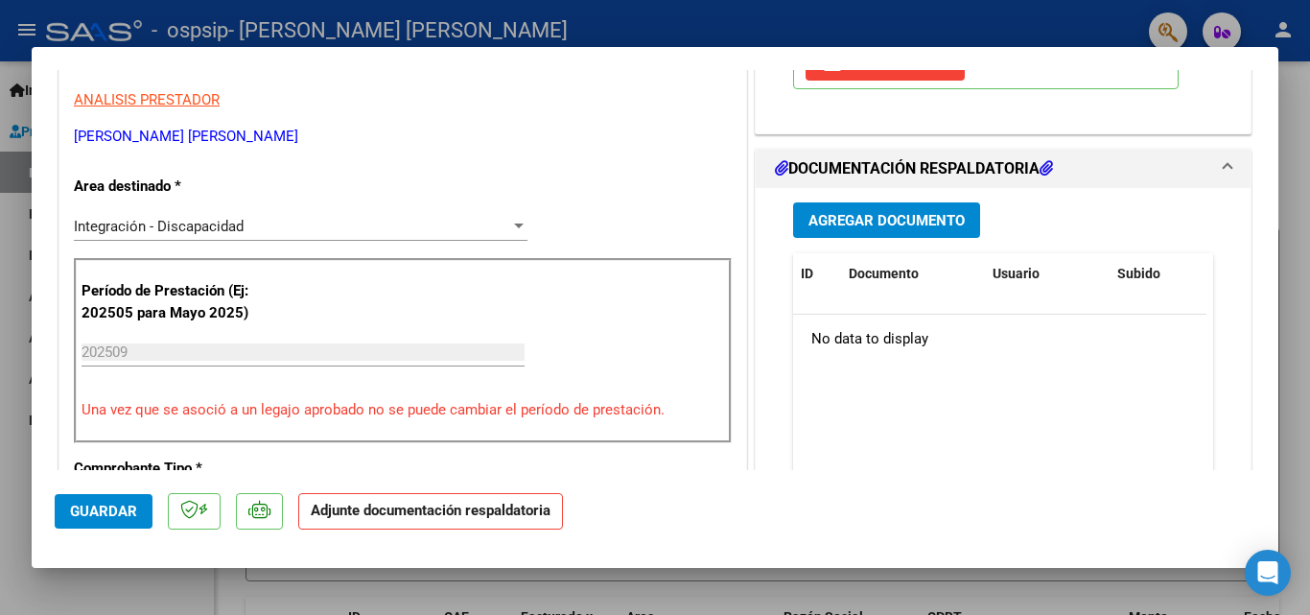
click at [864, 191] on div "Agregar Documento ID Documento Usuario Subido Acción No data to display 0 total…" at bounding box center [1003, 379] width 449 height 383
click at [868, 215] on span "Agregar Documento" at bounding box center [886, 220] width 156 height 17
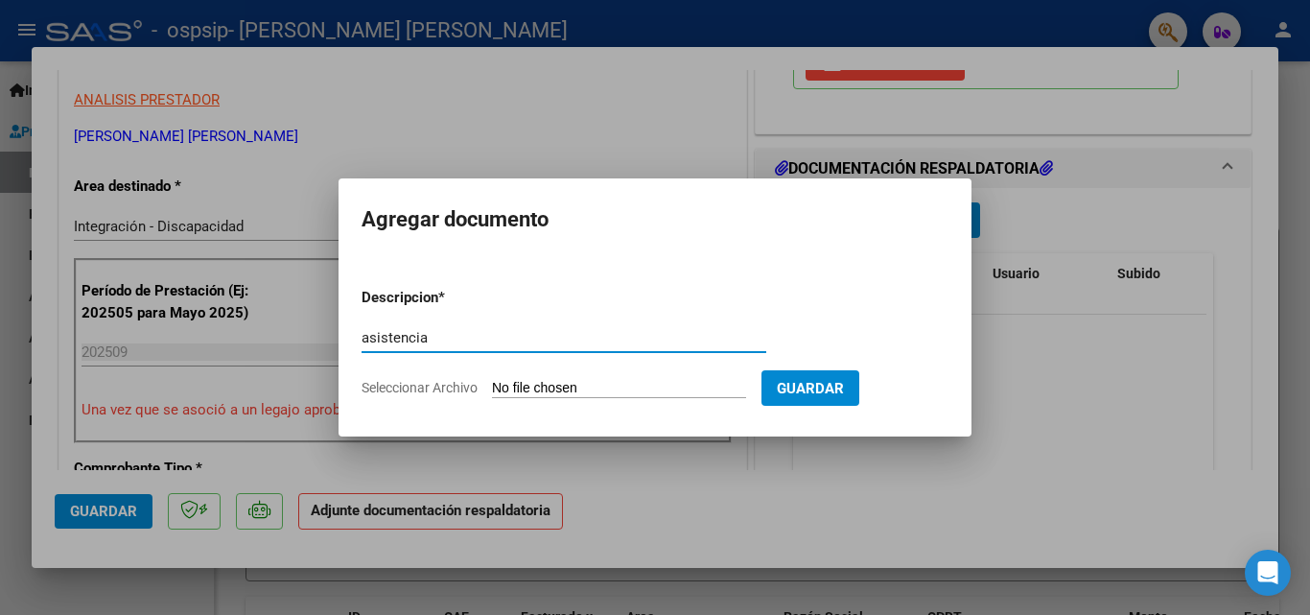
type input "asistencia"
click at [599, 386] on input "Seleccionar Archivo" at bounding box center [619, 389] width 254 height 18
type input "C:\fakepath\ASIST [PERSON_NAME].pdf"
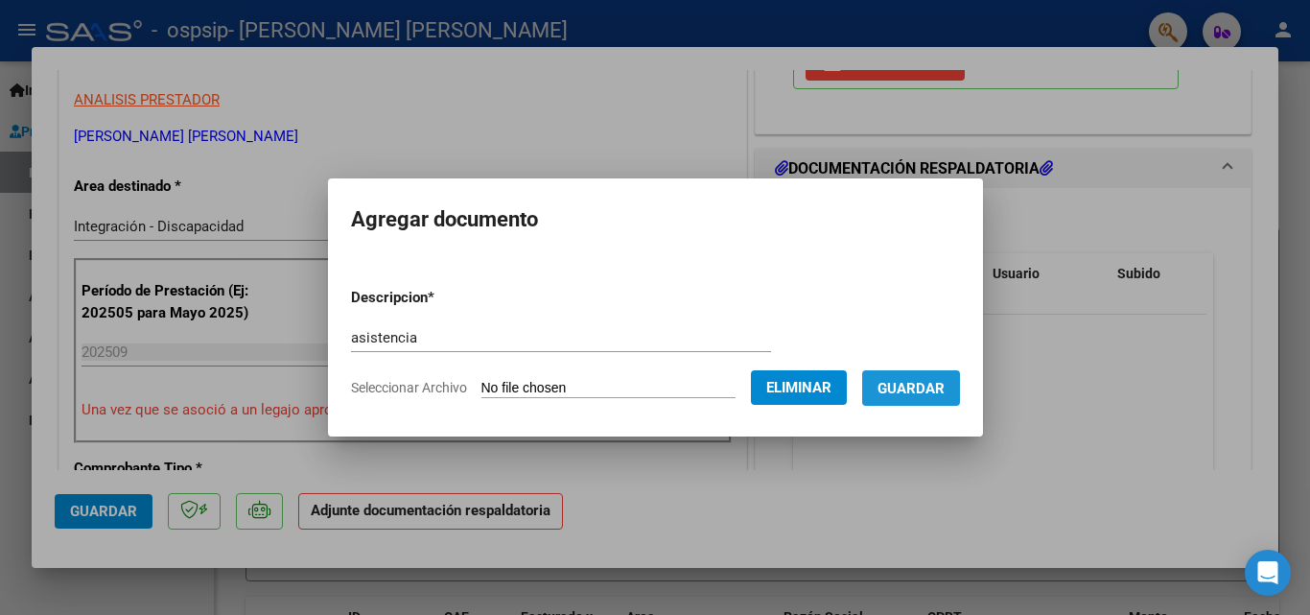
click at [924, 392] on span "Guardar" at bounding box center [911, 388] width 67 height 17
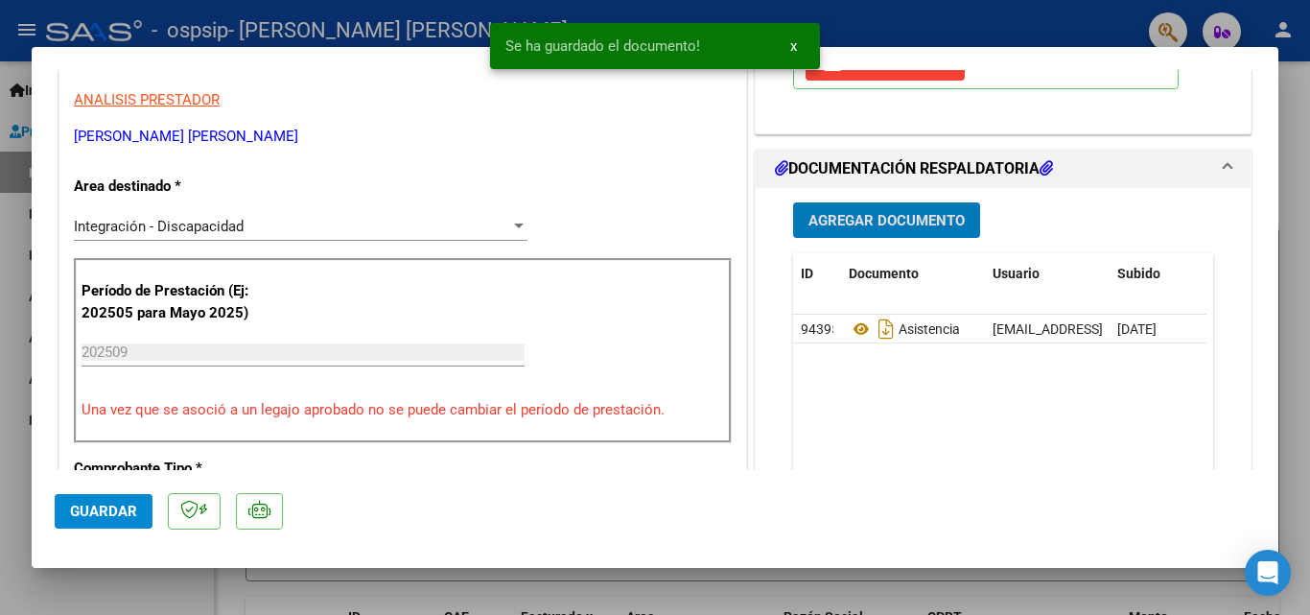
click at [124, 515] on span "Guardar" at bounding box center [103, 511] width 67 height 17
click at [173, 578] on div at bounding box center [655, 307] width 1310 height 615
type input "$ 0,00"
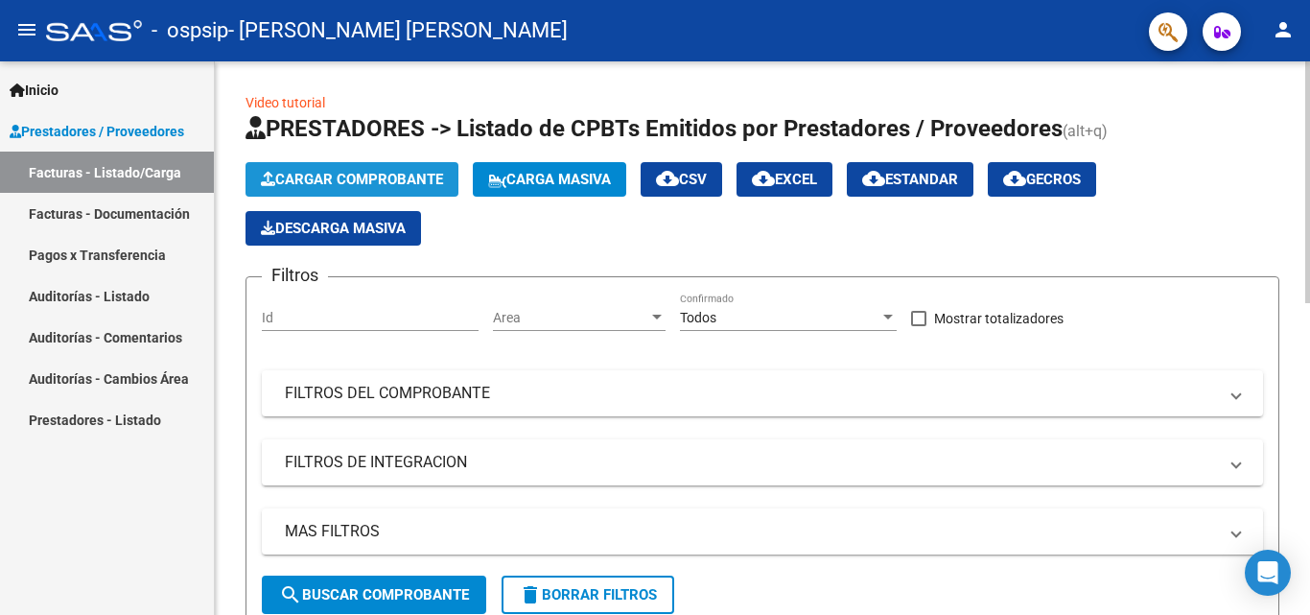
click at [353, 172] on span "Cargar Comprobante" at bounding box center [352, 179] width 182 height 17
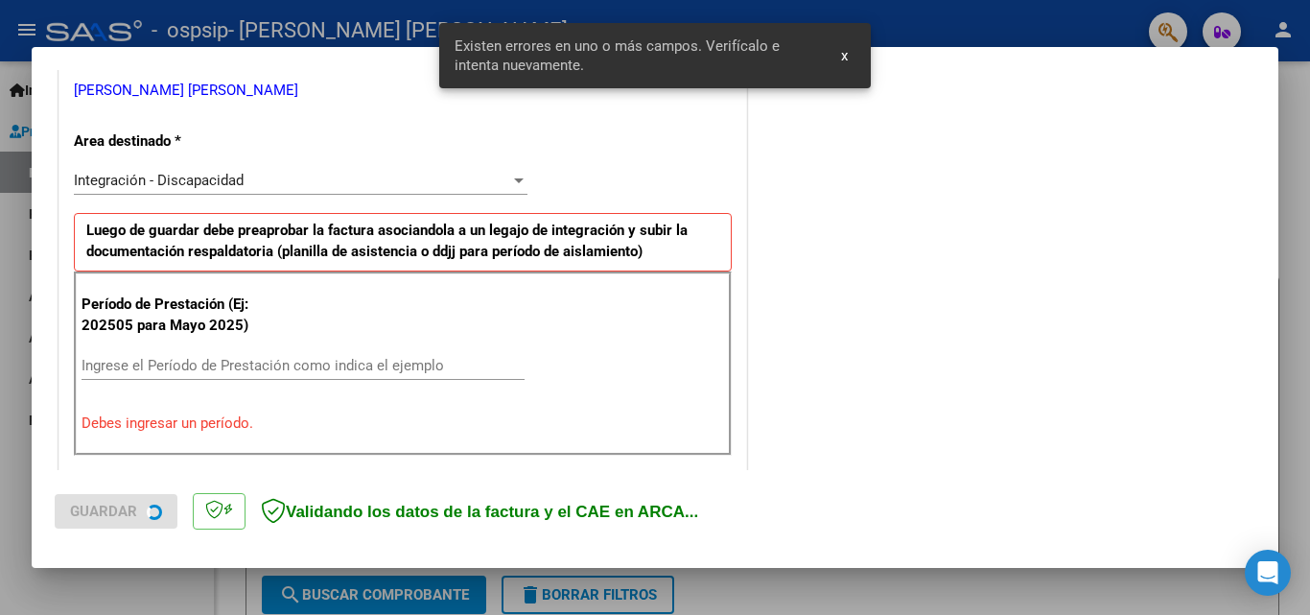
scroll to position [433, 0]
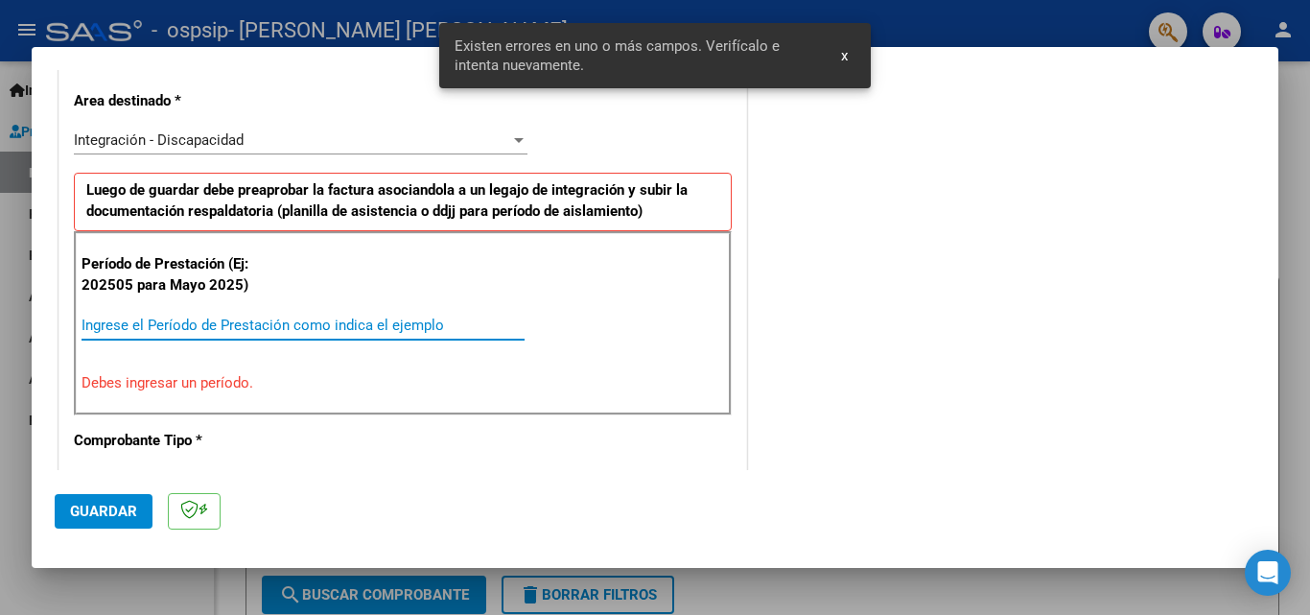
click at [290, 316] on input "Ingrese el Período de Prestación como indica el ejemplo" at bounding box center [303, 324] width 443 height 17
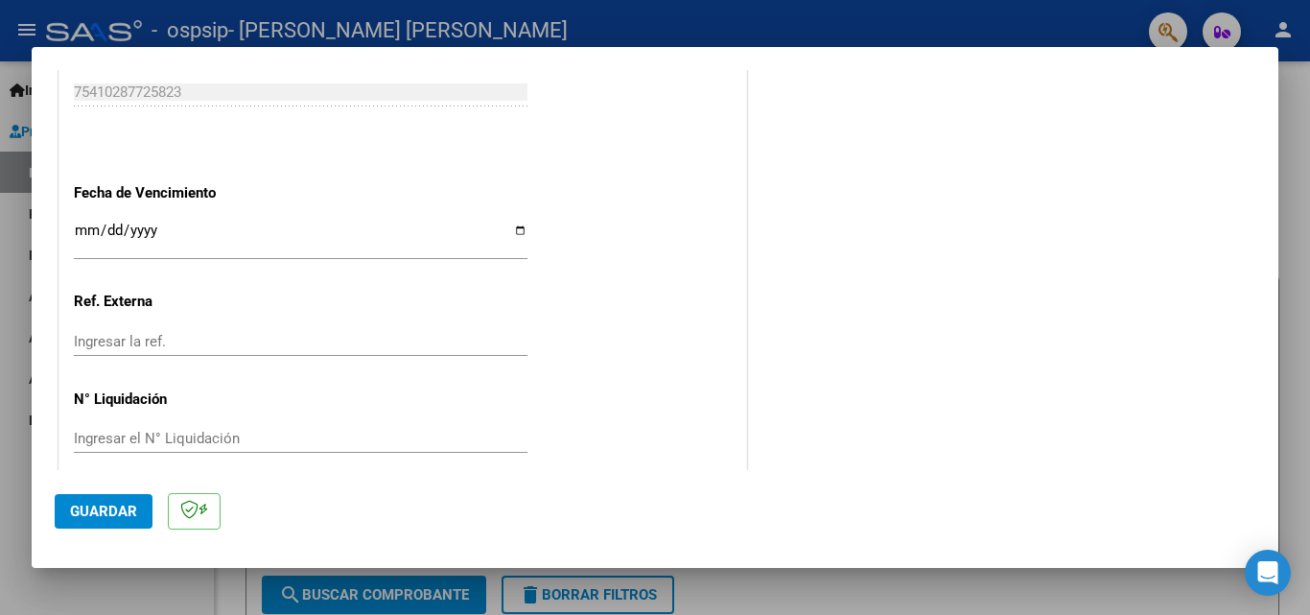
scroll to position [1288, 0]
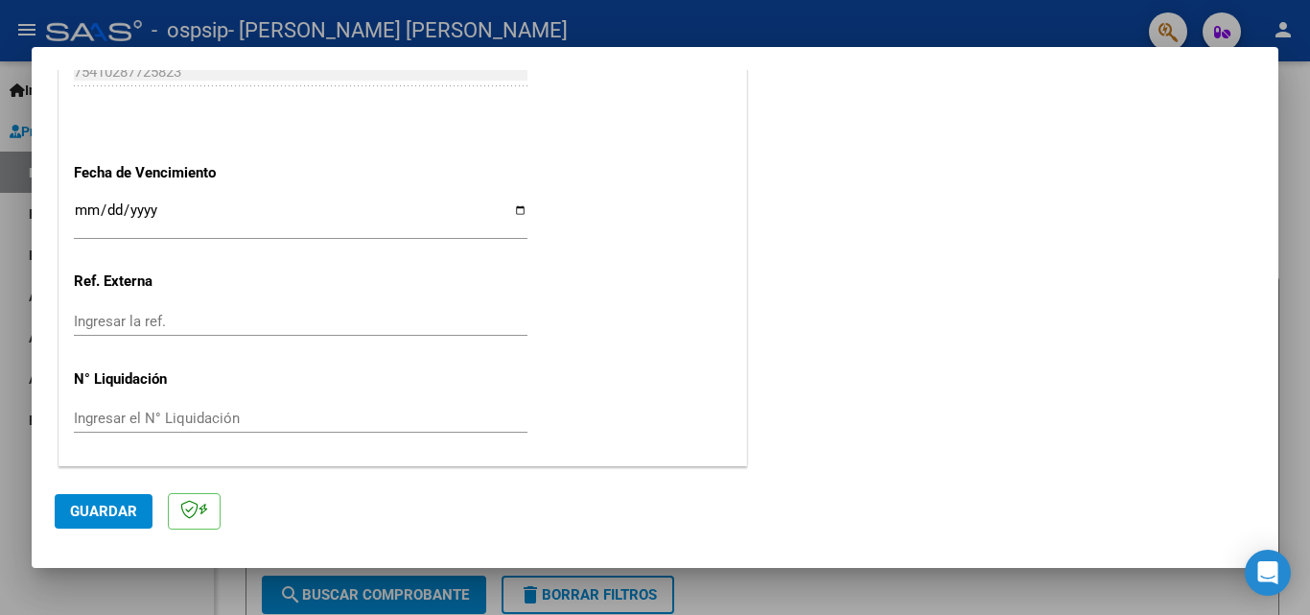
type input "202509"
click at [515, 209] on input "Ingresar la fecha" at bounding box center [301, 217] width 454 height 31
type input "[DATE]"
click at [96, 503] on span "Guardar" at bounding box center [103, 511] width 67 height 17
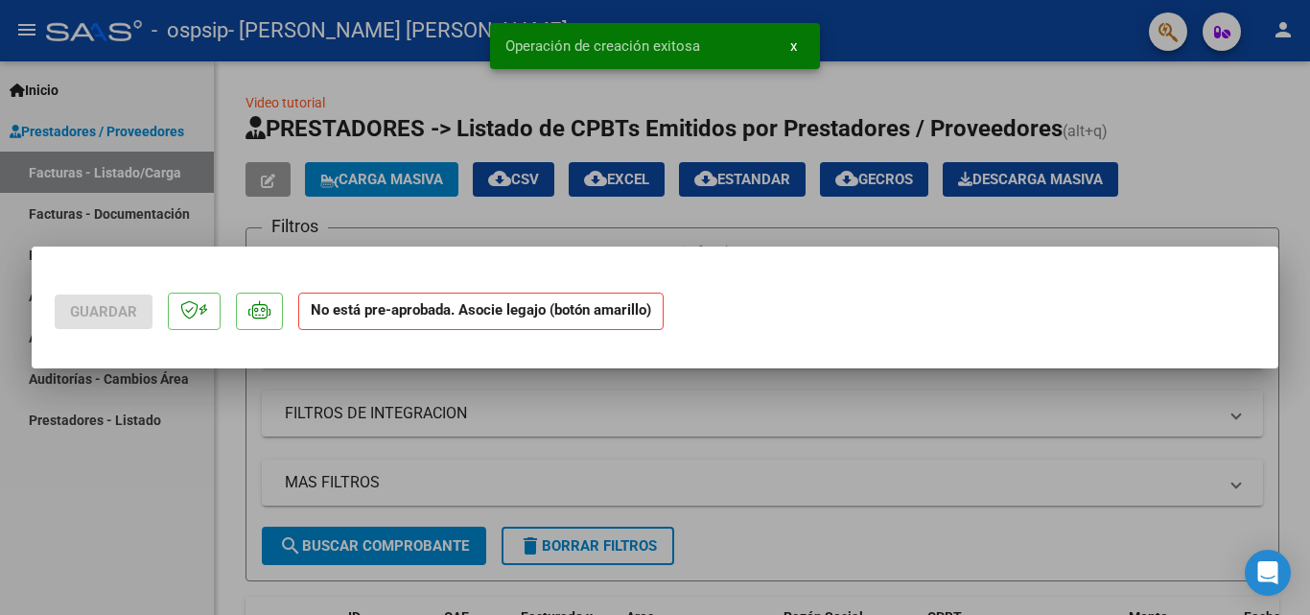
scroll to position [0, 0]
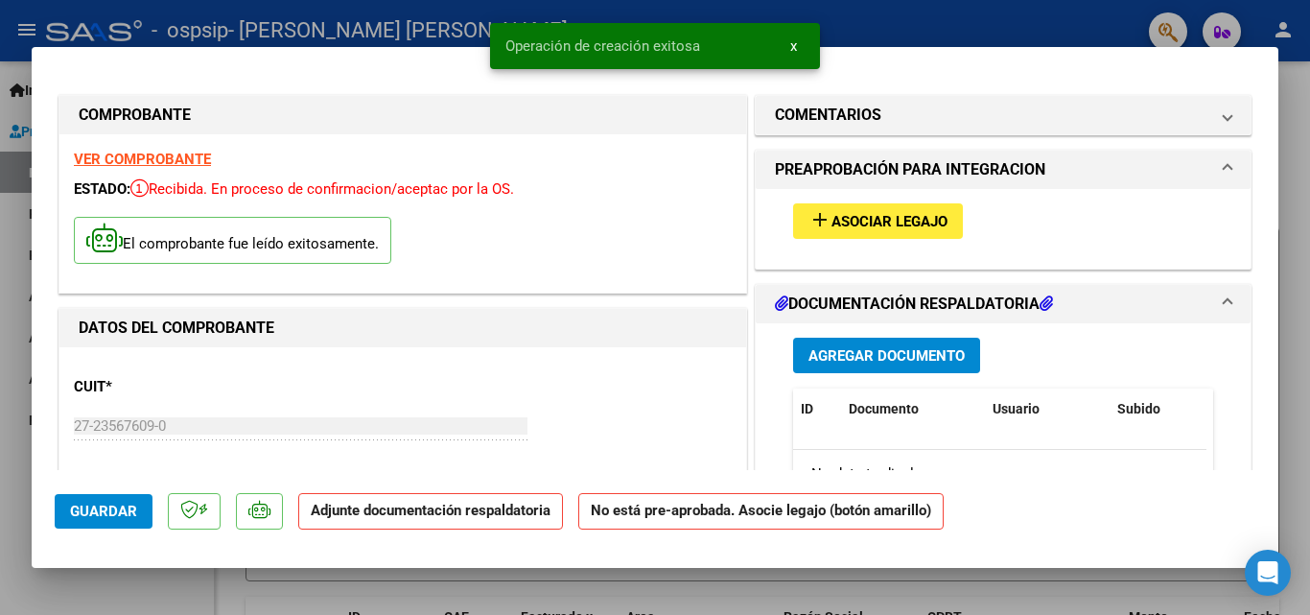
click at [878, 229] on span "Asociar Legajo" at bounding box center [889, 221] width 116 height 17
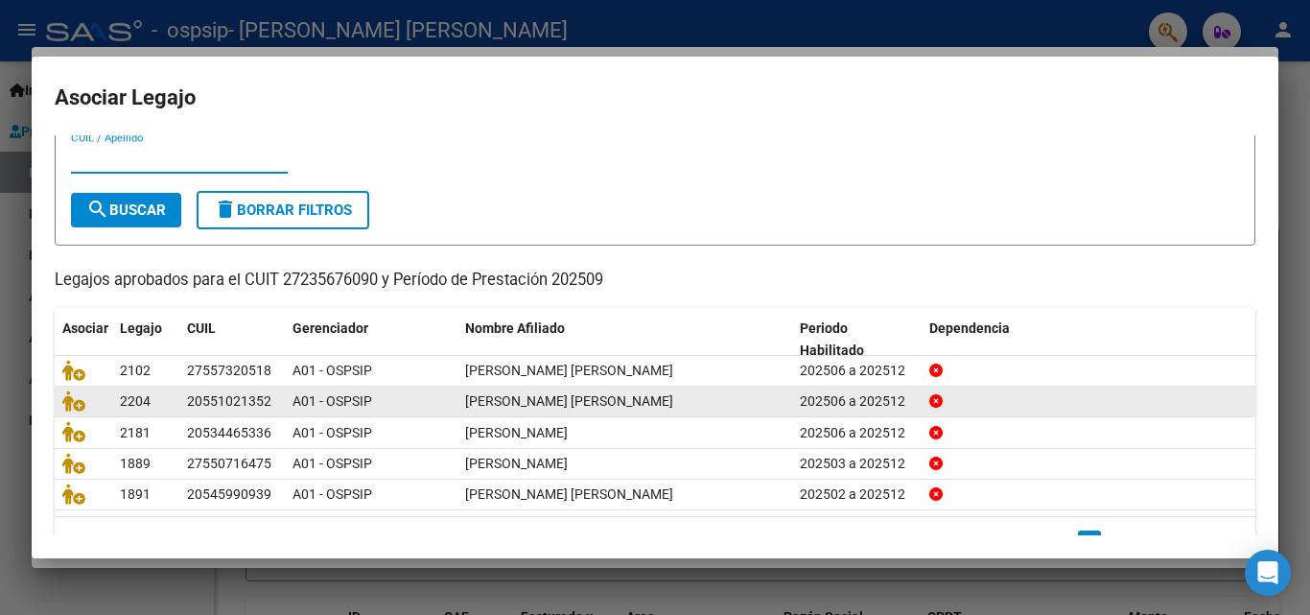
scroll to position [105, 0]
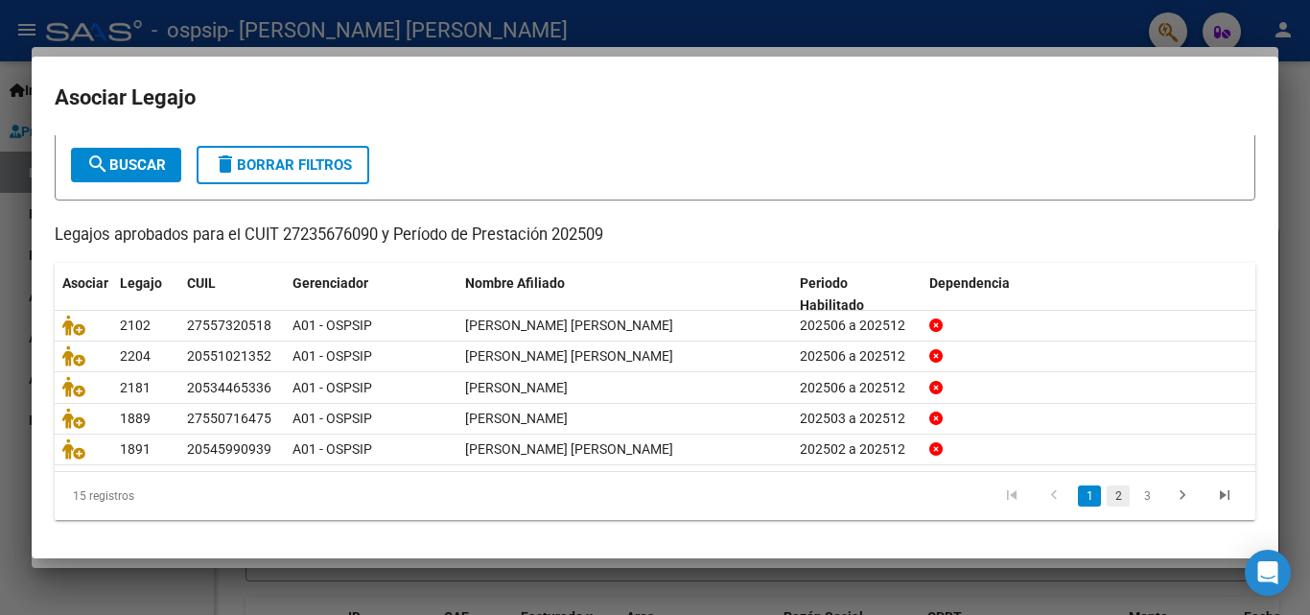
click at [1107, 499] on link "2" at bounding box center [1118, 495] width 23 height 21
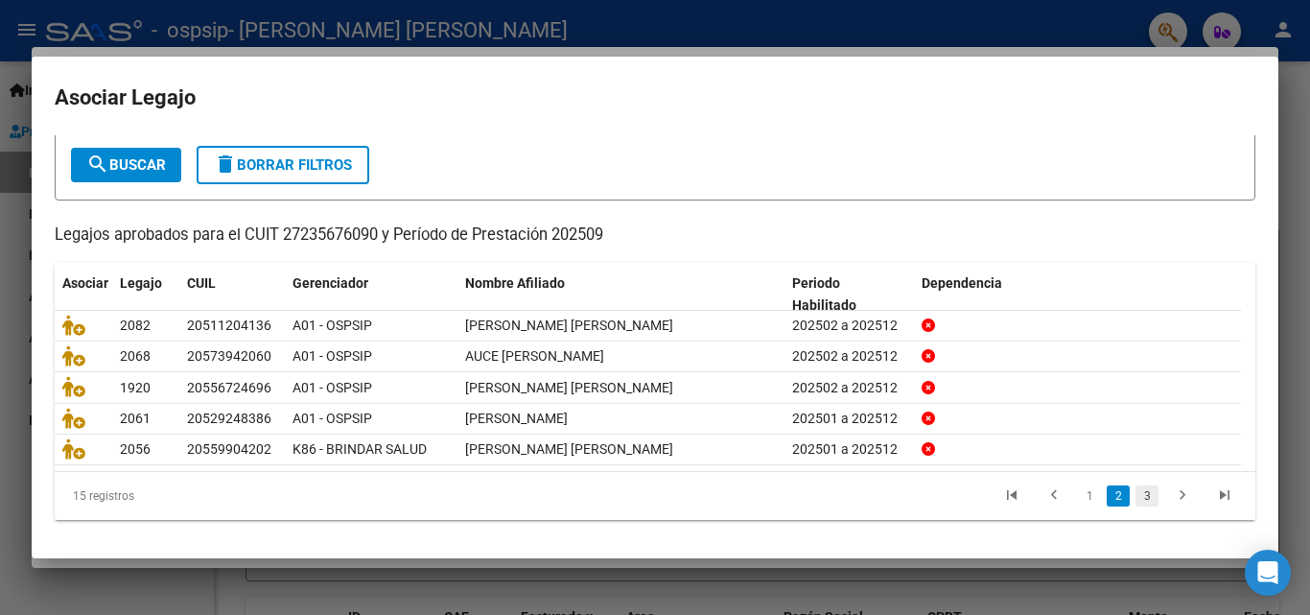
click at [1135, 502] on link "3" at bounding box center [1146, 495] width 23 height 21
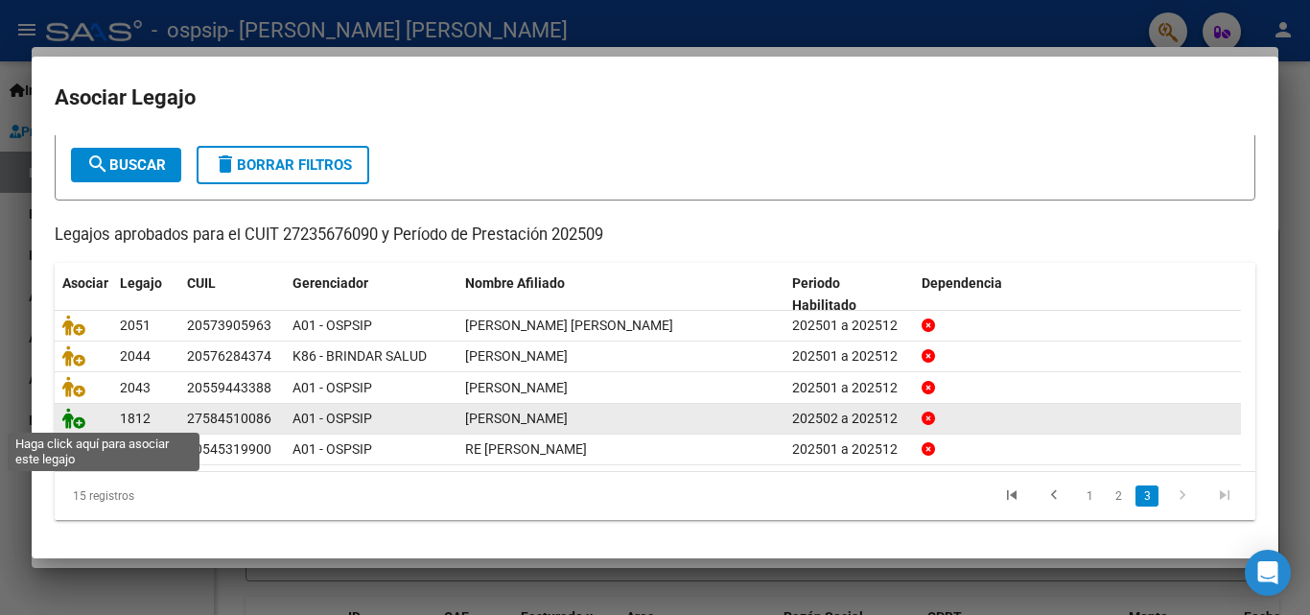
click at [77, 412] on icon at bounding box center [73, 418] width 23 height 21
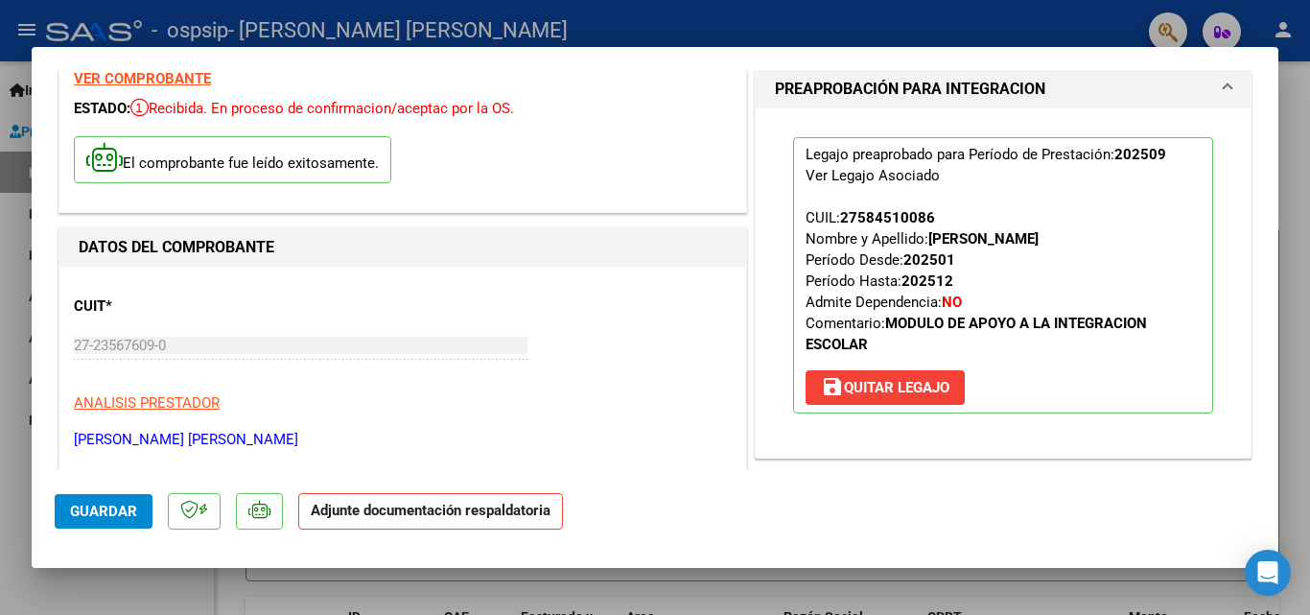
scroll to position [288, 0]
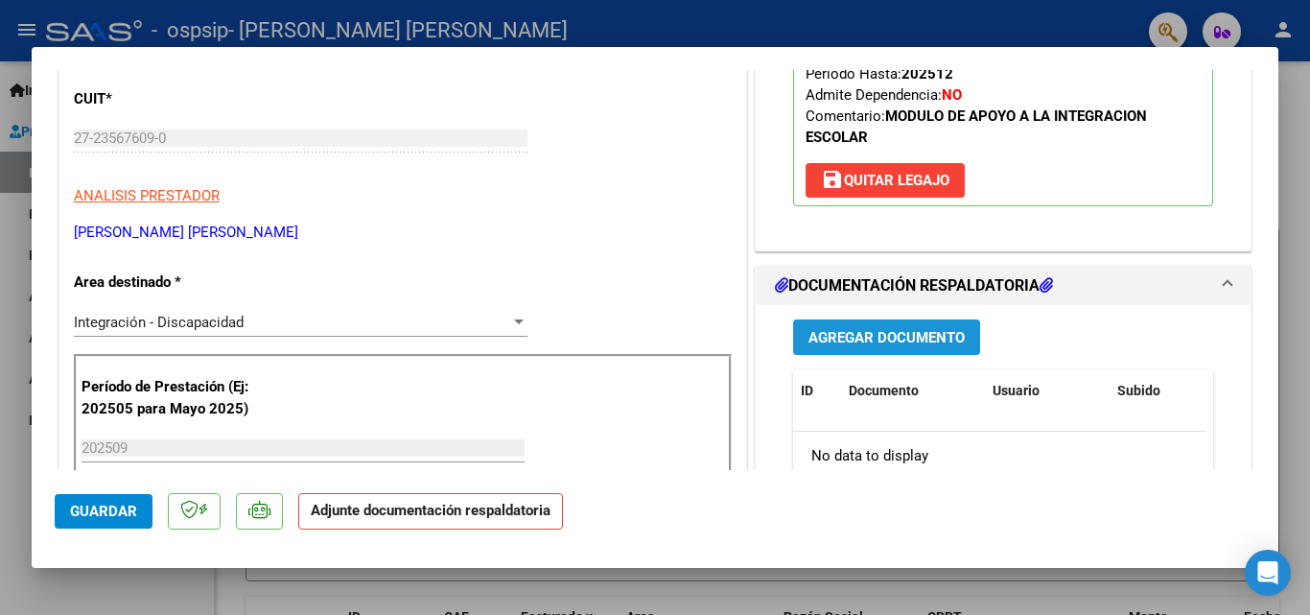
click at [909, 331] on span "Agregar Documento" at bounding box center [886, 337] width 156 height 17
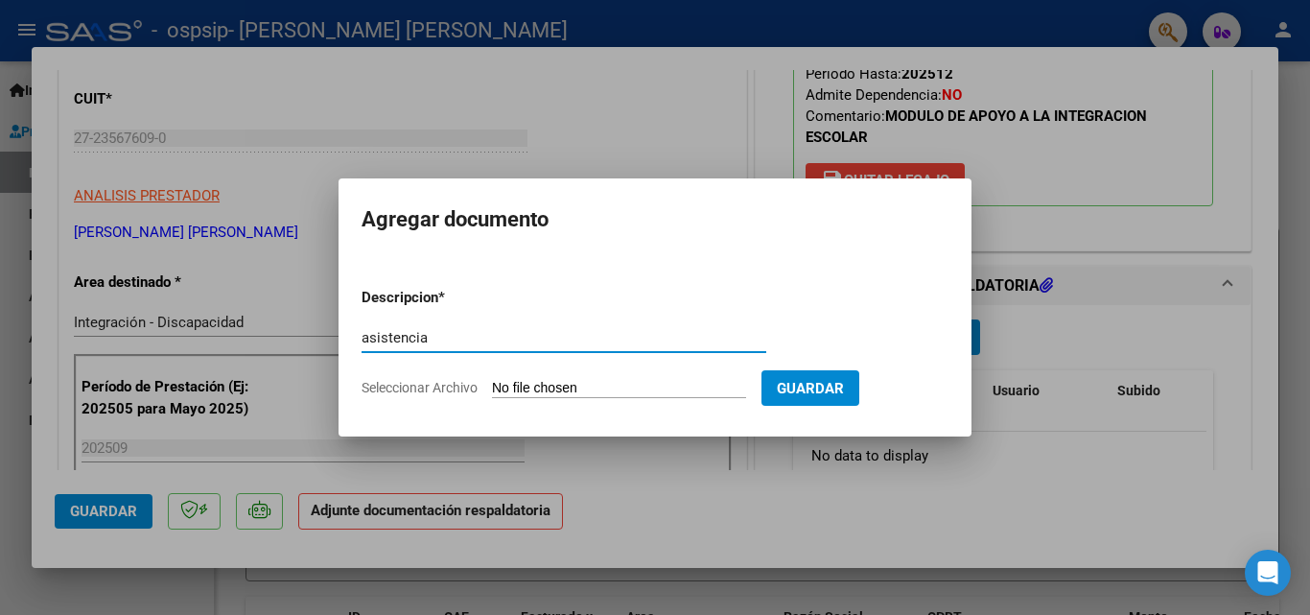
type input "asistencia"
click at [610, 385] on input "Seleccionar Archivo" at bounding box center [619, 389] width 254 height 18
type input "C:\fakepath\ASIST SAIE SEP [PERSON_NAME].pdf"
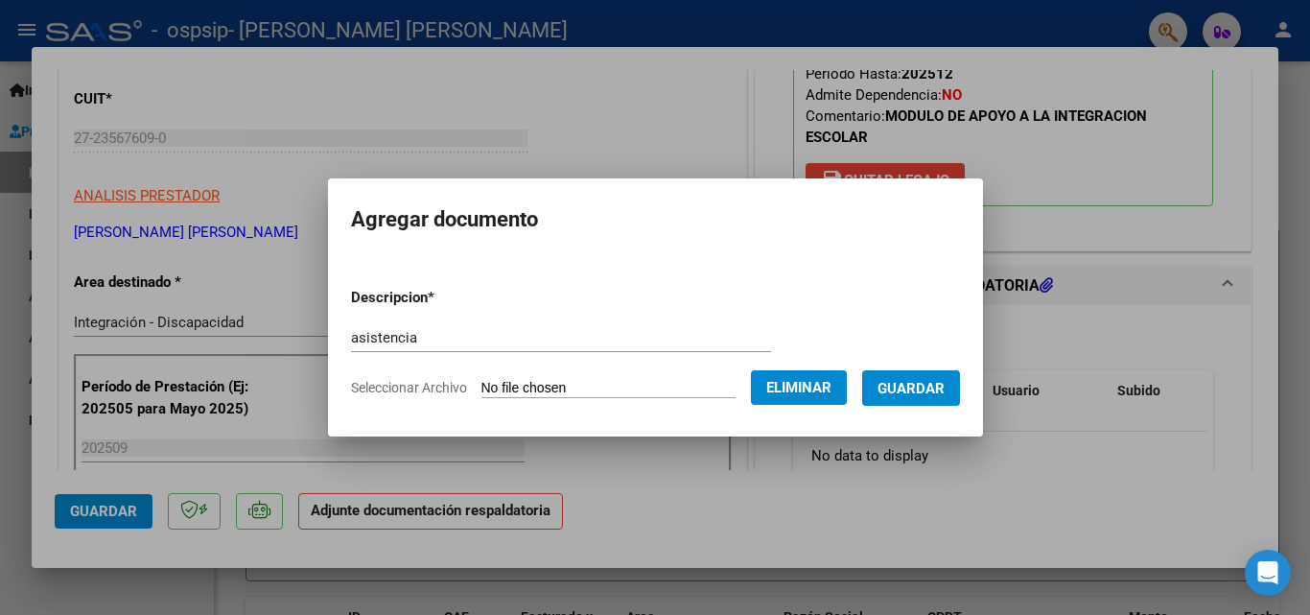
click at [945, 380] on span "Guardar" at bounding box center [911, 388] width 67 height 17
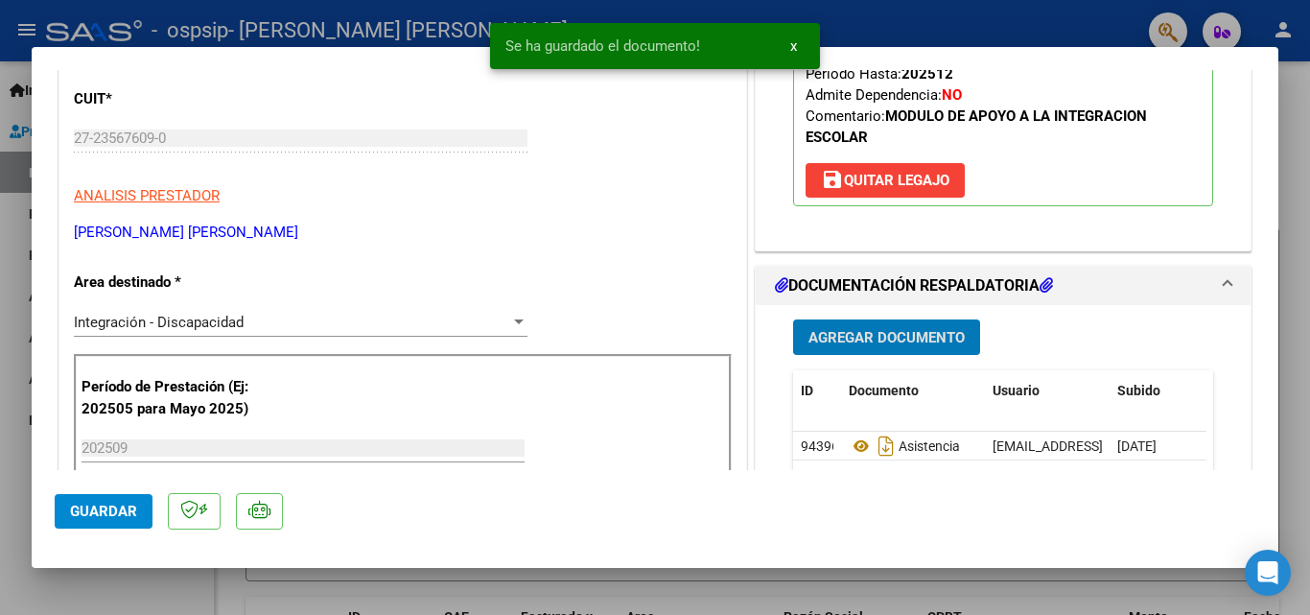
click at [140, 512] on button "Guardar" at bounding box center [104, 511] width 98 height 35
click at [176, 577] on div at bounding box center [655, 307] width 1310 height 615
type input "$ 0,00"
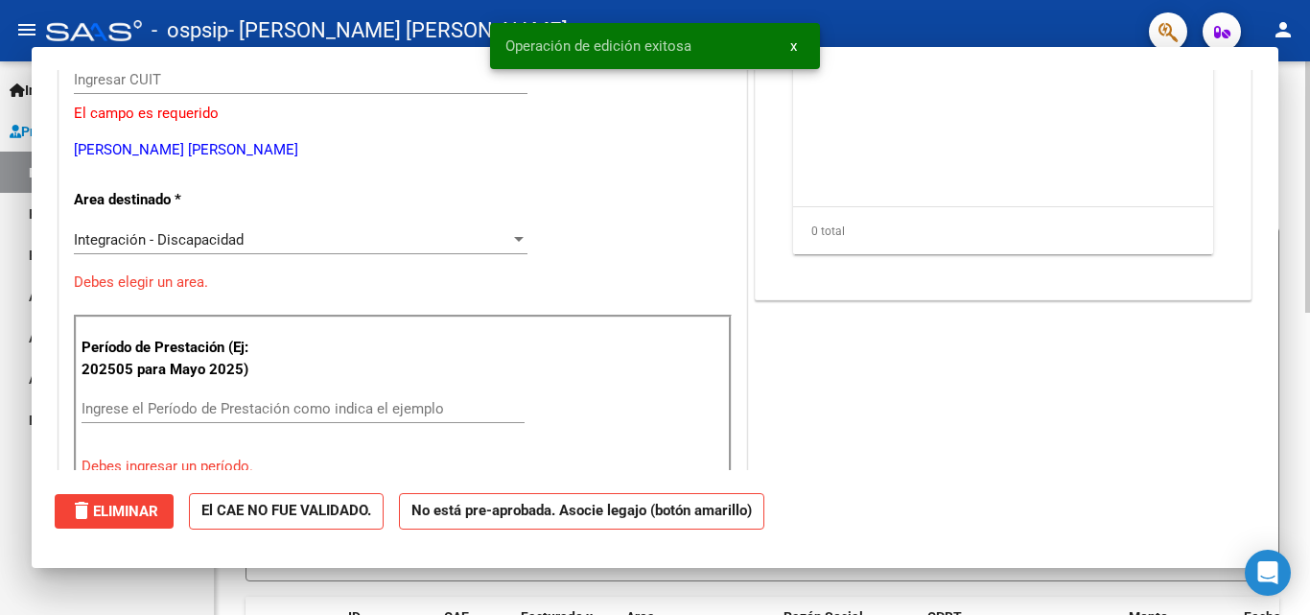
scroll to position [0, 0]
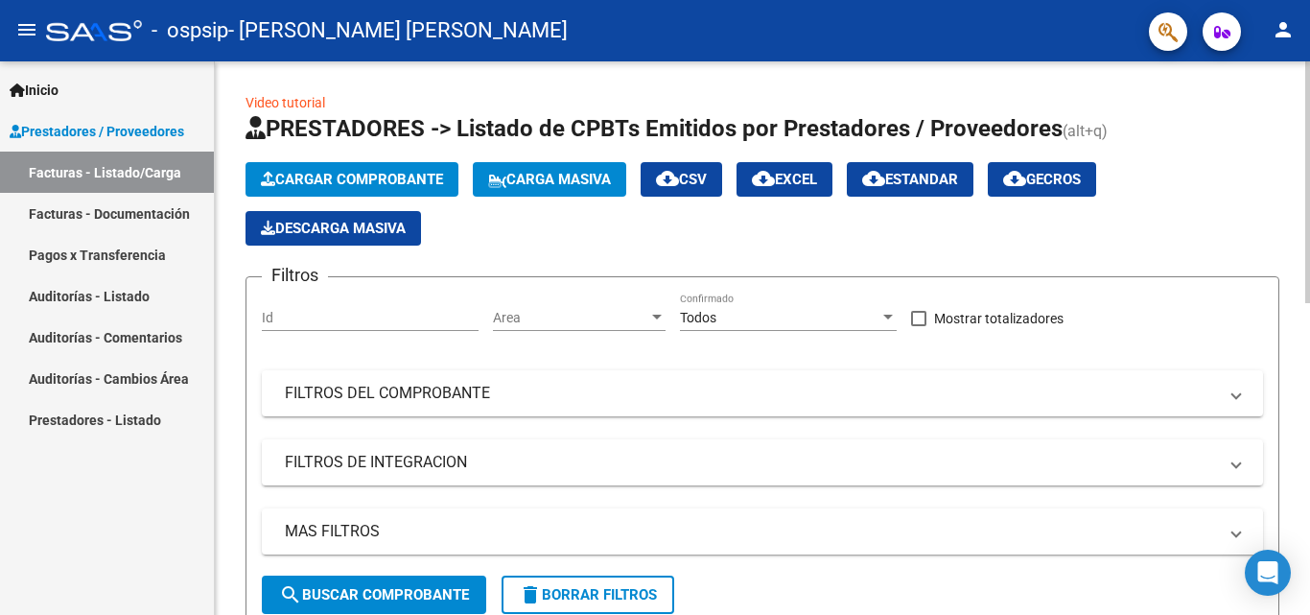
click at [304, 193] on button "Cargar Comprobante" at bounding box center [352, 179] width 213 height 35
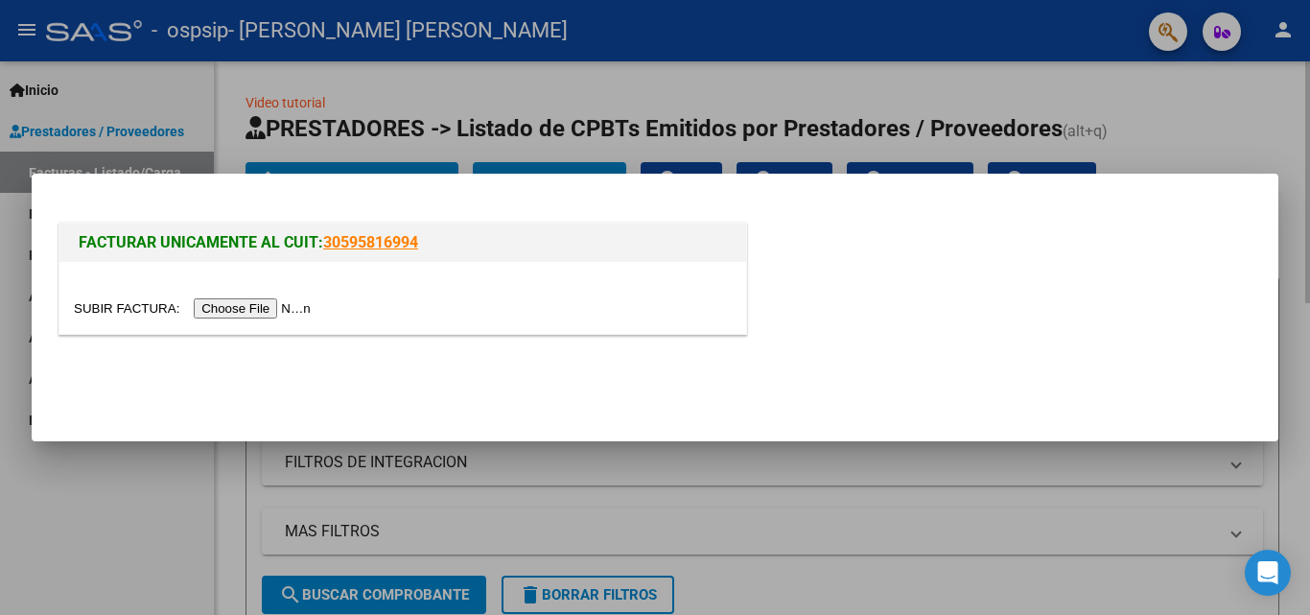
click at [593, 476] on div at bounding box center [655, 307] width 1310 height 615
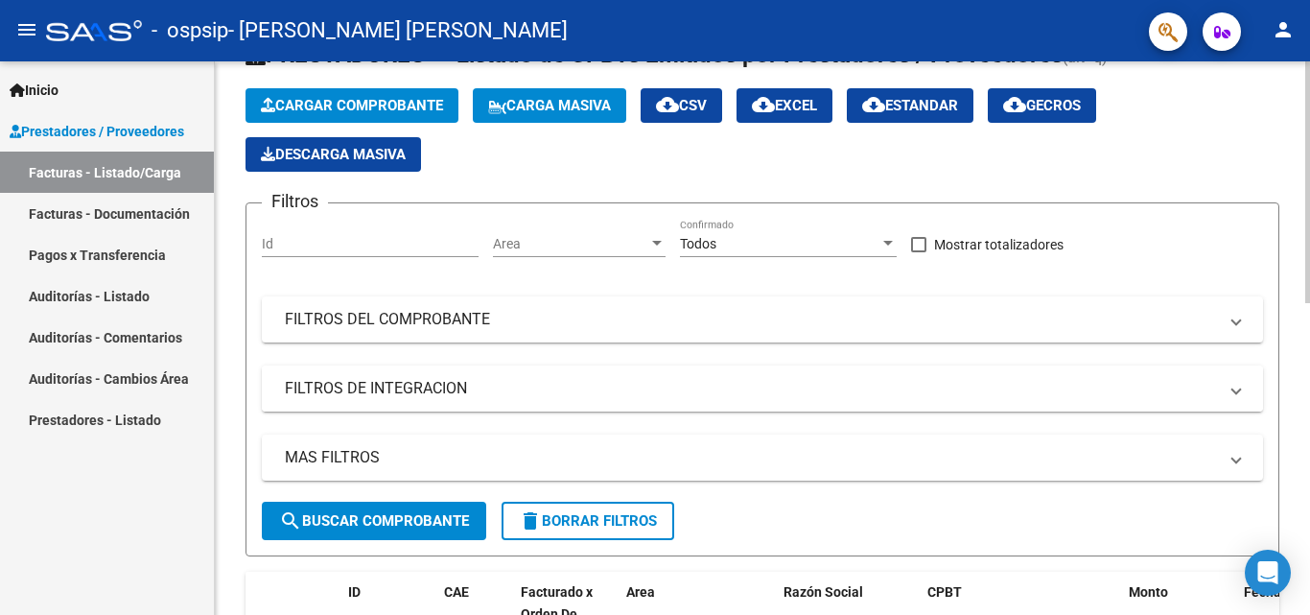
scroll to position [288, 0]
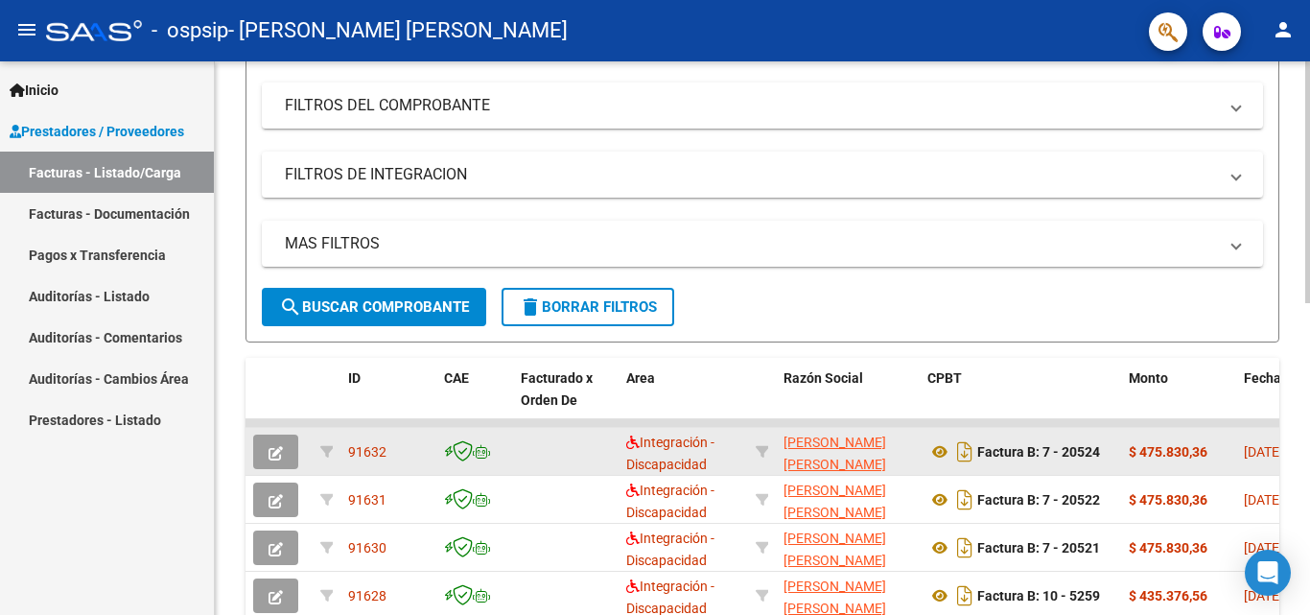
drag, startPoint x: 1155, startPoint y: 445, endPoint x: 1124, endPoint y: 454, distance: 31.9
click at [1155, 446] on strong "$ 475.830,36" at bounding box center [1168, 451] width 79 height 15
click at [269, 456] on icon "button" at bounding box center [276, 453] width 14 height 14
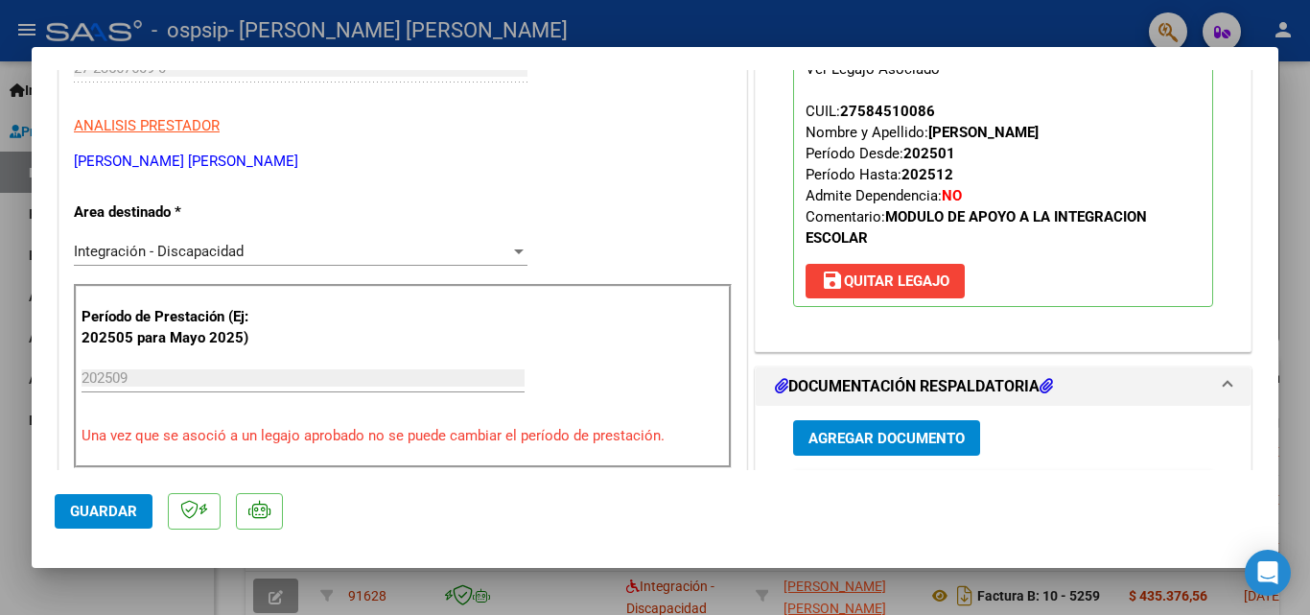
scroll to position [480, 0]
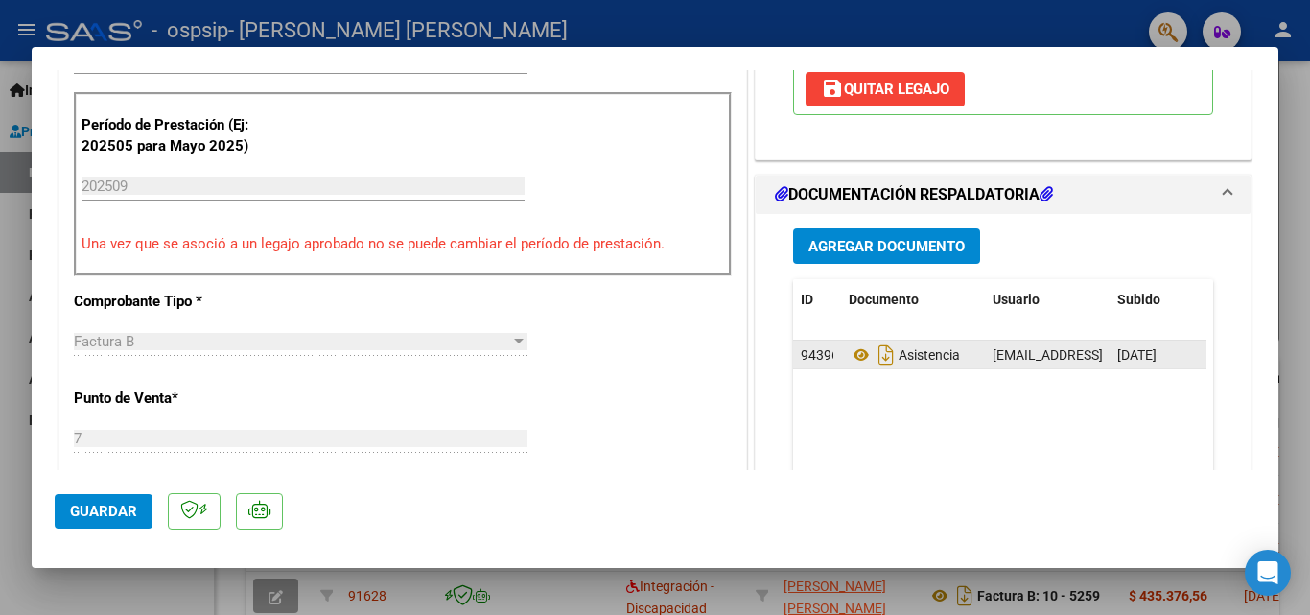
click at [1125, 354] on span "[DATE]" at bounding box center [1136, 354] width 39 height 15
click at [849, 236] on button "Agregar Documento" at bounding box center [886, 245] width 187 height 35
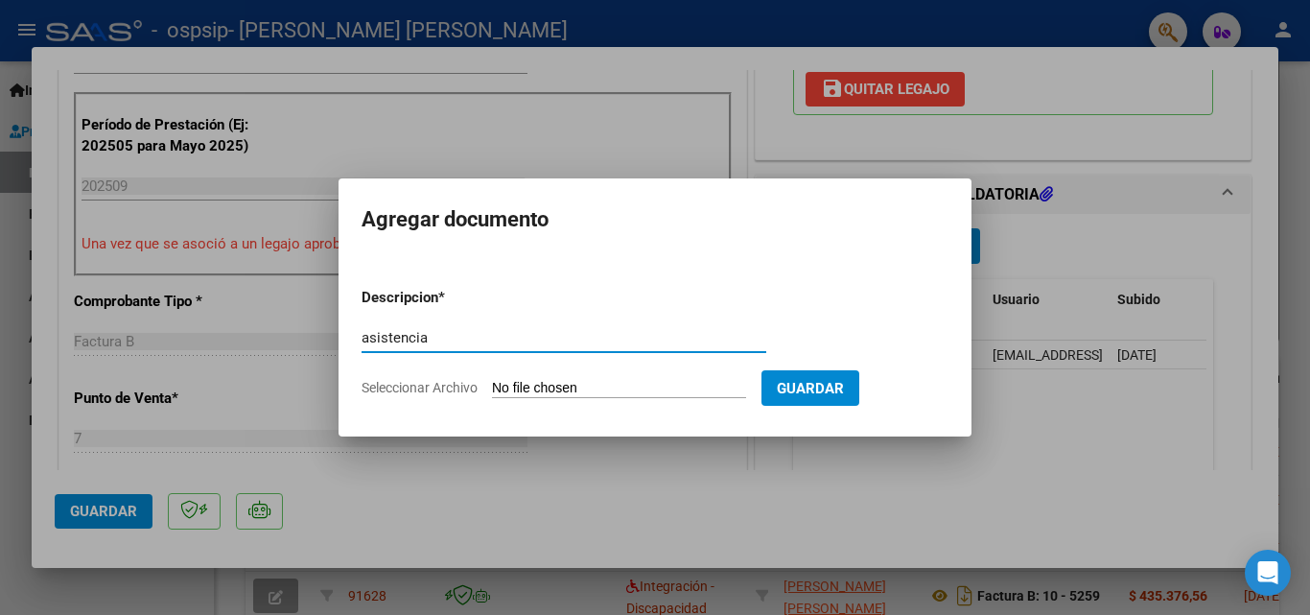
type input "asistencia"
click at [533, 393] on input "Seleccionar Archivo" at bounding box center [619, 389] width 254 height 18
type input "C:\fakepath\[PERSON_NAME] [PERSON_NAME] - SE3PT 2025.pdf"
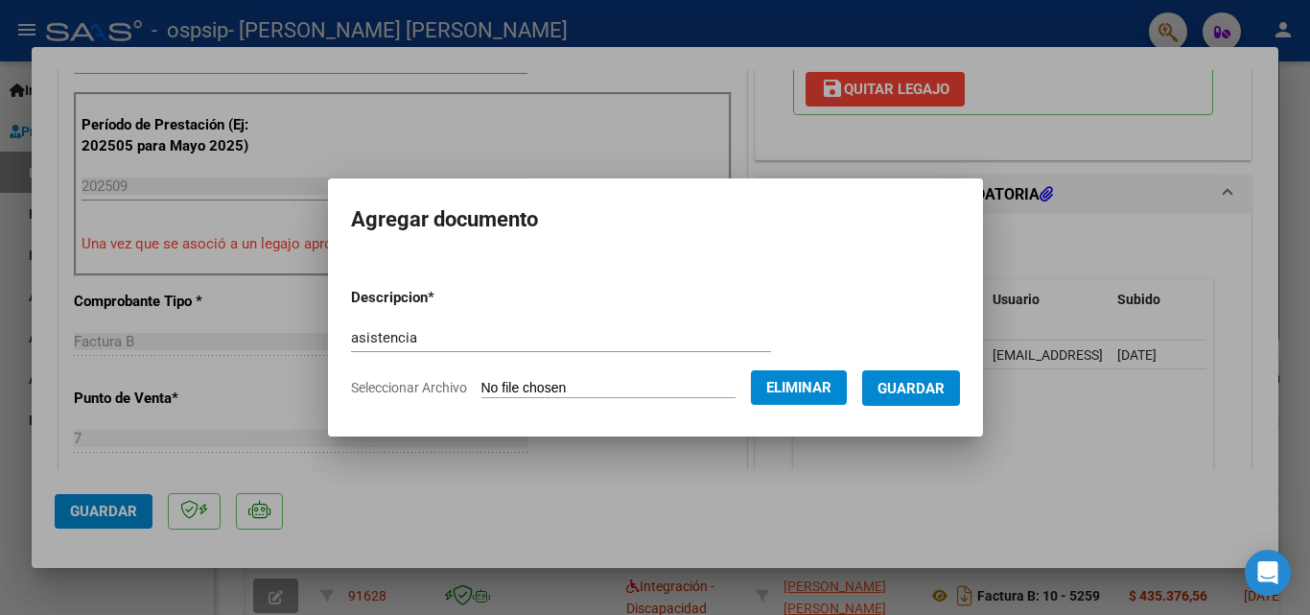
click at [941, 391] on span "Guardar" at bounding box center [911, 388] width 67 height 17
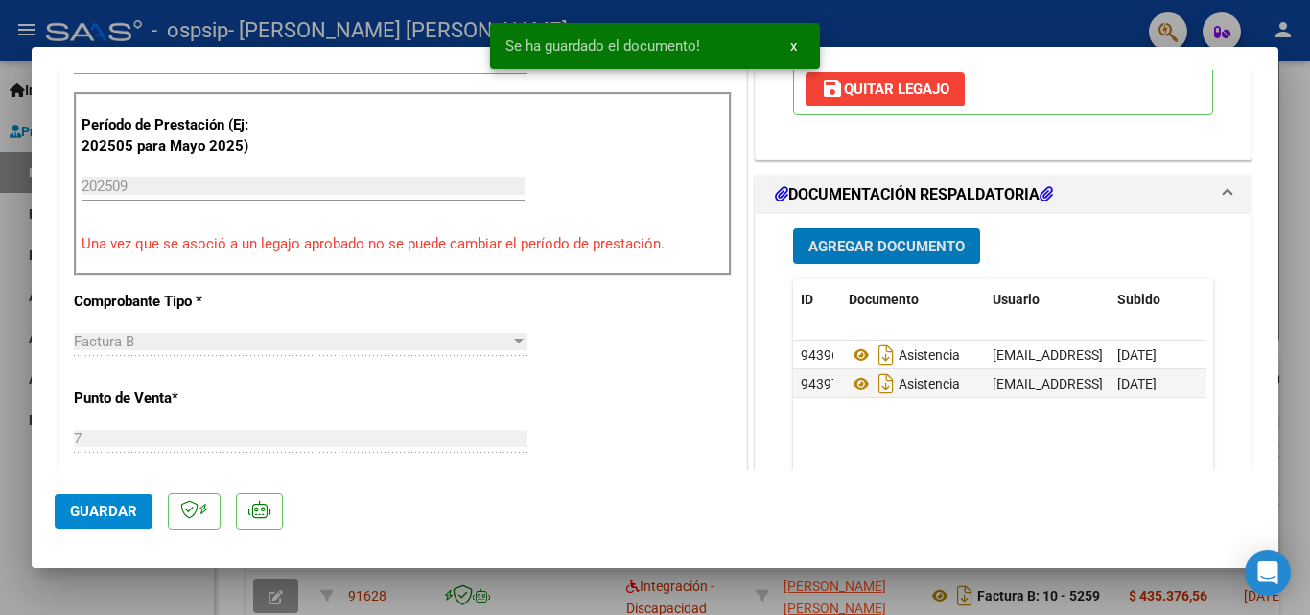
drag, startPoint x: 101, startPoint y: 592, endPoint x: 135, endPoint y: 599, distance: 35.4
click at [101, 593] on div at bounding box center [655, 307] width 1310 height 615
type input "$ 0,00"
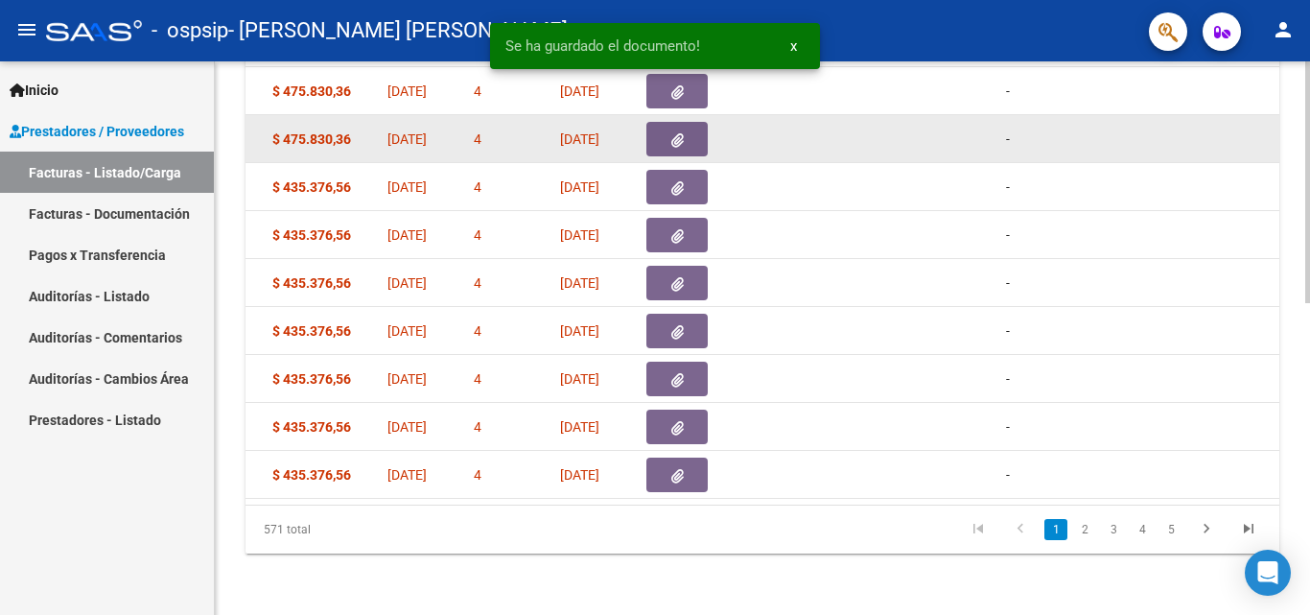
scroll to position [0, 884]
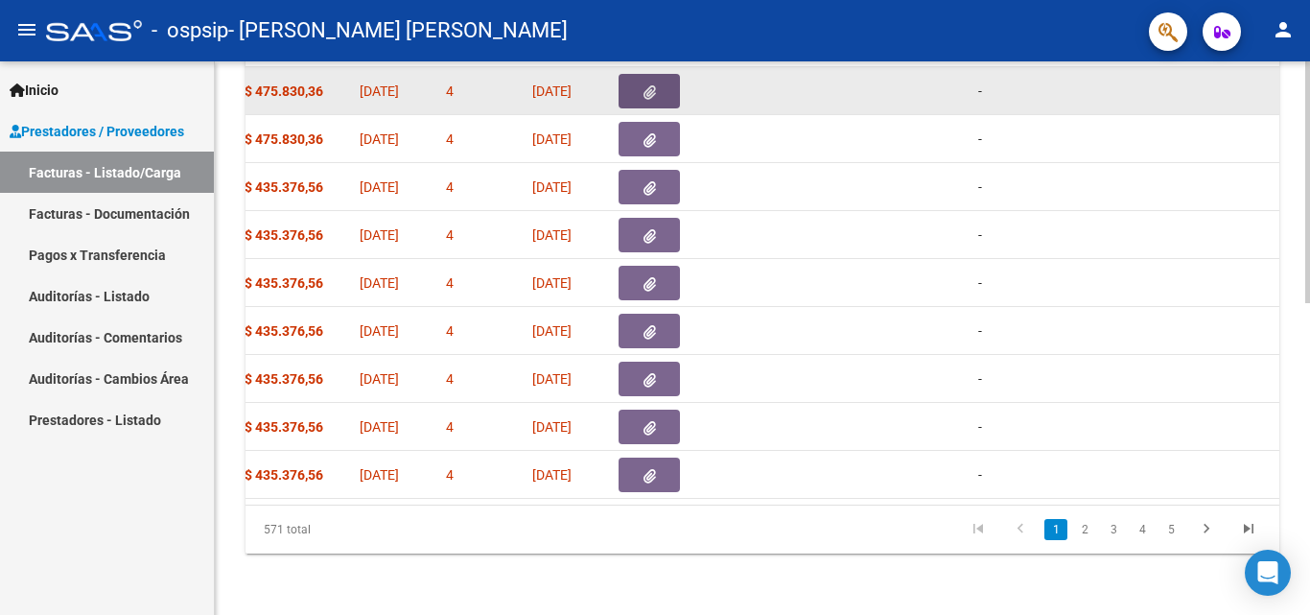
click at [638, 83] on button "button" at bounding box center [649, 91] width 61 height 35
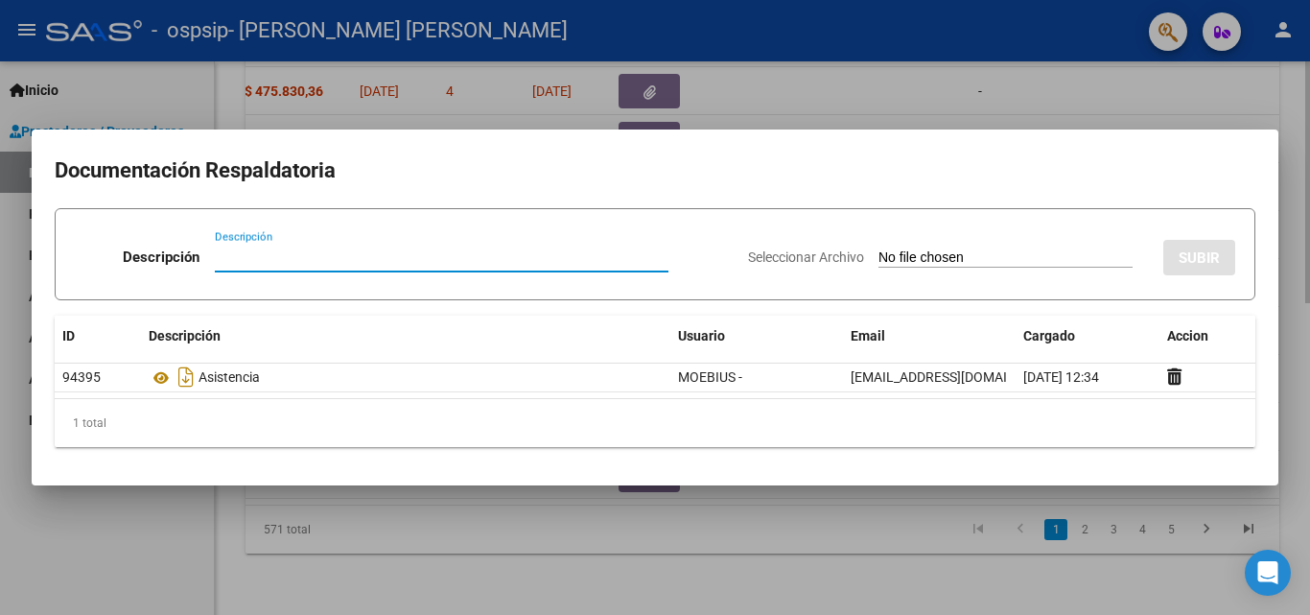
click at [685, 534] on div at bounding box center [655, 307] width 1310 height 615
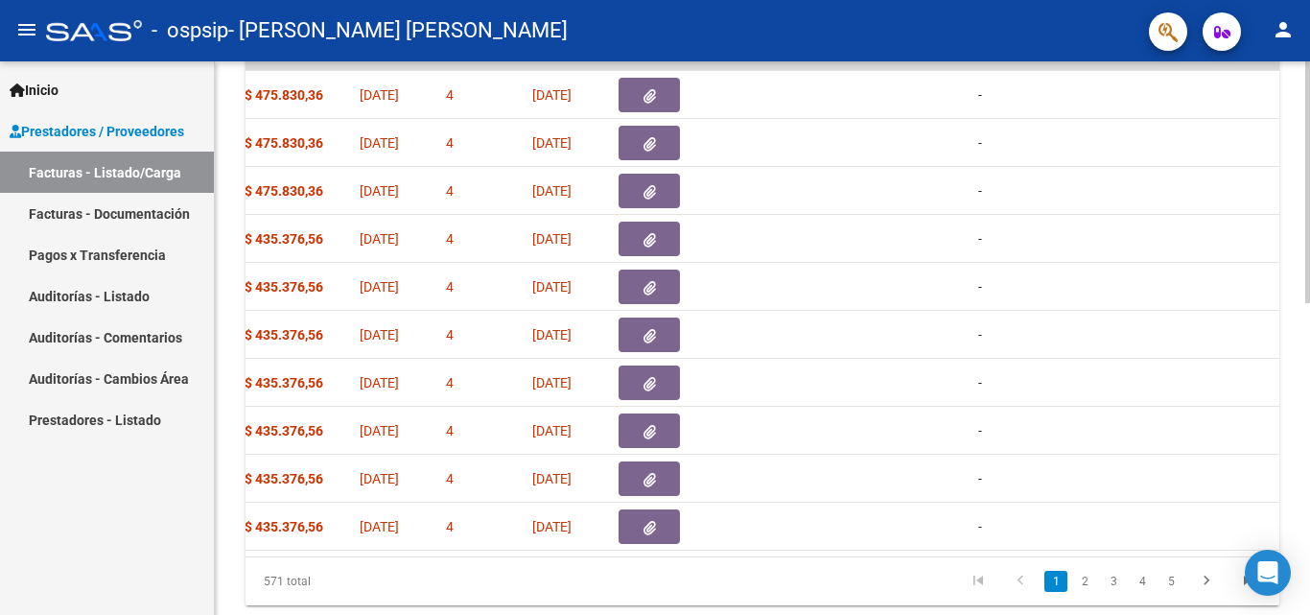
scroll to position [613, 0]
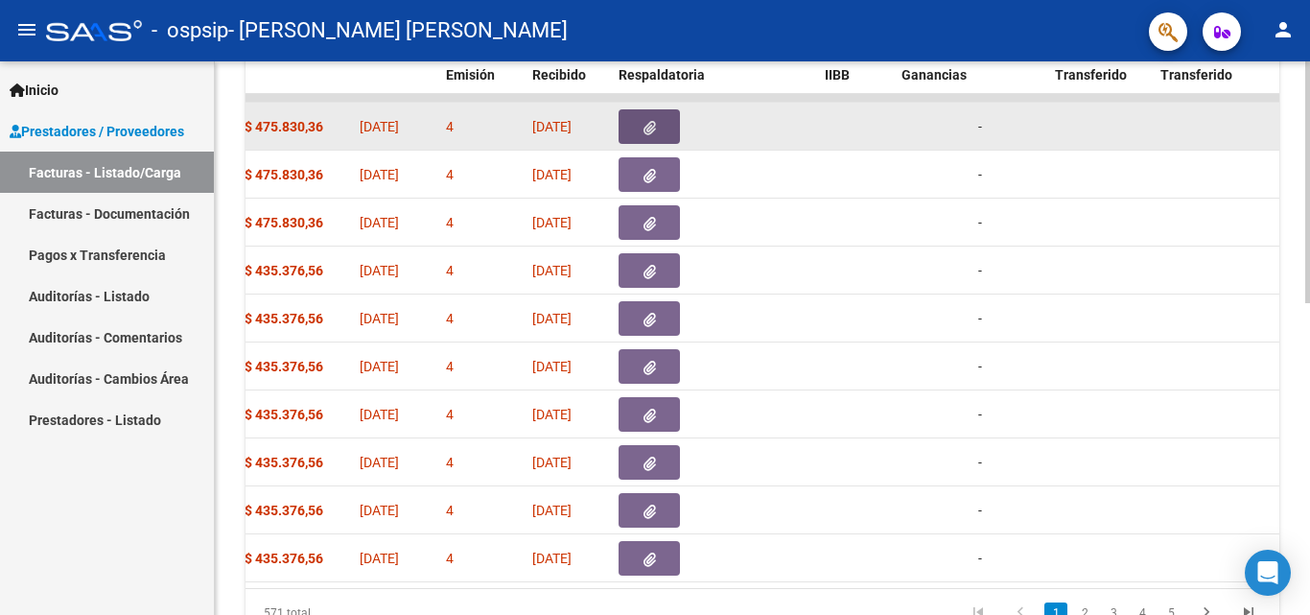
click at [652, 124] on icon "button" at bounding box center [650, 128] width 12 height 14
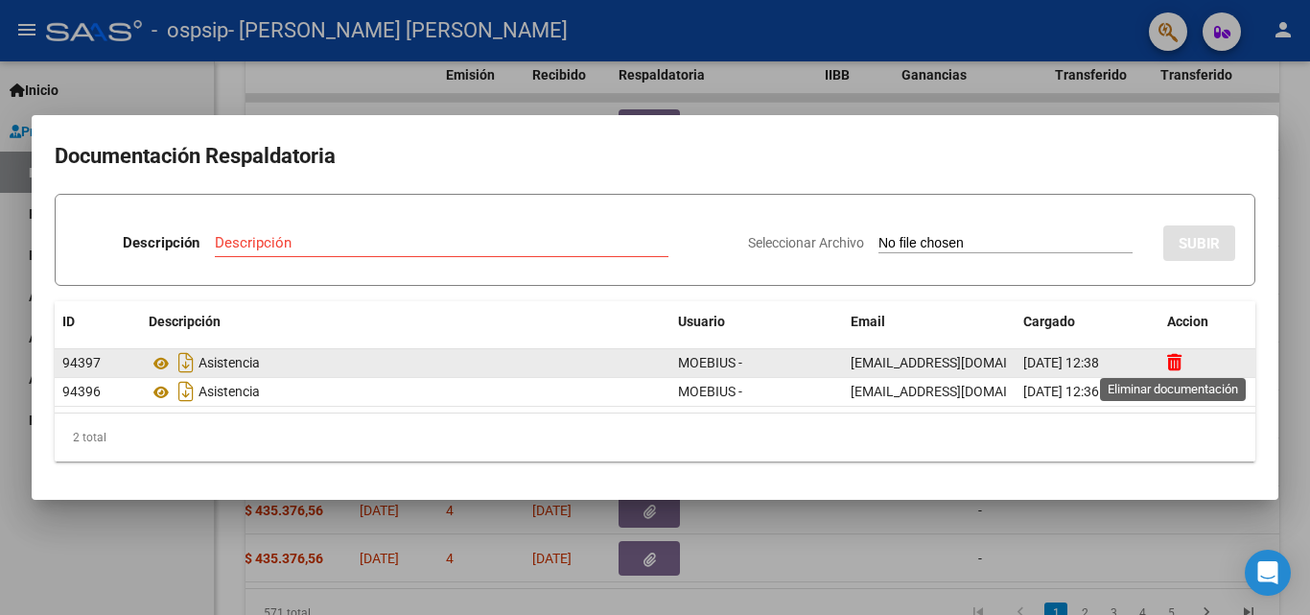
click at [1179, 363] on icon at bounding box center [1174, 362] width 14 height 18
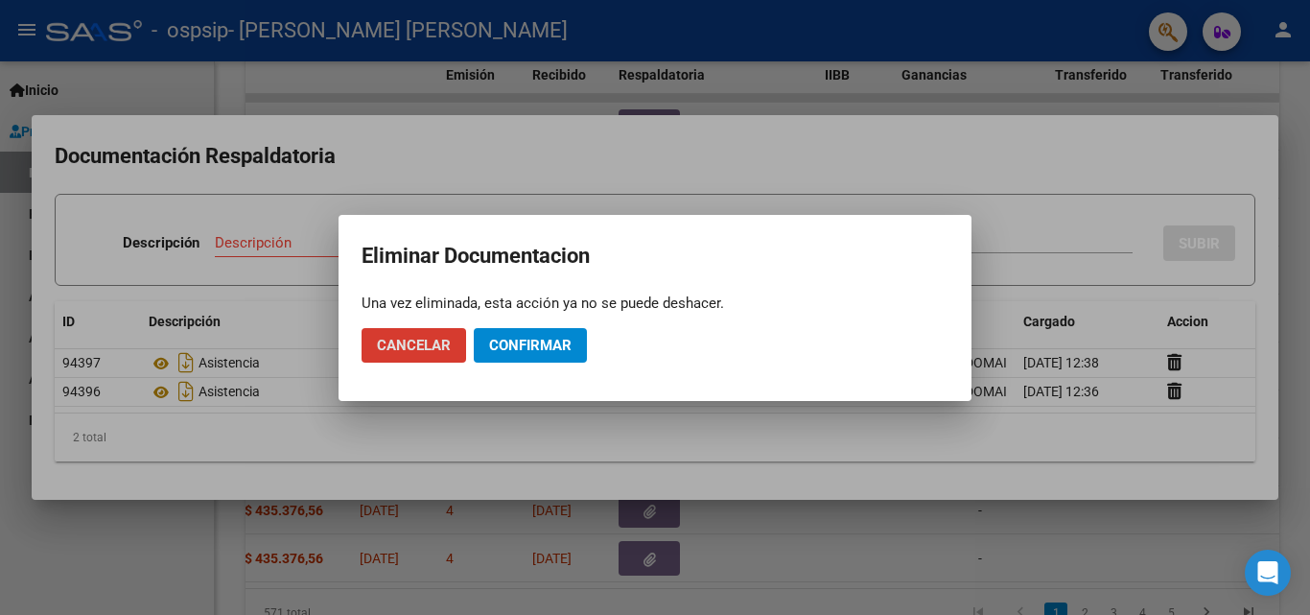
click at [417, 354] on button "Cancelar" at bounding box center [414, 345] width 105 height 35
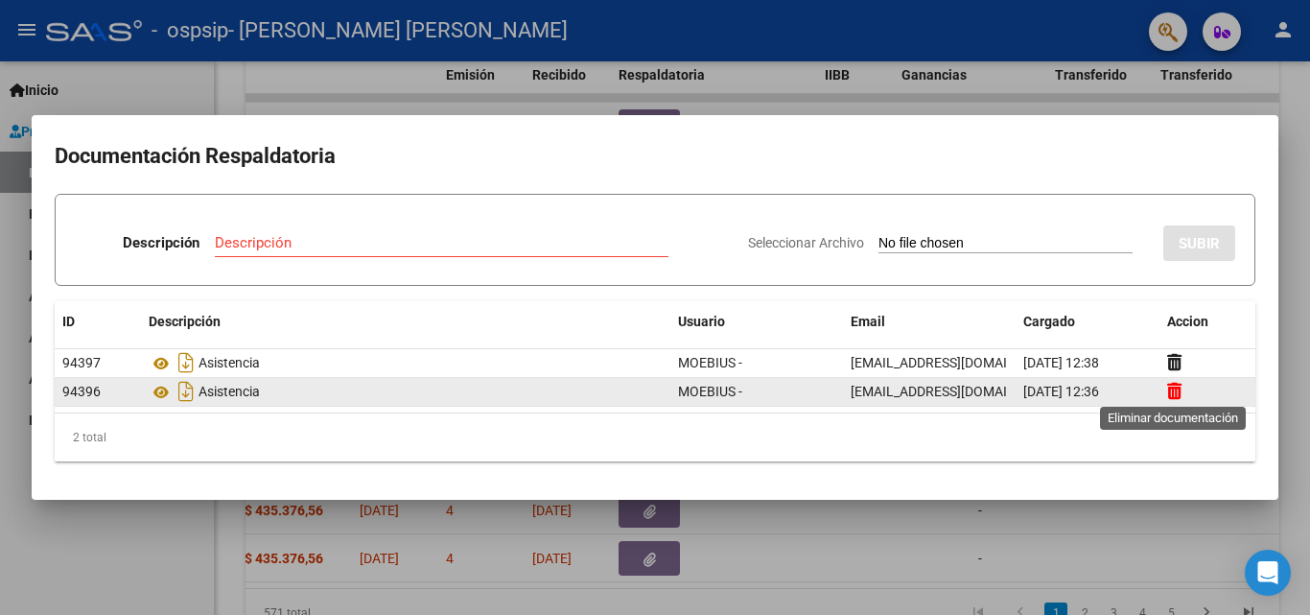
click at [1172, 387] on icon at bounding box center [1174, 391] width 14 height 18
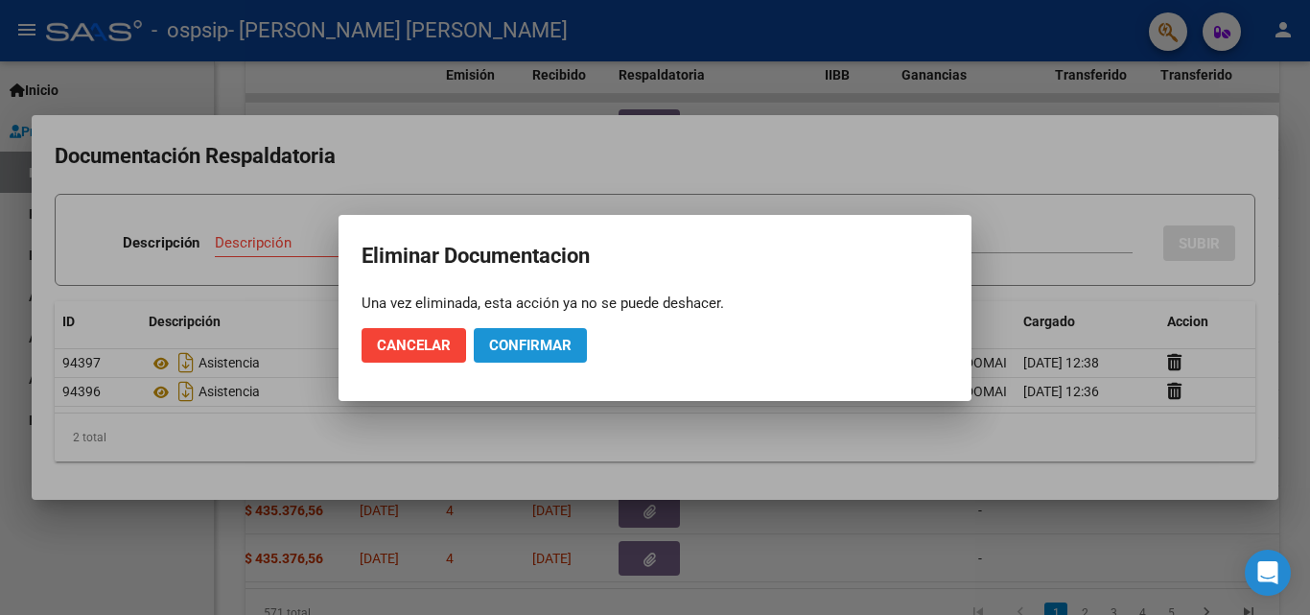
click at [525, 347] on span "Confirmar" at bounding box center [530, 345] width 82 height 17
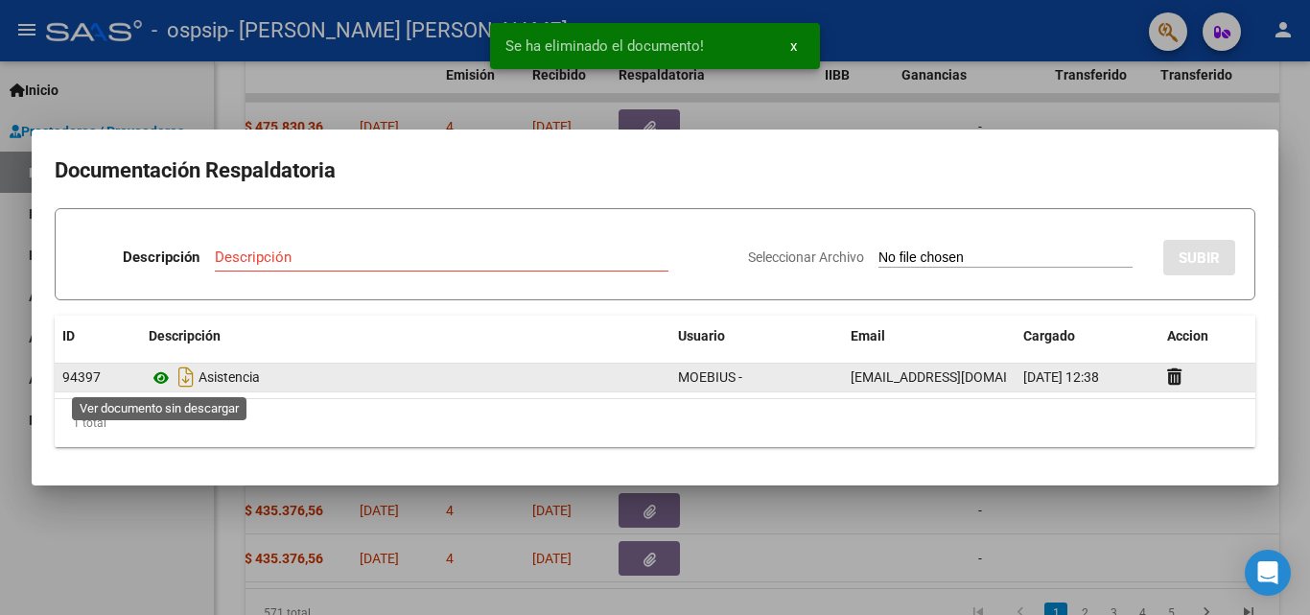
click at [157, 380] on icon at bounding box center [161, 377] width 25 height 23
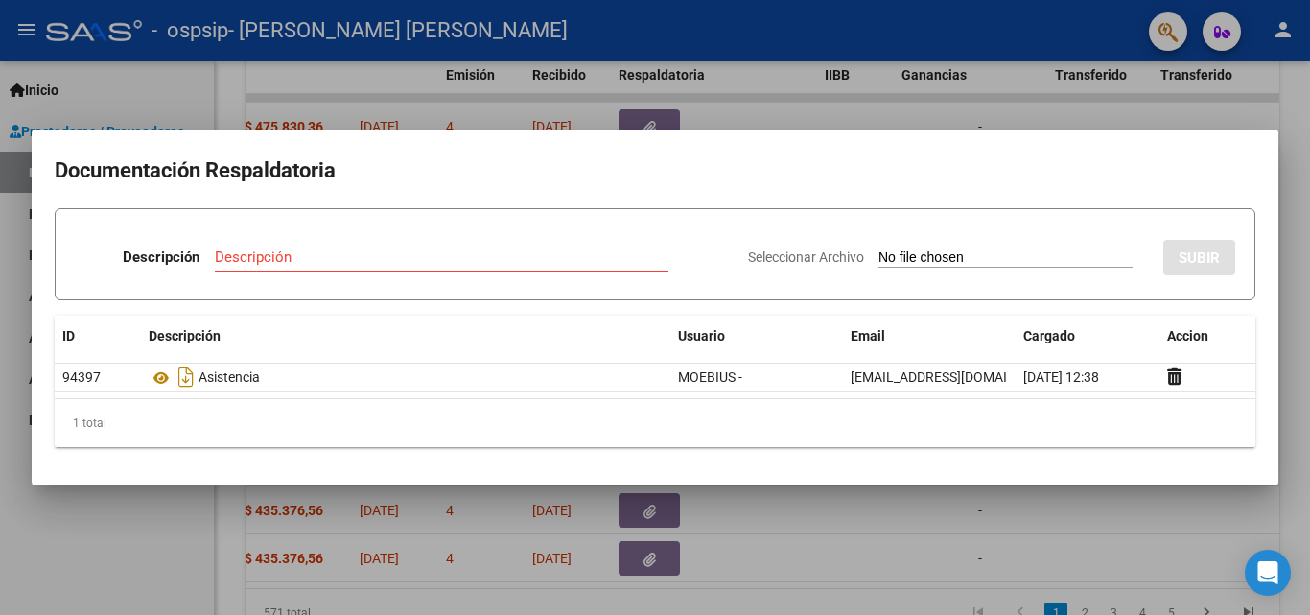
click at [75, 514] on div at bounding box center [655, 307] width 1310 height 615
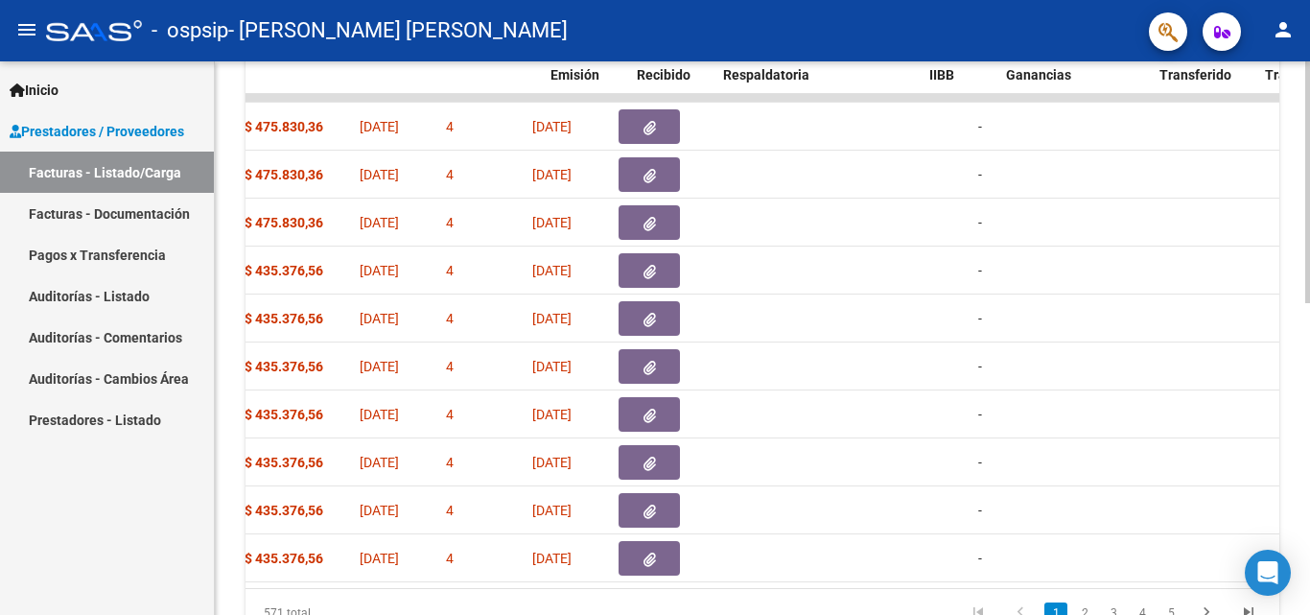
scroll to position [0, 0]
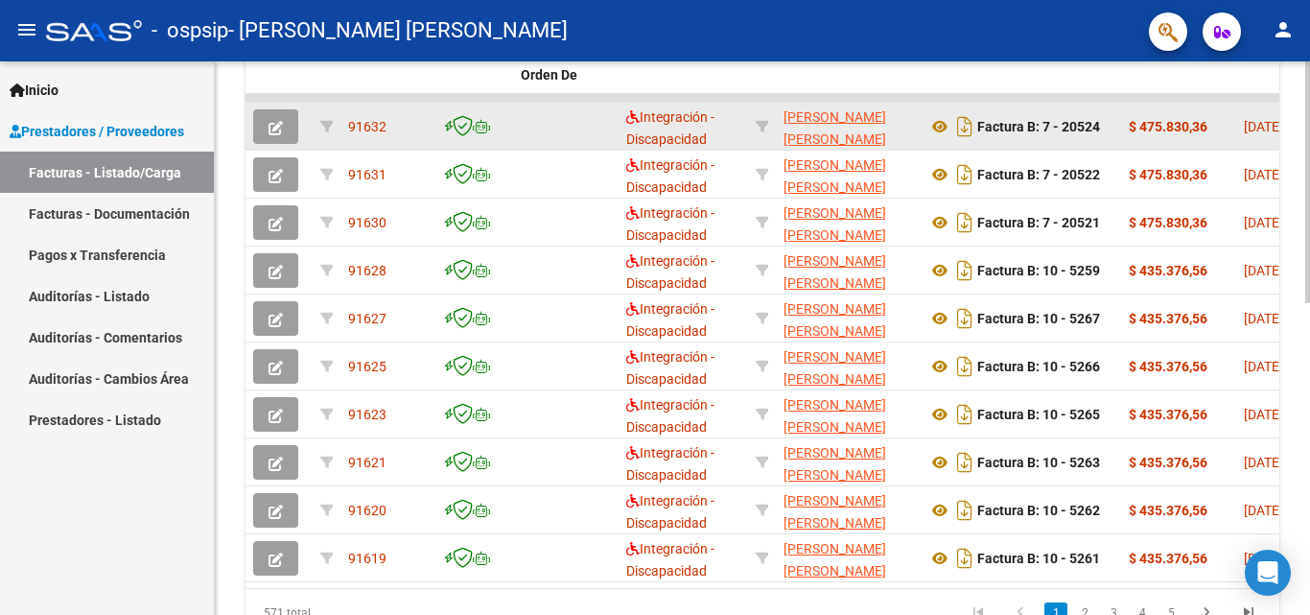
click at [288, 120] on button "button" at bounding box center [275, 126] width 45 height 35
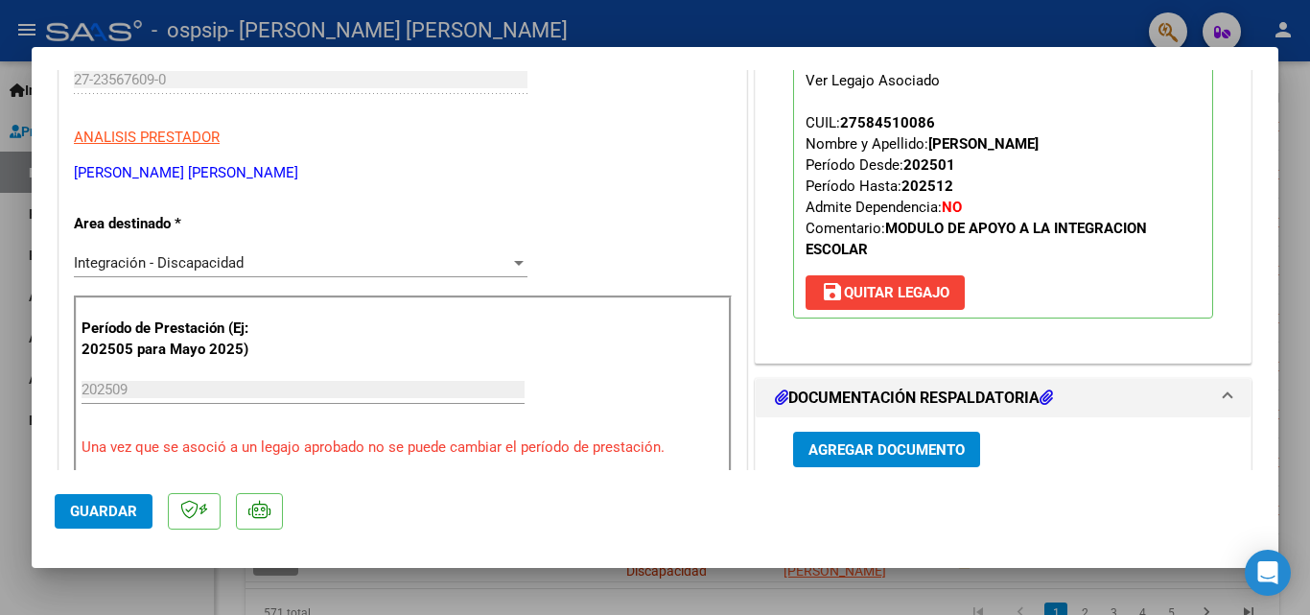
scroll to position [288, 0]
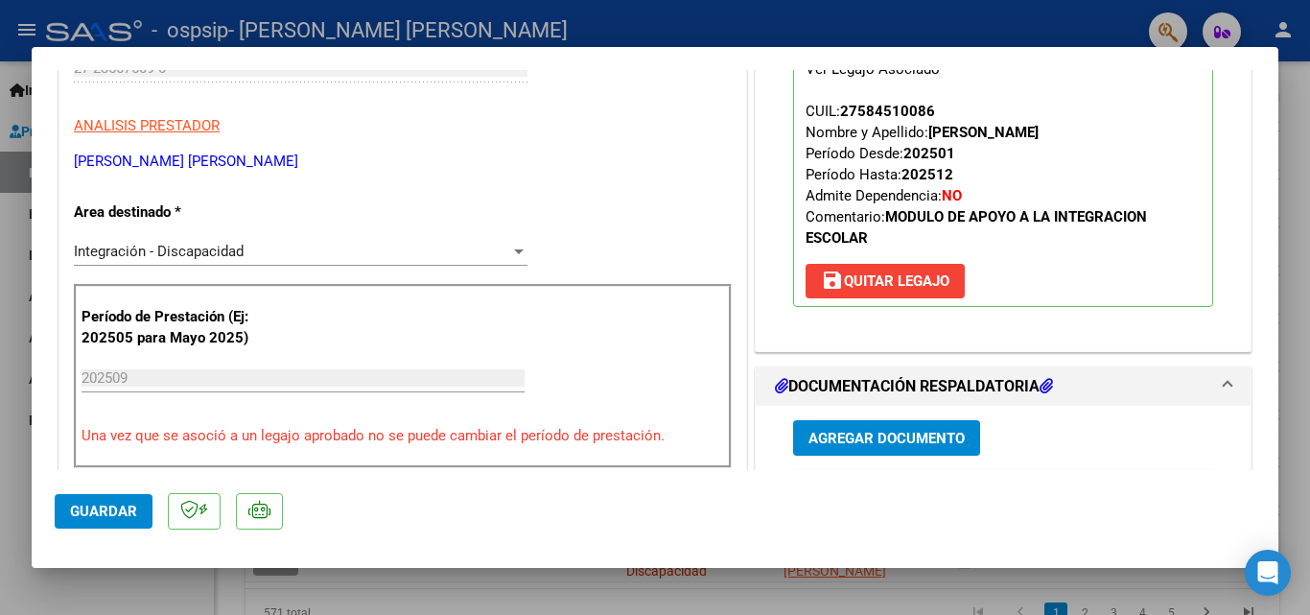
click at [936, 293] on button "save [PERSON_NAME]" at bounding box center [885, 281] width 159 height 35
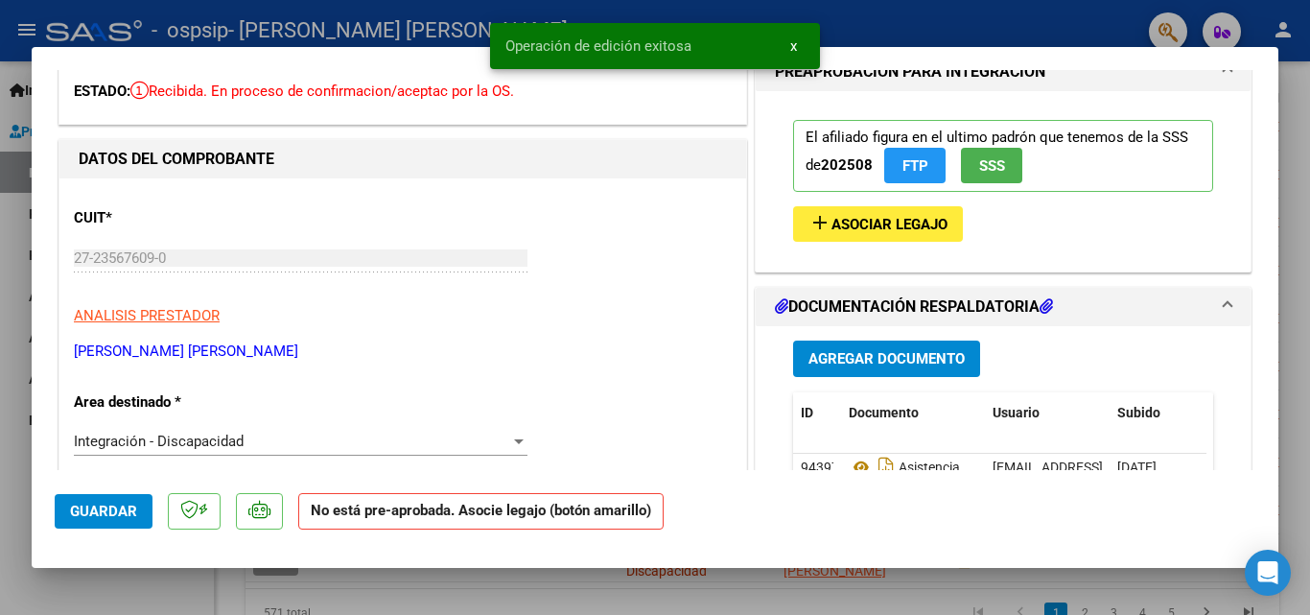
scroll to position [96, 0]
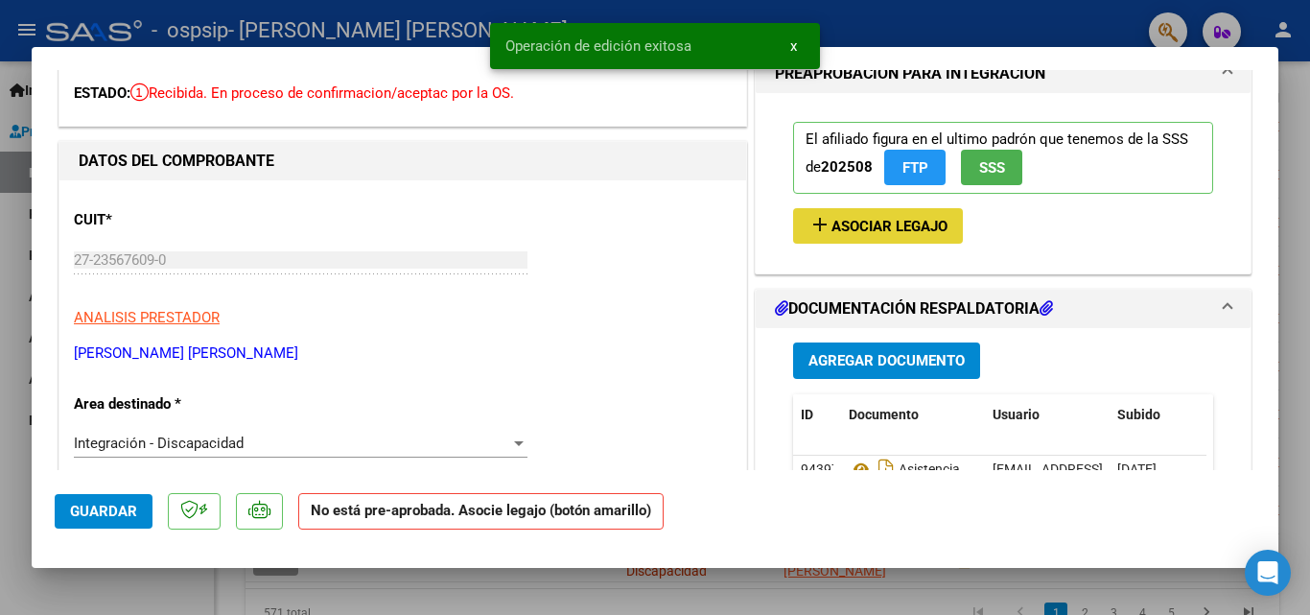
click at [886, 223] on span "Asociar Legajo" at bounding box center [889, 226] width 116 height 17
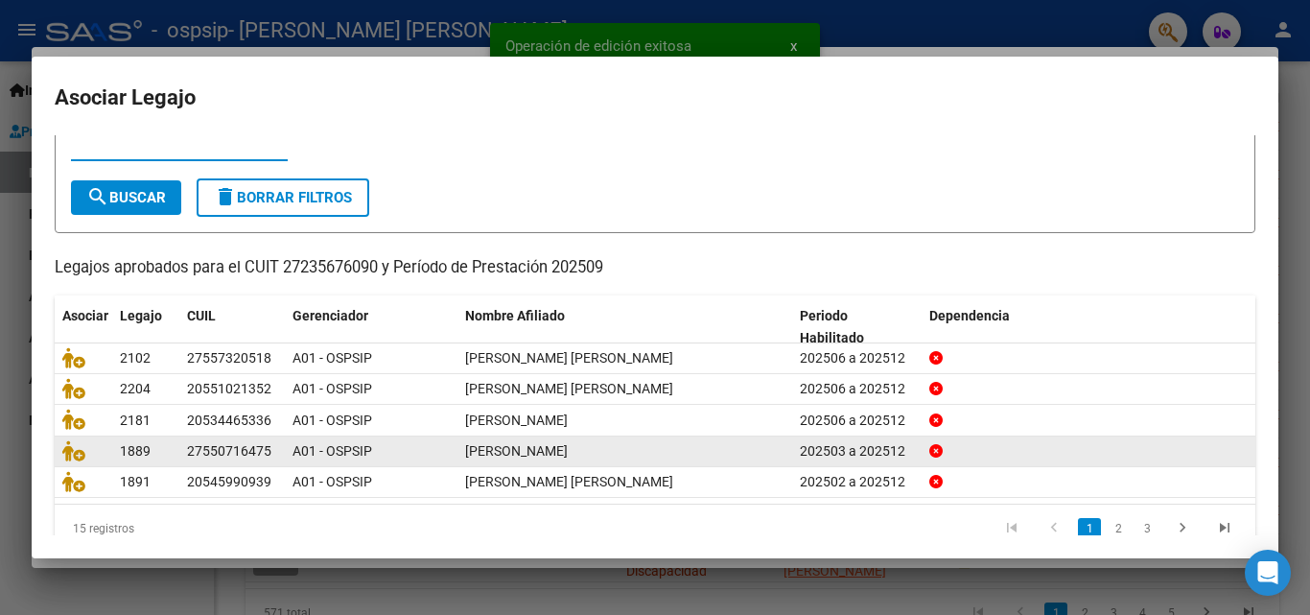
scroll to position [105, 0]
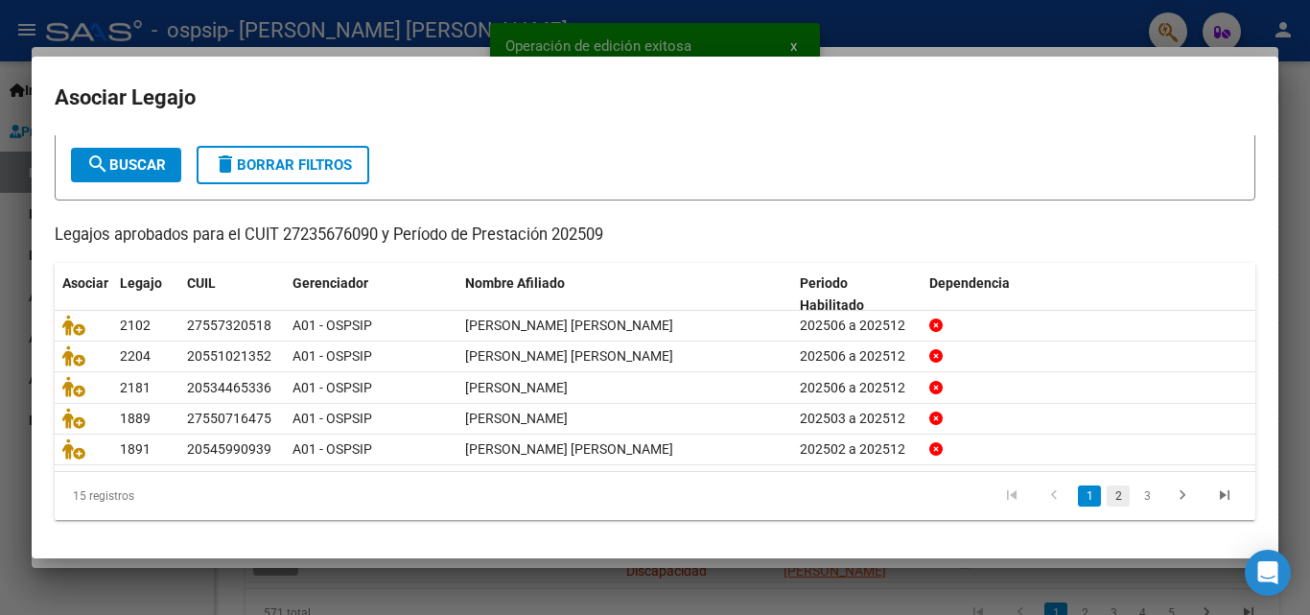
click at [1111, 489] on link "2" at bounding box center [1118, 495] width 23 height 21
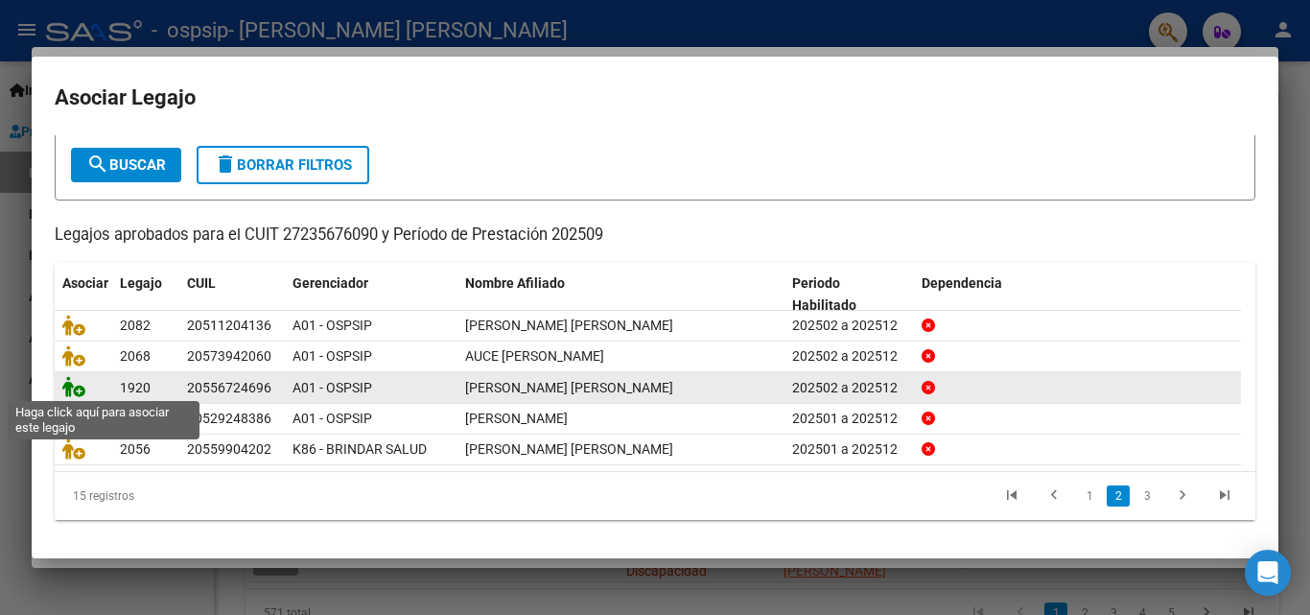
click at [70, 389] on icon at bounding box center [73, 386] width 23 height 21
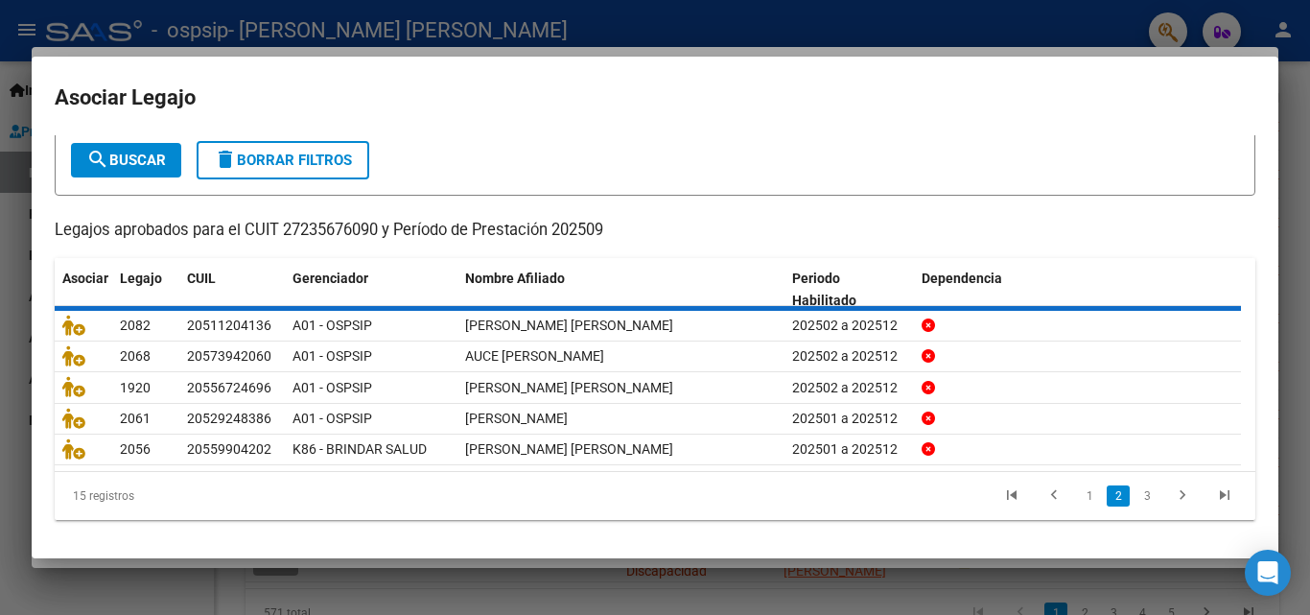
scroll to position [0, 0]
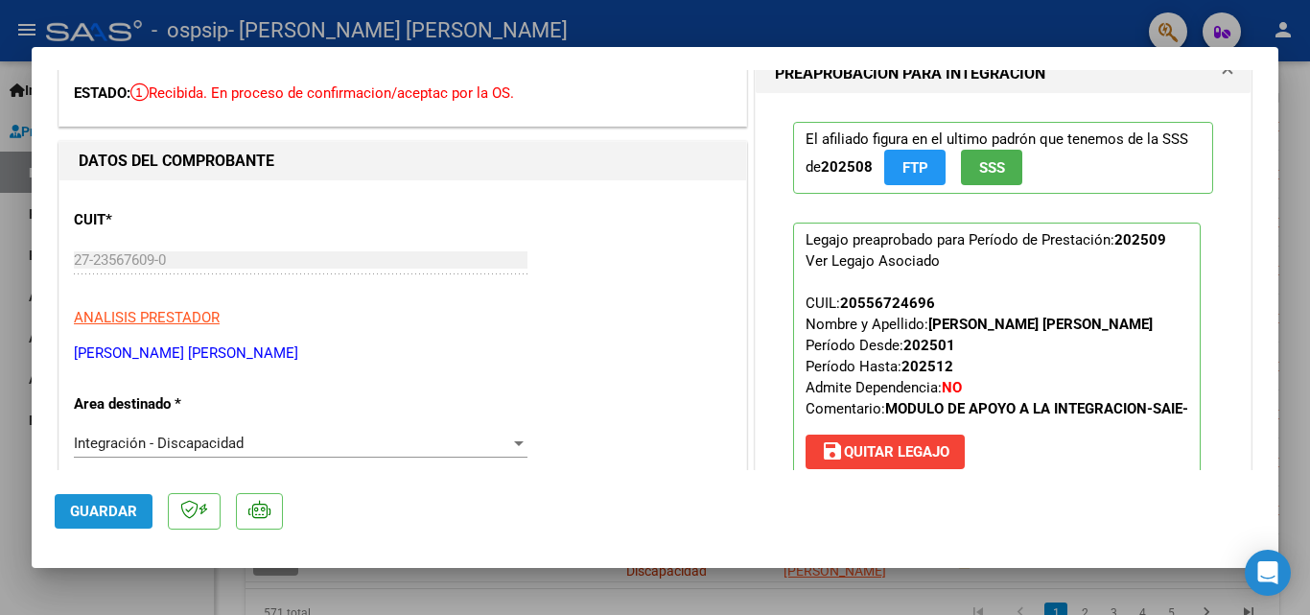
click at [98, 499] on button "Guardar" at bounding box center [104, 511] width 98 height 35
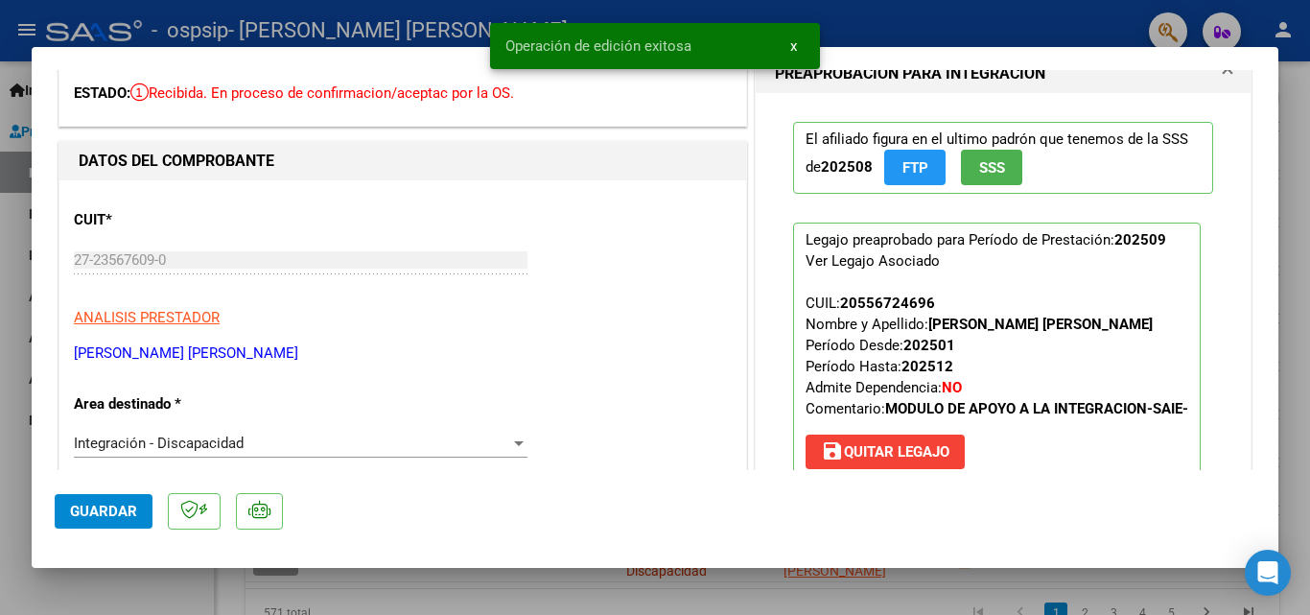
click at [91, 610] on div at bounding box center [655, 307] width 1310 height 615
type input "$ 0,00"
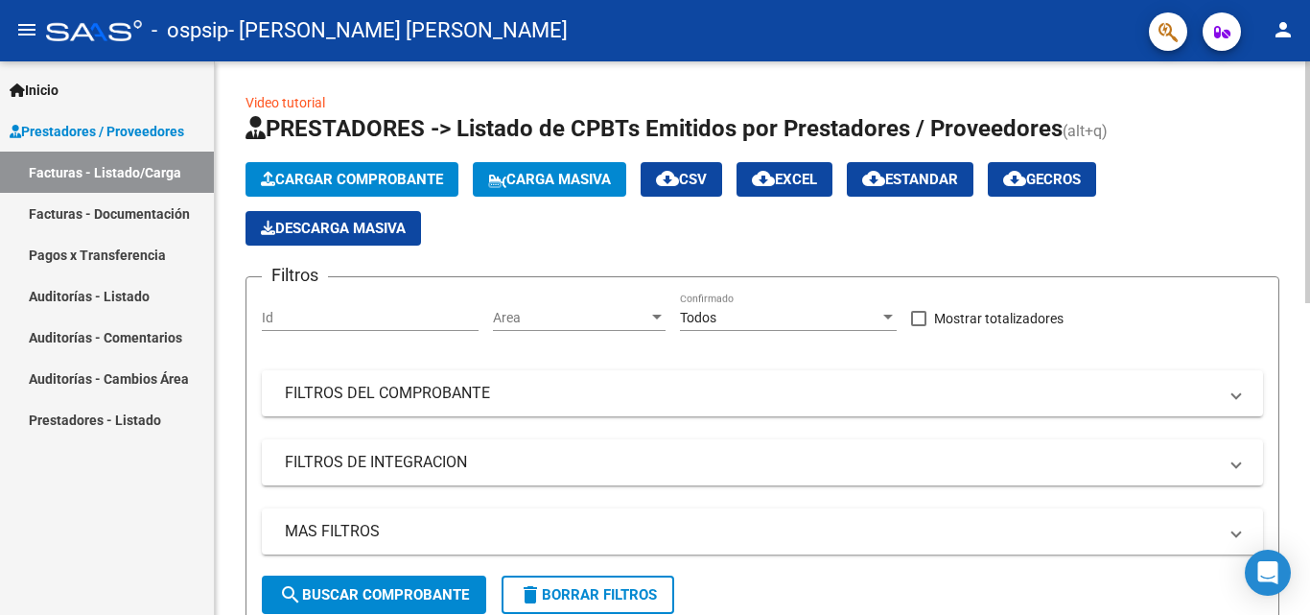
click at [388, 187] on span "Cargar Comprobante" at bounding box center [352, 179] width 182 height 17
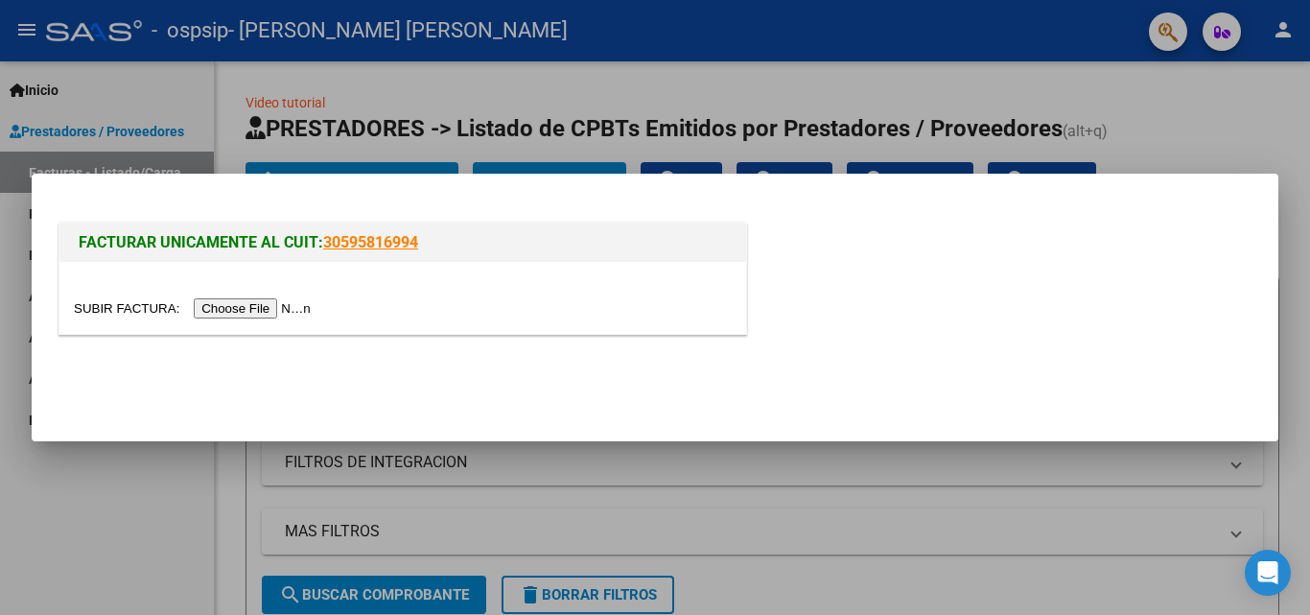
click at [247, 311] on input "file" at bounding box center [195, 308] width 243 height 20
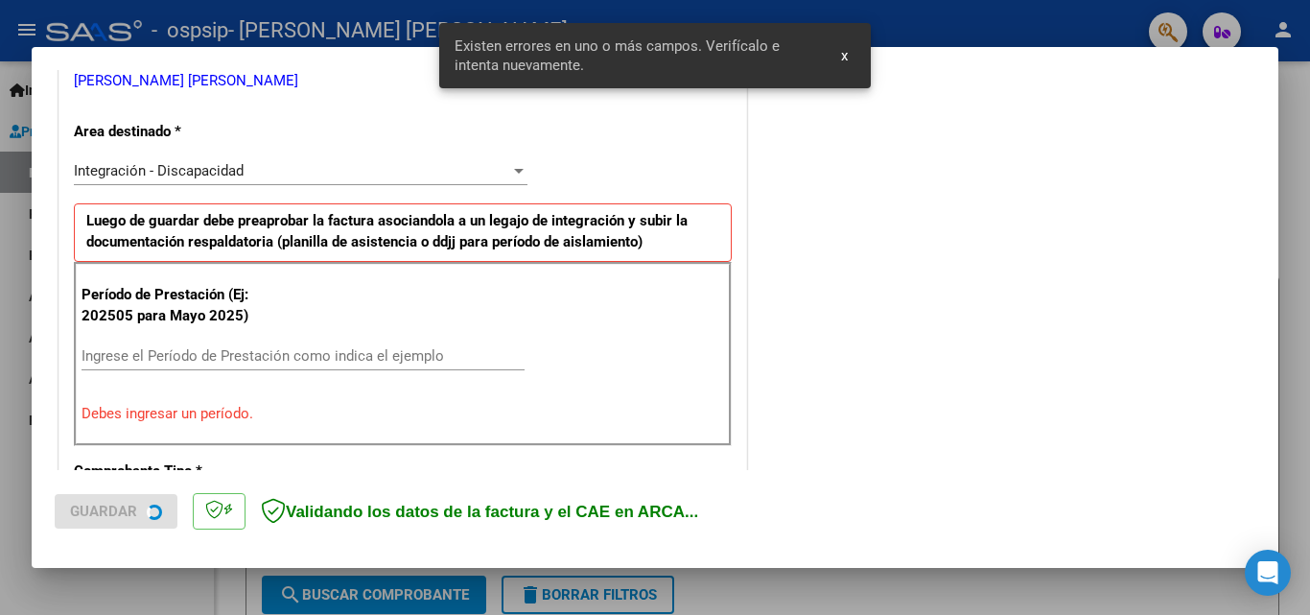
scroll to position [433, 0]
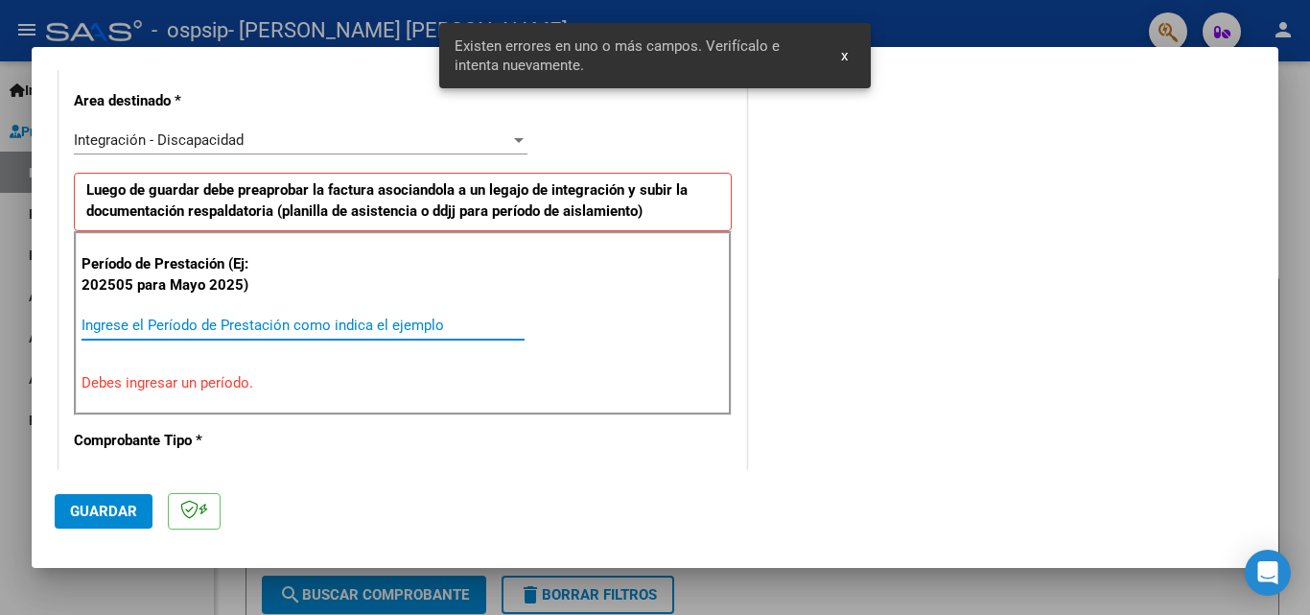
click at [220, 319] on input "Ingrese el Período de Prestación como indica el ejemplo" at bounding box center [303, 324] width 443 height 17
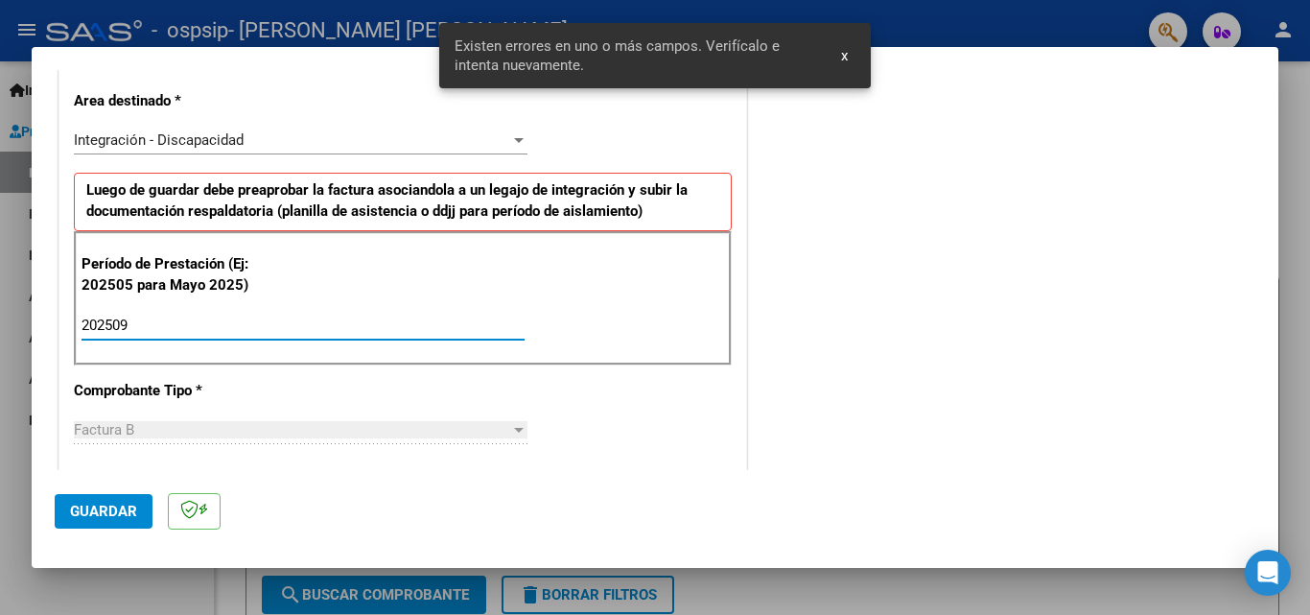
type input "202509"
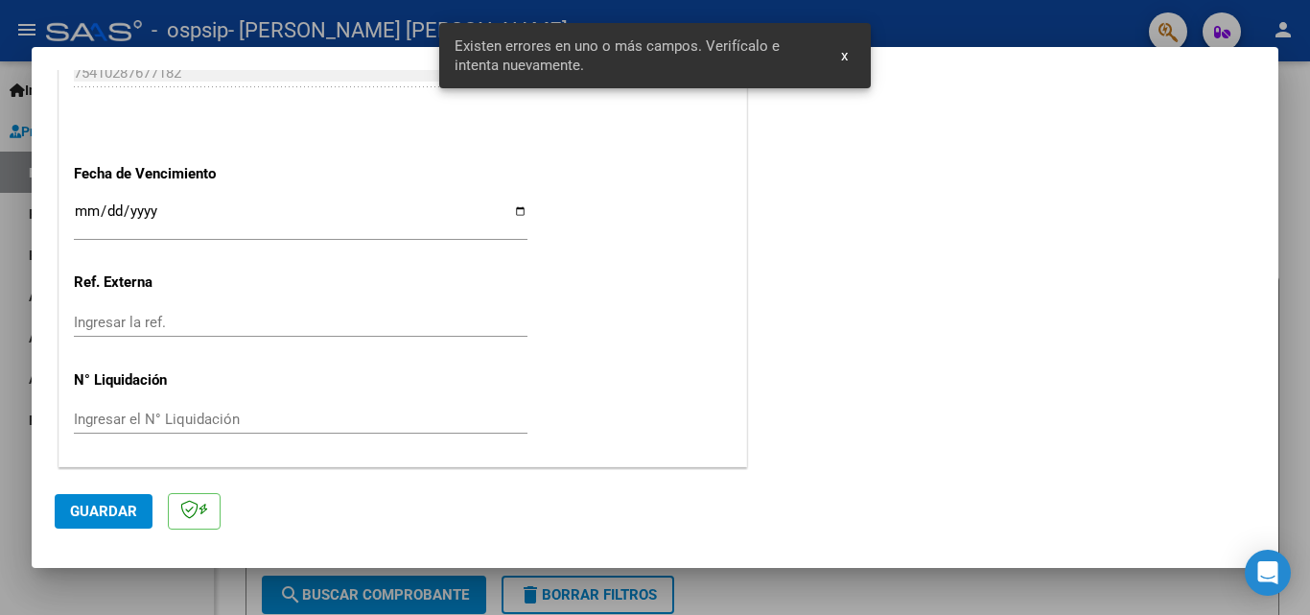
scroll to position [1288, 0]
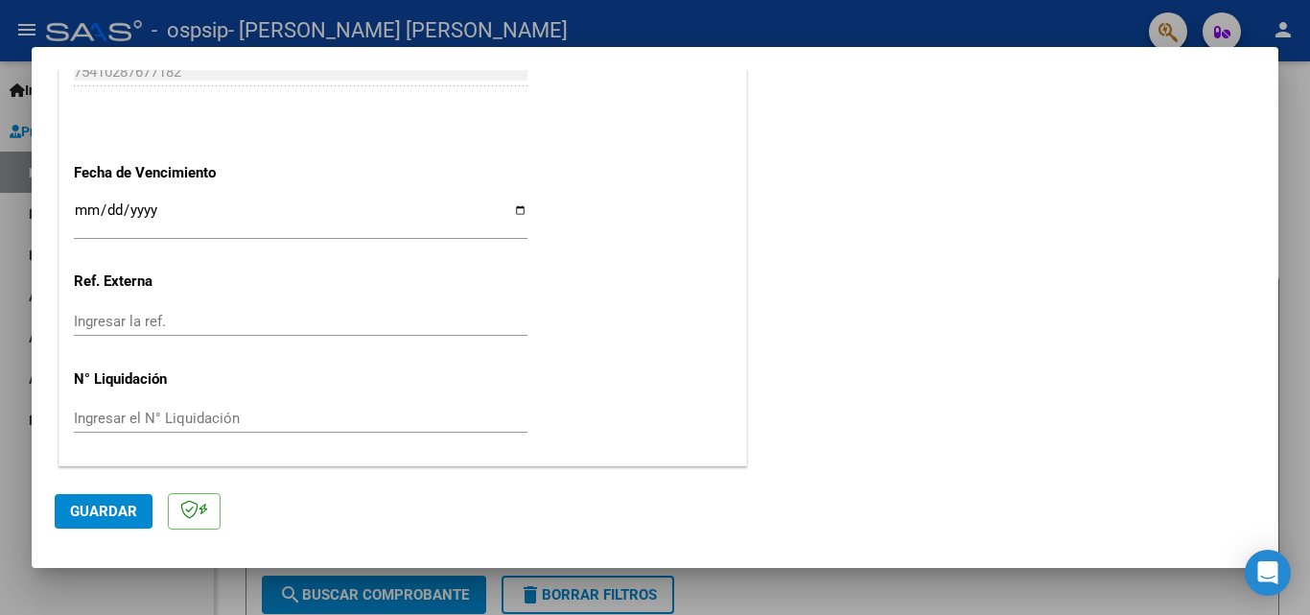
click at [517, 208] on input "Ingresar la fecha" at bounding box center [301, 217] width 454 height 31
type input "[DATE]"
click at [112, 500] on button "Guardar" at bounding box center [104, 511] width 98 height 35
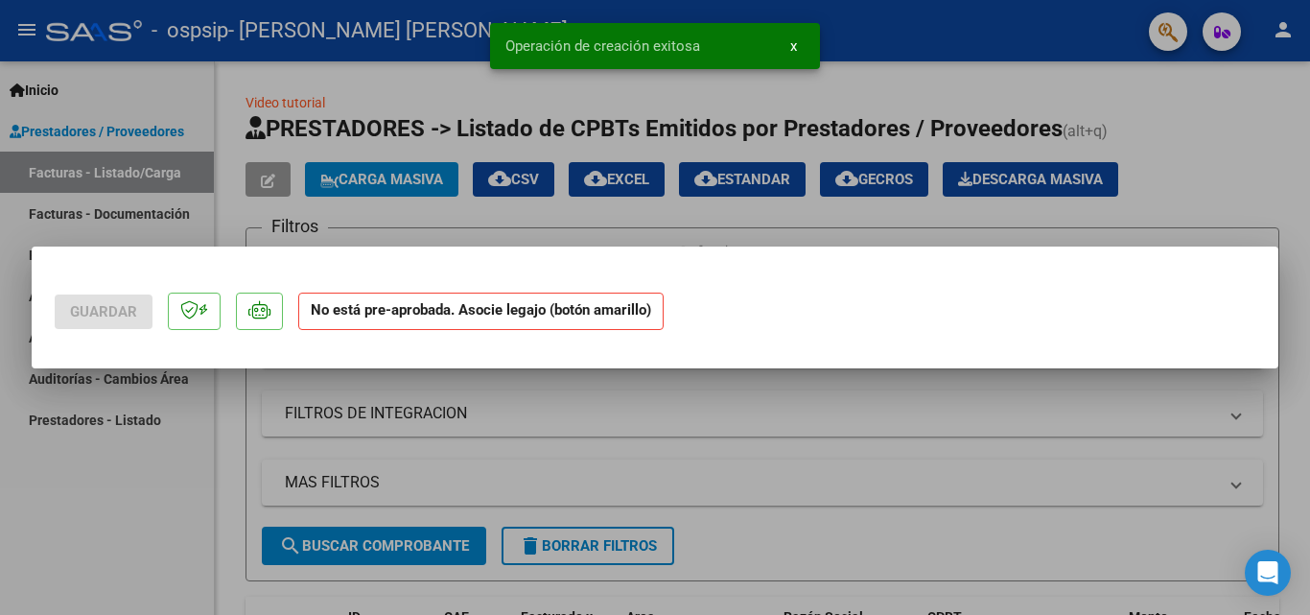
scroll to position [0, 0]
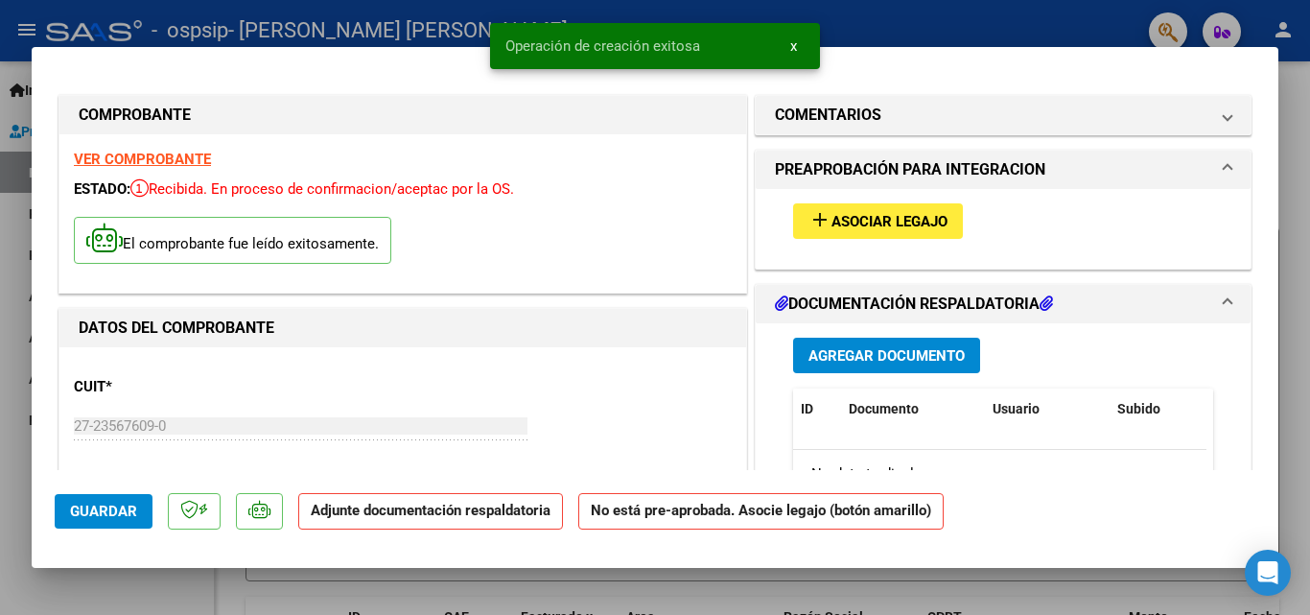
click at [881, 198] on div "add Asociar Legajo" at bounding box center [1003, 221] width 449 height 64
click at [893, 220] on span "Asociar Legajo" at bounding box center [889, 221] width 116 height 17
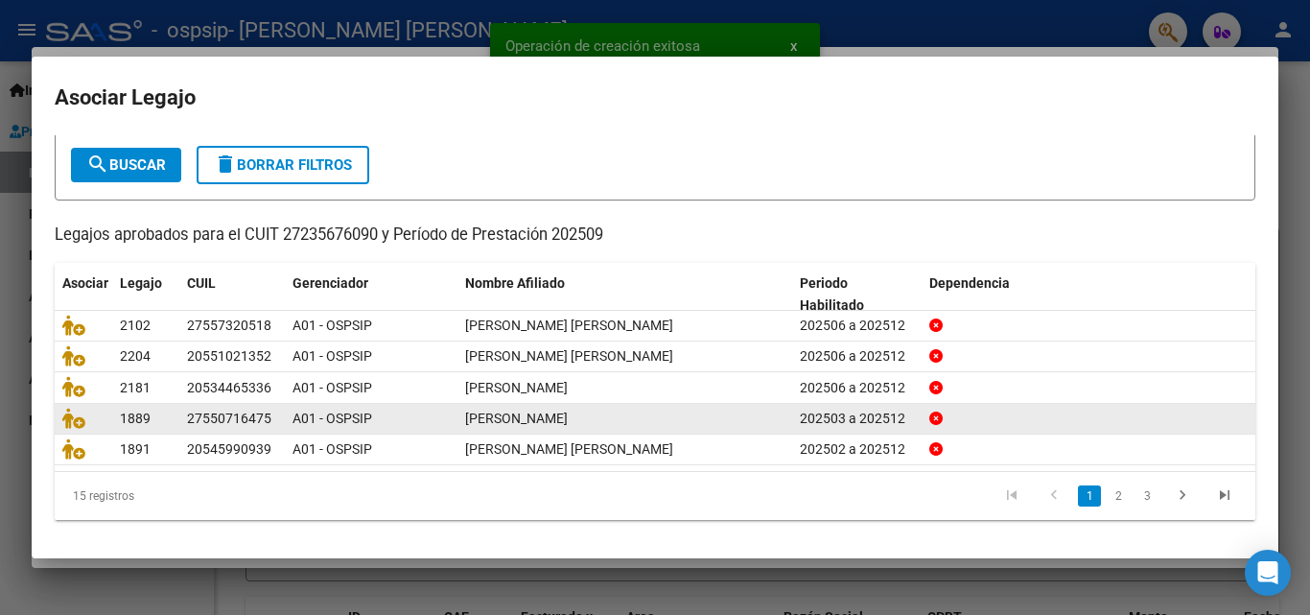
scroll to position [105, 0]
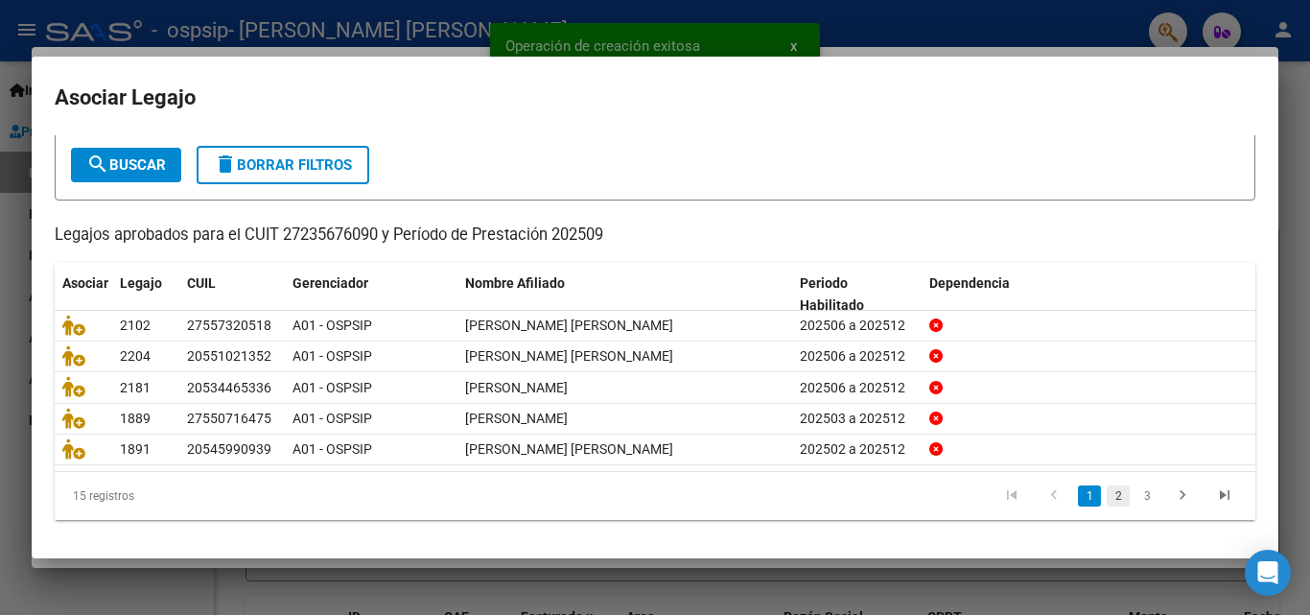
click at [1107, 503] on link "2" at bounding box center [1118, 495] width 23 height 21
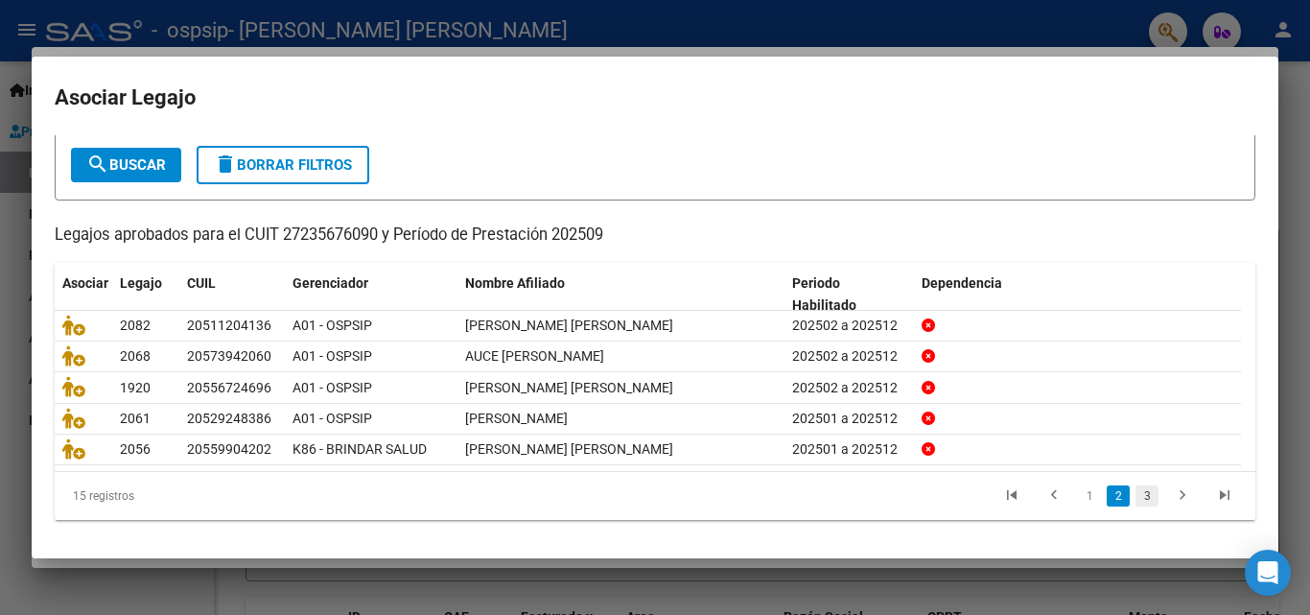
click at [1137, 497] on link "3" at bounding box center [1146, 495] width 23 height 21
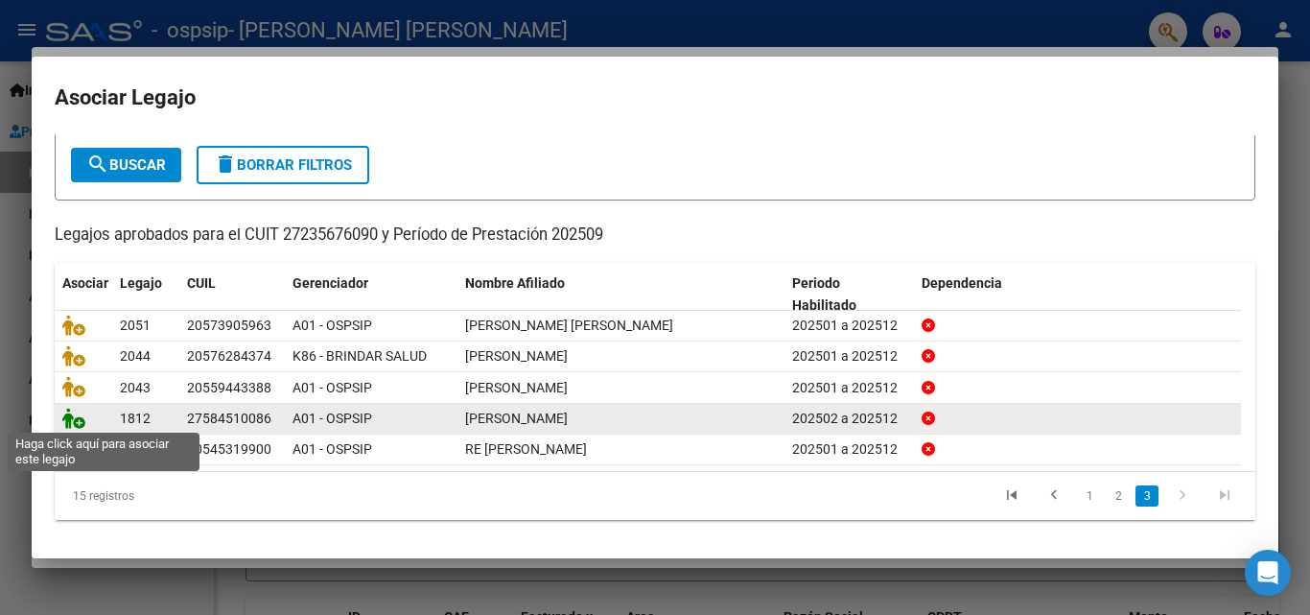
click at [81, 417] on icon at bounding box center [73, 418] width 23 height 21
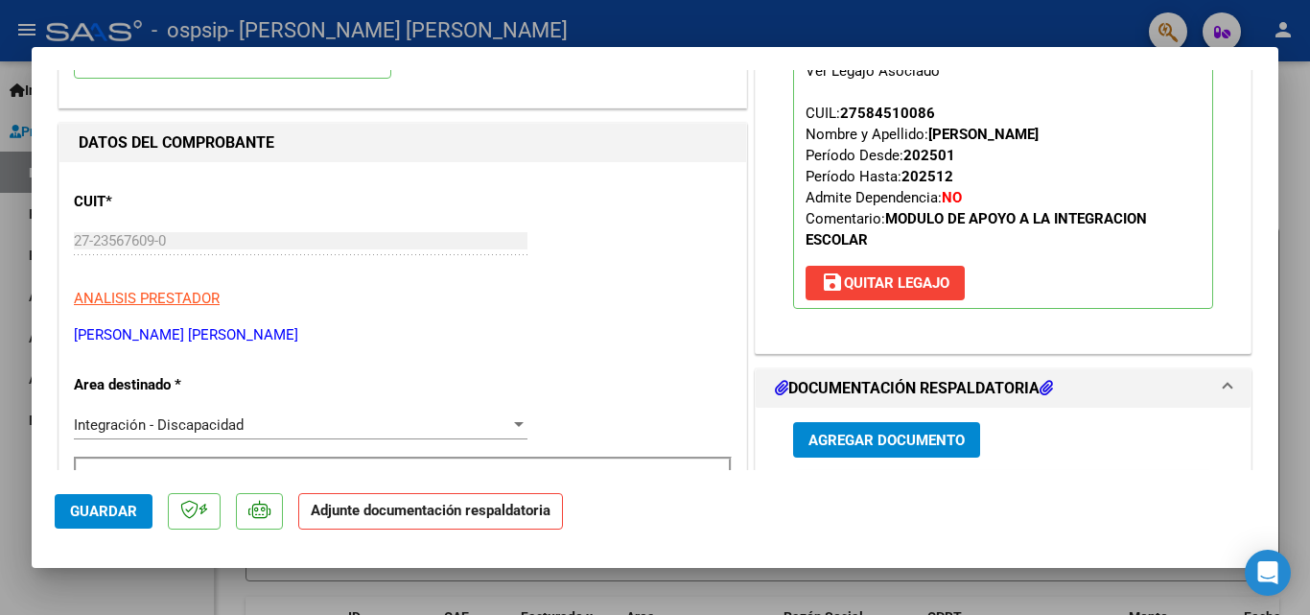
scroll to position [192, 0]
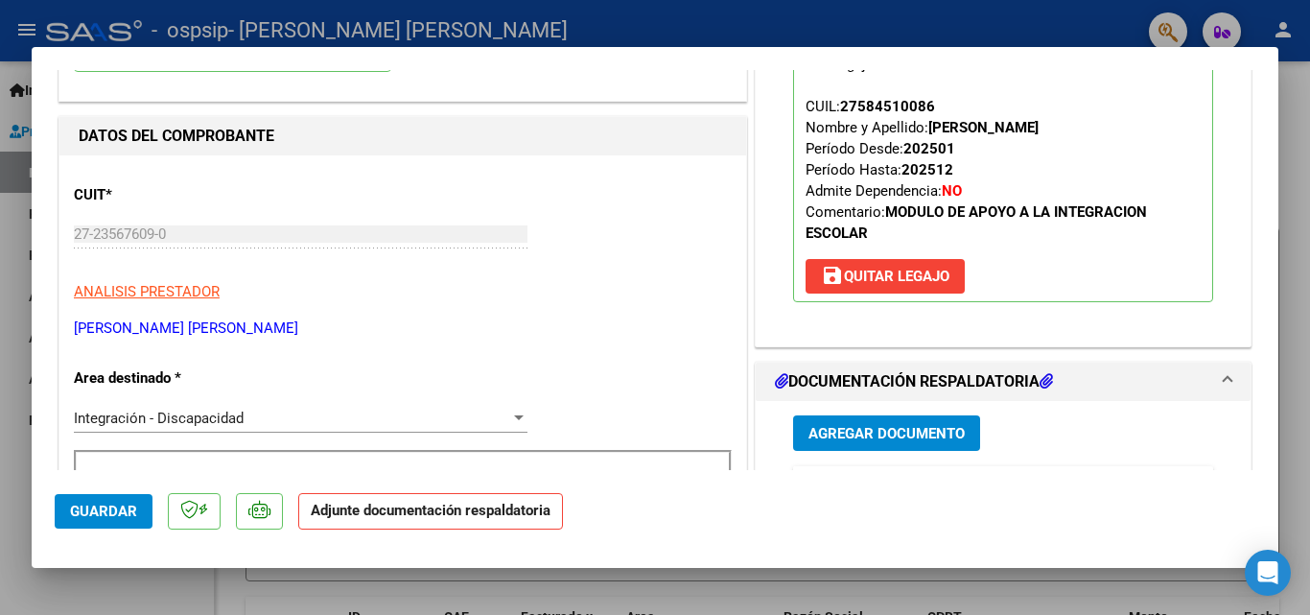
click at [880, 432] on span "Agregar Documento" at bounding box center [886, 433] width 156 height 17
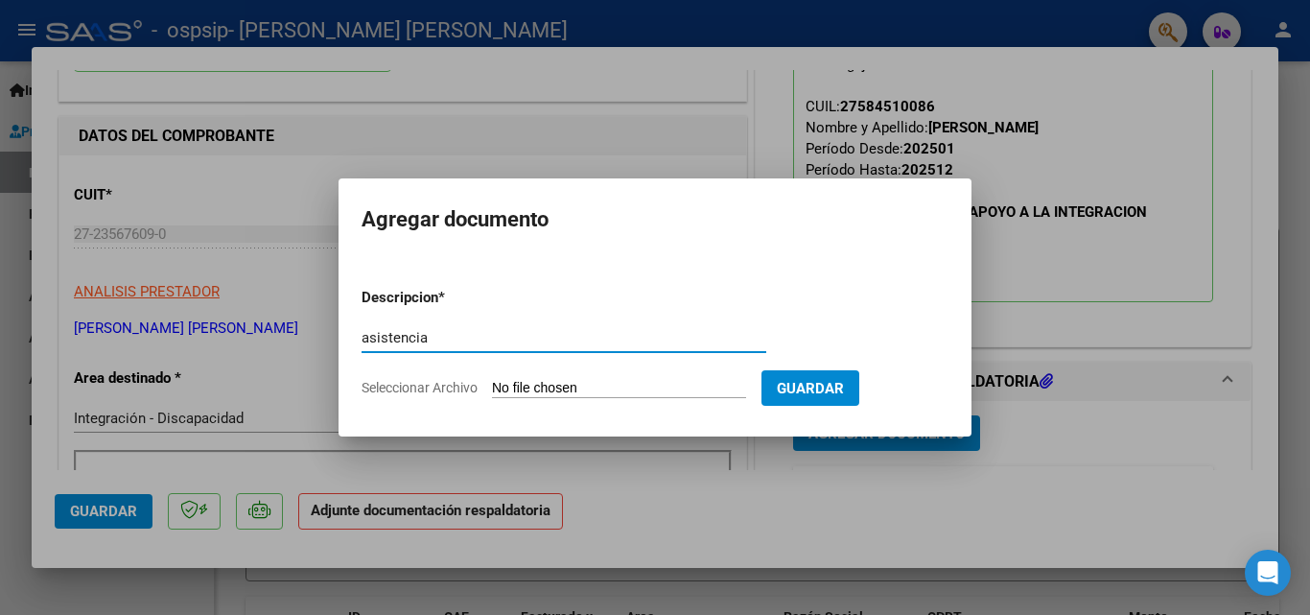
type input "asistencia"
click at [545, 383] on input "Seleccionar Archivo" at bounding box center [619, 389] width 254 height 18
type input "C:\fakepath\ASIST SAIE SEP [PERSON_NAME].pdf"
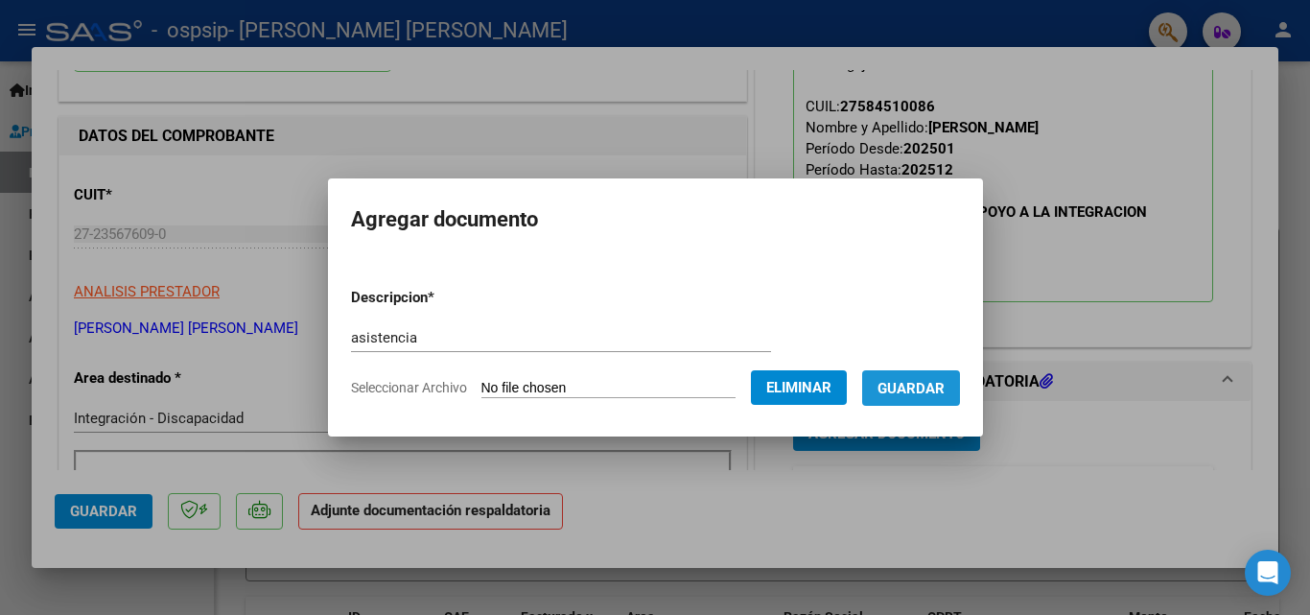
click at [942, 387] on span "Guardar" at bounding box center [911, 388] width 67 height 17
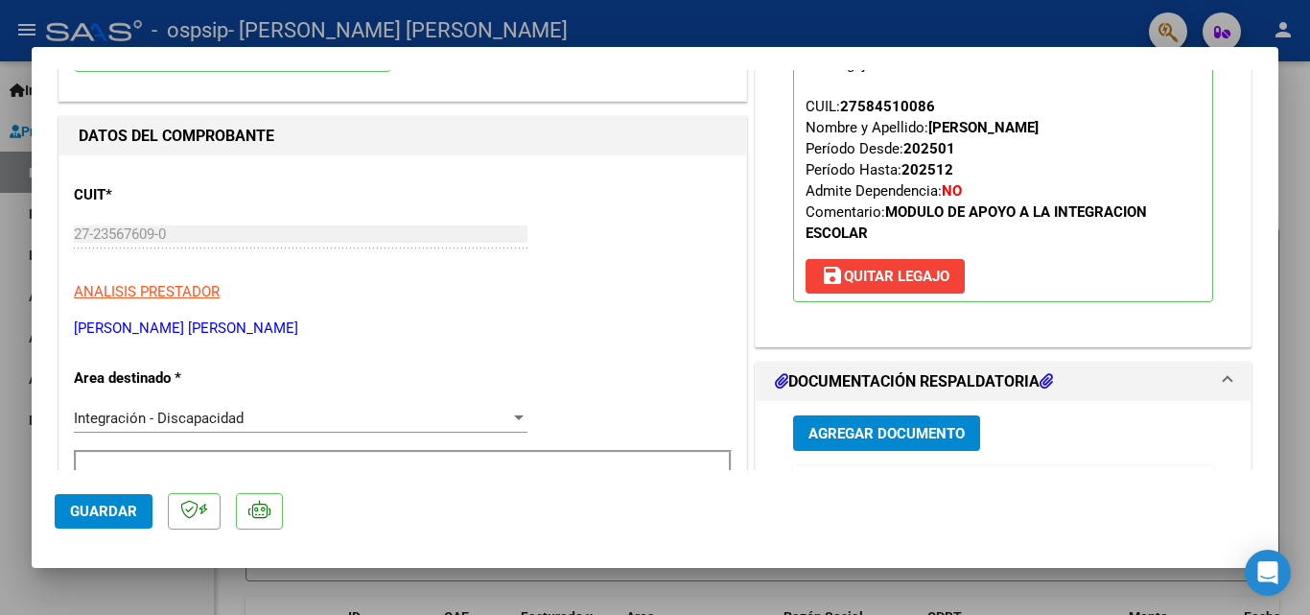
click at [83, 582] on div at bounding box center [655, 307] width 1310 height 615
type input "$ 0,00"
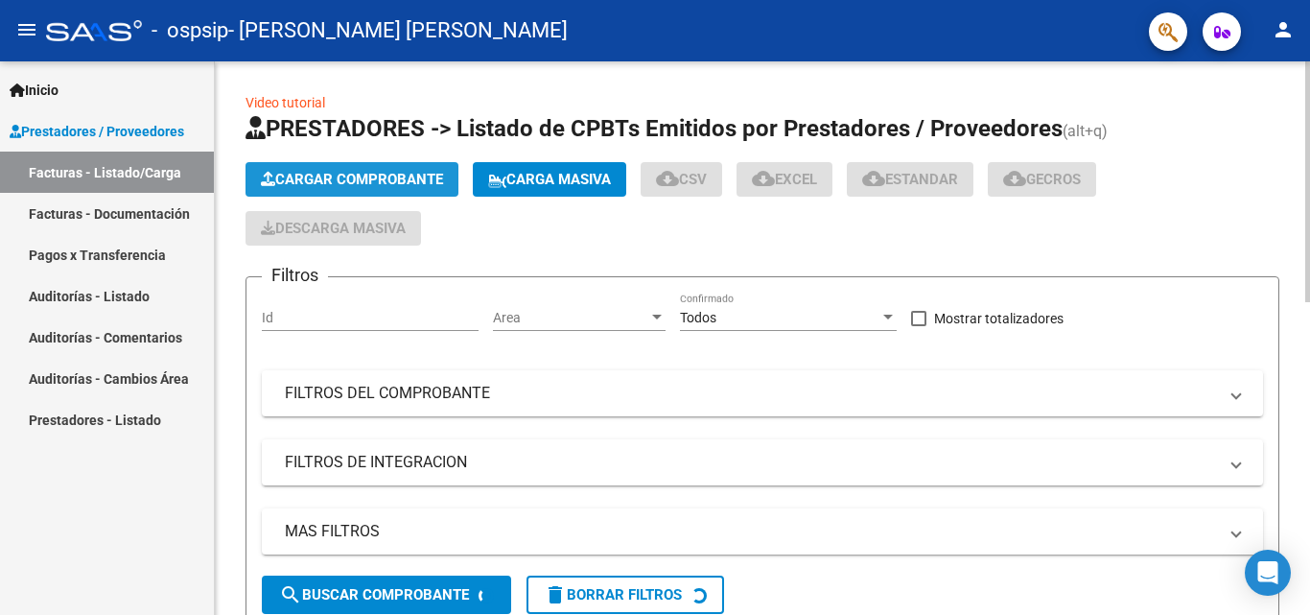
click at [338, 184] on span "Cargar Comprobante" at bounding box center [352, 179] width 182 height 17
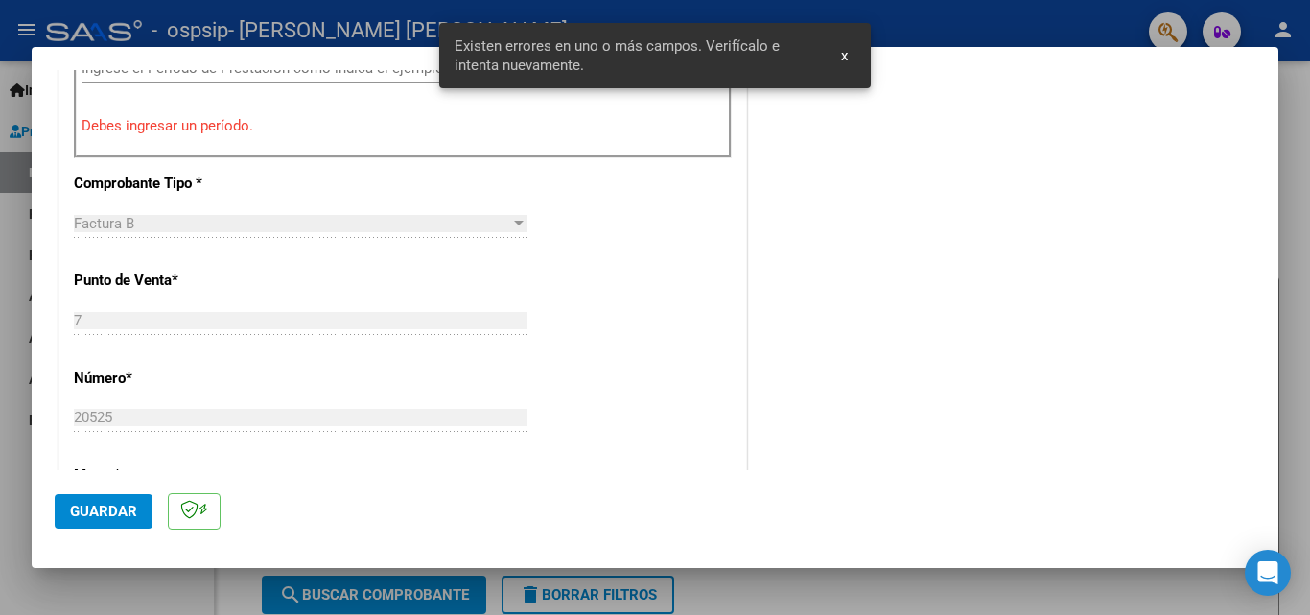
scroll to position [594, 0]
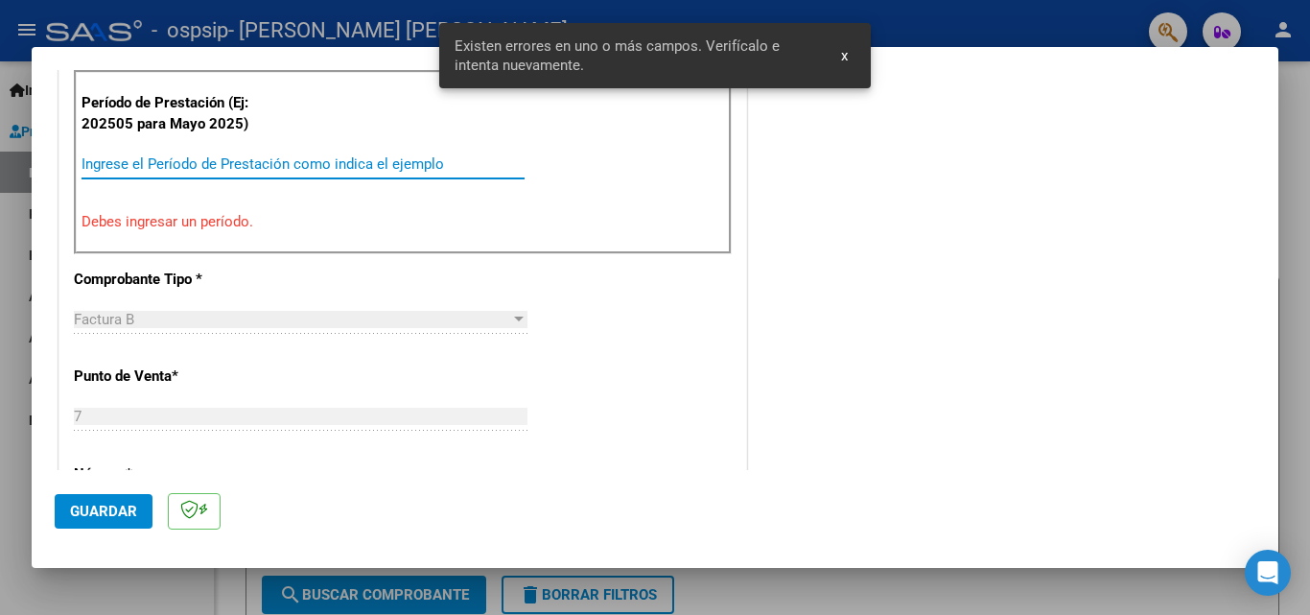
click at [222, 155] on input "Ingrese el Período de Prestación como indica el ejemplo" at bounding box center [303, 163] width 443 height 17
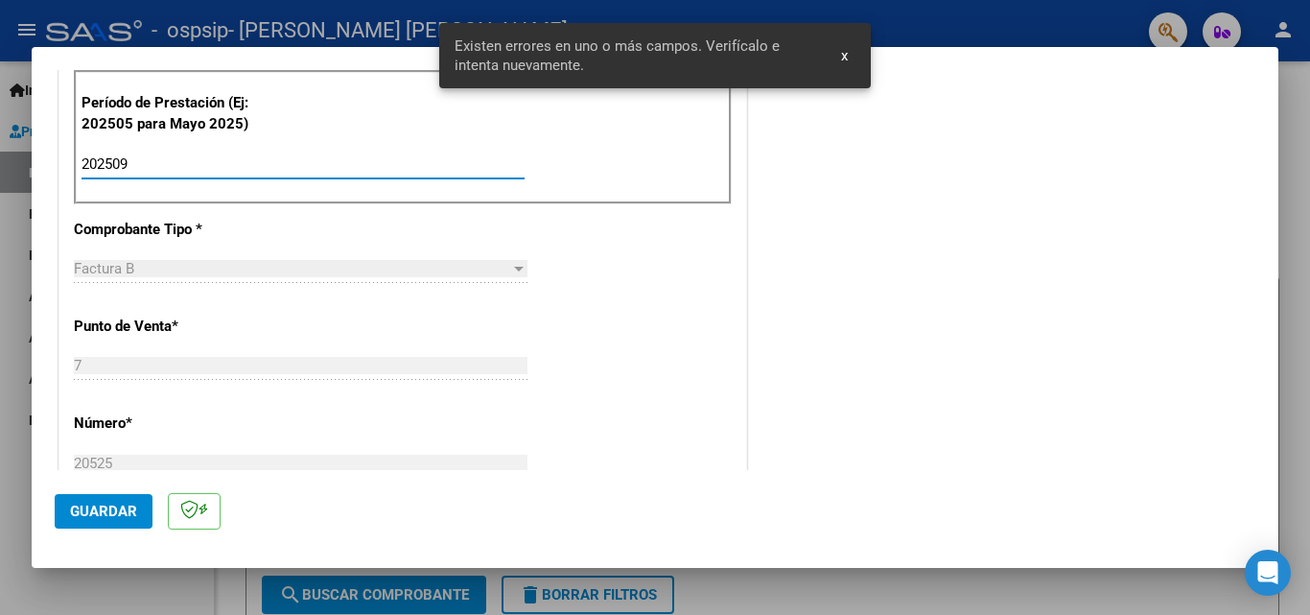
type input "202509"
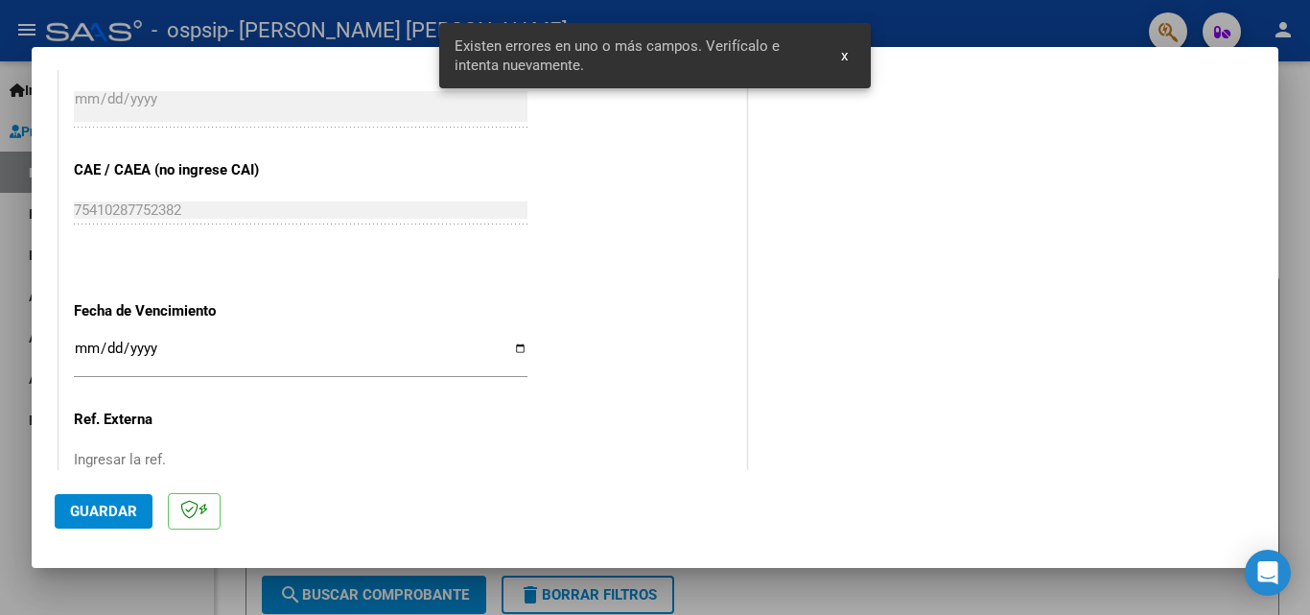
scroll to position [1169, 0]
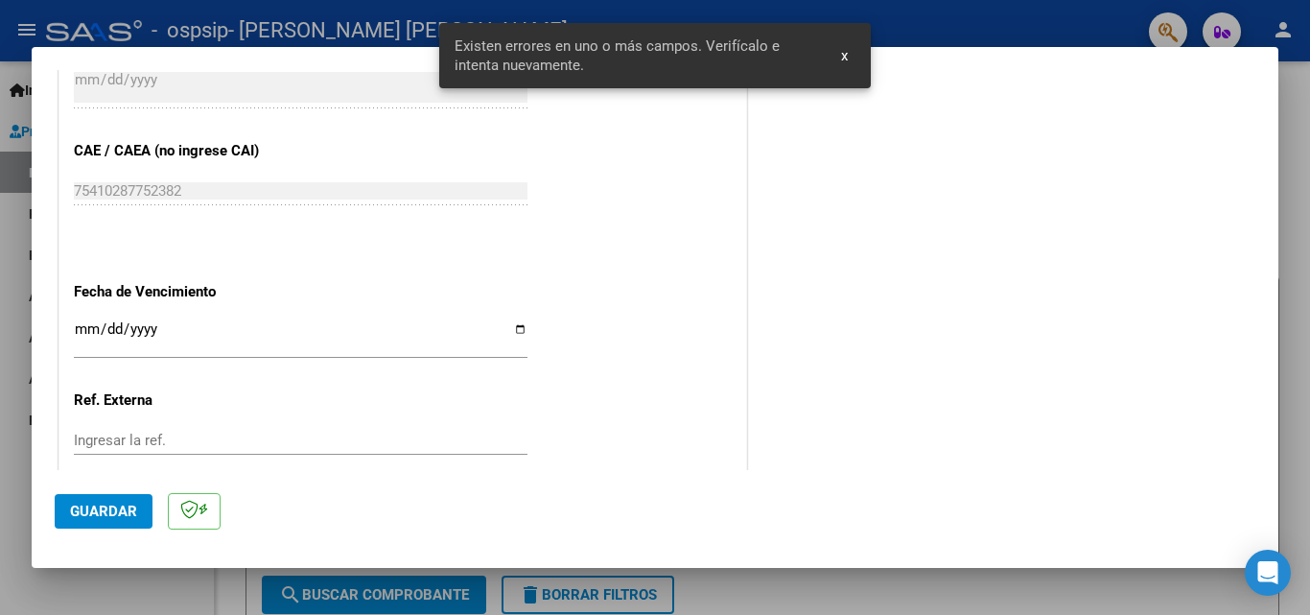
click at [114, 509] on span "Guardar" at bounding box center [103, 511] width 67 height 17
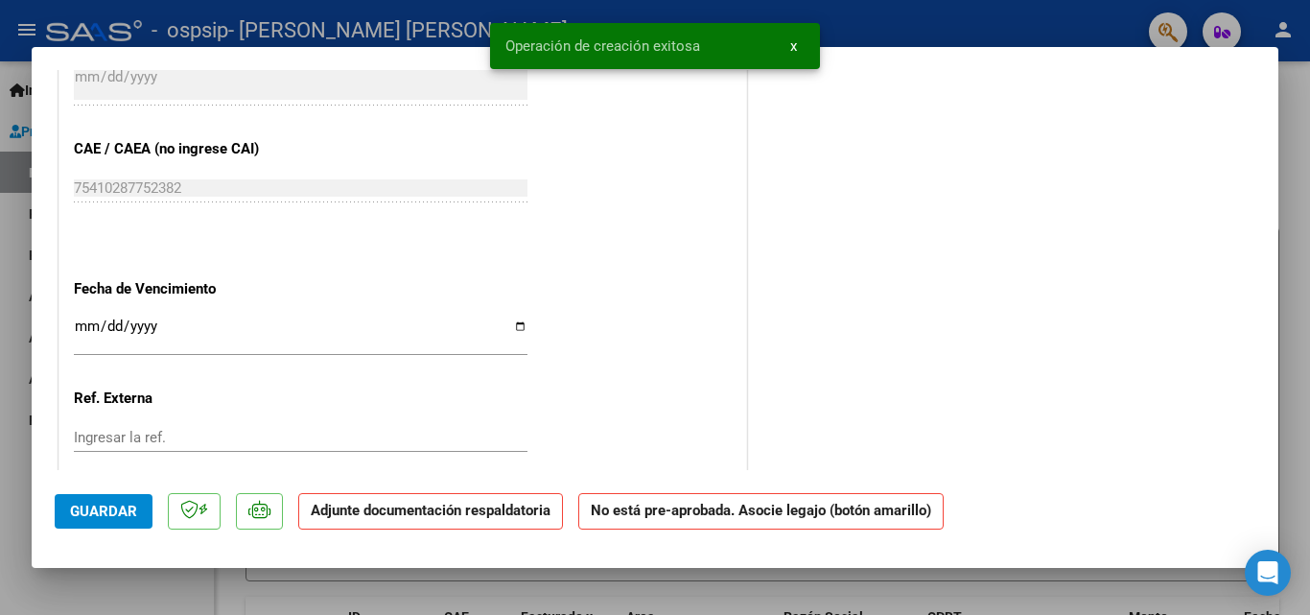
scroll to position [1151, 0]
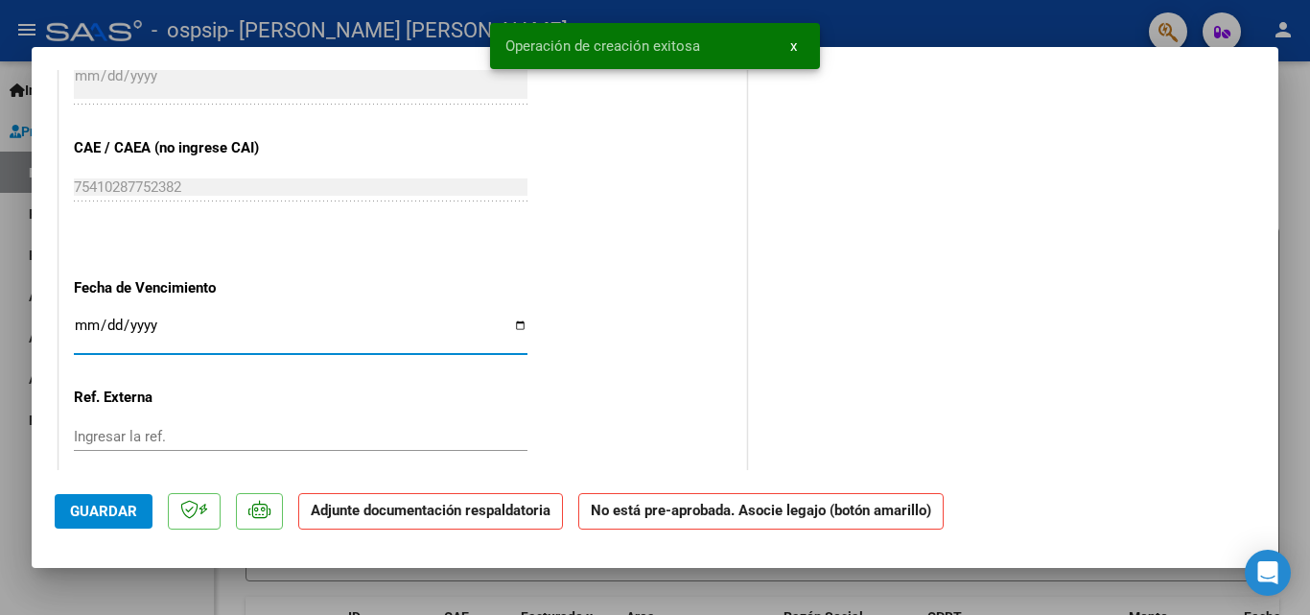
click at [520, 328] on input "Ingresar la fecha" at bounding box center [301, 332] width 454 height 31
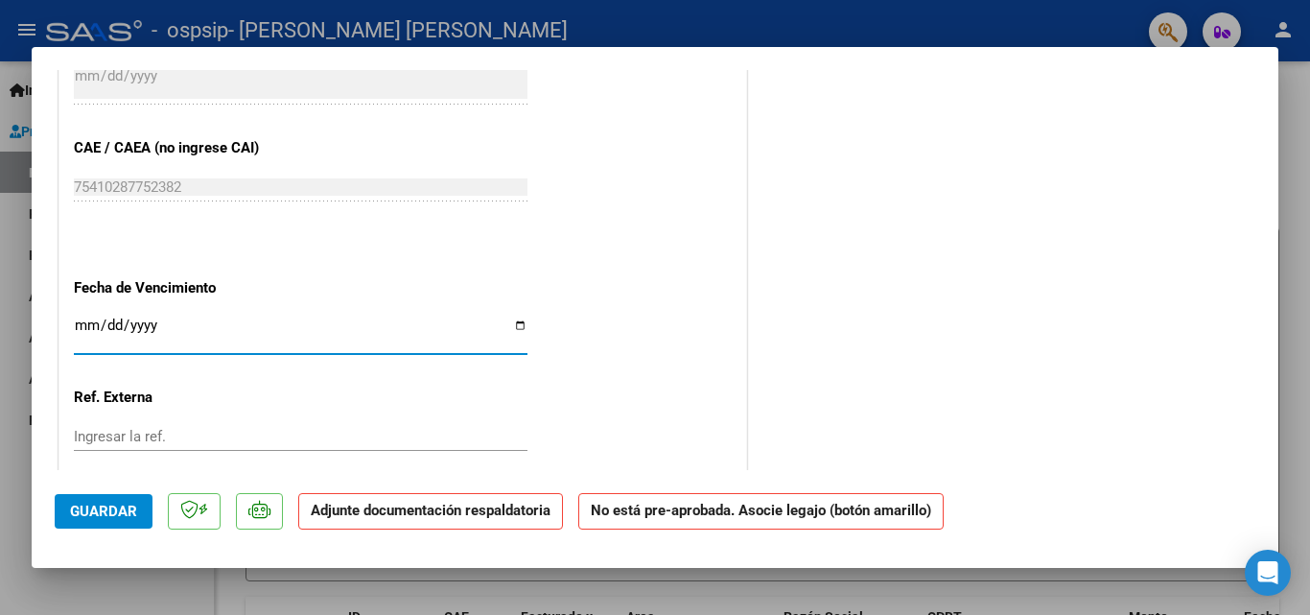
type input "[DATE]"
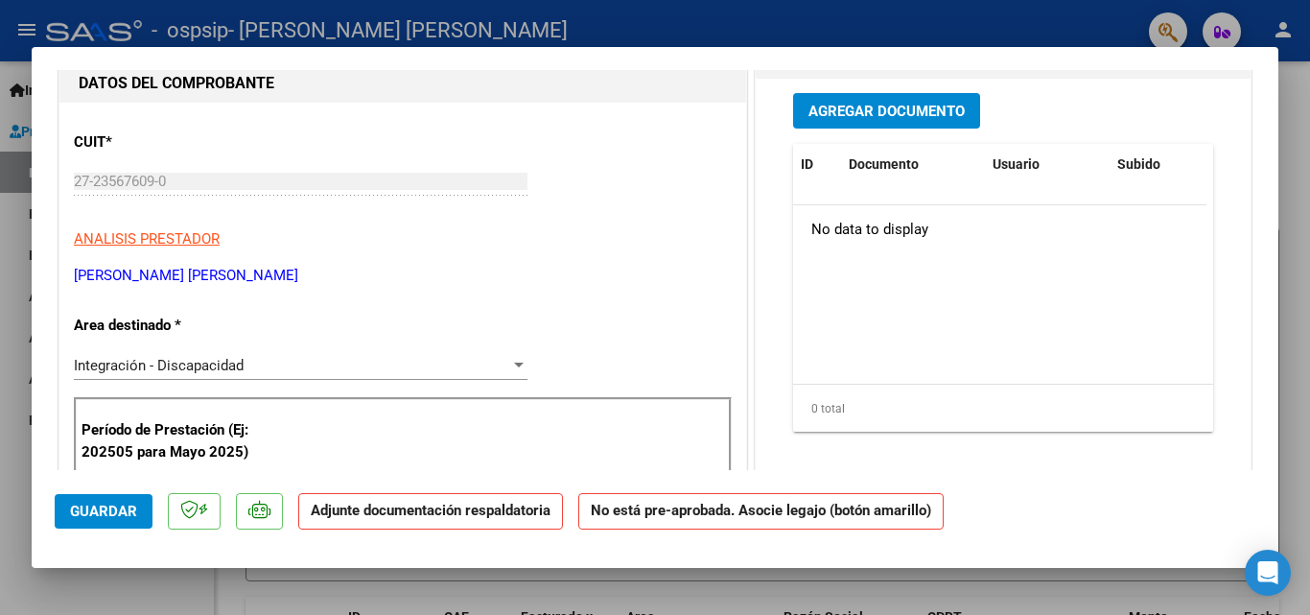
scroll to position [192, 0]
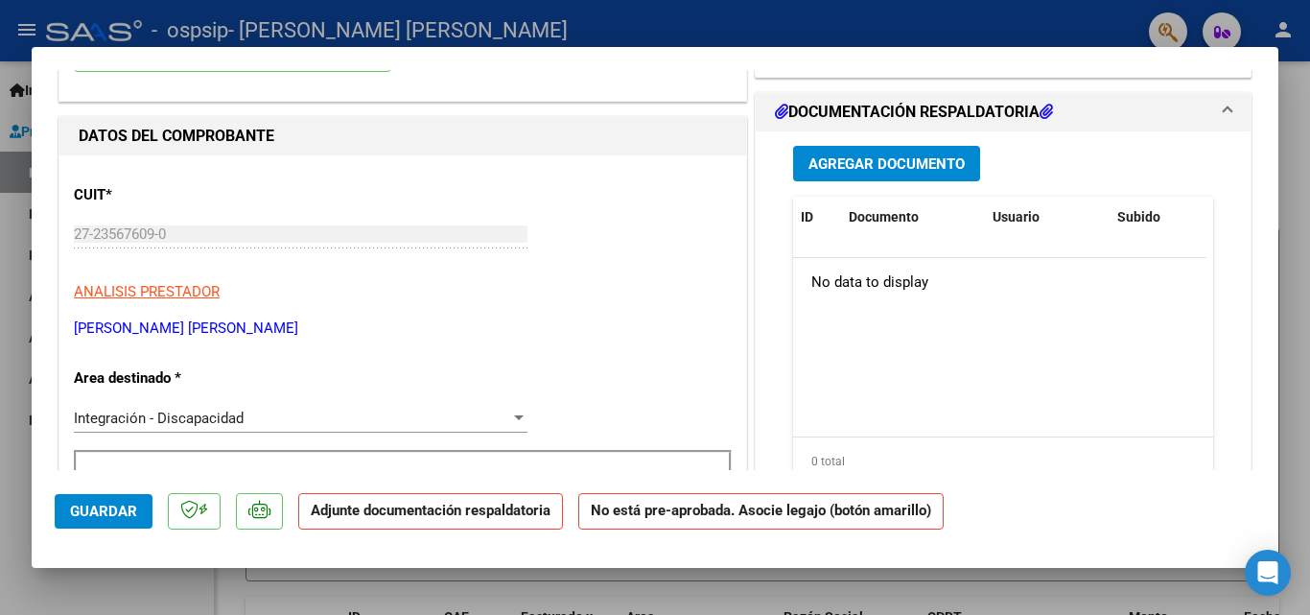
click at [101, 513] on span "Guardar" at bounding box center [103, 511] width 67 height 17
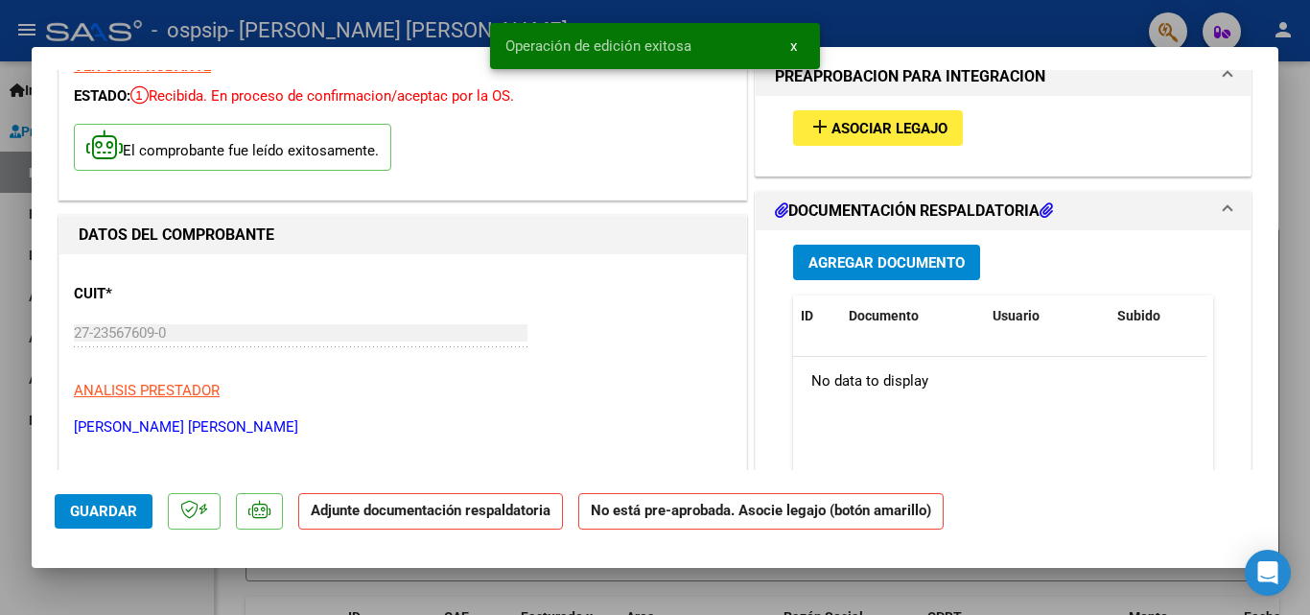
scroll to position [0, 0]
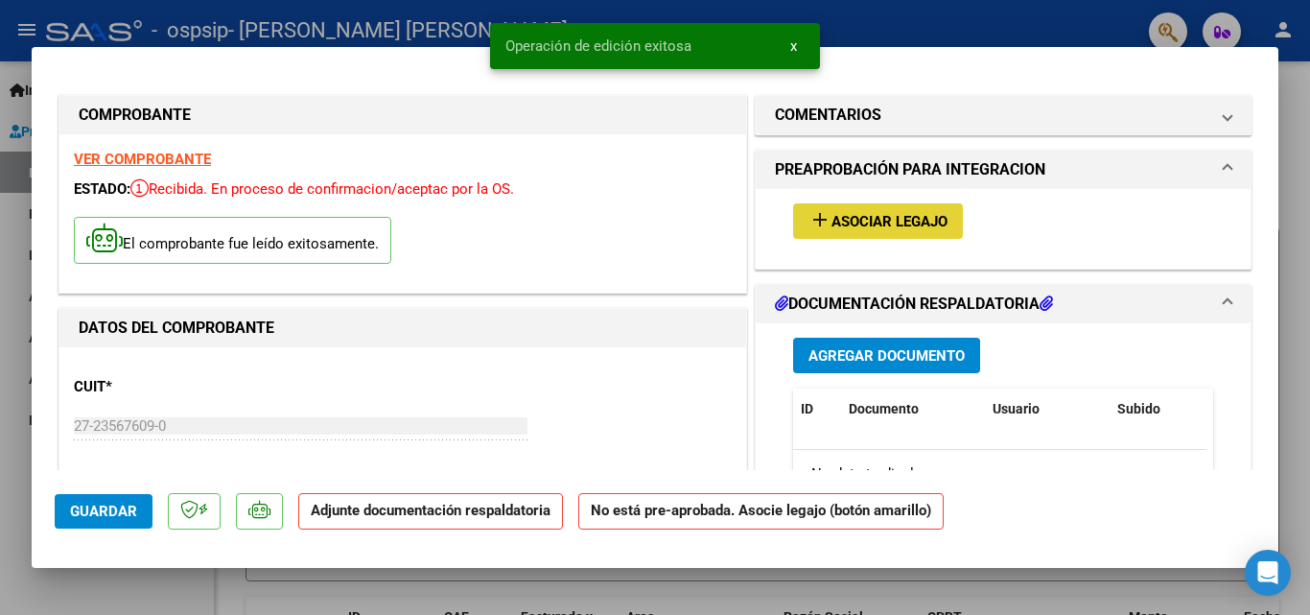
click at [878, 207] on button "add Asociar Legajo" at bounding box center [878, 220] width 170 height 35
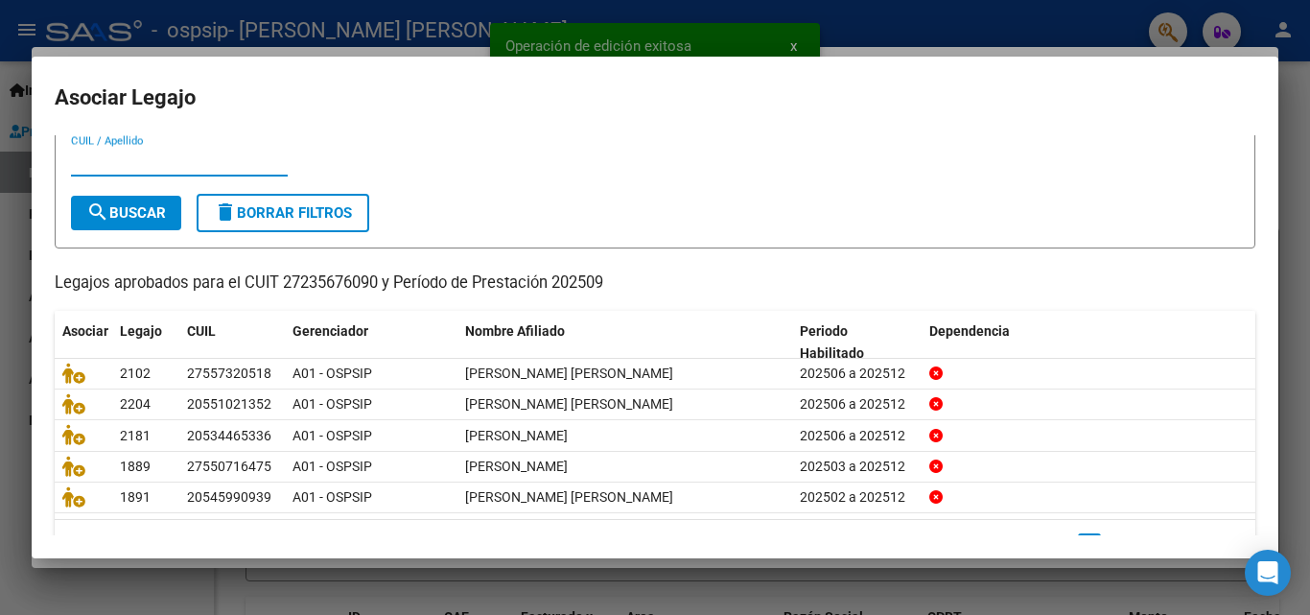
scroll to position [105, 0]
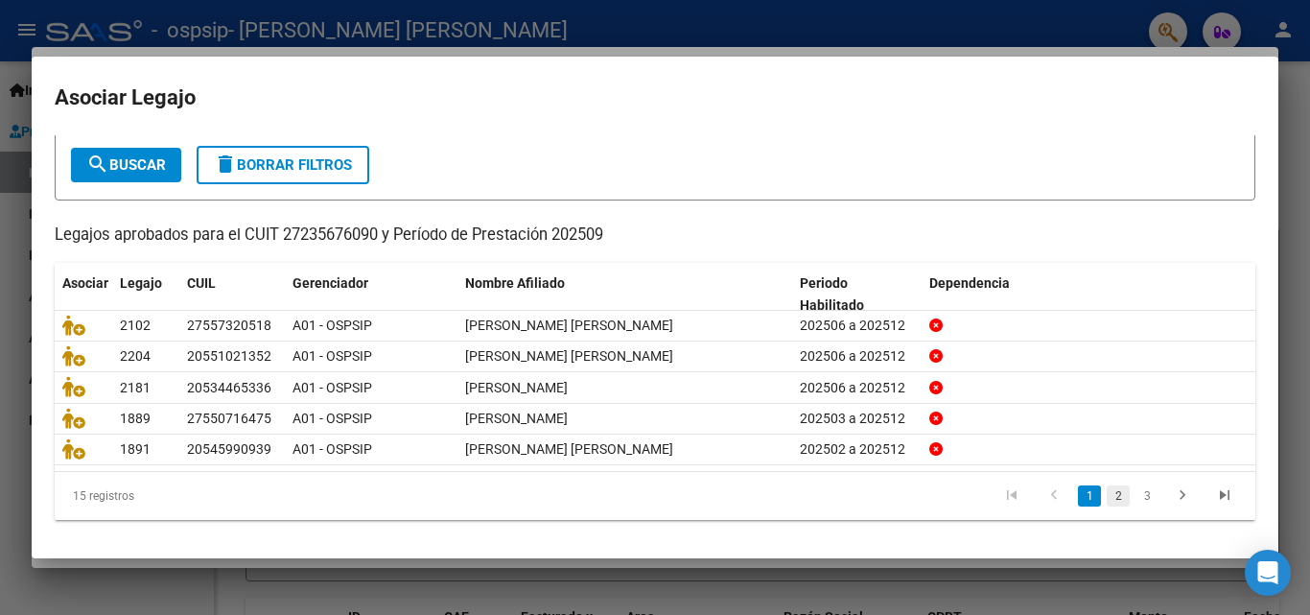
click at [1106, 486] on li "2" at bounding box center [1118, 496] width 29 height 33
click at [1112, 491] on link "2" at bounding box center [1118, 495] width 23 height 21
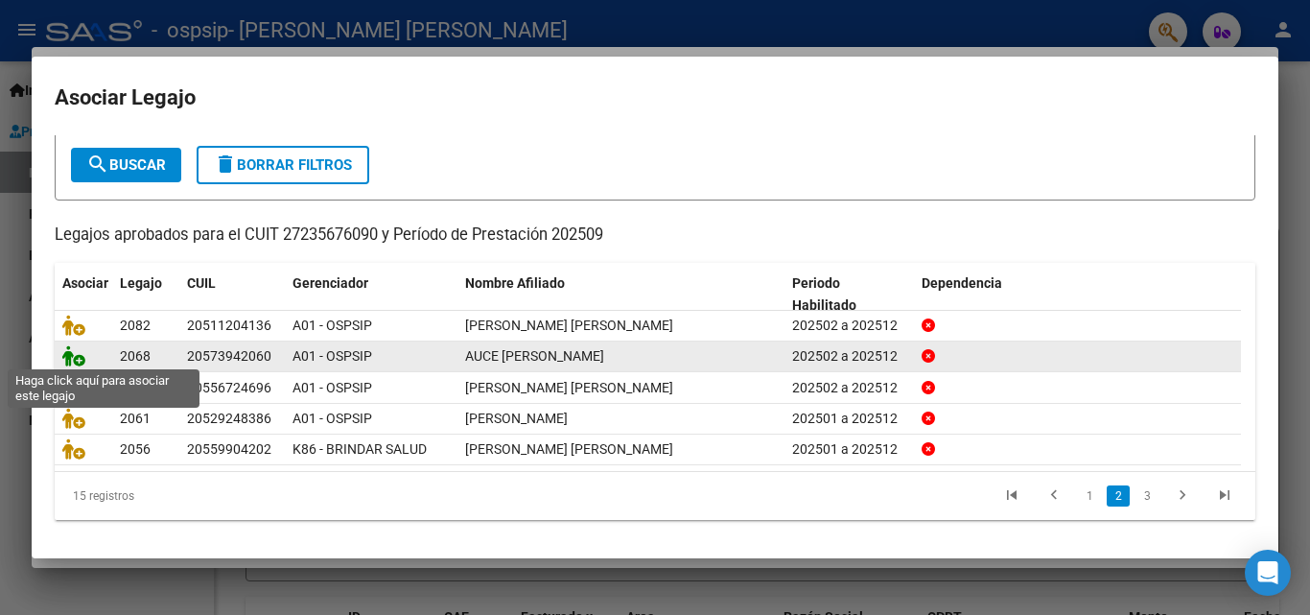
click at [71, 355] on icon at bounding box center [73, 355] width 23 height 21
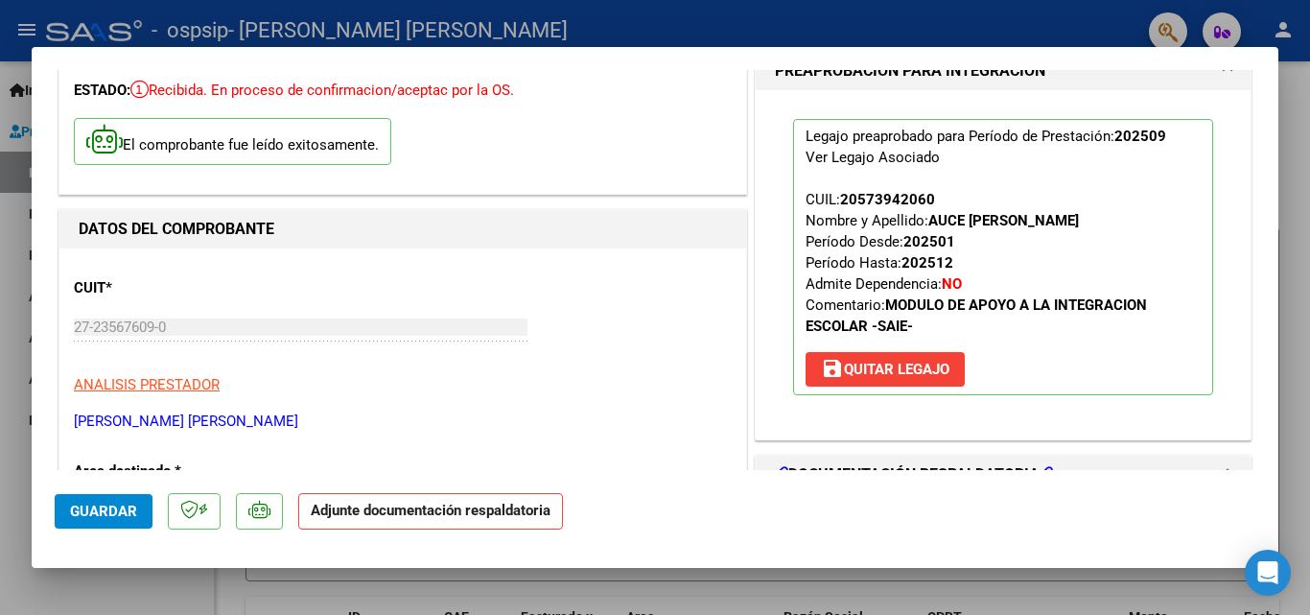
scroll to position [192, 0]
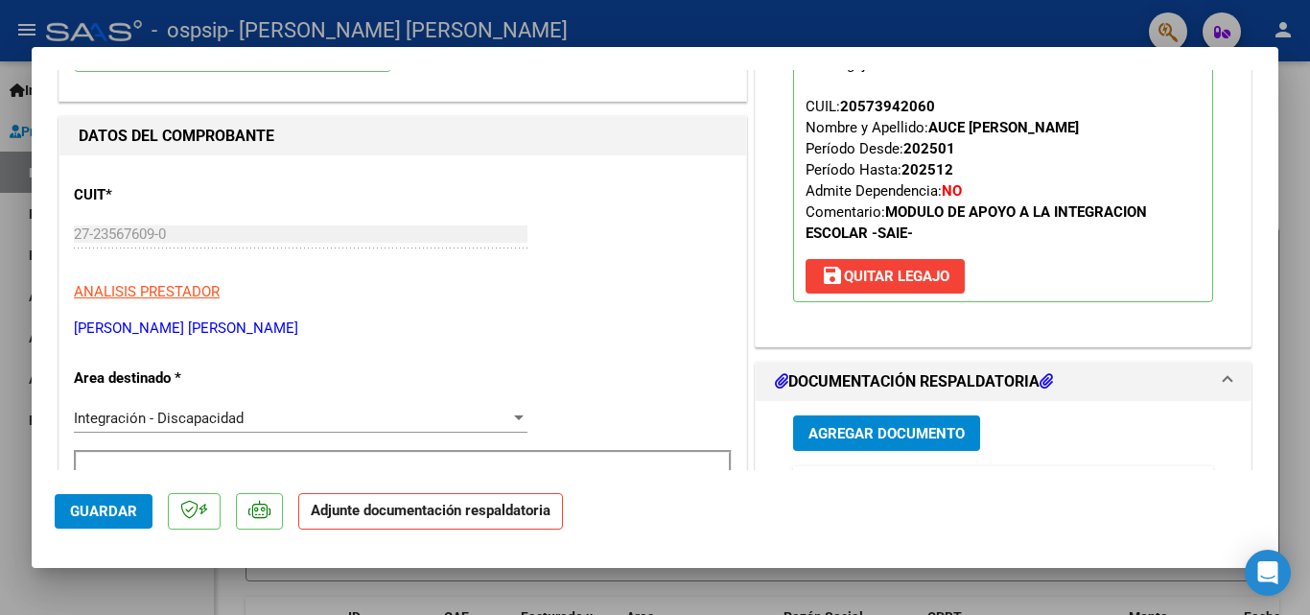
click at [916, 412] on div "Agregar Documento ID Documento Usuario Subido Acción No data to display 0 total…" at bounding box center [1003, 592] width 449 height 383
click at [913, 432] on span "Agregar Documento" at bounding box center [886, 433] width 156 height 17
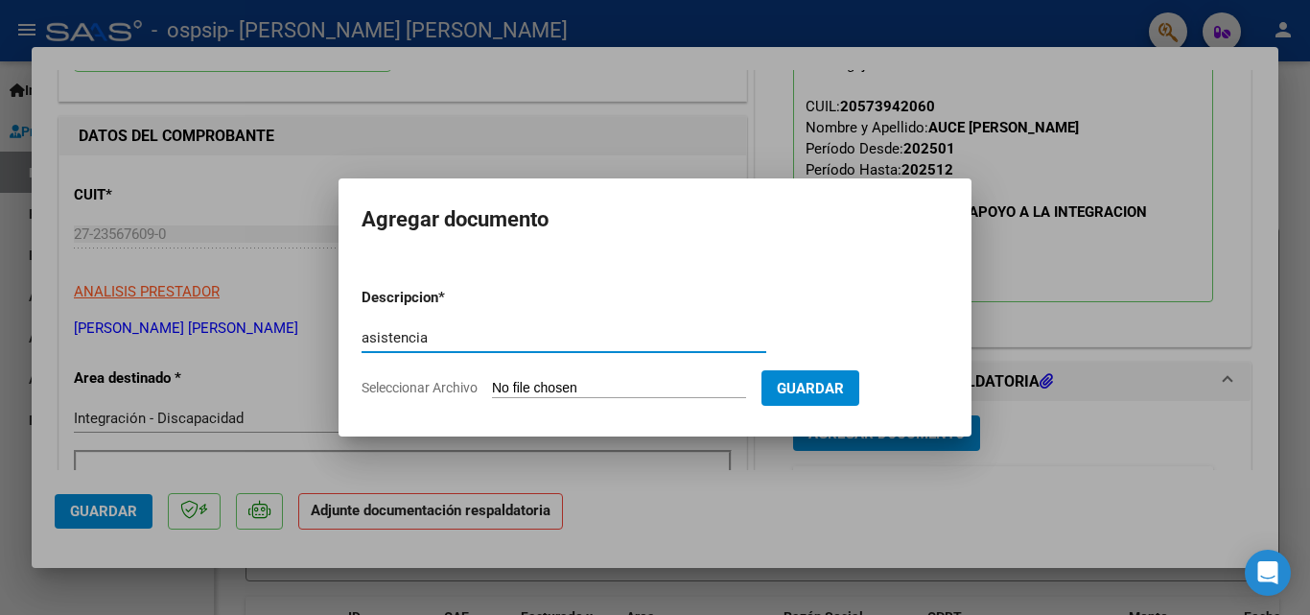
type input "asistencia"
drag, startPoint x: 877, startPoint y: 393, endPoint x: 642, endPoint y: 386, distance: 235.1
click at [642, 386] on form "Descripcion * asistencia Escriba aquí una descripcion Seleccionar Archivo Guard…" at bounding box center [655, 342] width 587 height 140
click at [641, 386] on input "Seleccionar Archivo" at bounding box center [619, 389] width 254 height 18
type input "C:\fakepath\auce [PERSON_NAME] asist saie sept.pdf"
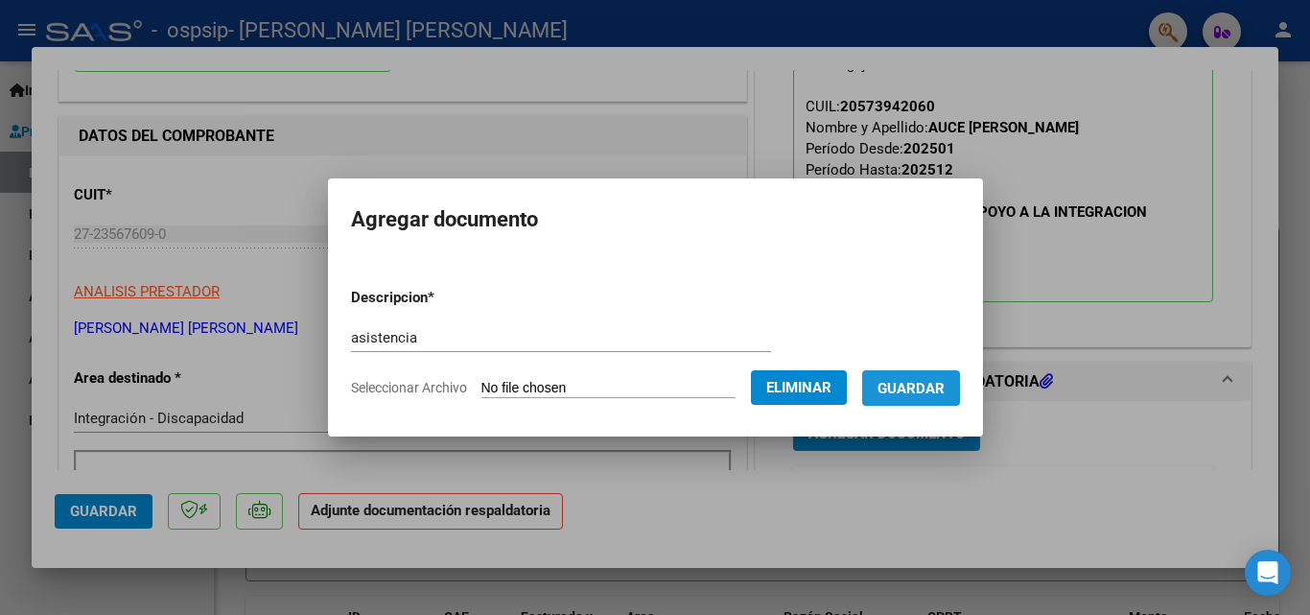
click at [945, 390] on span "Guardar" at bounding box center [911, 388] width 67 height 17
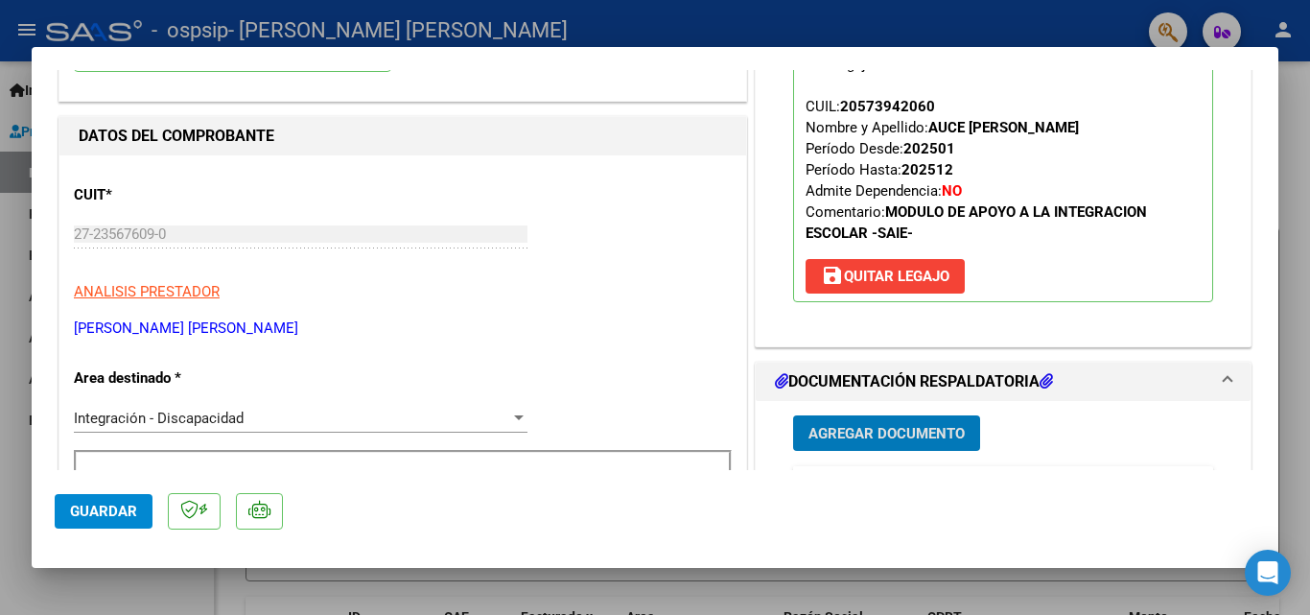
click at [93, 595] on div at bounding box center [655, 307] width 1310 height 615
type input "$ 0,00"
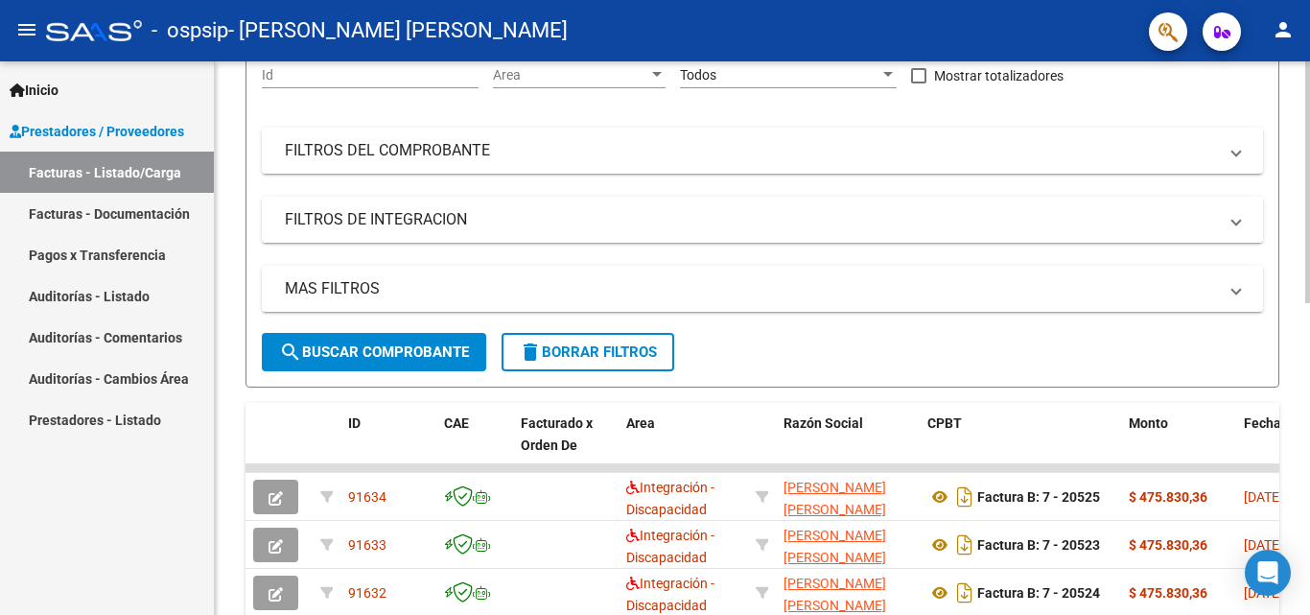
scroll to position [0, 0]
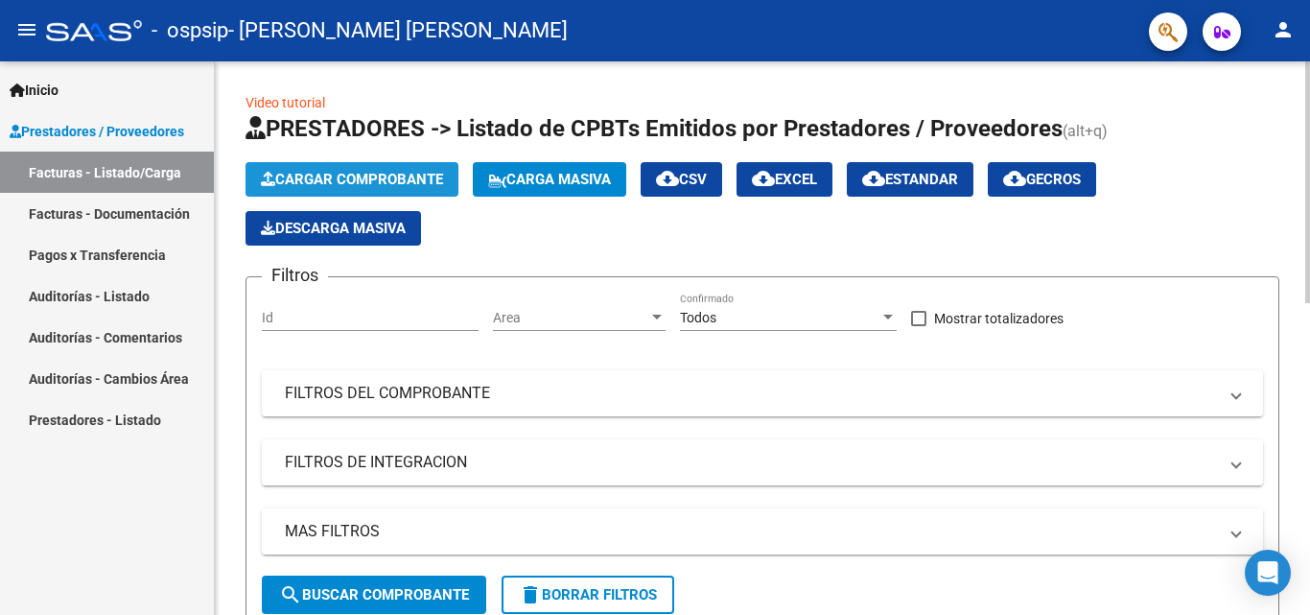
click at [334, 179] on span "Cargar Comprobante" at bounding box center [352, 179] width 182 height 17
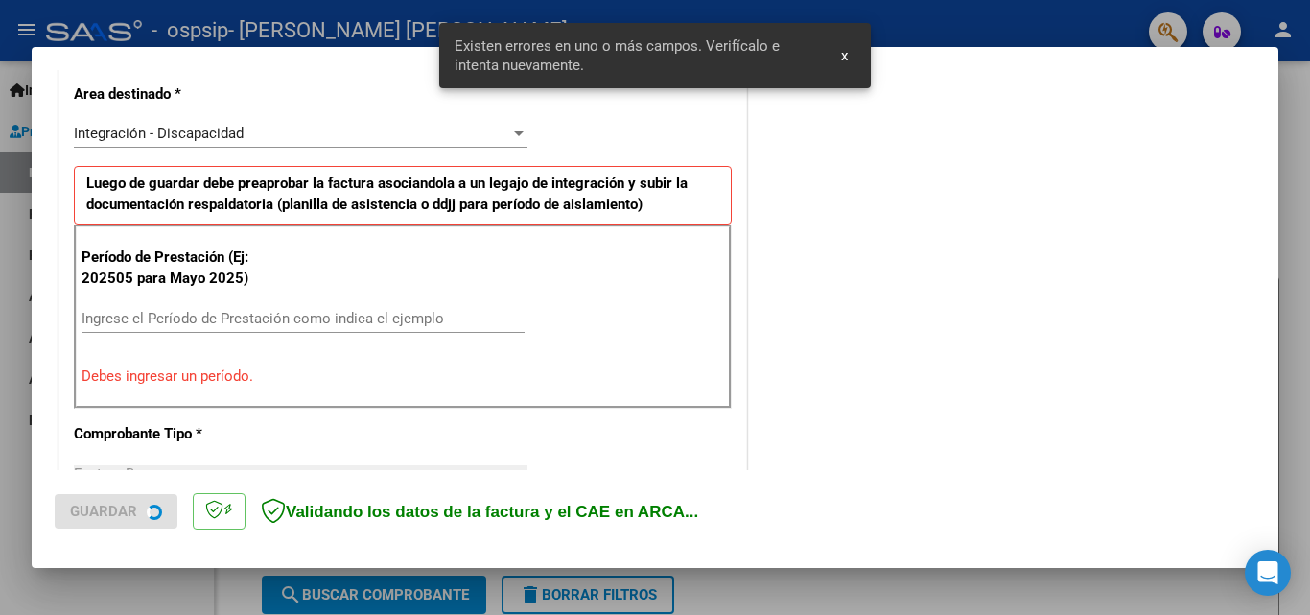
scroll to position [468, 0]
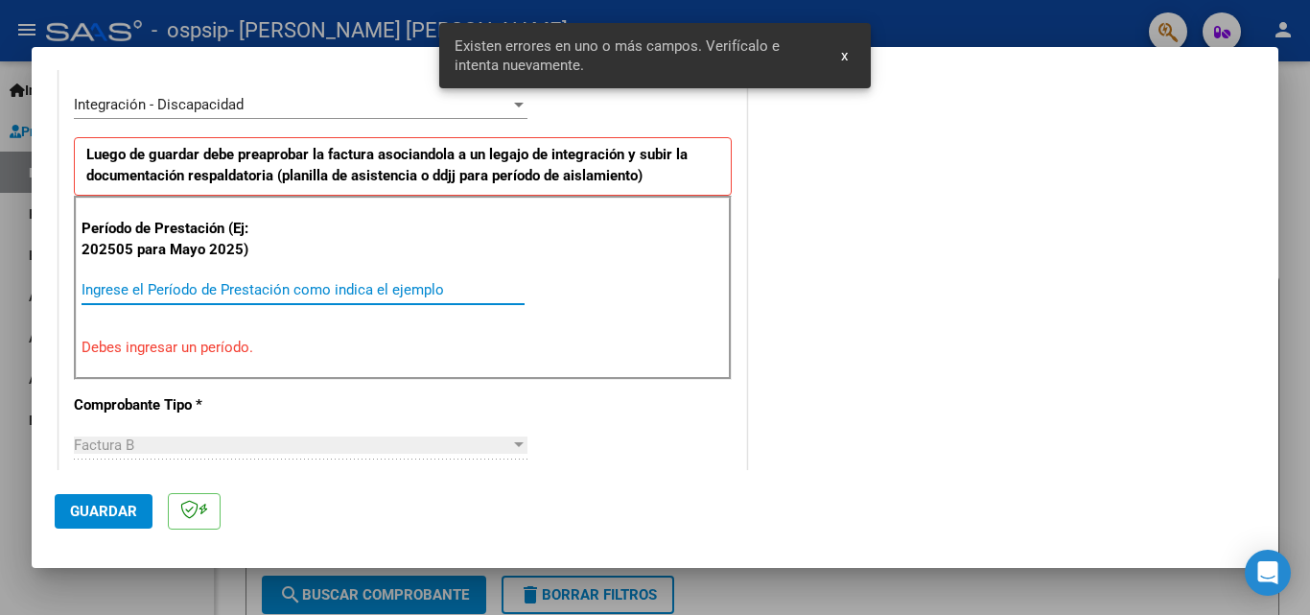
click at [240, 283] on input "Ingrese el Período de Prestación como indica el ejemplo" at bounding box center [303, 289] width 443 height 17
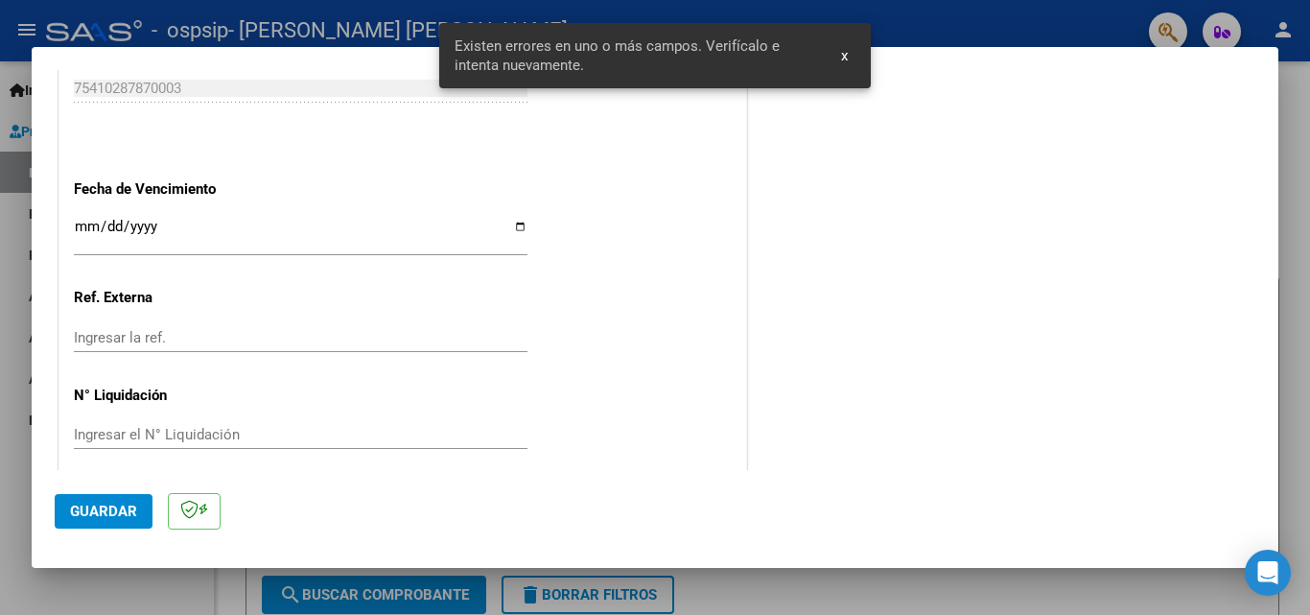
scroll to position [1288, 0]
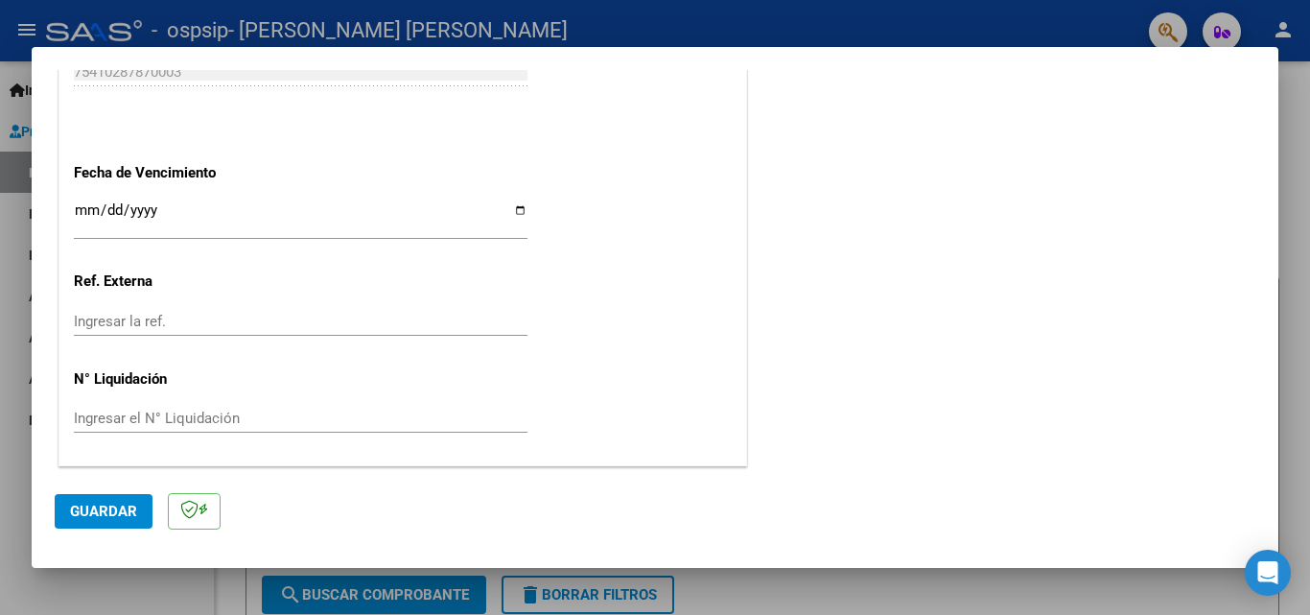
type input "202509"
click at [518, 210] on app-form-text-field "Fecha de Vencimiento Ingresar la fecha" at bounding box center [308, 198] width 469 height 69
click at [518, 210] on input "Ingresar la fecha" at bounding box center [301, 217] width 454 height 31
type input "[DATE]"
click at [92, 522] on button "Guardar" at bounding box center [104, 511] width 98 height 35
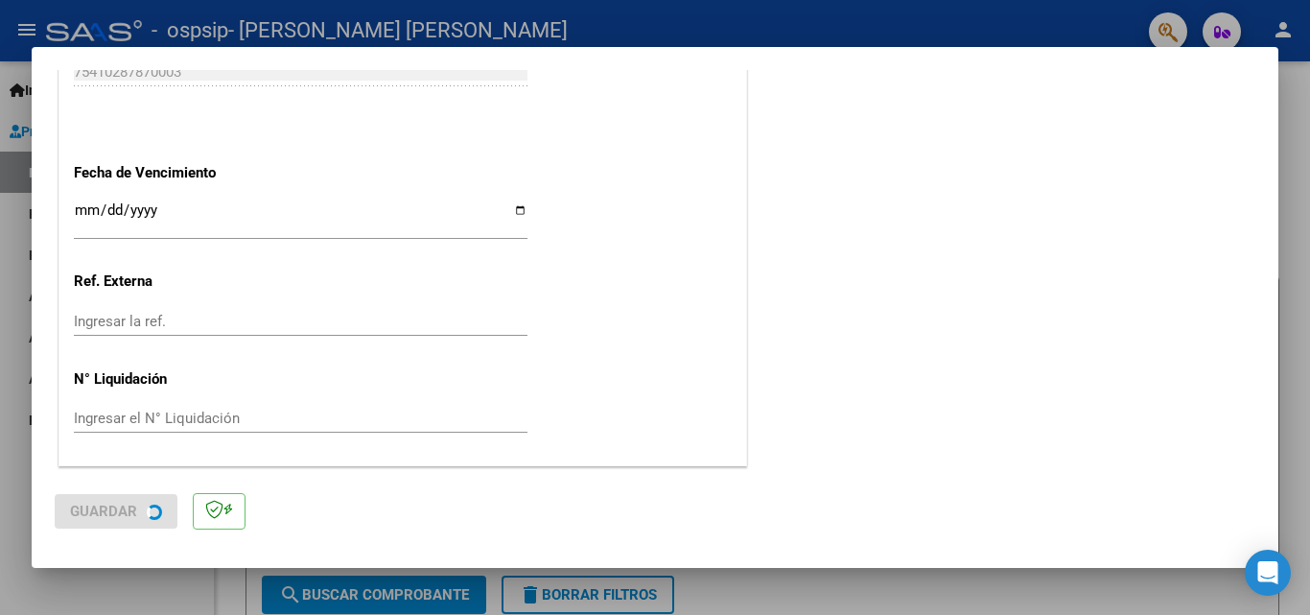
scroll to position [0, 0]
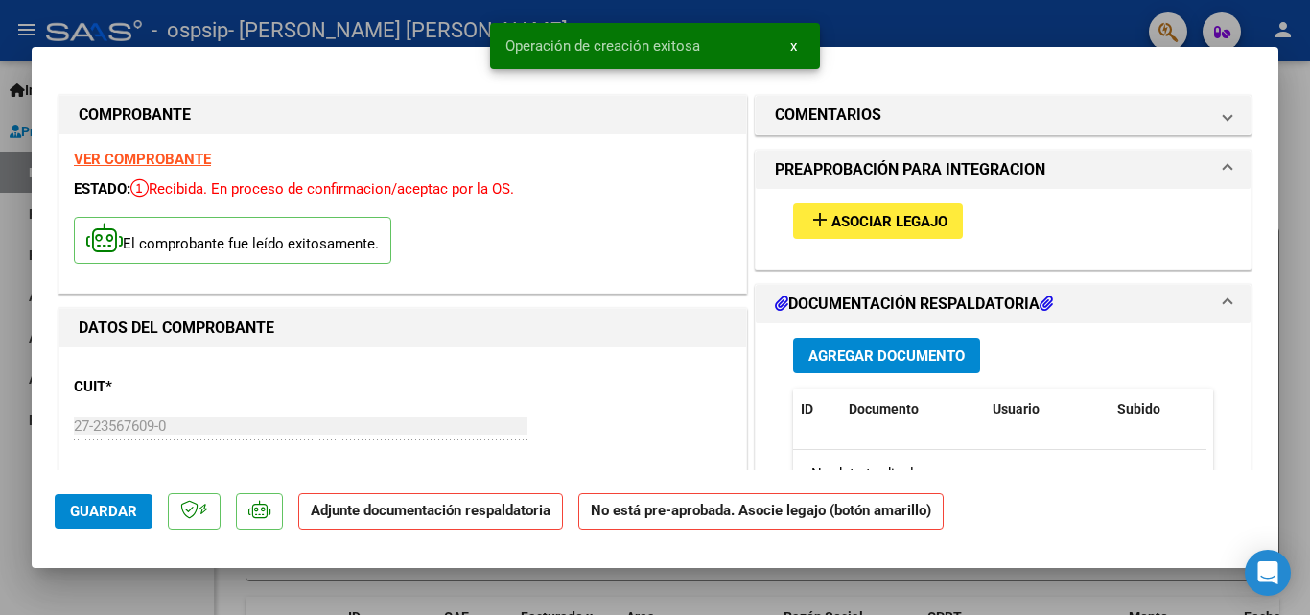
click at [880, 225] on span "Asociar Legajo" at bounding box center [889, 221] width 116 height 17
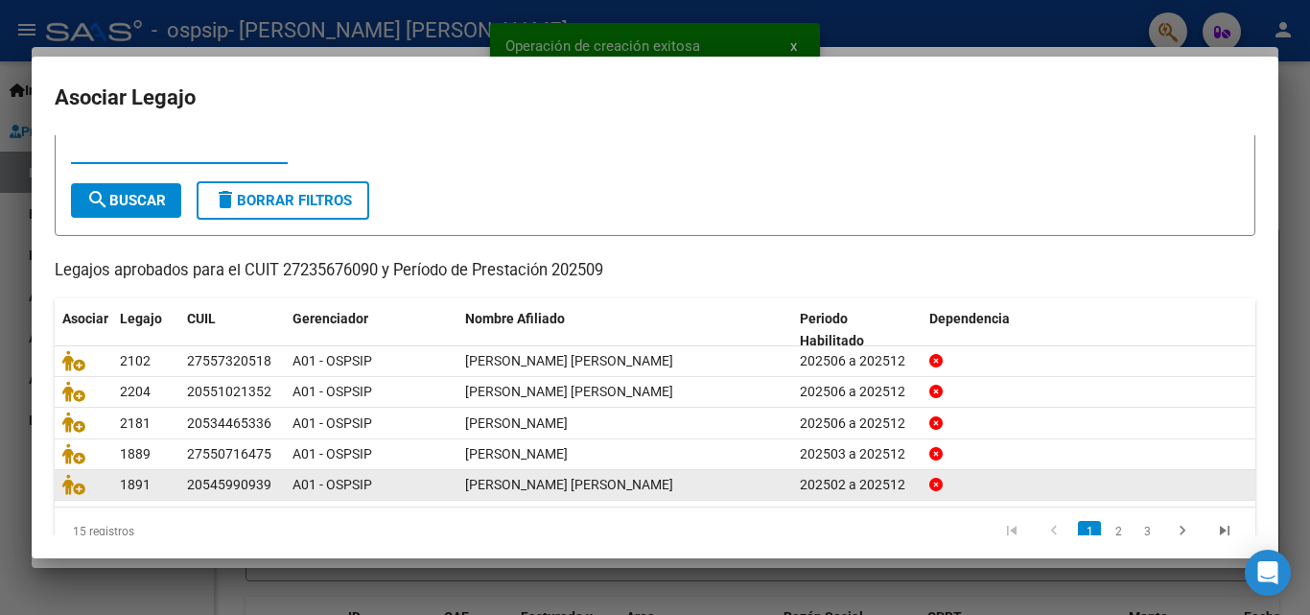
scroll to position [96, 0]
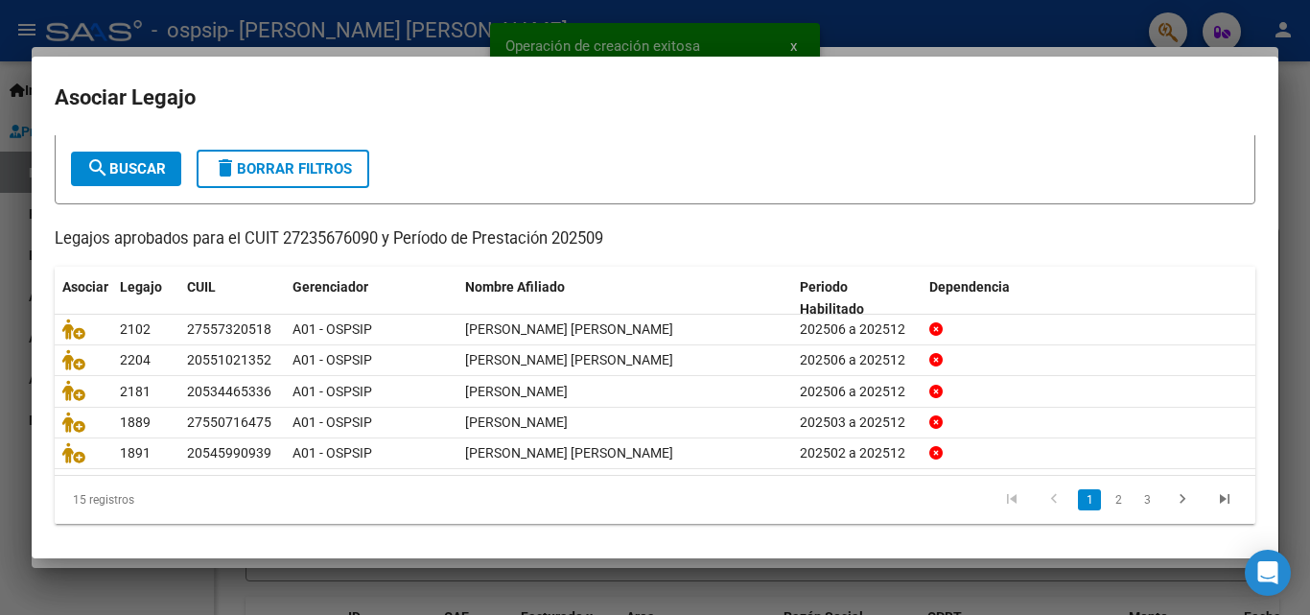
click at [1109, 516] on li "2" at bounding box center [1118, 499] width 29 height 33
click at [1109, 503] on link "2" at bounding box center [1118, 499] width 23 height 21
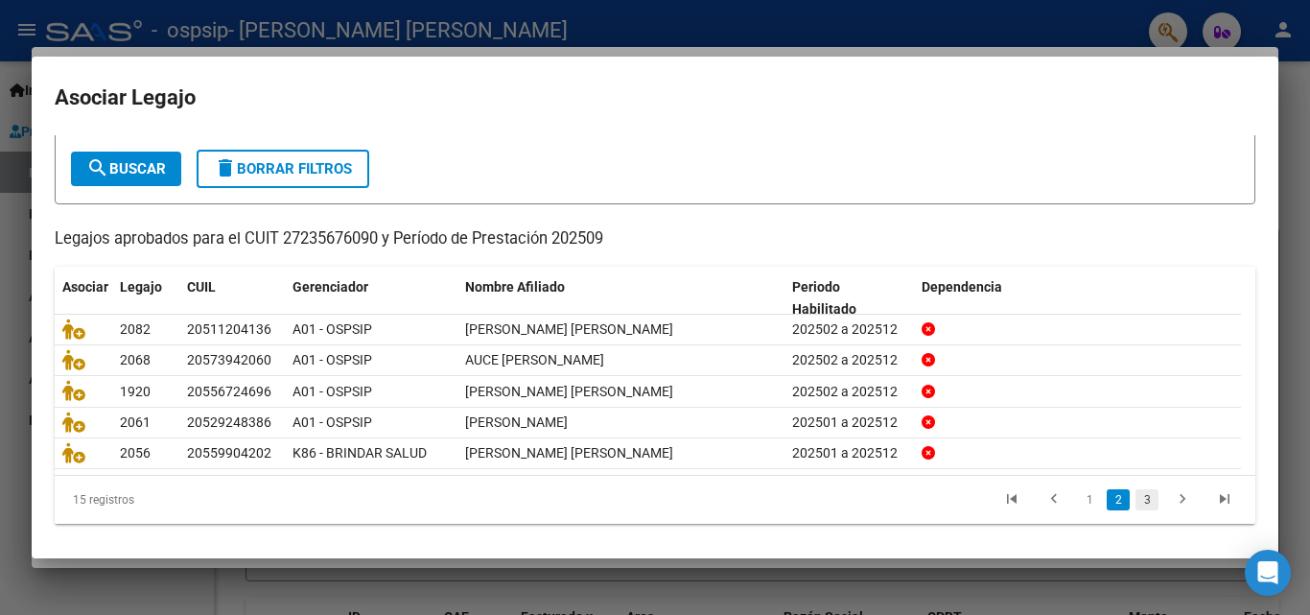
click at [1135, 503] on link "3" at bounding box center [1146, 499] width 23 height 21
click at [1111, 502] on link "2" at bounding box center [1118, 499] width 23 height 21
click at [1078, 504] on link "1" at bounding box center [1089, 499] width 23 height 21
click at [1107, 510] on link "2" at bounding box center [1118, 499] width 23 height 21
click at [1135, 506] on link "3" at bounding box center [1146, 499] width 23 height 21
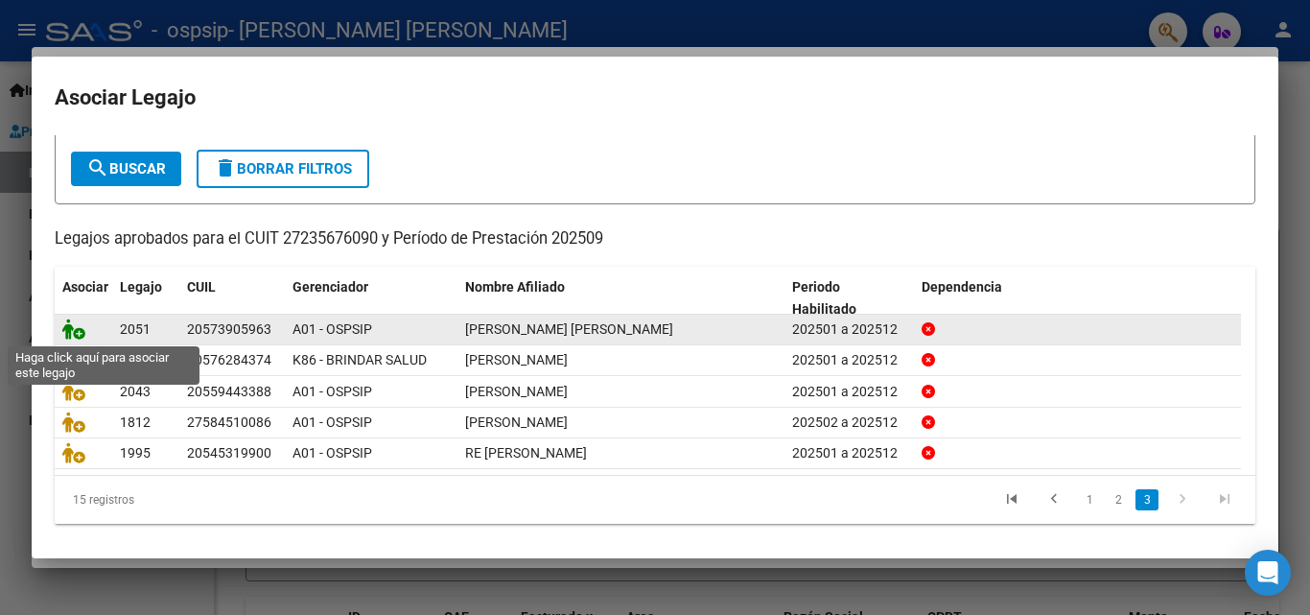
click at [64, 338] on icon at bounding box center [73, 328] width 23 height 21
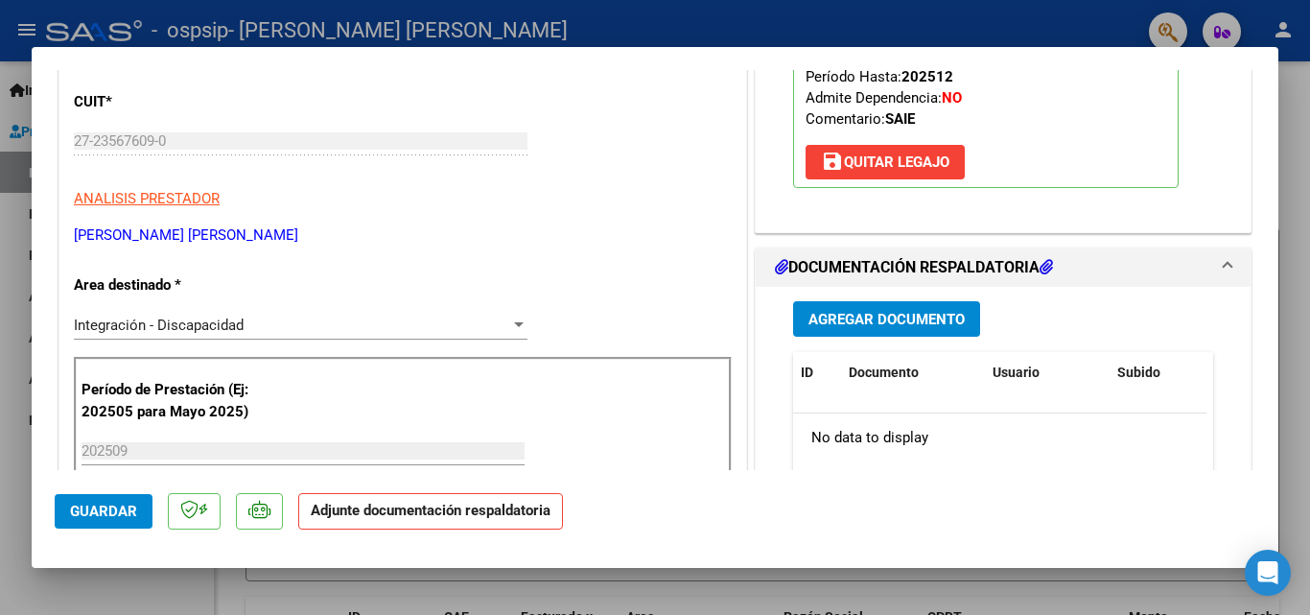
scroll to position [288, 0]
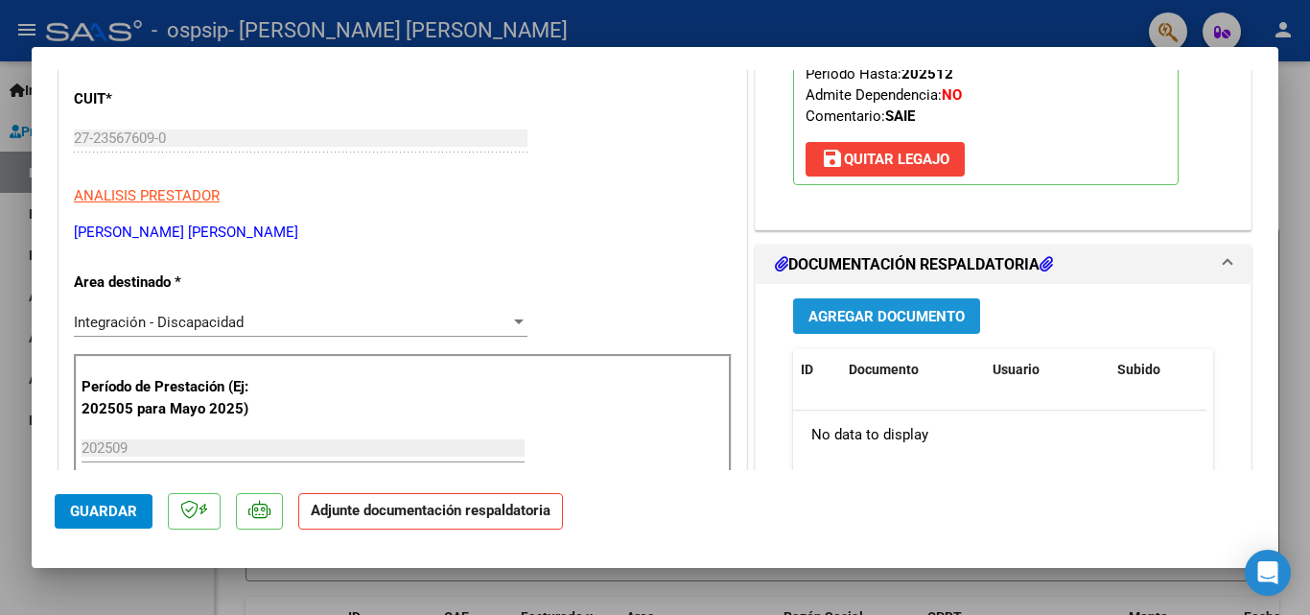
click at [878, 325] on span "Agregar Documento" at bounding box center [886, 316] width 156 height 17
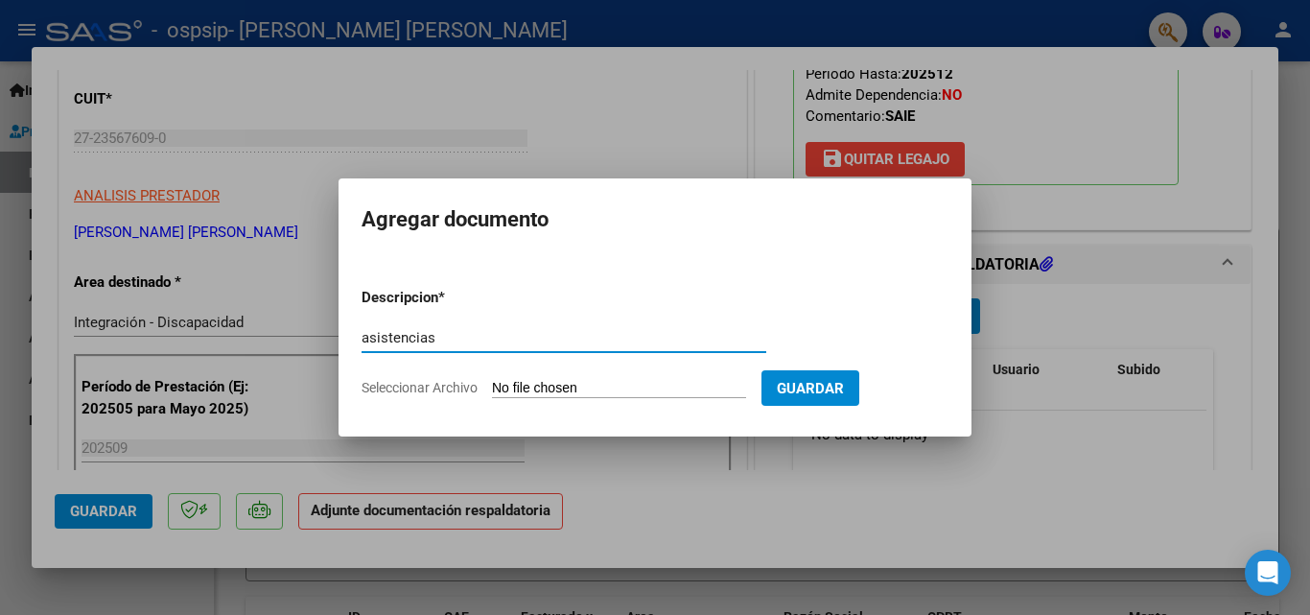
type input "asistencias"
click at [680, 380] on input "Seleccionar Archivo" at bounding box center [619, 389] width 254 height 18
type input "C:\fakepath\[PERSON_NAME] ASIST SAIE SEPT.pdf"
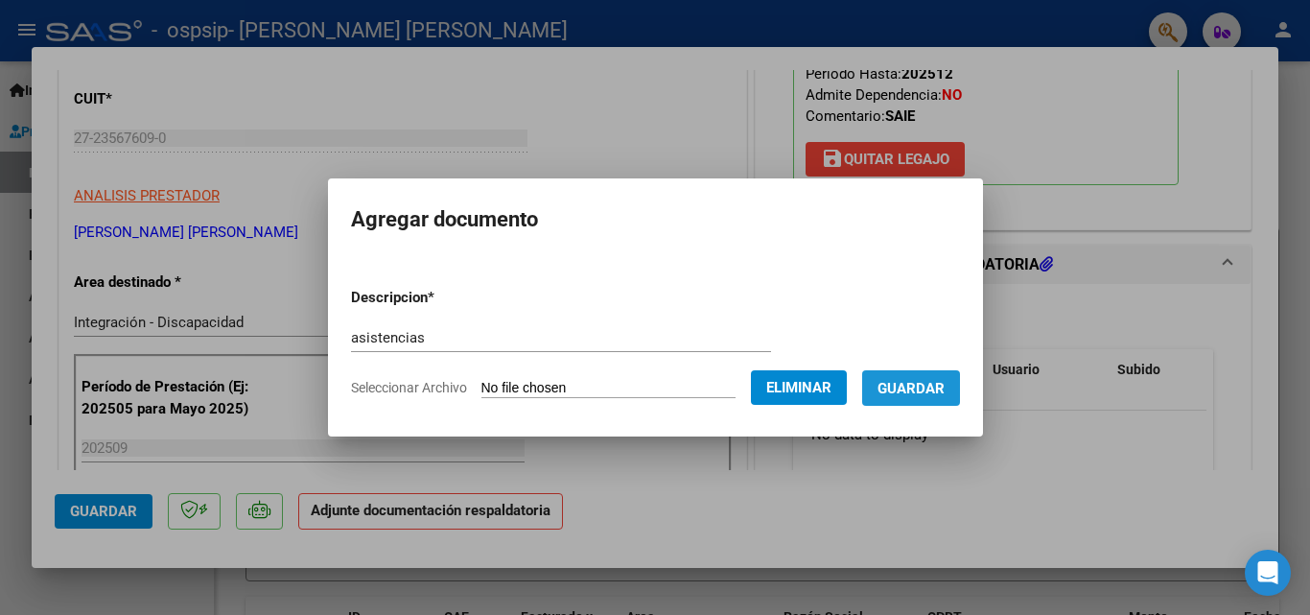
click at [956, 376] on button "Guardar" at bounding box center [911, 387] width 98 height 35
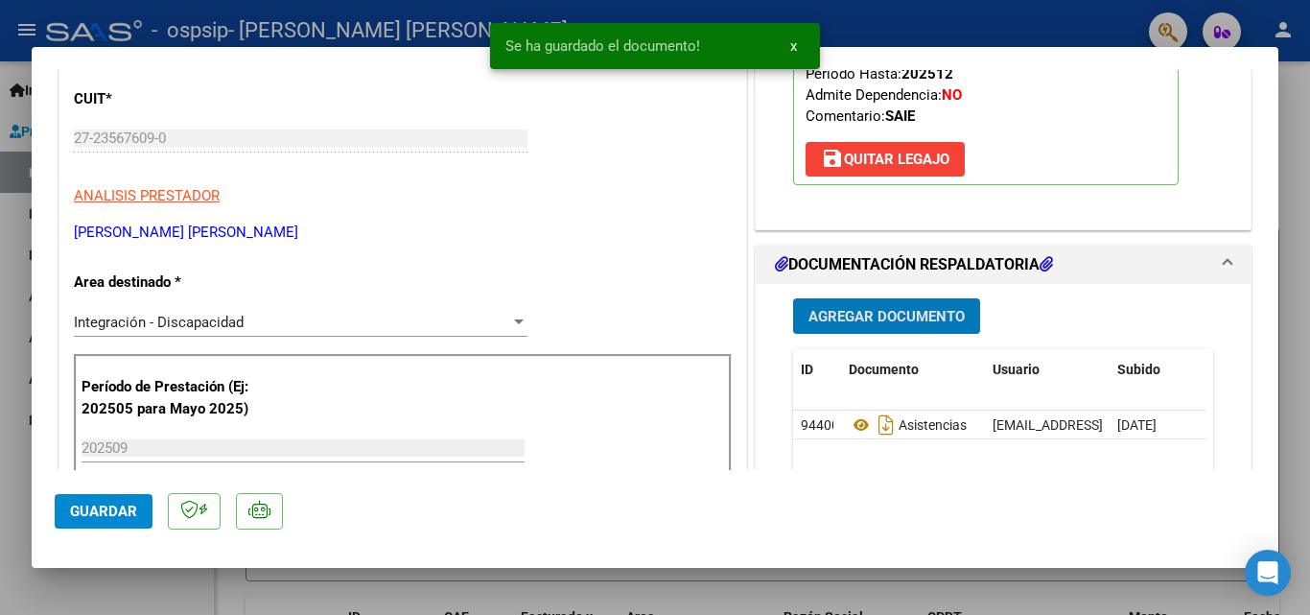
click at [107, 503] on span "Guardar" at bounding box center [103, 511] width 67 height 17
click at [72, 596] on div at bounding box center [655, 307] width 1310 height 615
type input "$ 0,00"
